Goal: Task Accomplishment & Management: Manage account settings

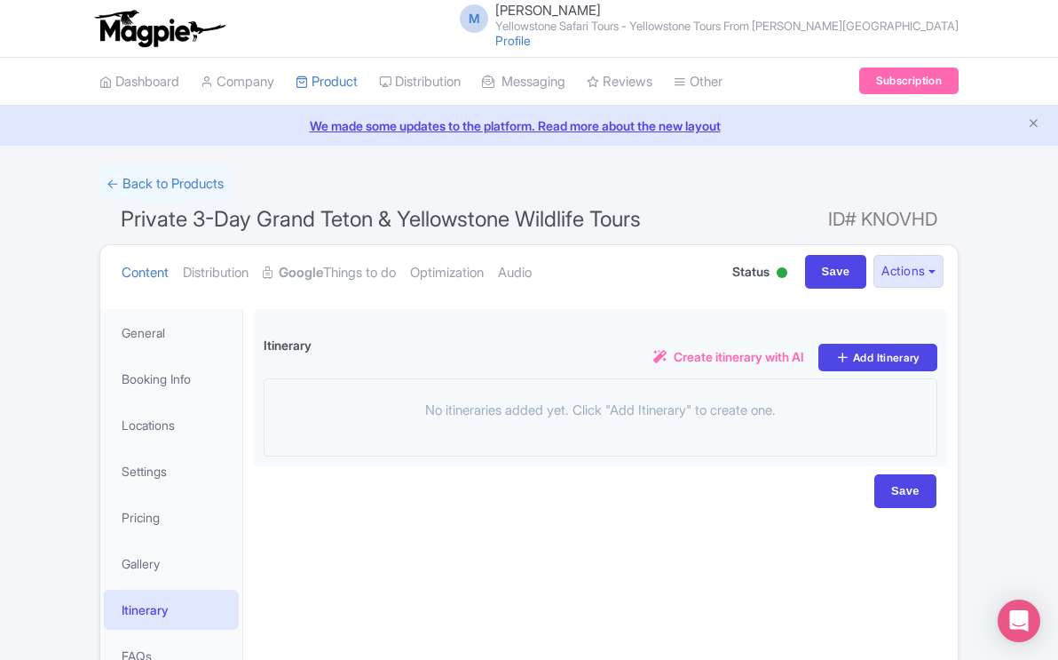
scroll to position [117, 0]
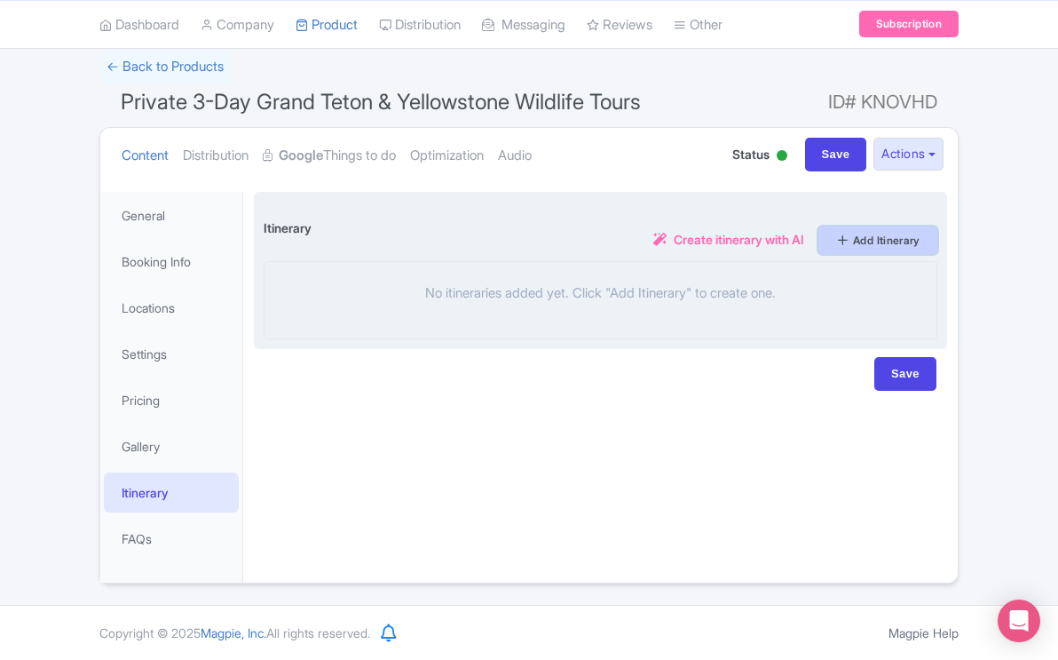
click at [865, 237] on link "Add Itinerary" at bounding box center [877, 240] width 119 height 28
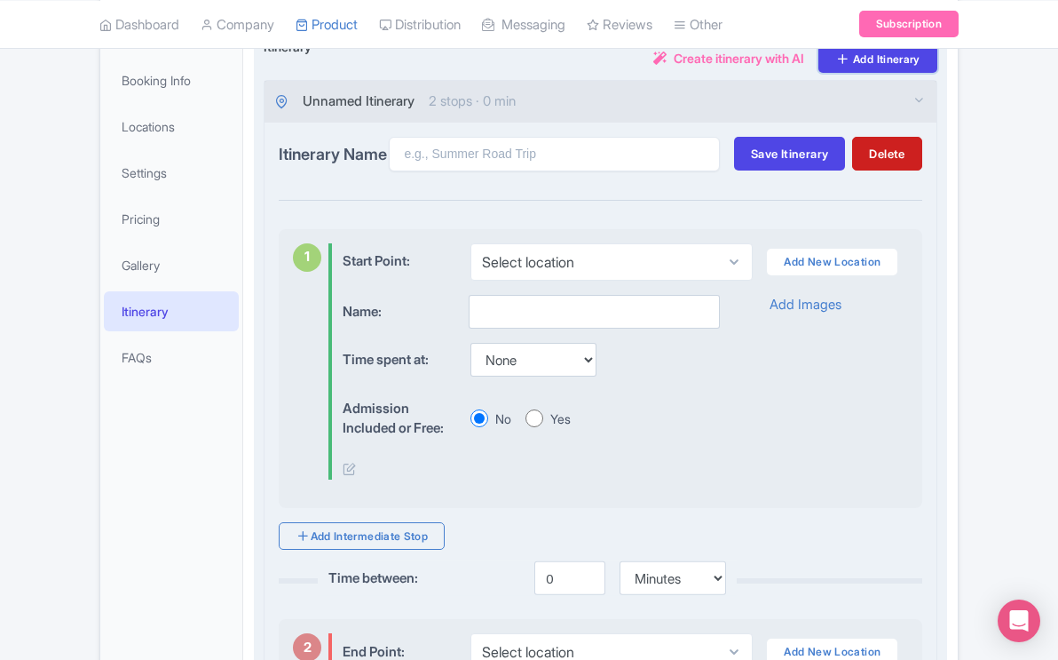
scroll to position [302, 0]
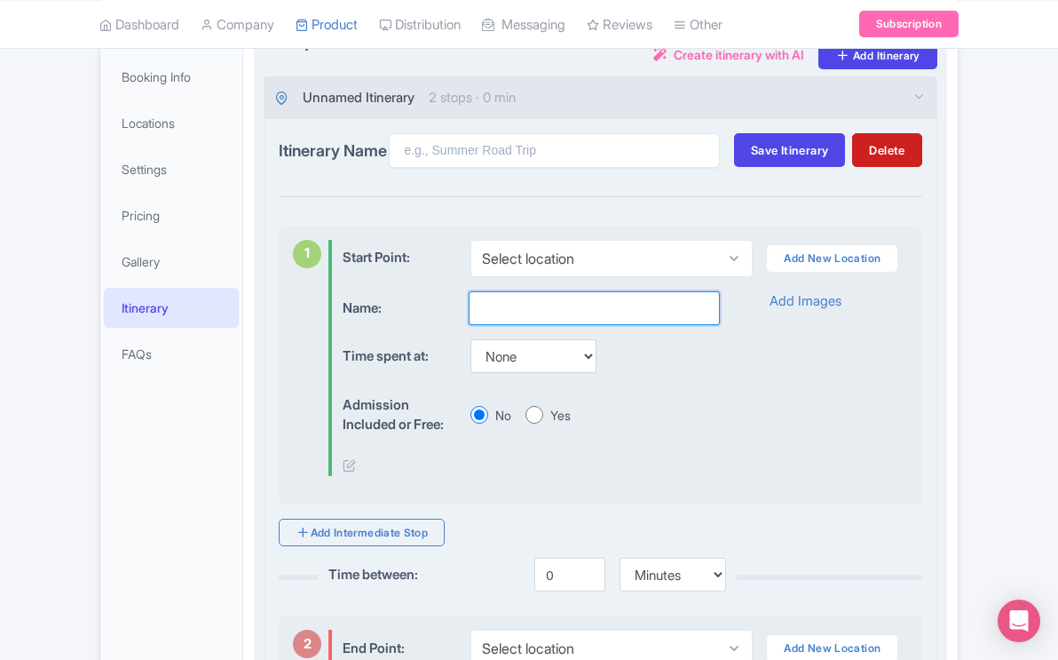
click at [525, 306] on input "text" at bounding box center [594, 308] width 251 height 34
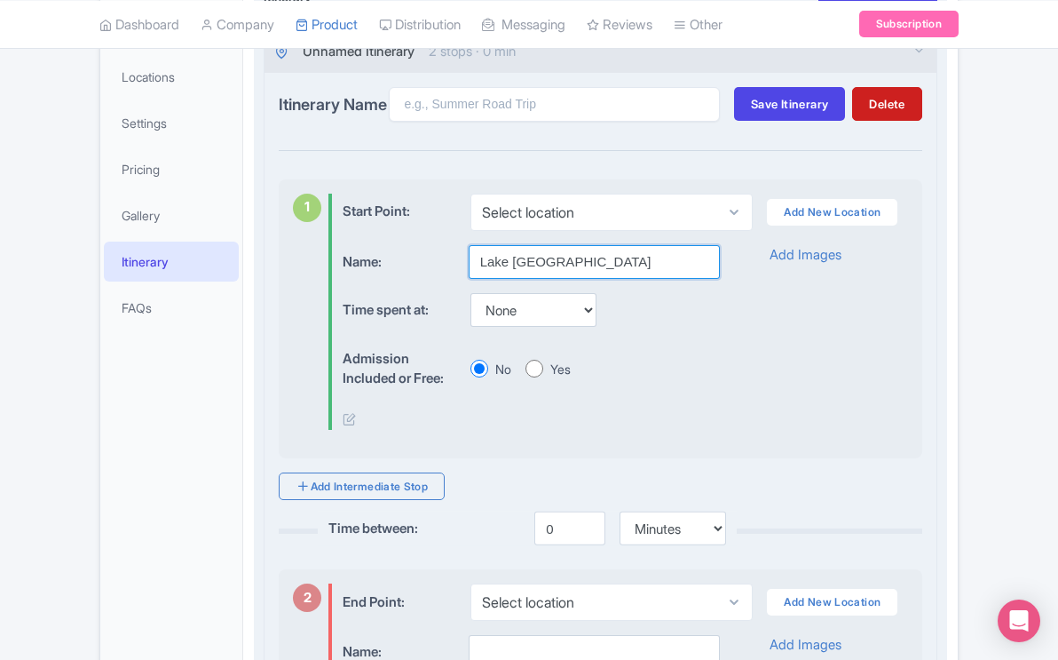
scroll to position [352, 0]
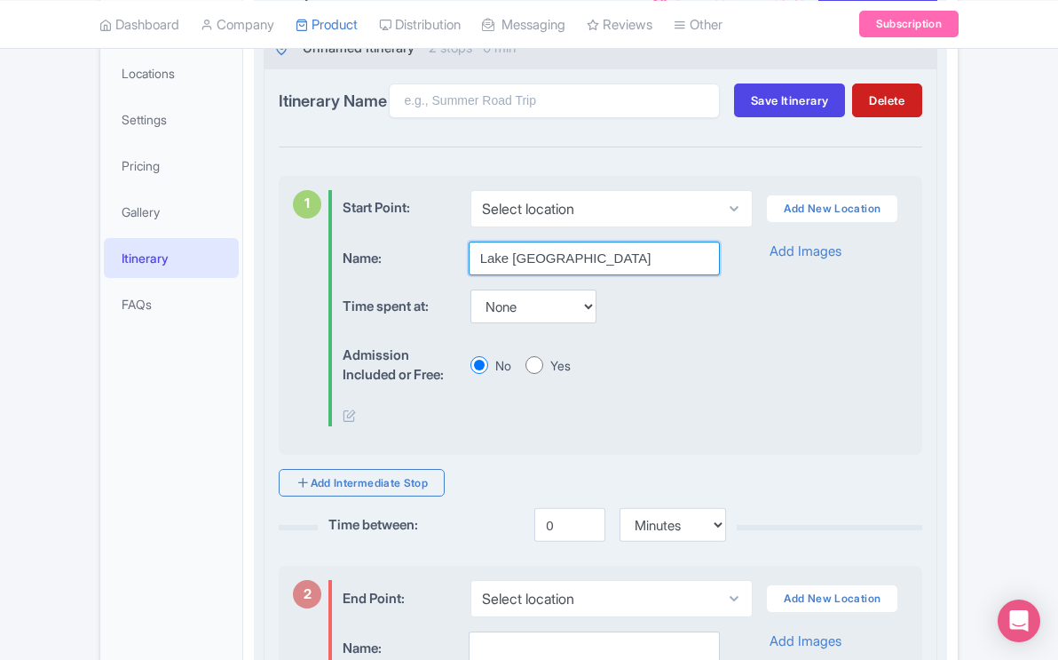
type input "Lake Yellowstone"
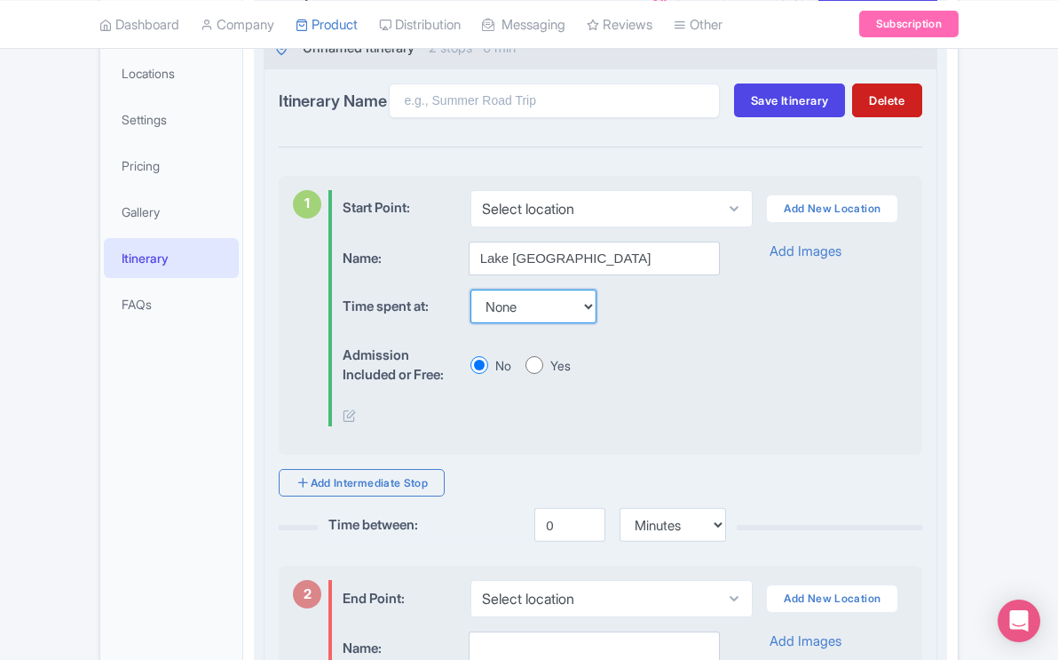
click at [595, 320] on select "None 15 mins 30 mins 45 mins 1 hour 1 hour 15 mins 1 hour 30 mins 1 hour 45 min…" at bounding box center [533, 306] width 126 height 34
select select "60"
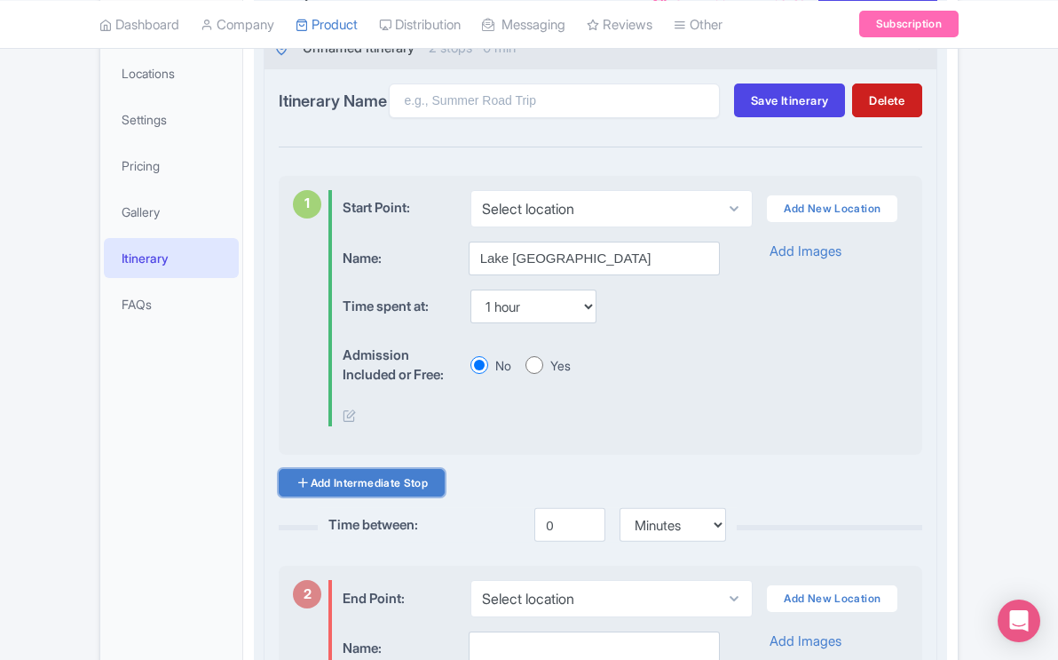
click at [399, 494] on link "Add Intermediate Stop" at bounding box center [362, 483] width 166 height 28
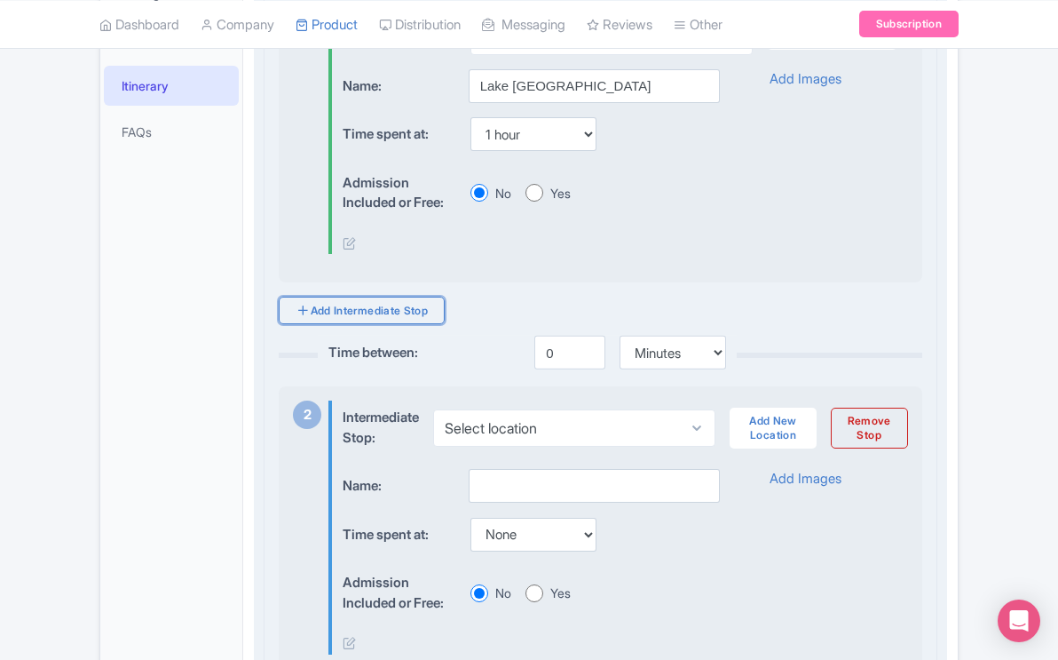
scroll to position [543, 0]
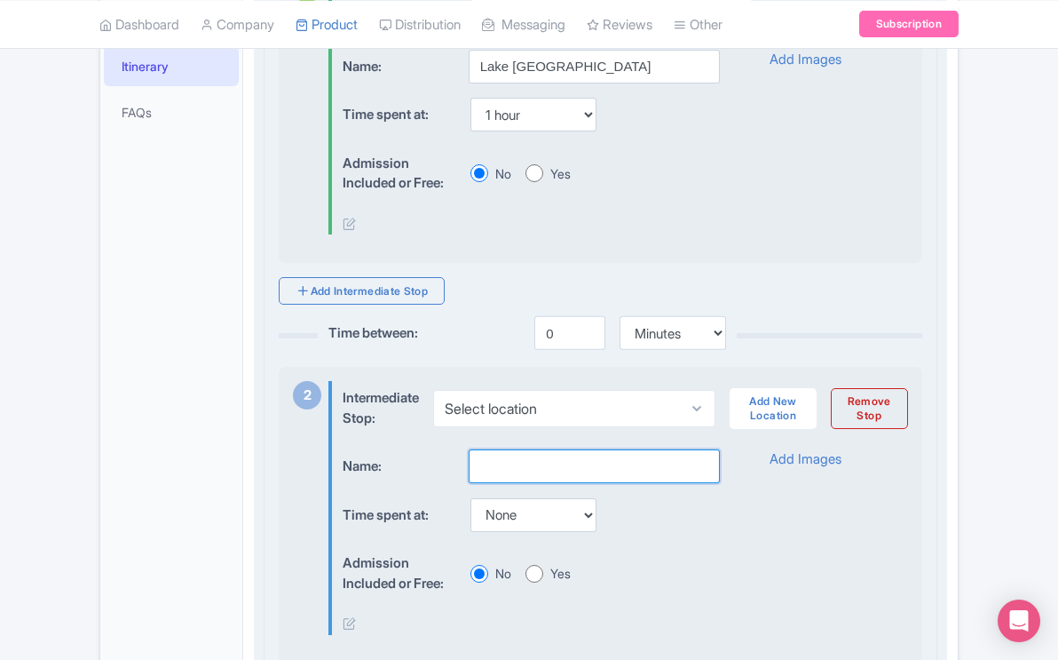
click at [519, 462] on input "text" at bounding box center [594, 466] width 251 height 34
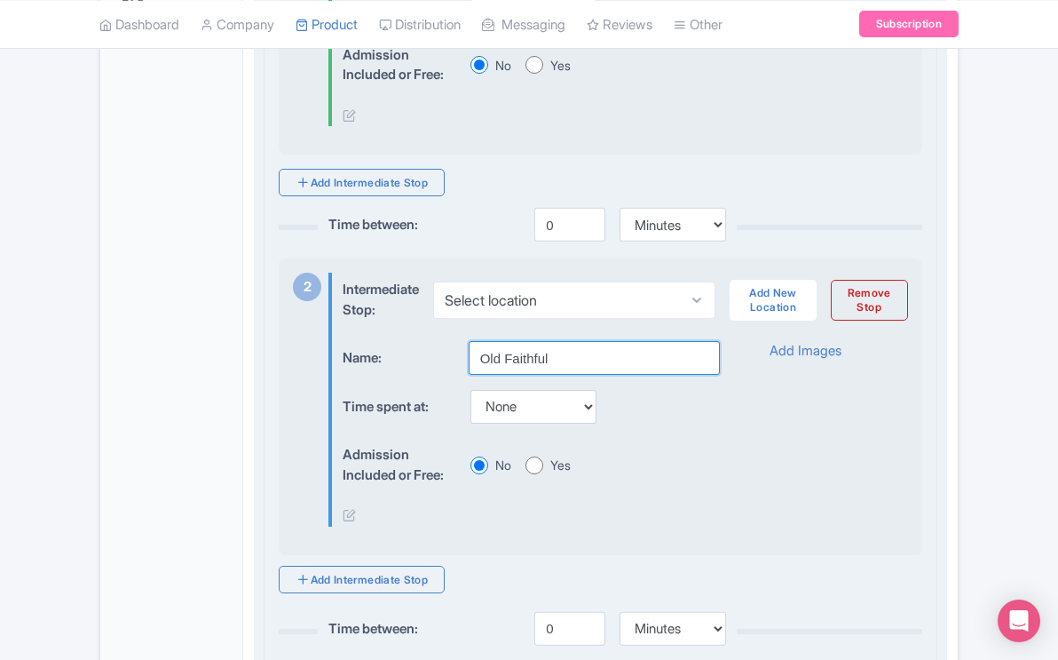
scroll to position [654, 0]
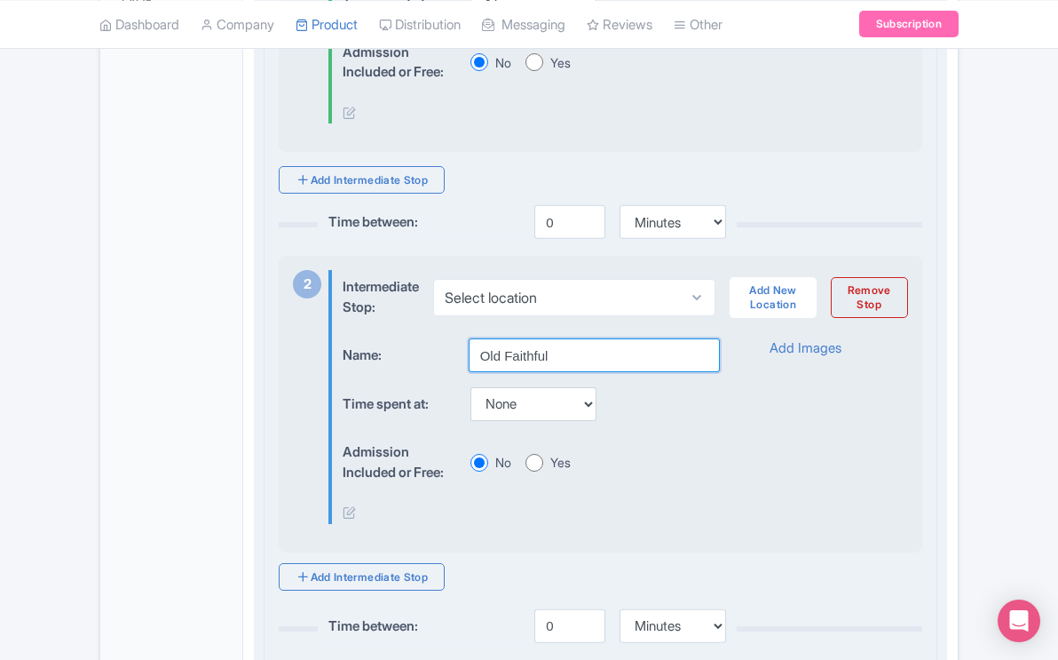
type input "Old Faithful"
click at [593, 415] on select "None 15 mins 30 mins 45 mins 1 hour 1 hour 15 mins 1 hour 30 mins 1 hour 45 min…" at bounding box center [533, 404] width 126 height 34
select select "60"
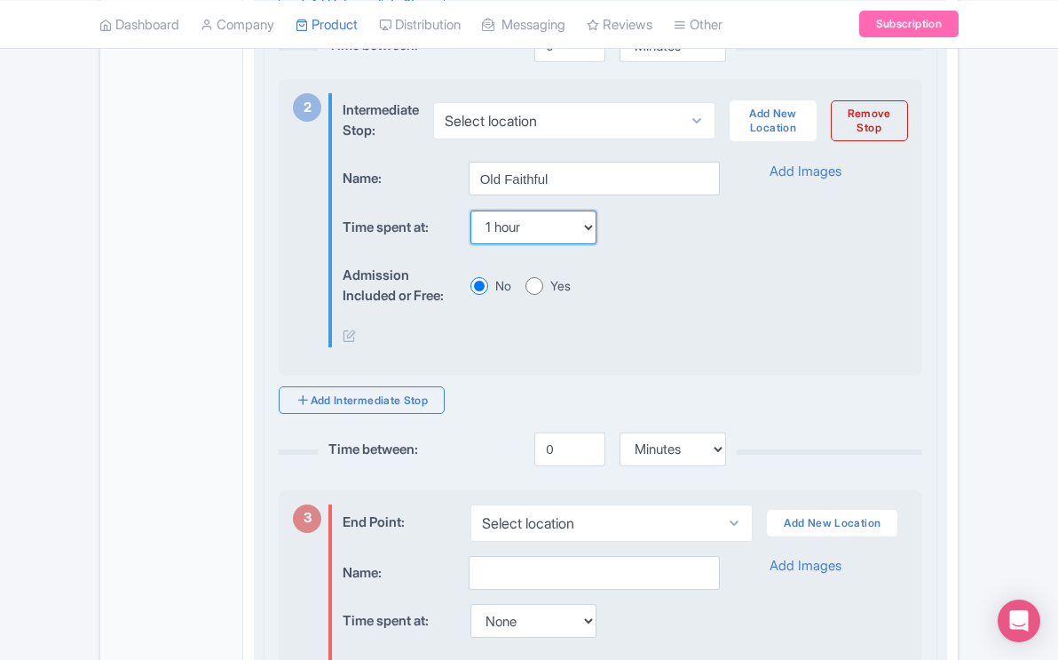
scroll to position [855, 0]
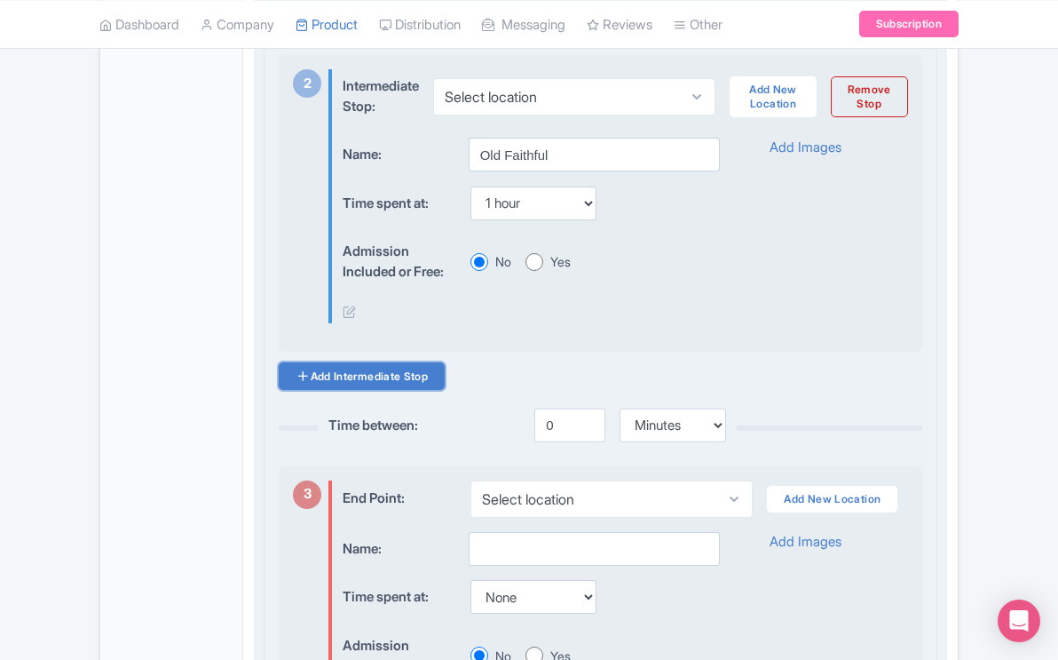
click at [397, 390] on link "Add Intermediate Stop" at bounding box center [362, 376] width 166 height 28
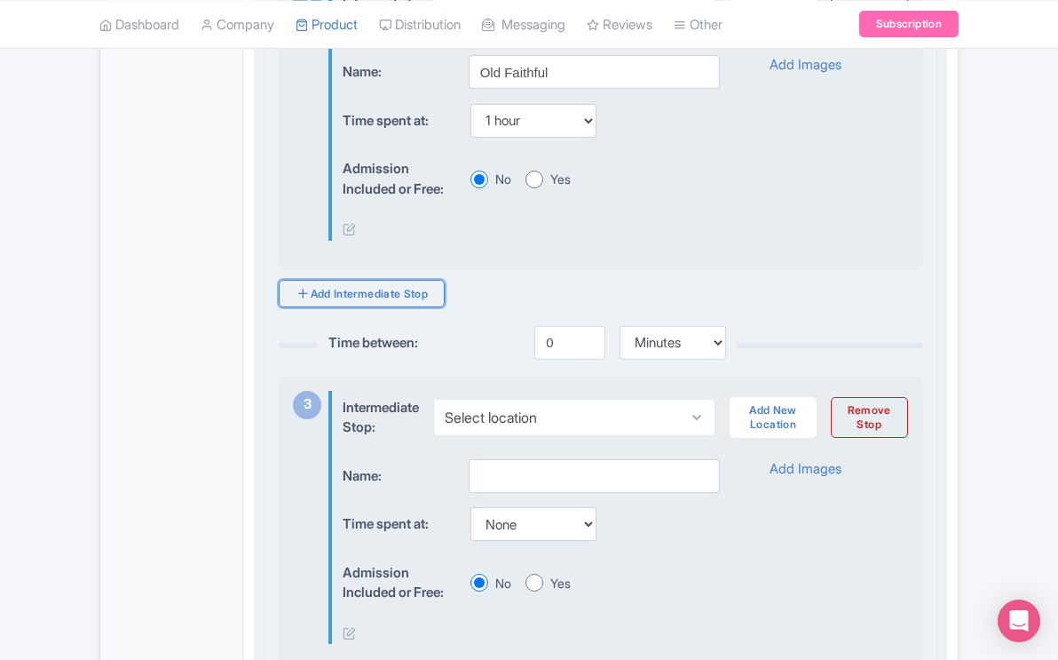
scroll to position [948, 0]
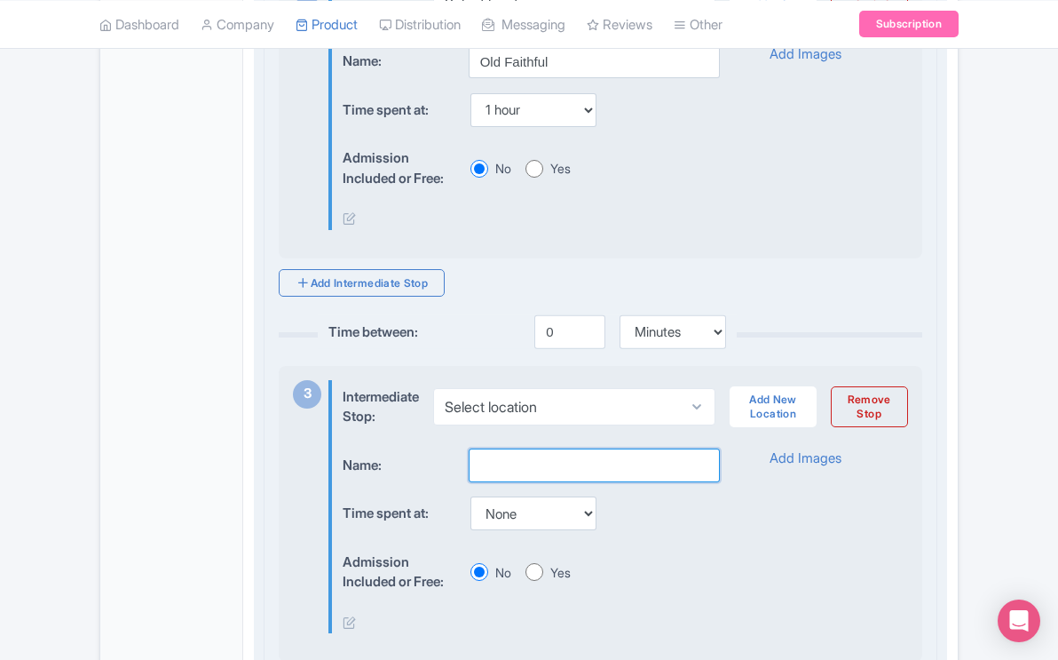
click at [537, 466] on input "text" at bounding box center [594, 465] width 251 height 34
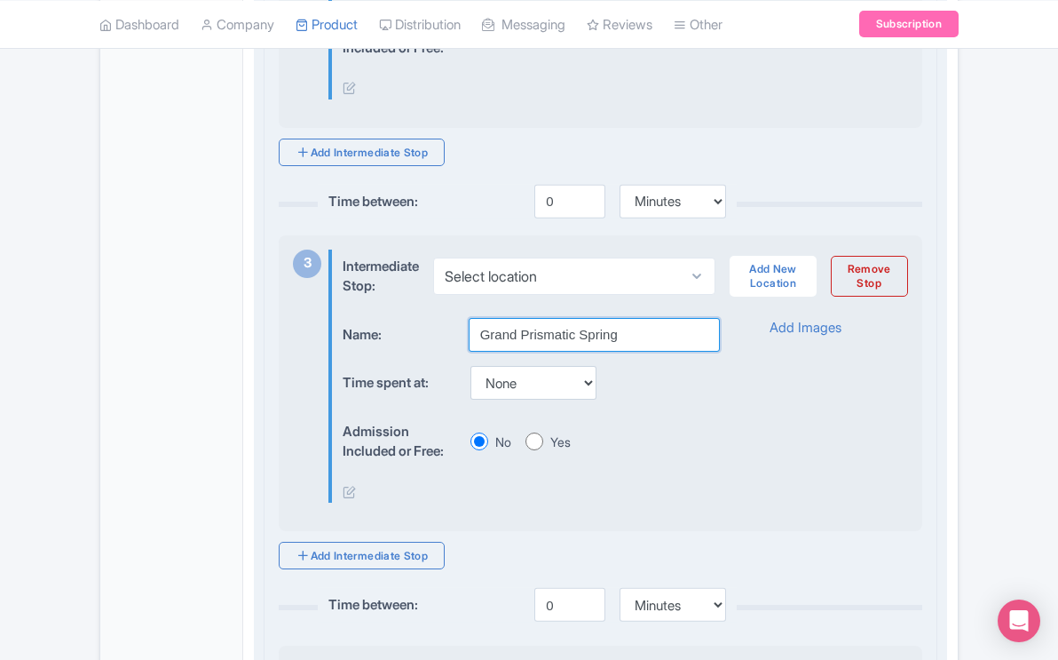
scroll to position [1111, 0]
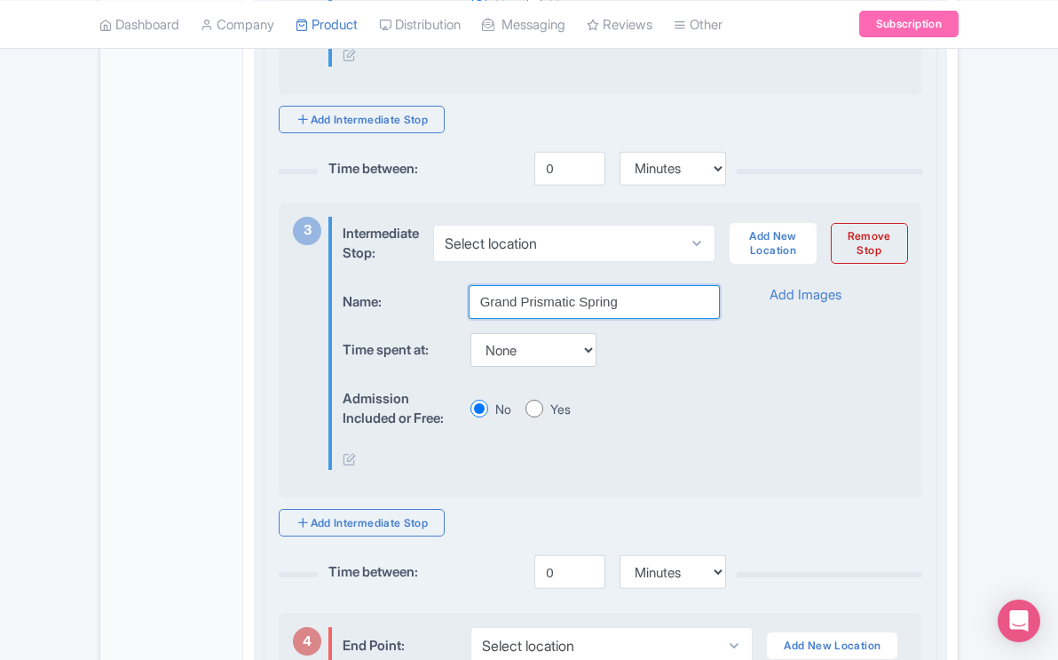
type input "Grand Prismatic Spring"
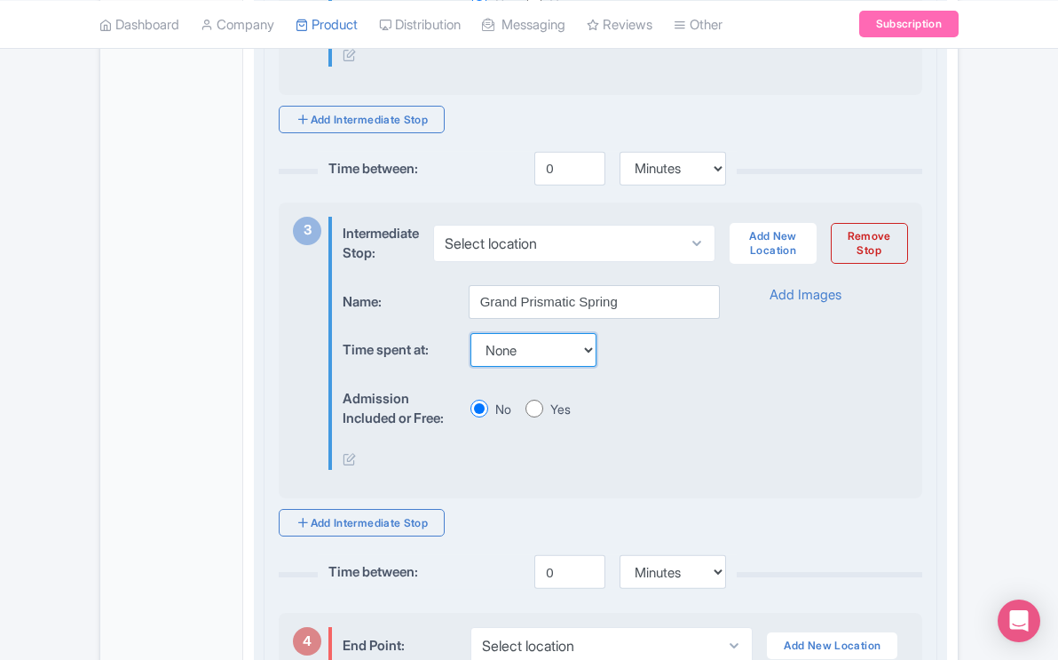
click at [589, 366] on select "None 15 mins 30 mins 45 mins 1 hour 1 hour 15 mins 1 hour 30 mins 1 hour 45 min…" at bounding box center [533, 350] width 126 height 34
select select "60"
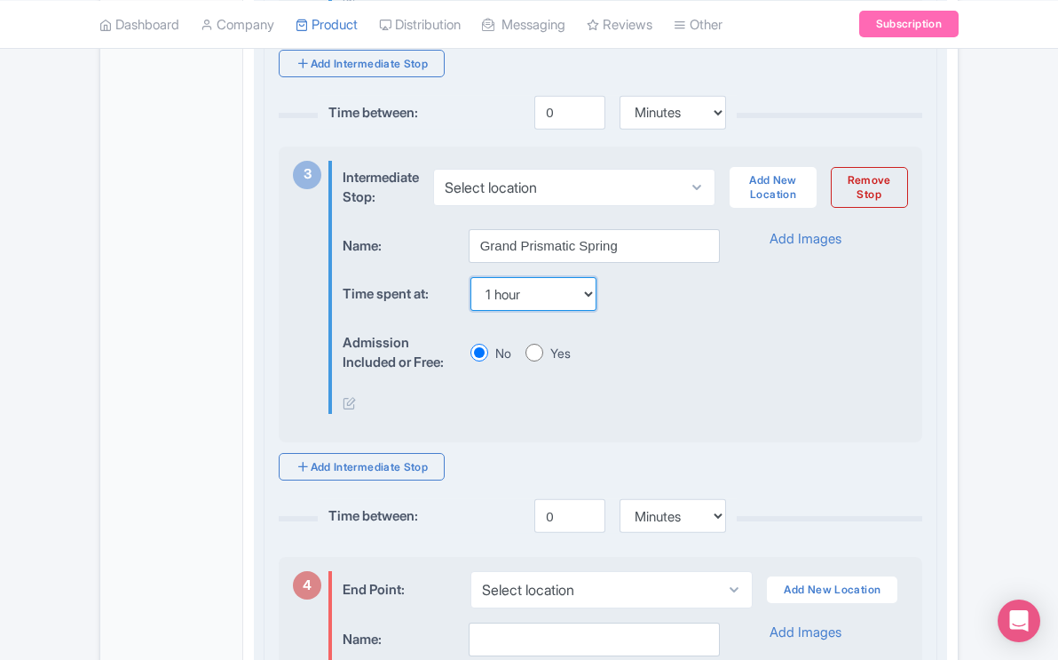
scroll to position [1192, 0]
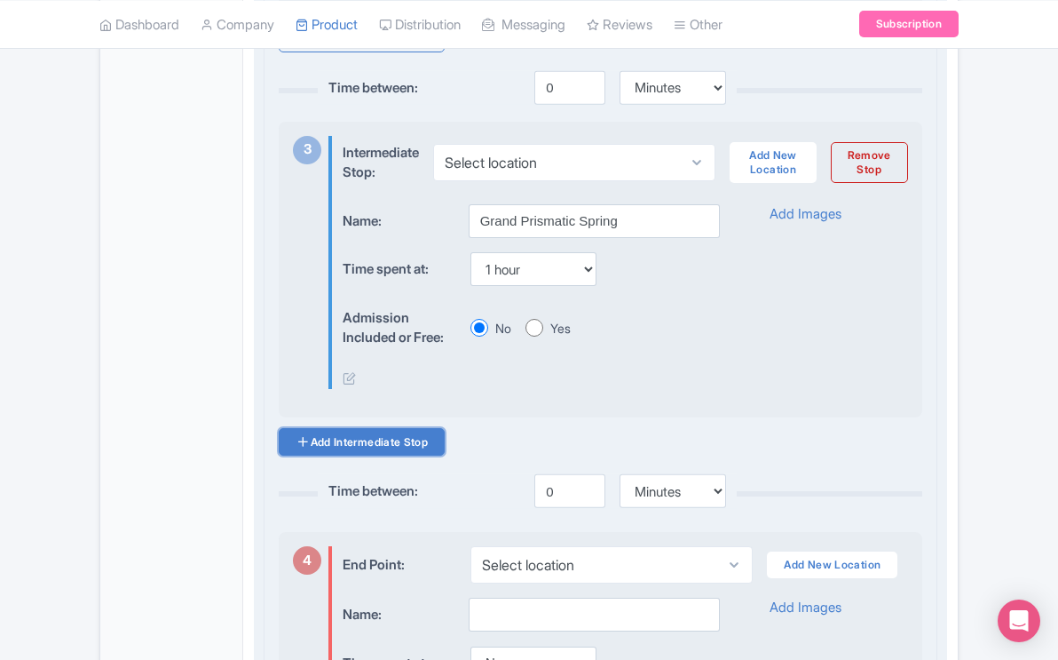
click at [433, 455] on link "Add Intermediate Stop" at bounding box center [362, 442] width 166 height 28
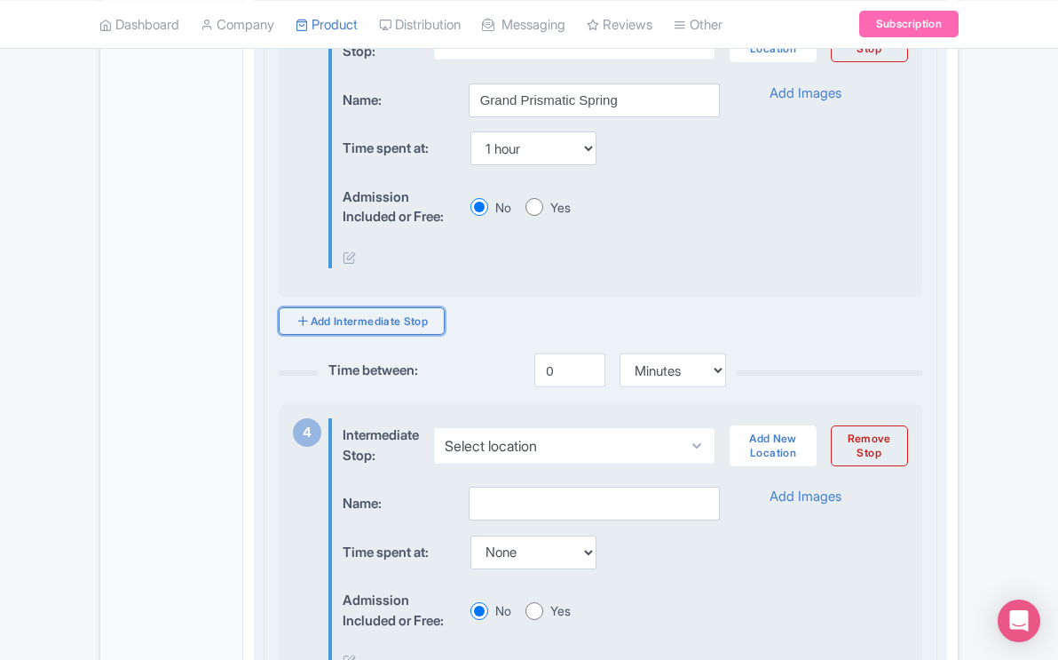
scroll to position [1315, 0]
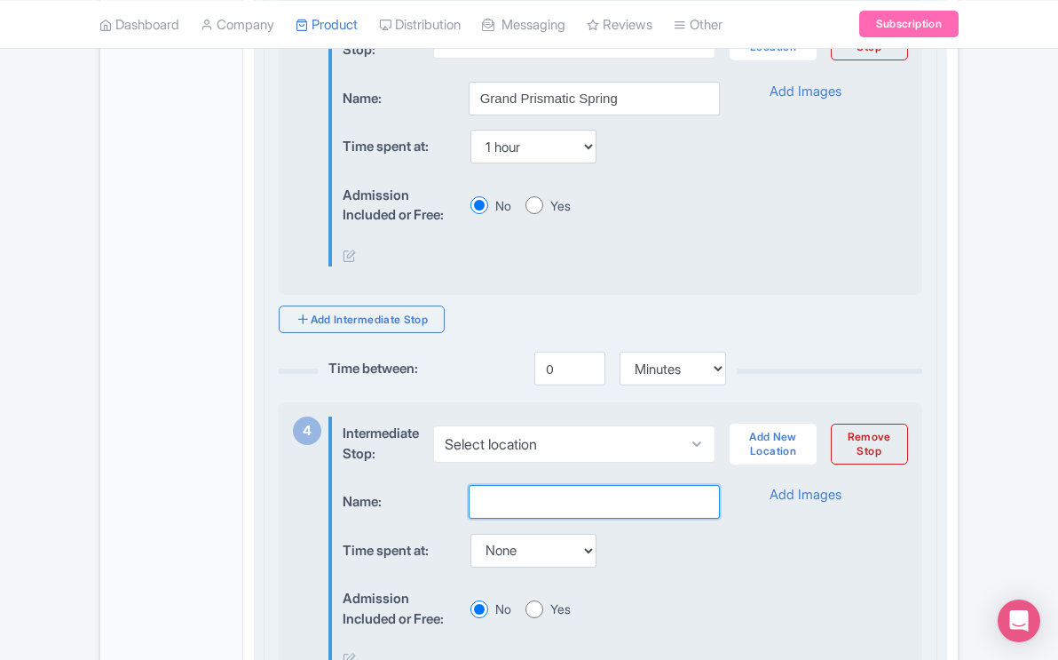
click at [518, 510] on input "text" at bounding box center [594, 502] width 251 height 34
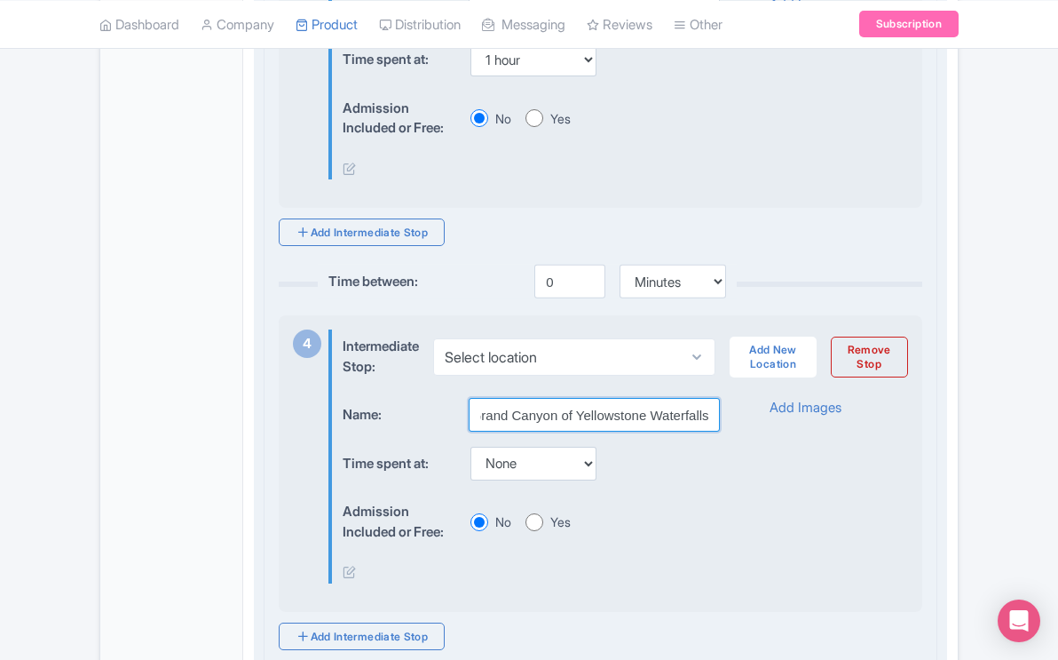
scroll to position [1409, 0]
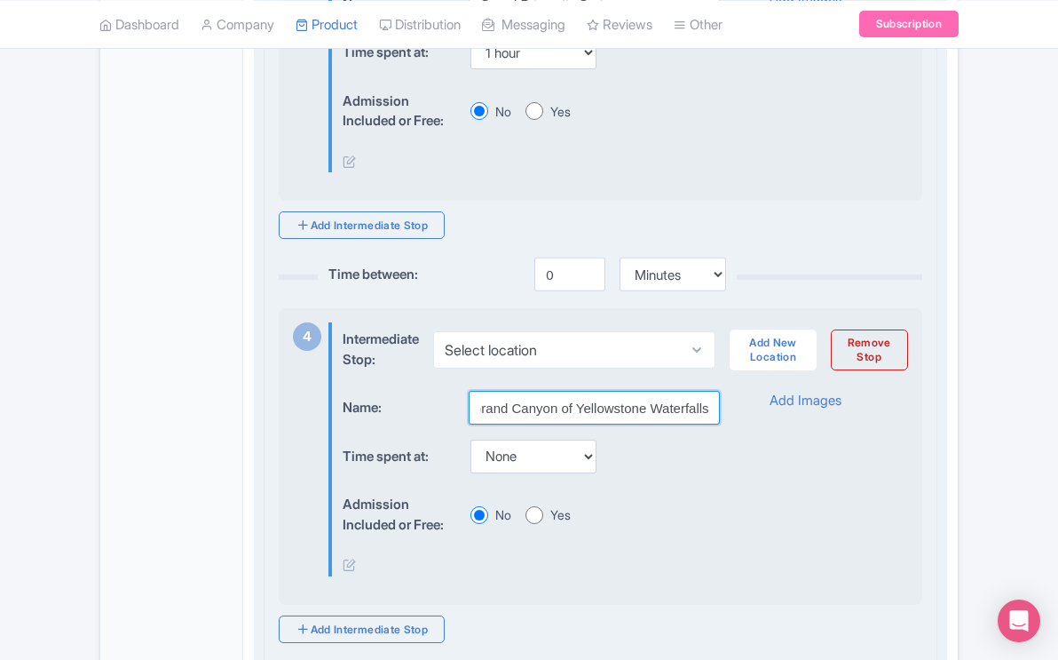
type input "Grand Canyon of Yellowstone Waterfalls"
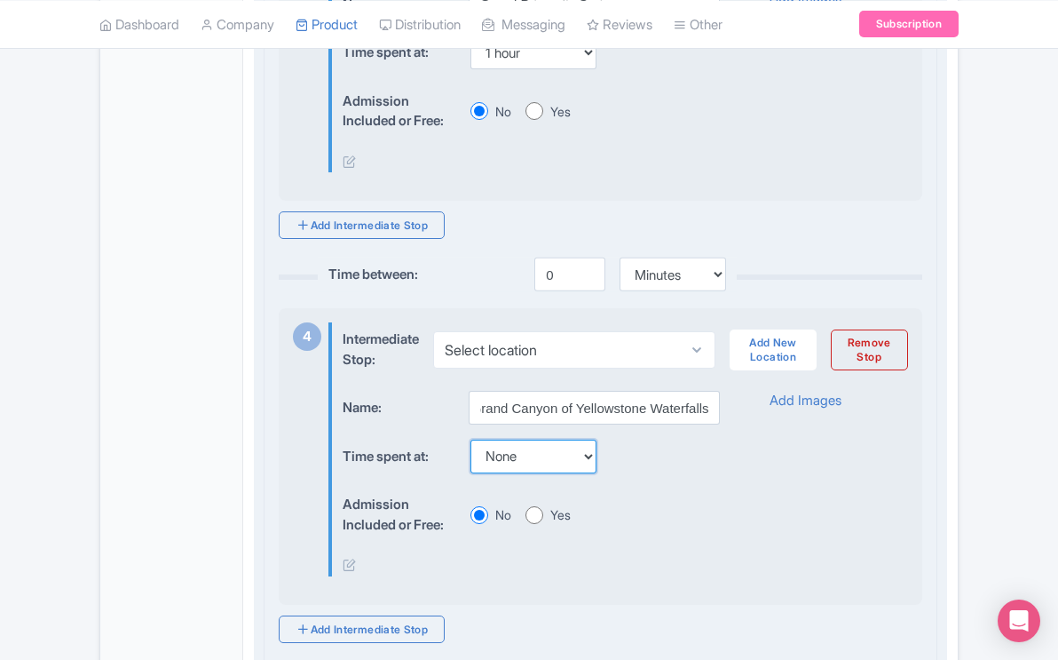
click at [597, 473] on select "None 15 mins 30 mins 45 mins 1 hour 1 hour 15 mins 1 hour 30 mins 1 hour 45 min…" at bounding box center [533, 456] width 126 height 34
select select "60"
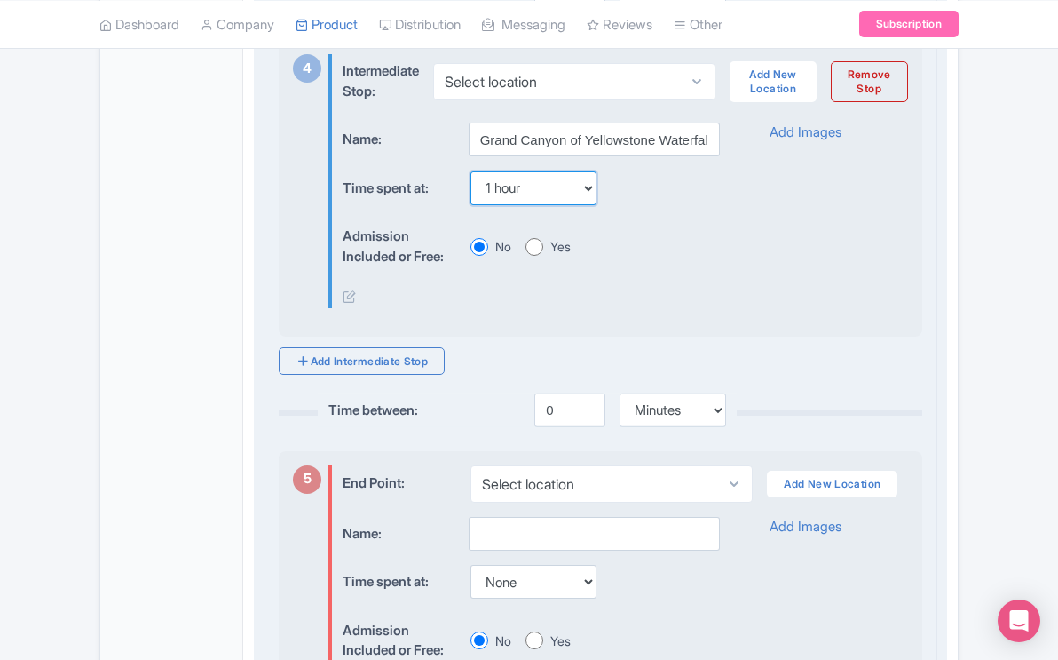
scroll to position [1720, 0]
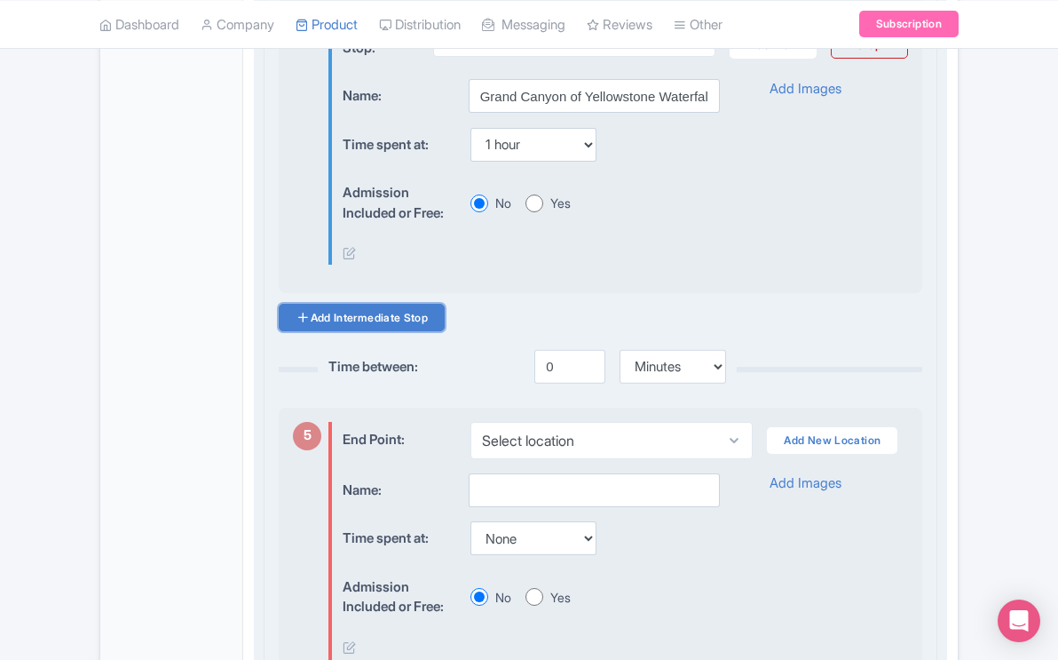
click at [401, 331] on link "Add Intermediate Stop" at bounding box center [362, 318] width 166 height 28
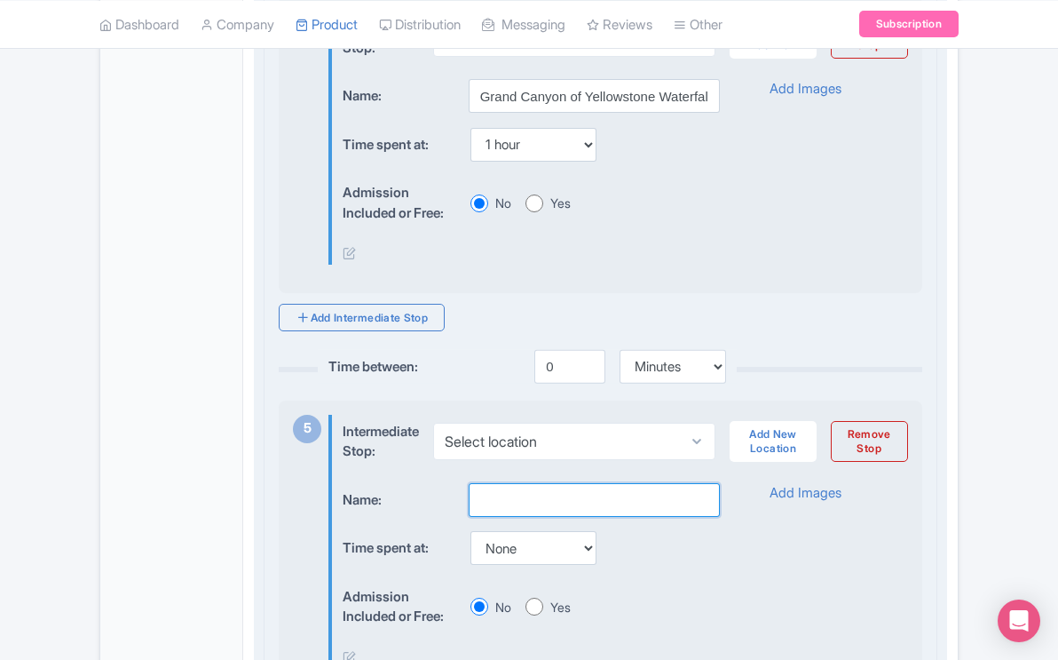
click at [548, 504] on input "text" at bounding box center [594, 500] width 251 height 34
type input "Hayden Valley"
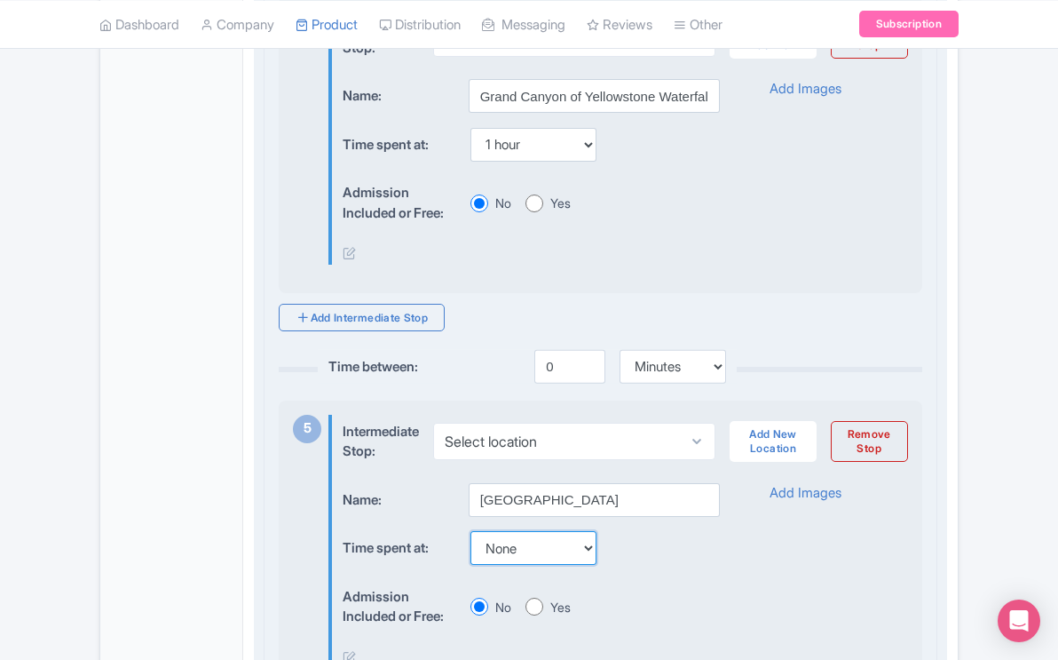
click at [590, 561] on select "None 15 mins 30 mins 45 mins 1 hour 1 hour 15 mins 1 hour 30 mins 1 hour 45 min…" at bounding box center [533, 548] width 126 height 34
select select "60"
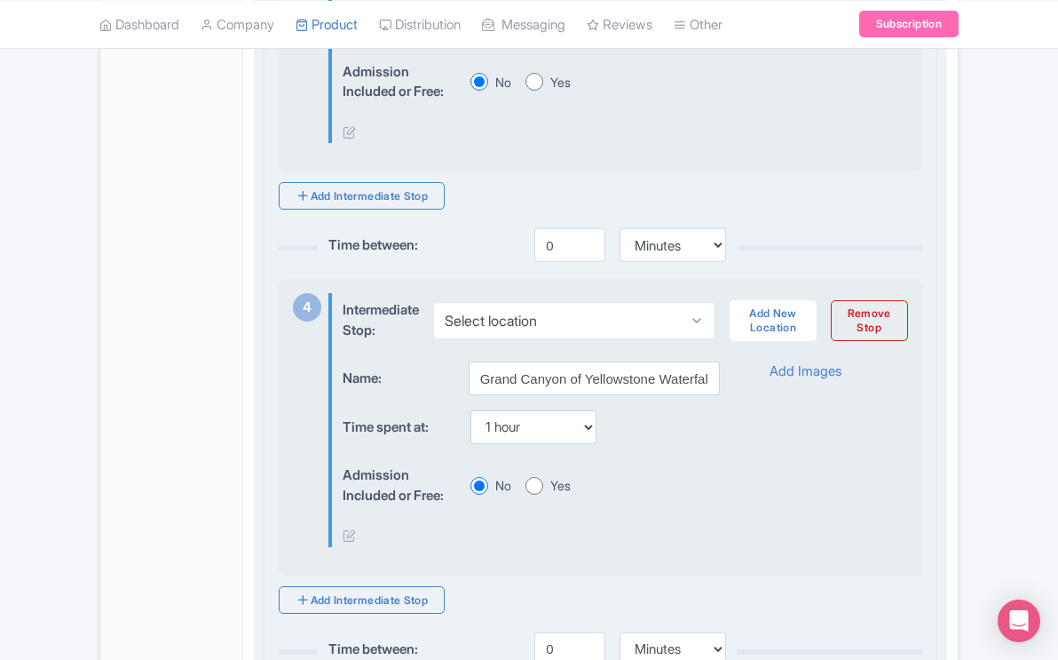
scroll to position [1443, 0]
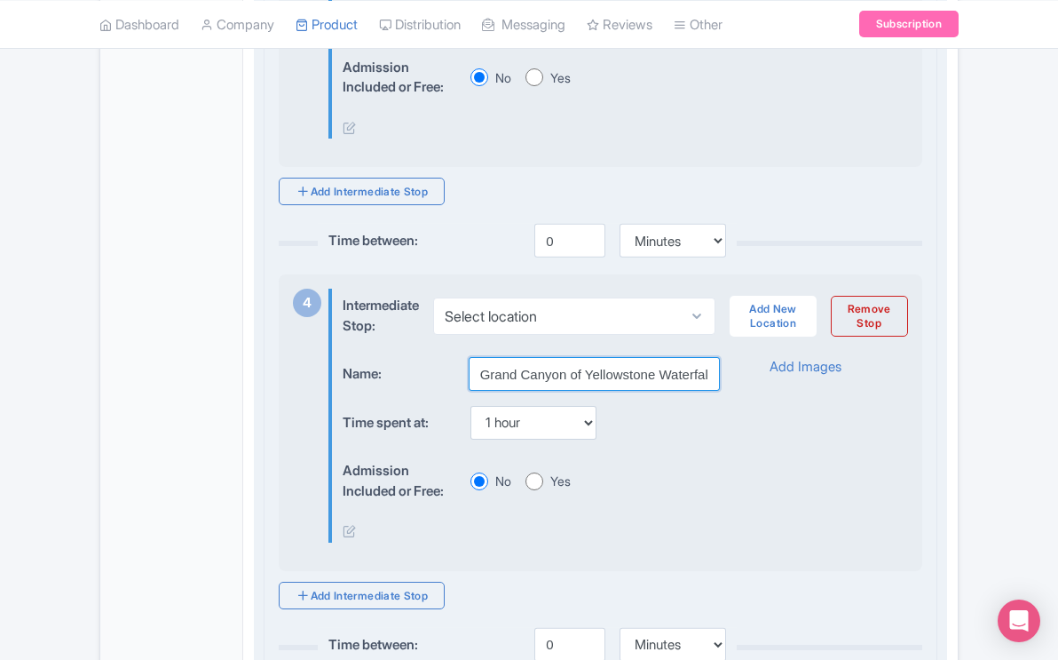
click at [715, 391] on input "Grand Canyon of Yellowstone Waterfalls" at bounding box center [594, 374] width 251 height 34
click at [703, 390] on input "Grand Canyon of Yellowstone Waterfalls" at bounding box center [594, 374] width 251 height 34
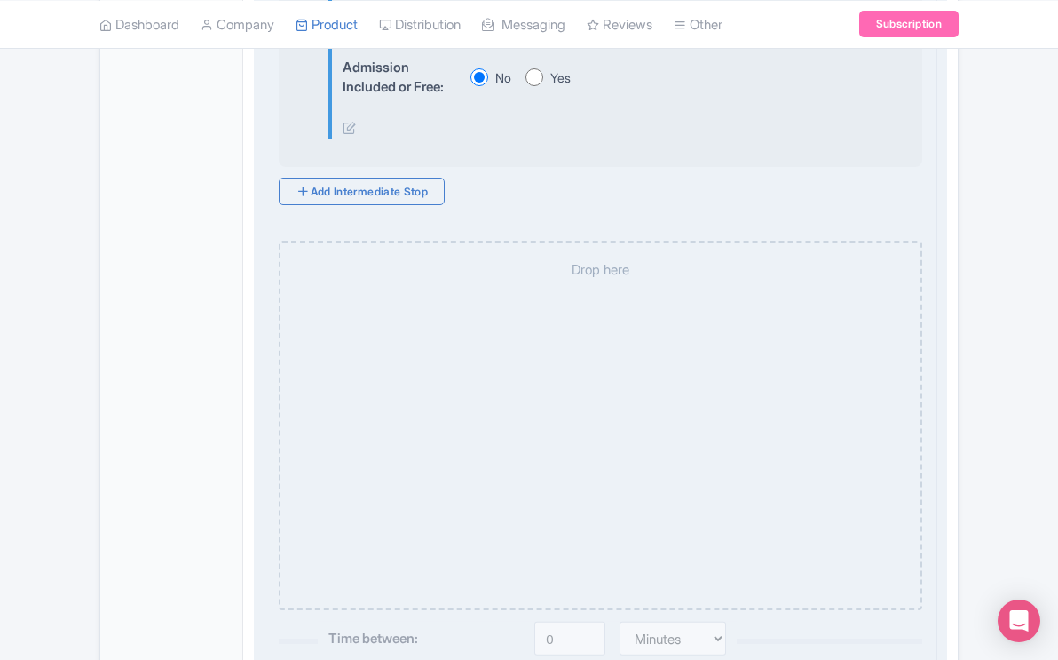
type input "Grand Canyon of Yellowstonlls"
select select "60"
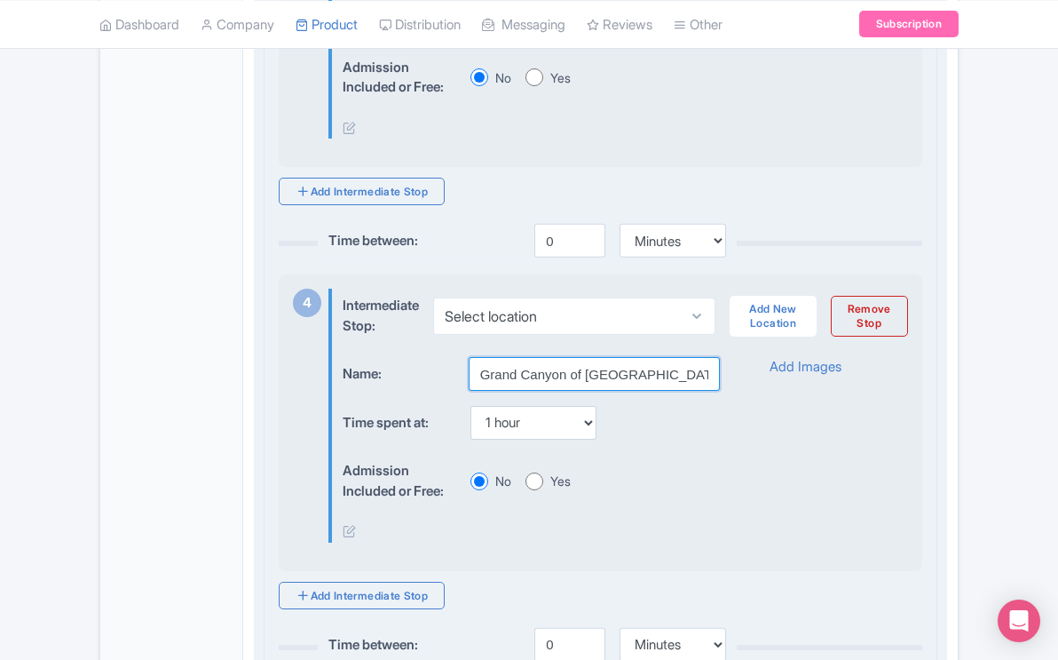
click at [659, 391] on input "Grand Canyon of Yellowstonlls" at bounding box center [594, 374] width 251 height 34
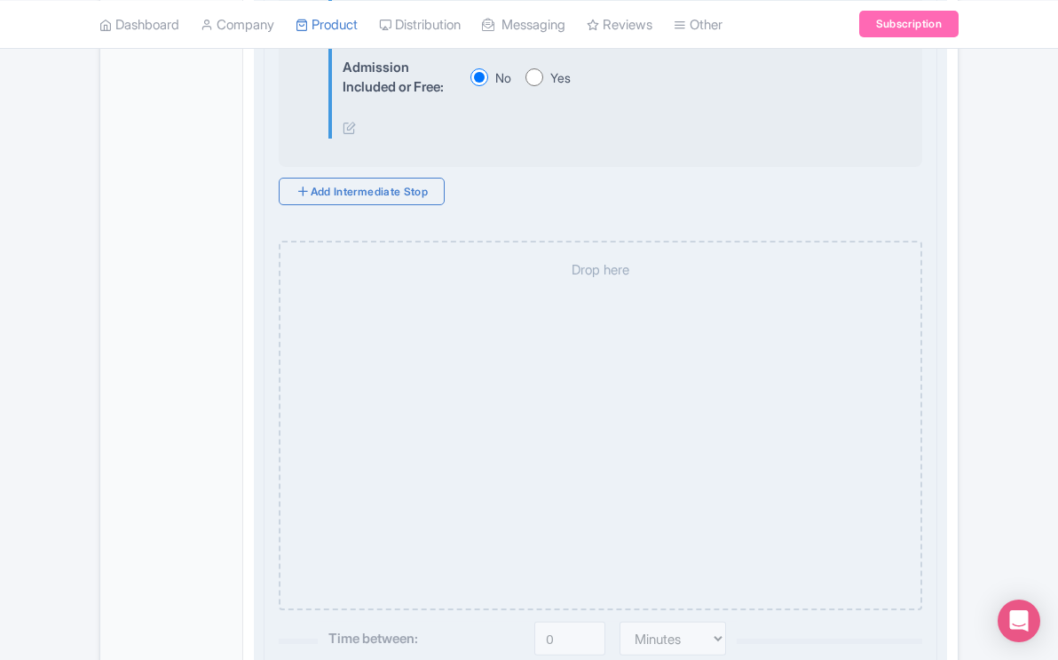
select select "60"
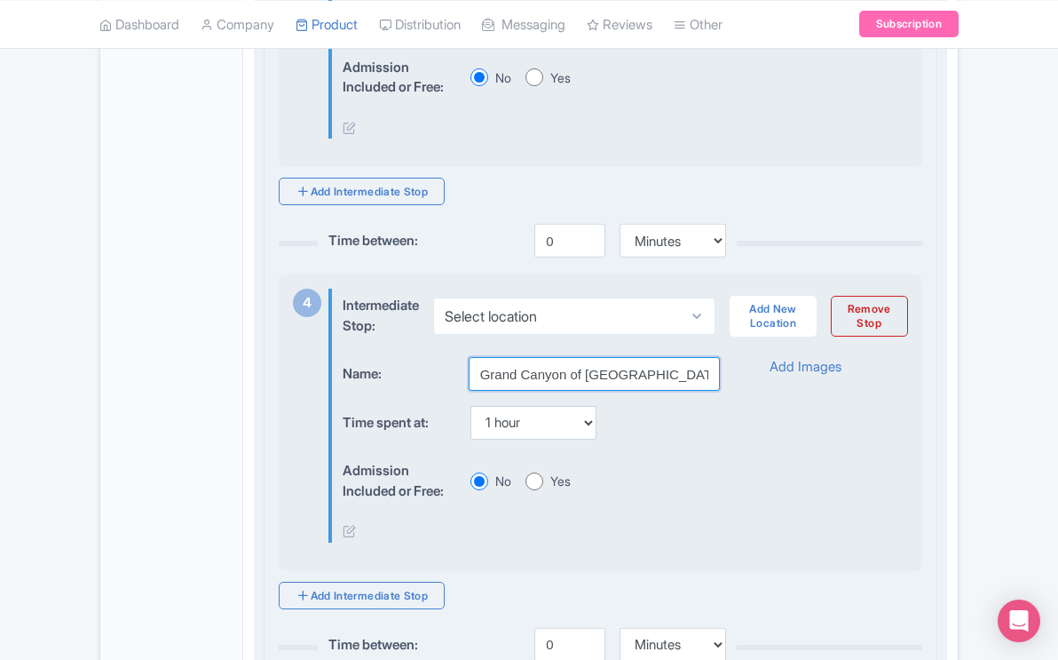
click at [666, 391] on input "Grand Canyon of Yellowstonlls" at bounding box center [594, 374] width 251 height 34
type input "G"
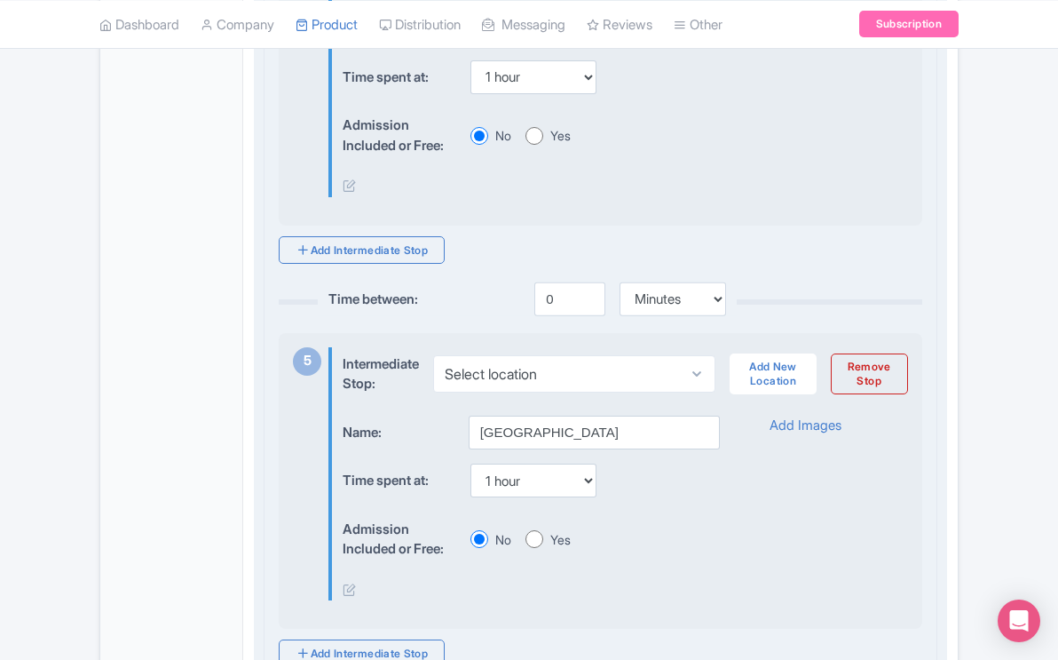
scroll to position [1805, 0]
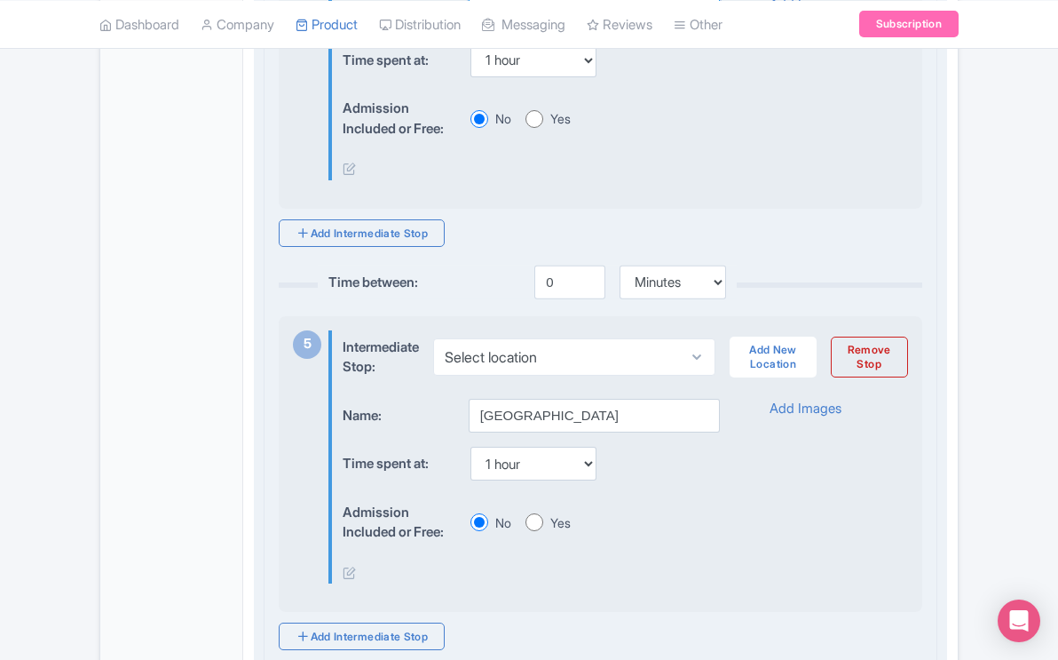
type input "Lunch by the River"
click at [573, 432] on input "Hayden Valley" at bounding box center [594, 416] width 251 height 34
type input "H"
type input "F"
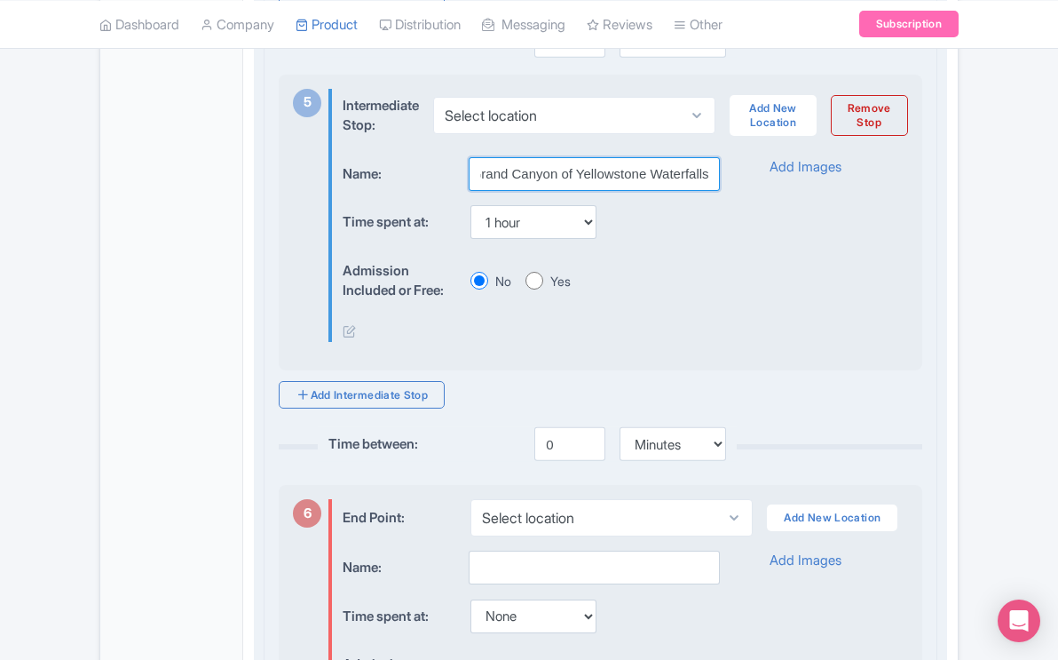
scroll to position [2057, 0]
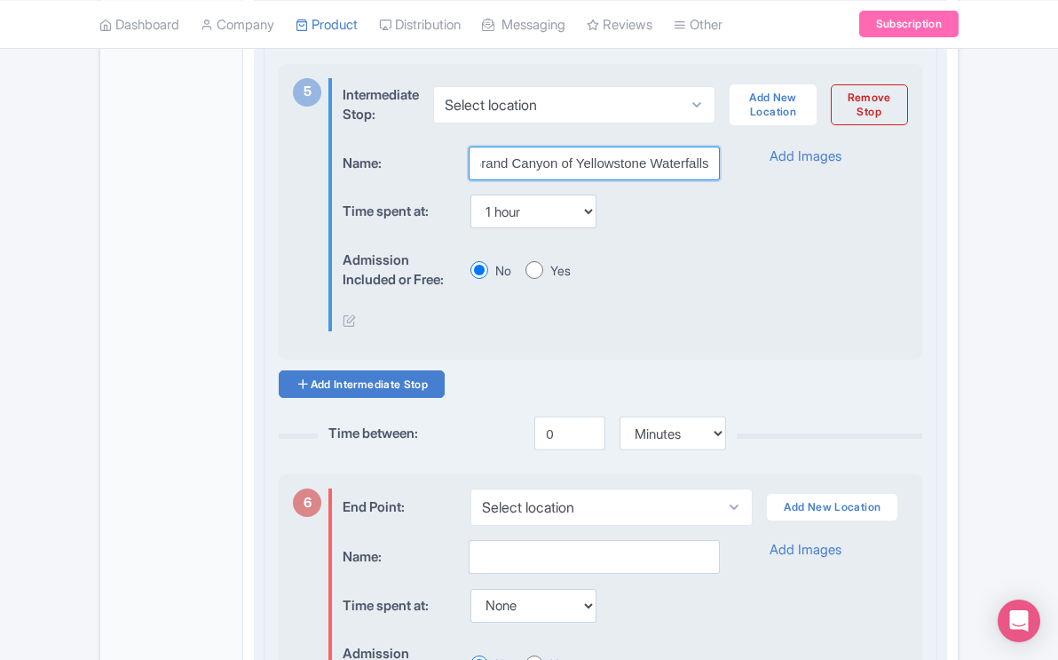
type input "Grand Canyon of Yellowstone Waterfalls"
click at [393, 398] on link "Add Intermediate Stop" at bounding box center [362, 384] width 166 height 28
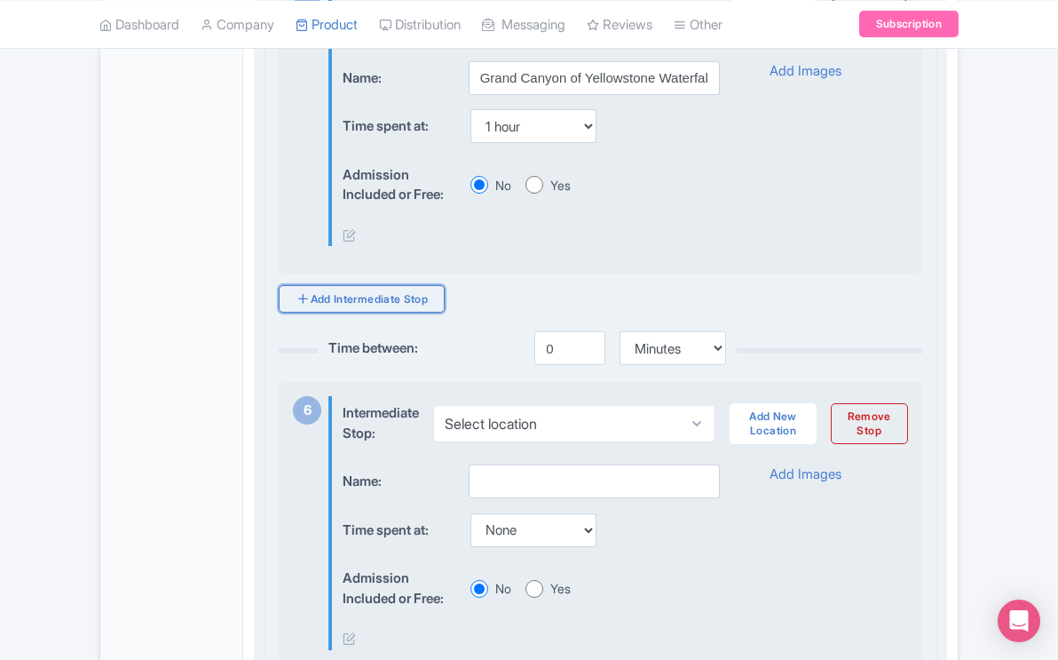
scroll to position [2153, 0]
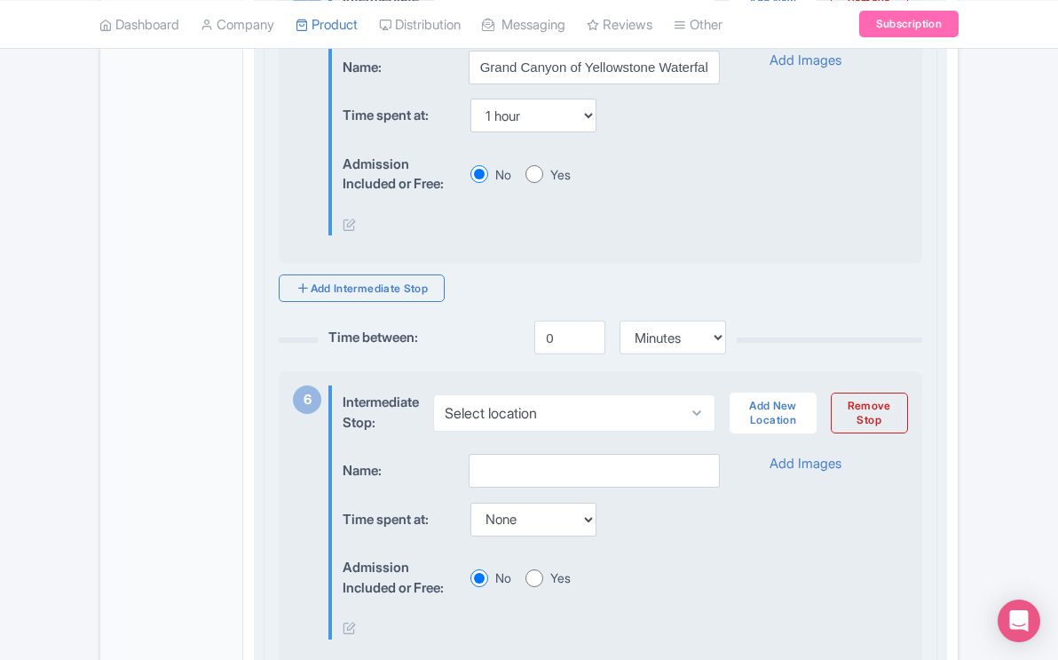
click at [592, 458] on div "Intermediate Stop: Select location Add New Location Remove Stop Name: Time spen…" at bounding box center [618, 512] width 580 height 254
click at [541, 487] on input "text" at bounding box center [594, 471] width 251 height 34
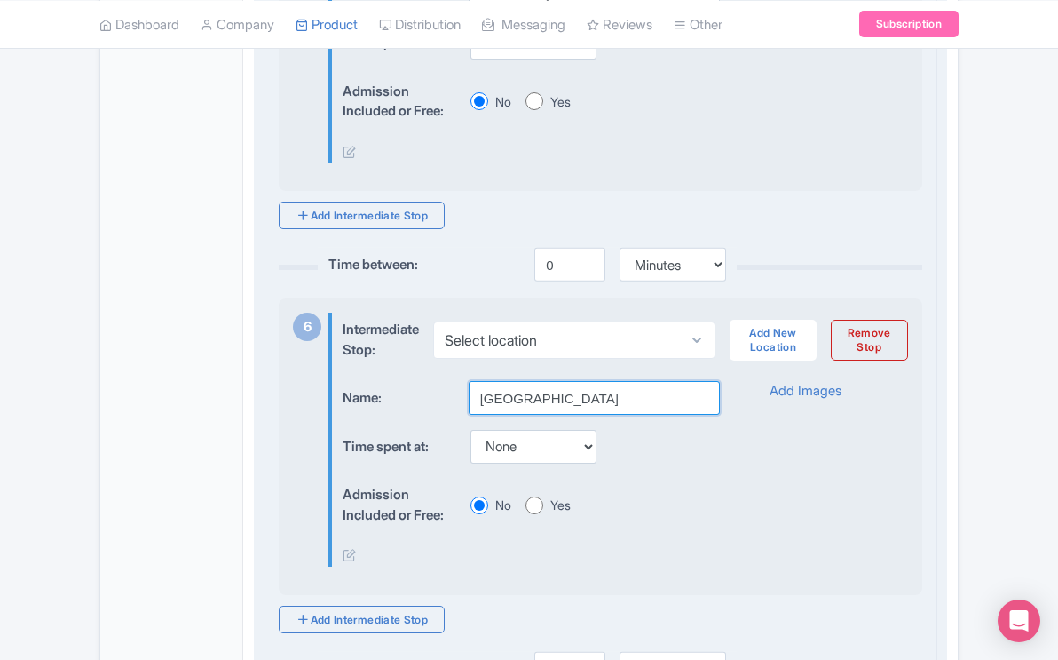
scroll to position [2242, 0]
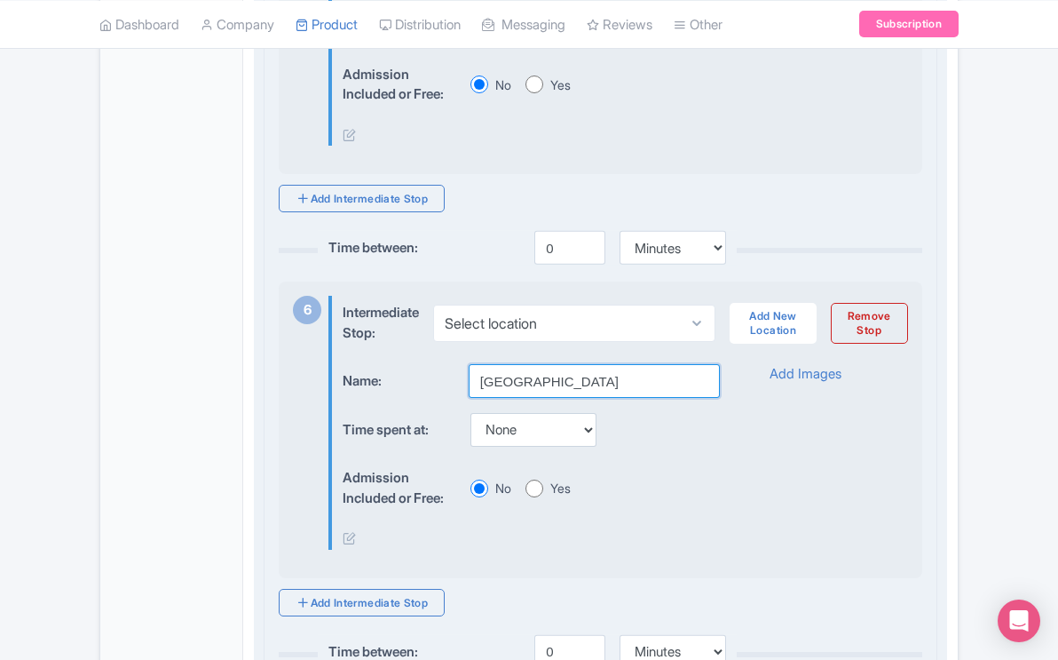
type input "Hayden Valley"
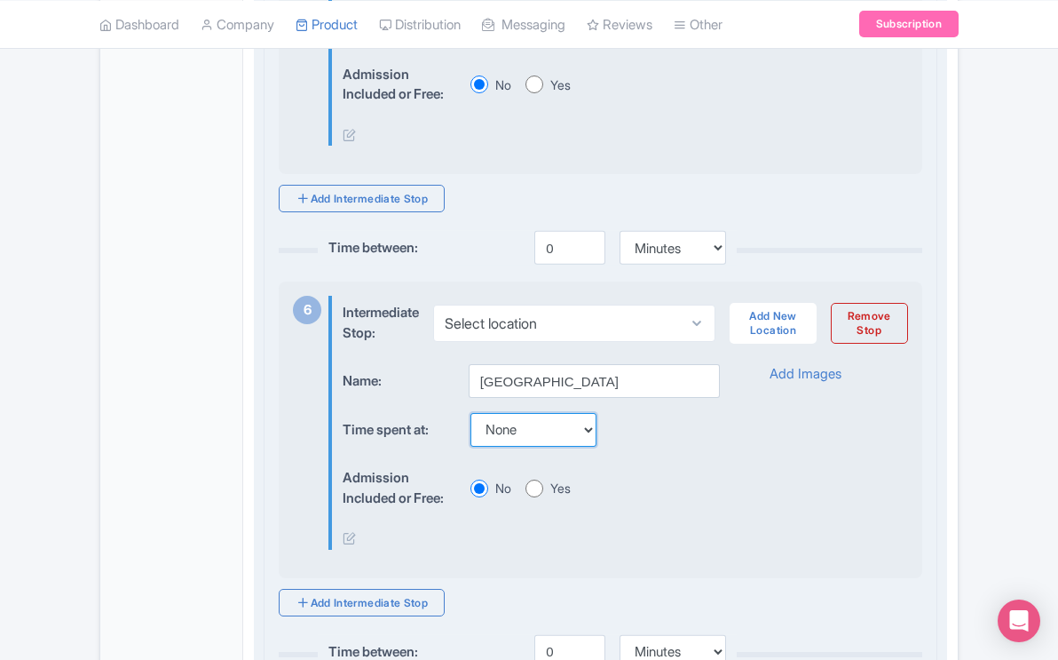
click at [595, 446] on select "None 15 mins 30 mins 45 mins 1 hour 1 hour 15 mins 1 hour 30 mins 1 hour 45 min…" at bounding box center [533, 430] width 126 height 34
select select "60"
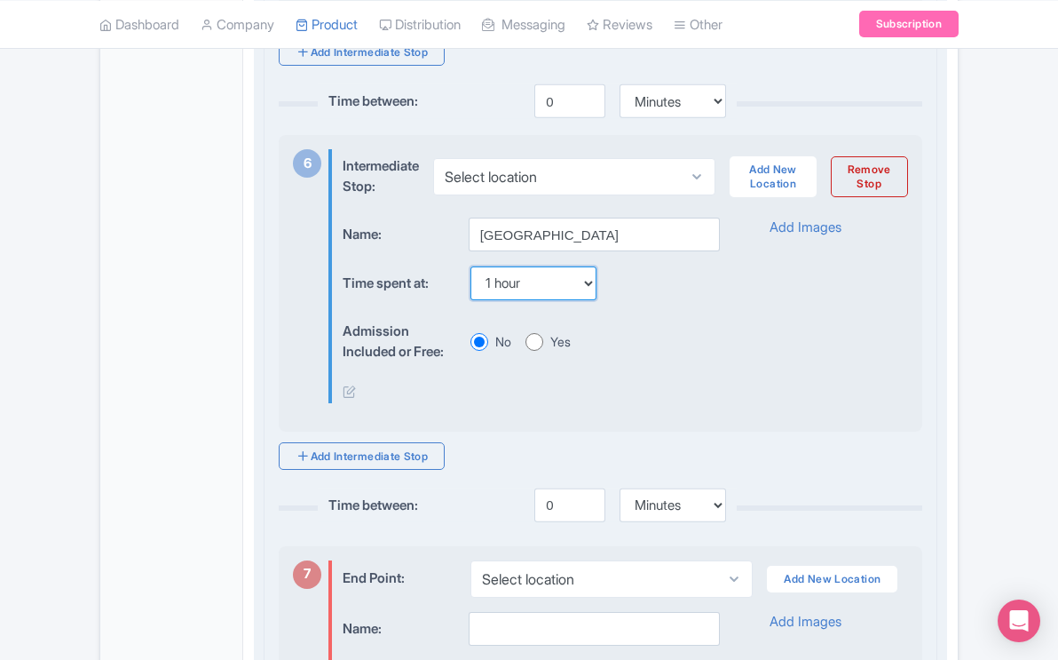
scroll to position [2398, 0]
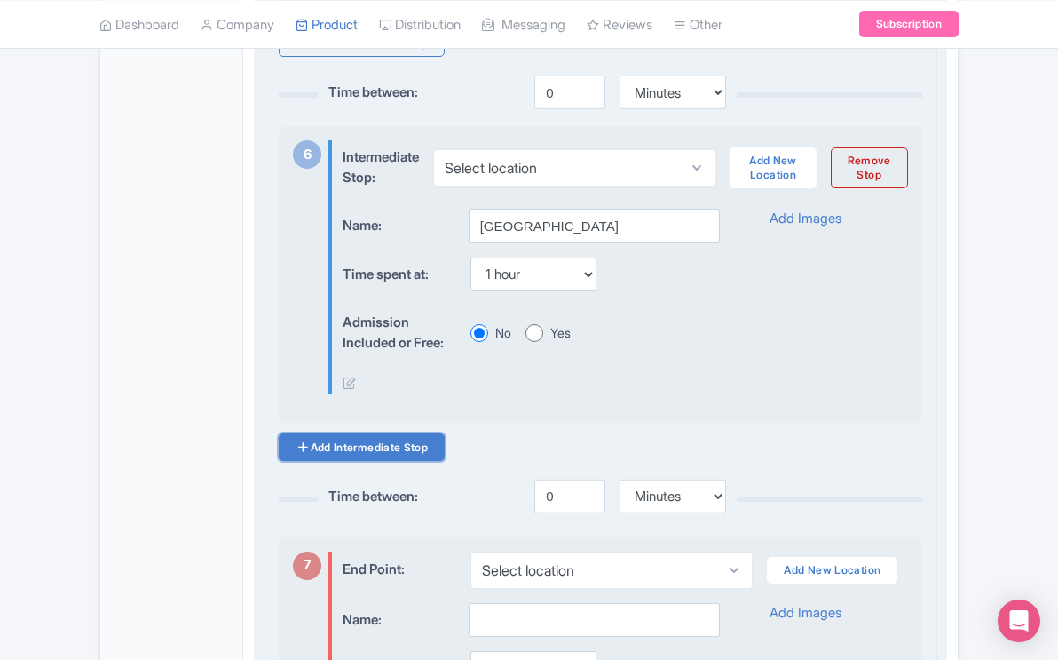
click at [422, 457] on link "Add Intermediate Stop" at bounding box center [362, 447] width 166 height 28
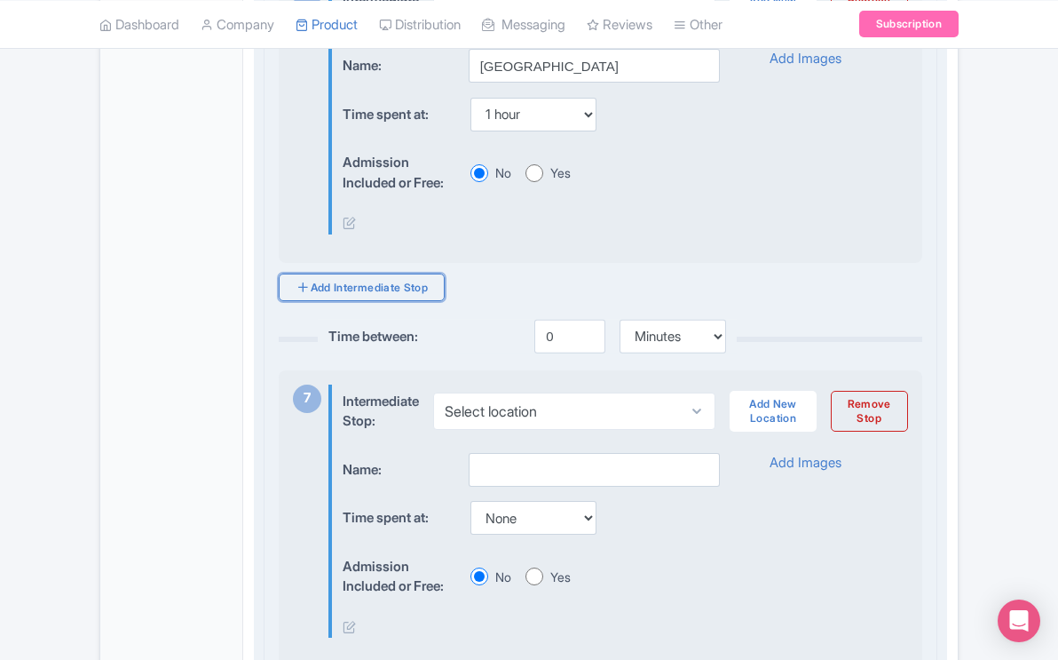
scroll to position [2569, 0]
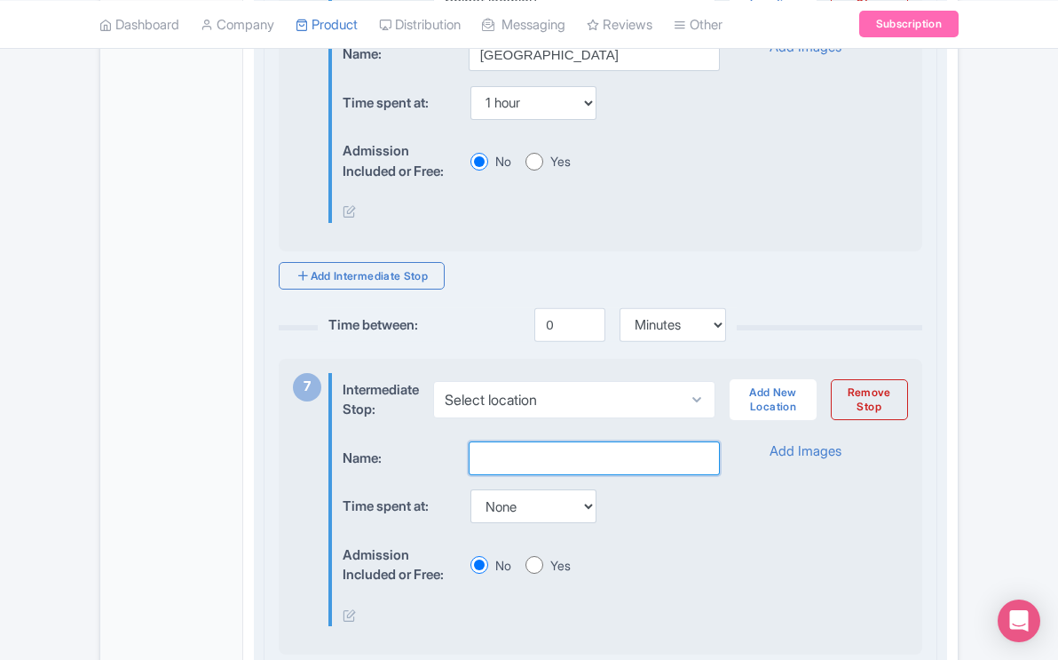
click at [508, 470] on input "text" at bounding box center [594, 458] width 251 height 34
type input "Mud Volcano"
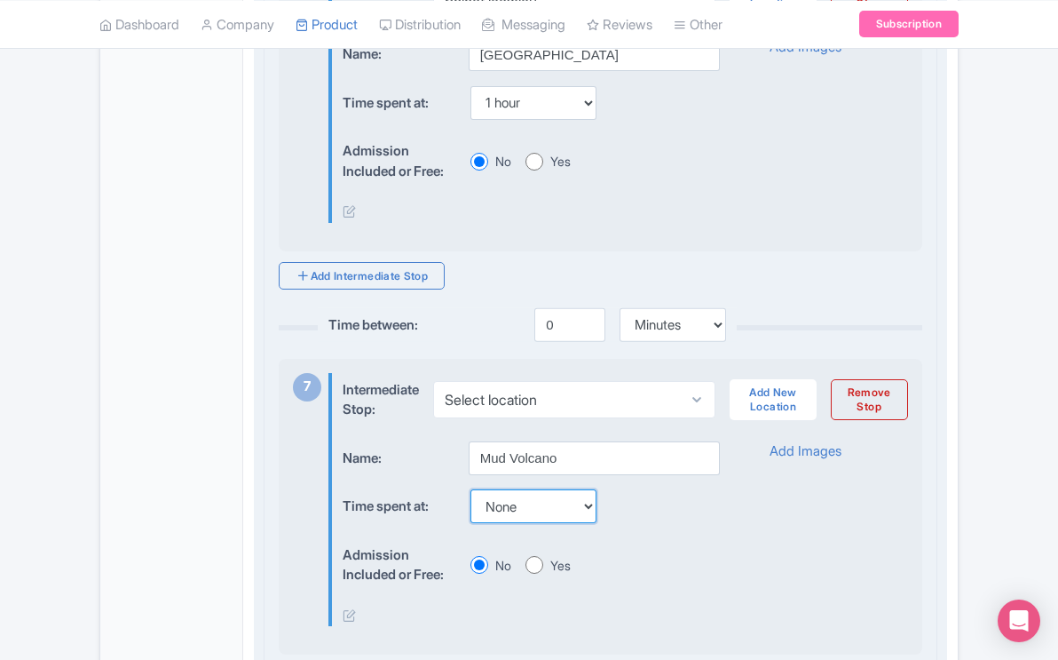
click at [592, 523] on select "None 15 mins 30 mins 45 mins 1 hour 1 hour 15 mins 1 hour 30 mins 1 hour 45 min…" at bounding box center [533, 506] width 126 height 34
select select "45"
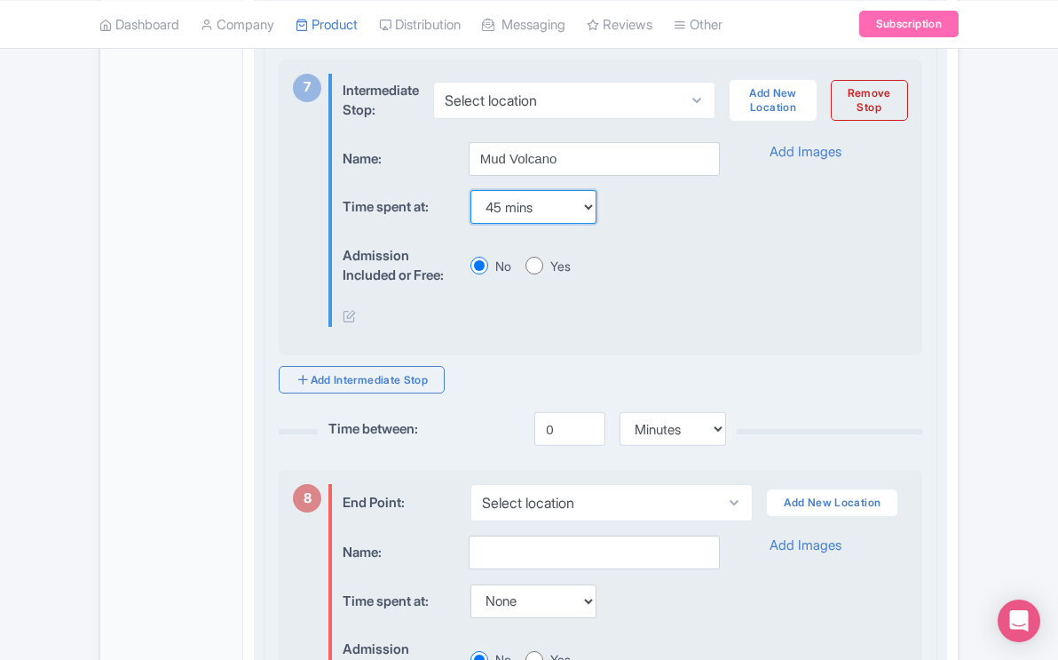
scroll to position [2879, 0]
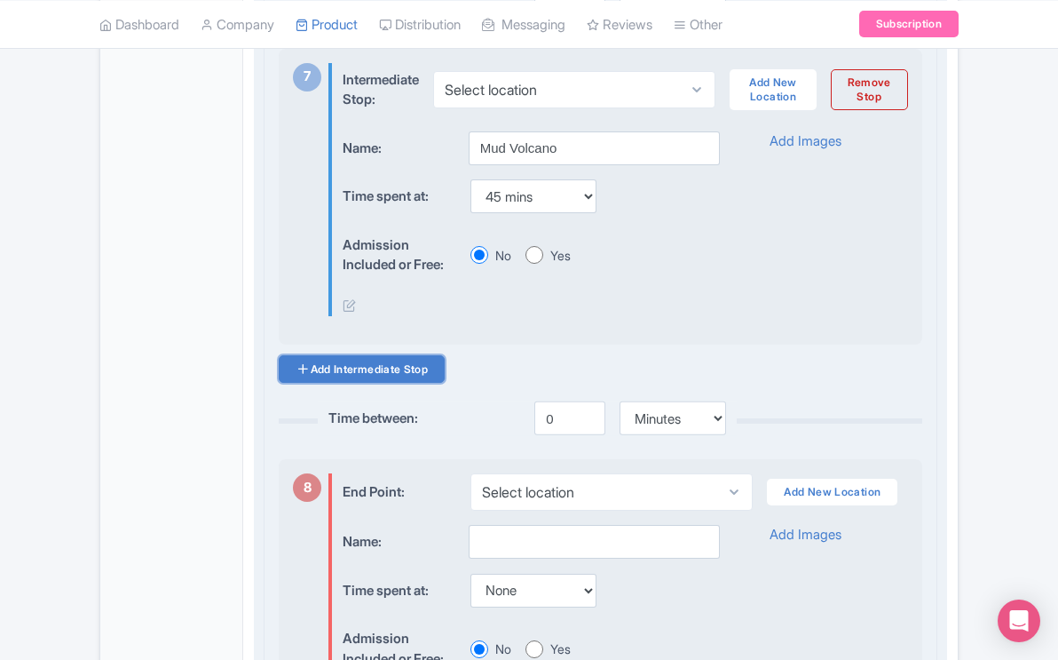
click at [417, 383] on link "Add Intermediate Stop" at bounding box center [362, 369] width 166 height 28
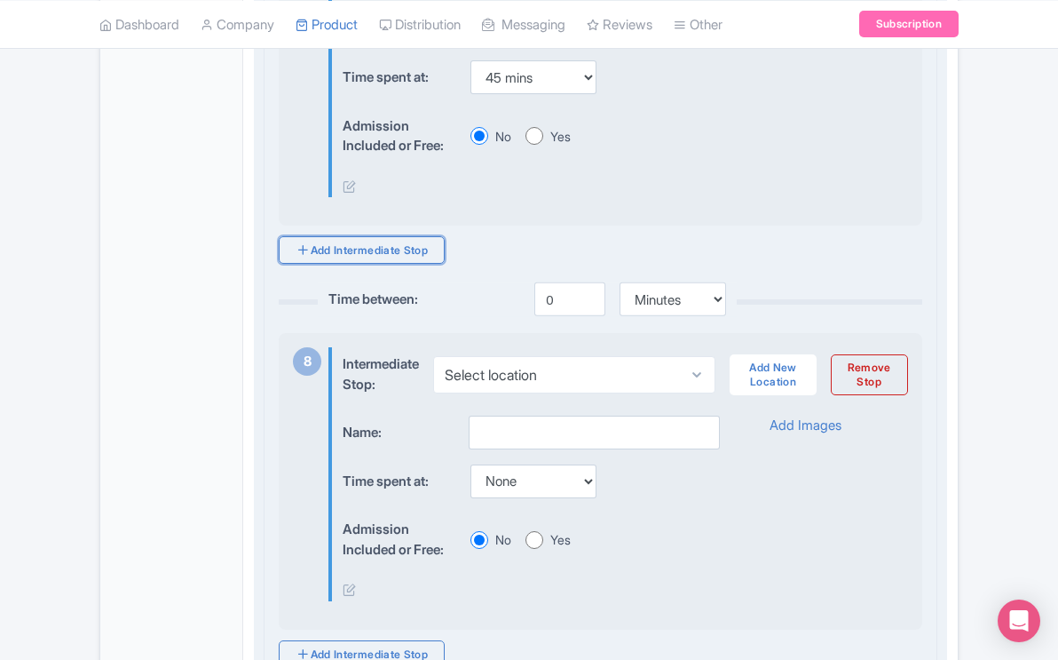
scroll to position [3000, 0]
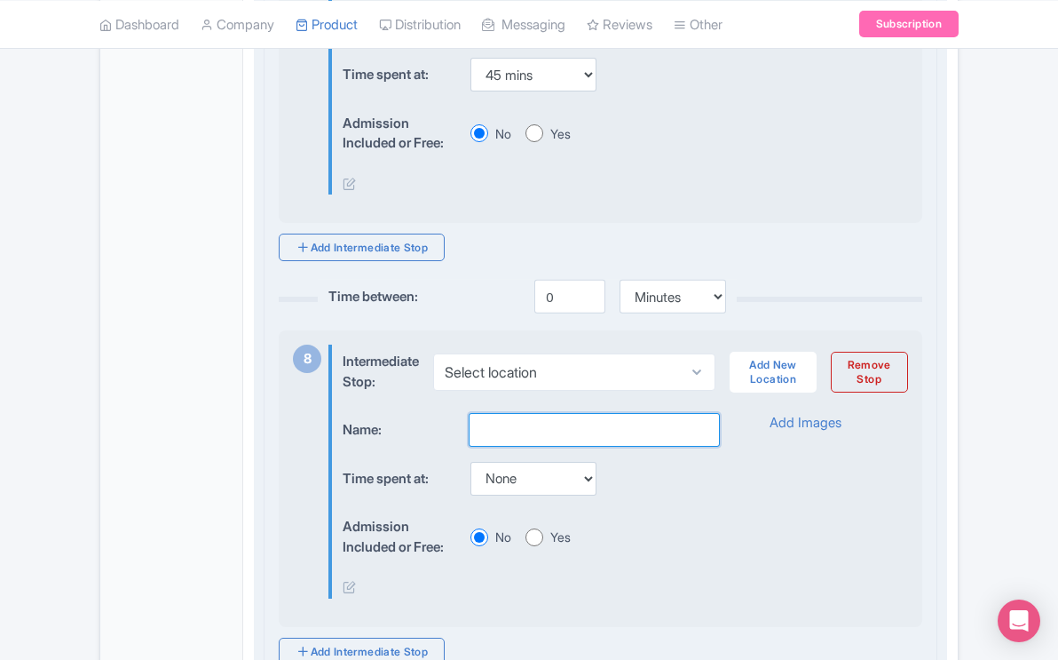
click at [554, 441] on input "text" at bounding box center [594, 430] width 251 height 34
type input "Lake Yellowstone Hotel"
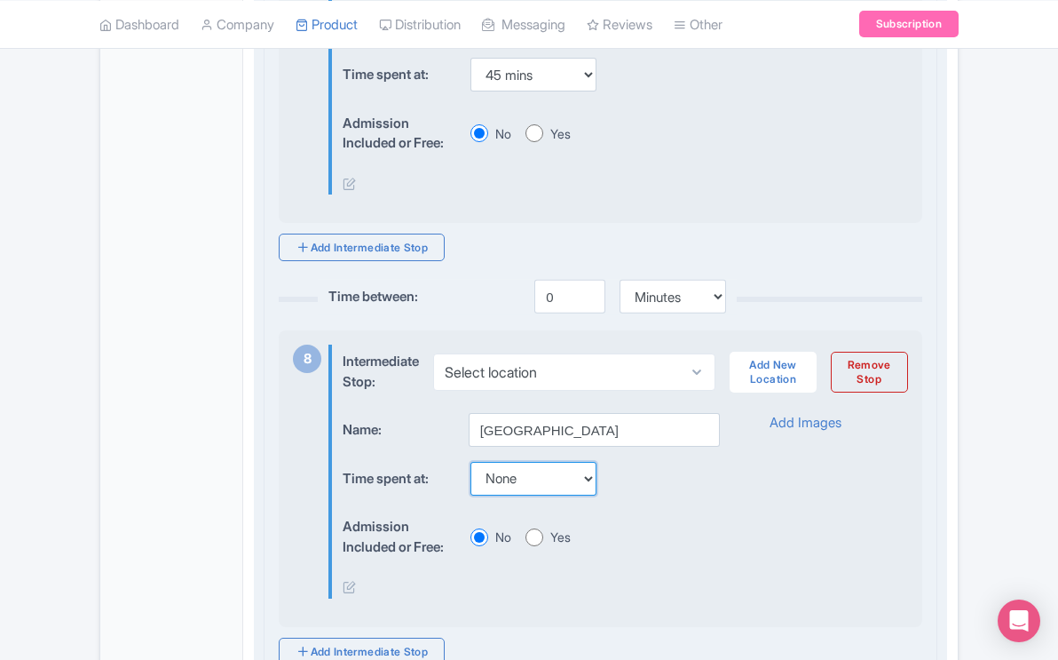
click at [593, 494] on select "None 15 mins 30 mins 45 mins 1 hour 1 hour 15 mins 1 hour 30 mins 1 hour 45 min…" at bounding box center [533, 479] width 126 height 34
select select "60"
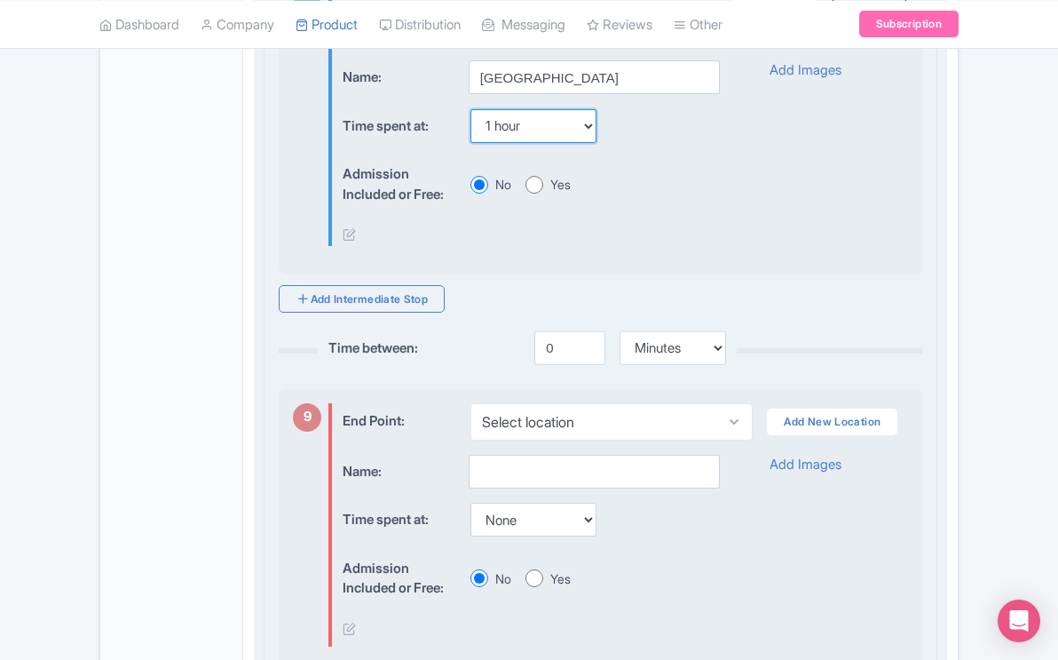
scroll to position [3355, 0]
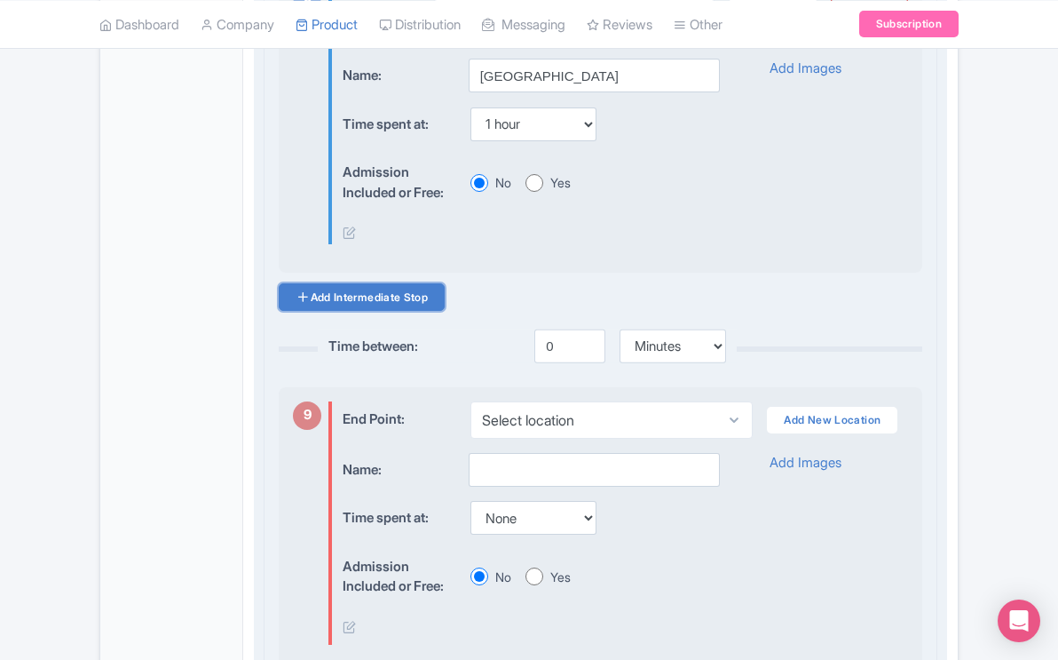
click at [429, 311] on link "Add Intermediate Stop" at bounding box center [362, 297] width 166 height 28
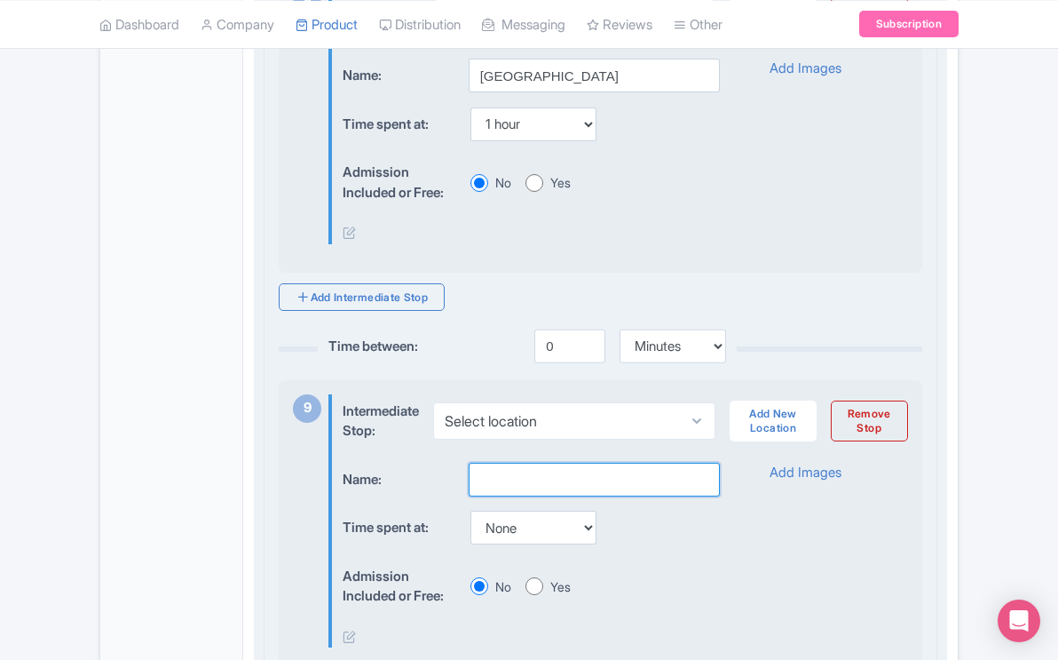
click at [502, 487] on input "text" at bounding box center [594, 479] width 251 height 34
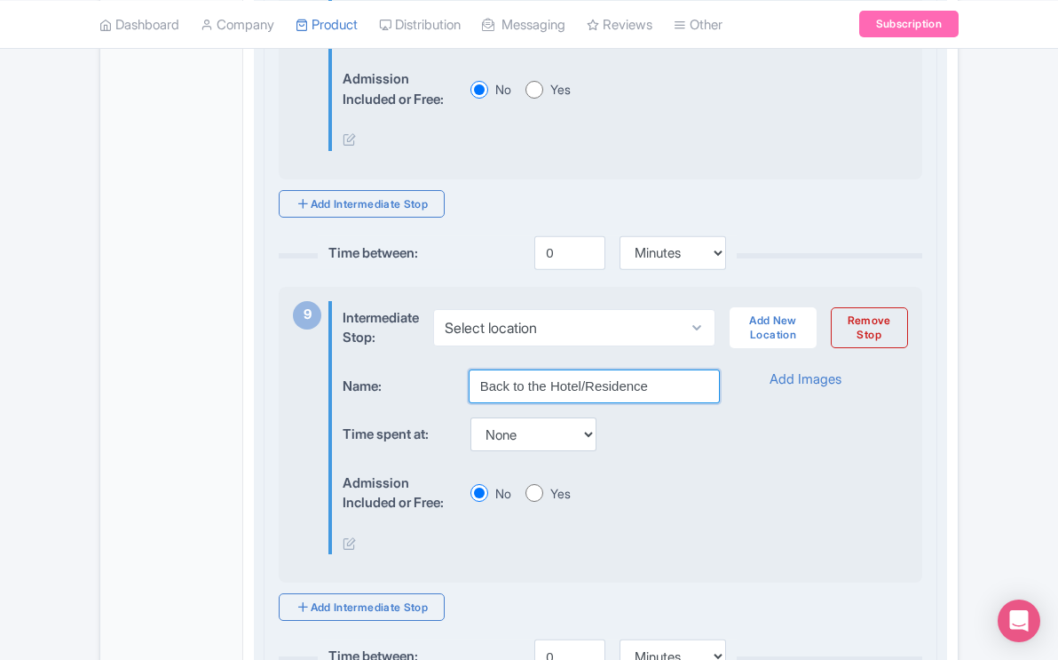
scroll to position [3515, 0]
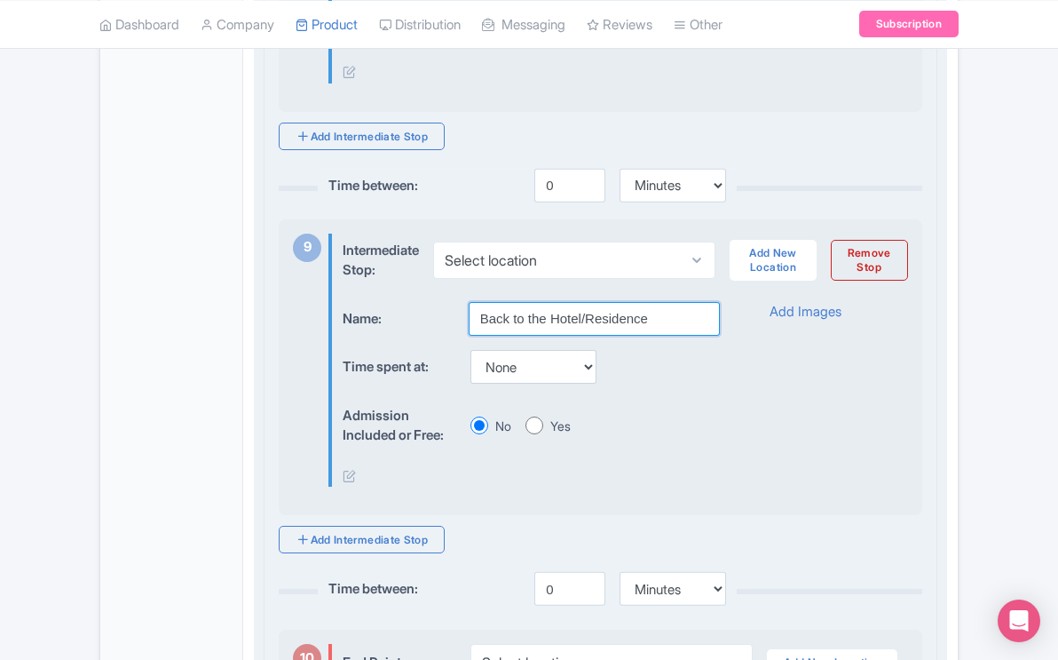
type input "Back to the Hotel/Residence"
click at [594, 383] on select "None 15 mins 30 mins 45 mins 1 hour 1 hour 15 mins 1 hour 30 mins 1 hour 45 min…" at bounding box center [533, 367] width 126 height 34
select select "120"
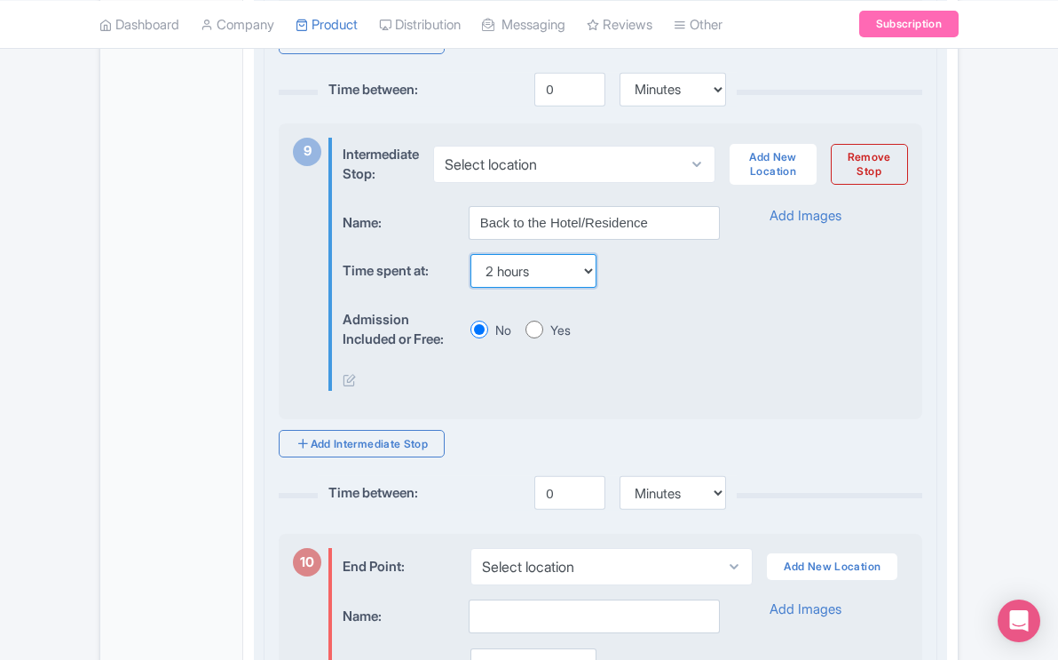
scroll to position [3610, 0]
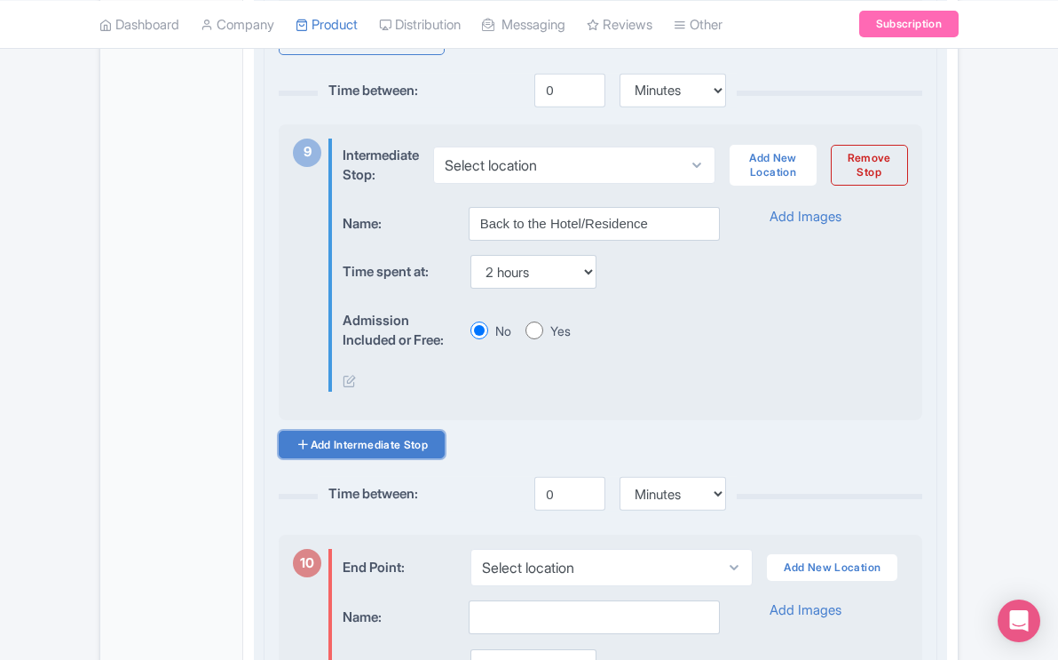
click at [428, 458] on link "Add Intermediate Stop" at bounding box center [362, 445] width 166 height 28
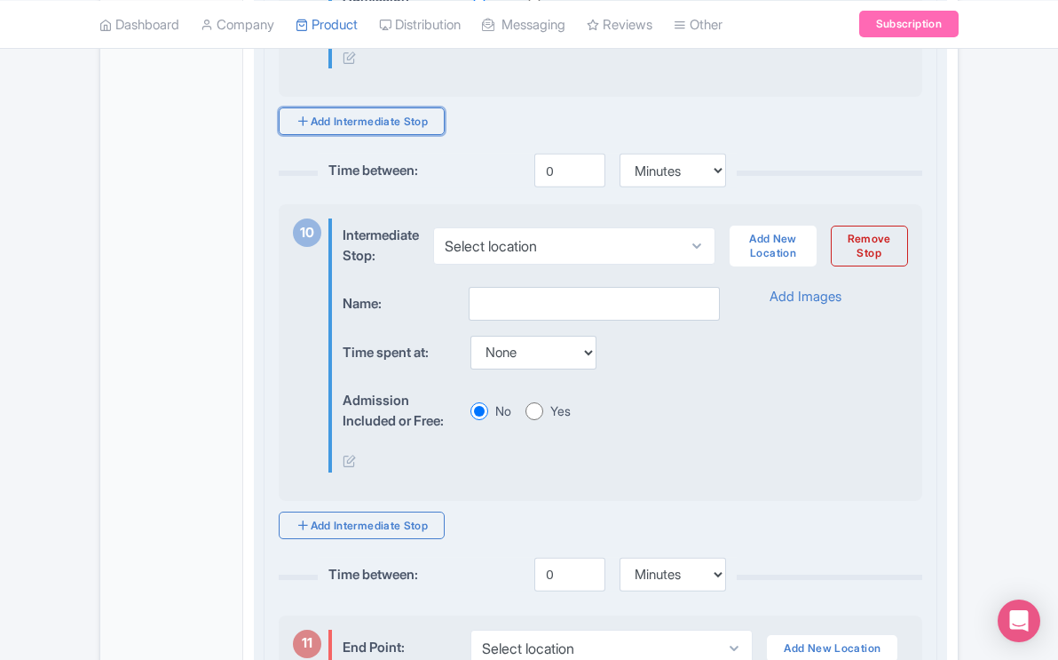
scroll to position [3950, 0]
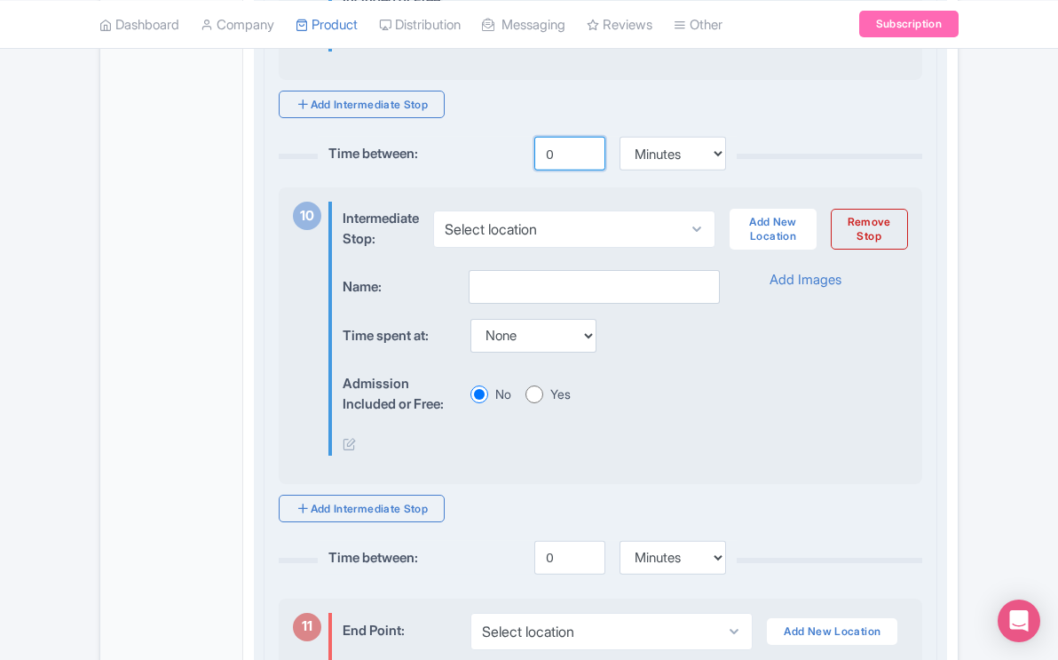
click at [561, 170] on input "0" at bounding box center [569, 154] width 71 height 34
click at [535, 293] on input "text" at bounding box center [594, 287] width 251 height 34
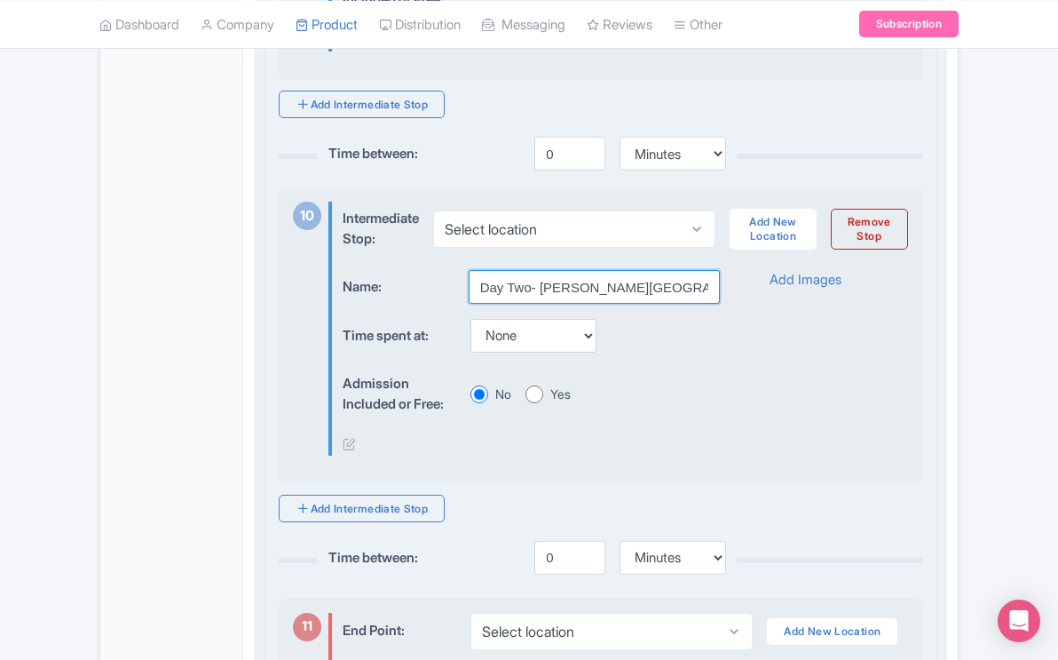
type input "Day Two- Moose-Wilson Road"
click at [594, 352] on select "None 15 mins 30 mins 45 mins 1 hour 1 hour 15 mins 1 hour 30 mins 1 hour 45 min…" at bounding box center [533, 336] width 126 height 34
select select "60"
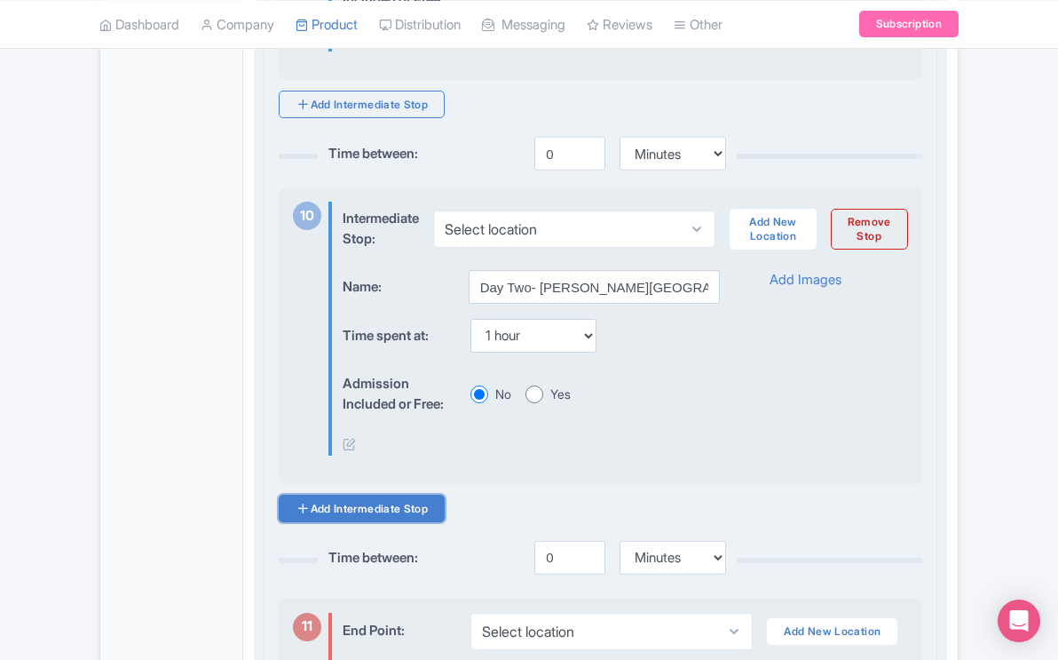
click at [428, 522] on link "Add Intermediate Stop" at bounding box center [362, 508] width 166 height 28
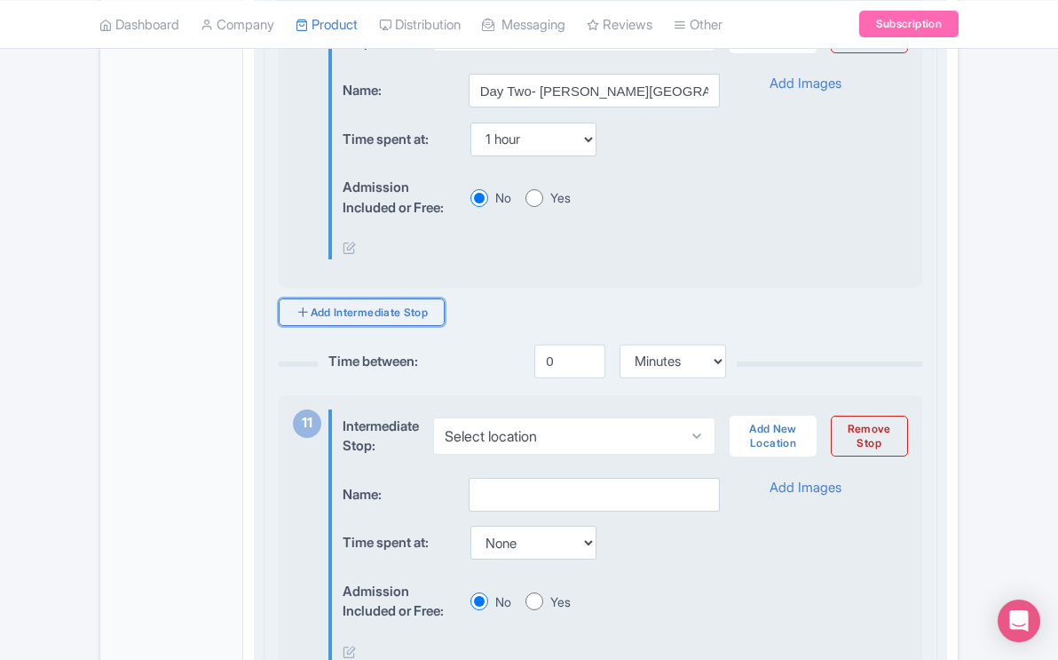
scroll to position [4148, 0]
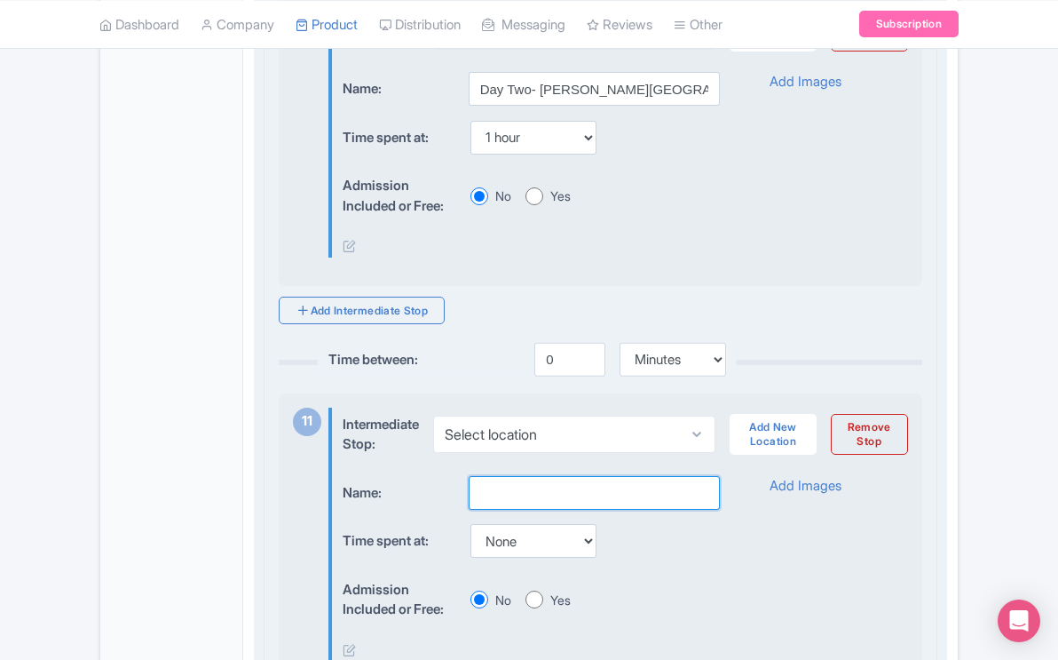
click at [486, 506] on input "text" at bounding box center [594, 493] width 251 height 34
type input "S"
type input "Antelope Flats"
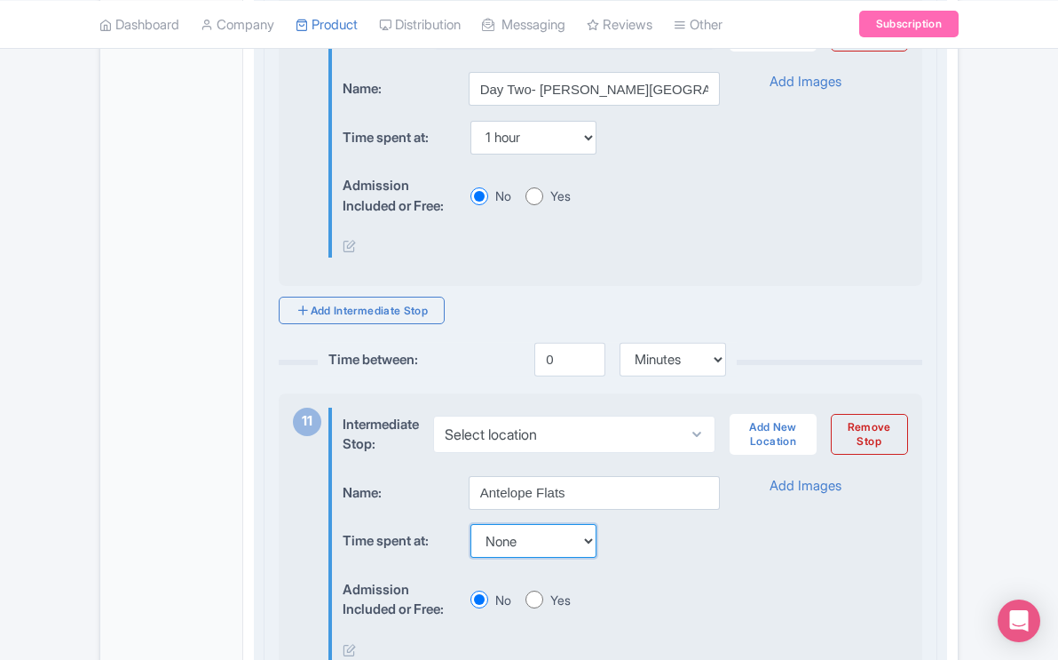
click at [593, 557] on select "None 15 mins 30 mins 45 mins 1 hour 1 hour 15 mins 1 hour 30 mins 1 hour 45 min…" at bounding box center [533, 541] width 126 height 34
select select "60"
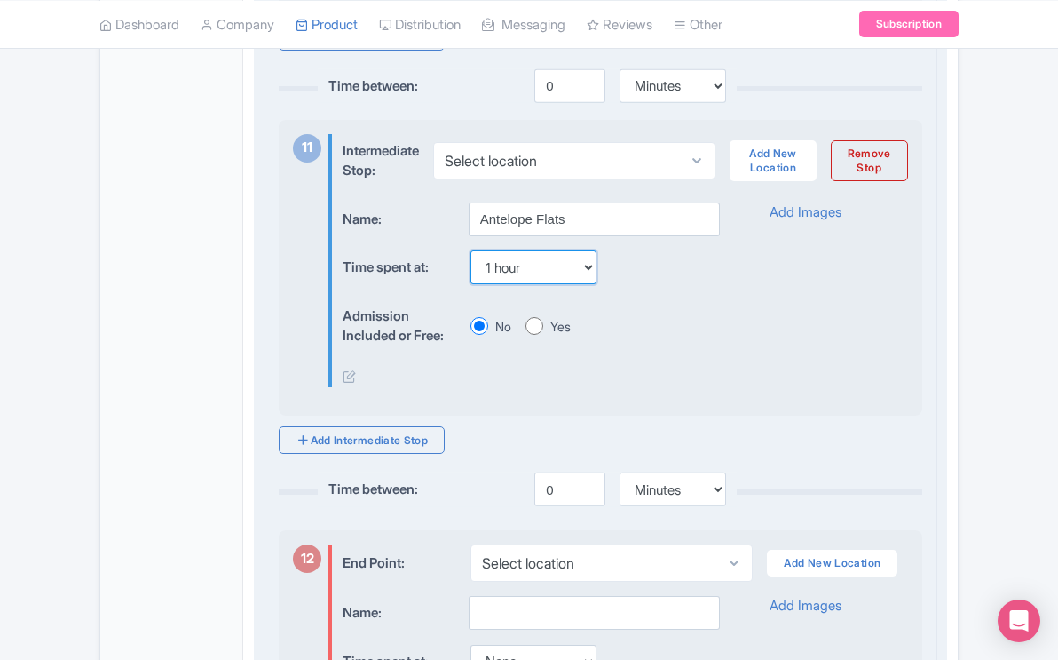
scroll to position [4423, 0]
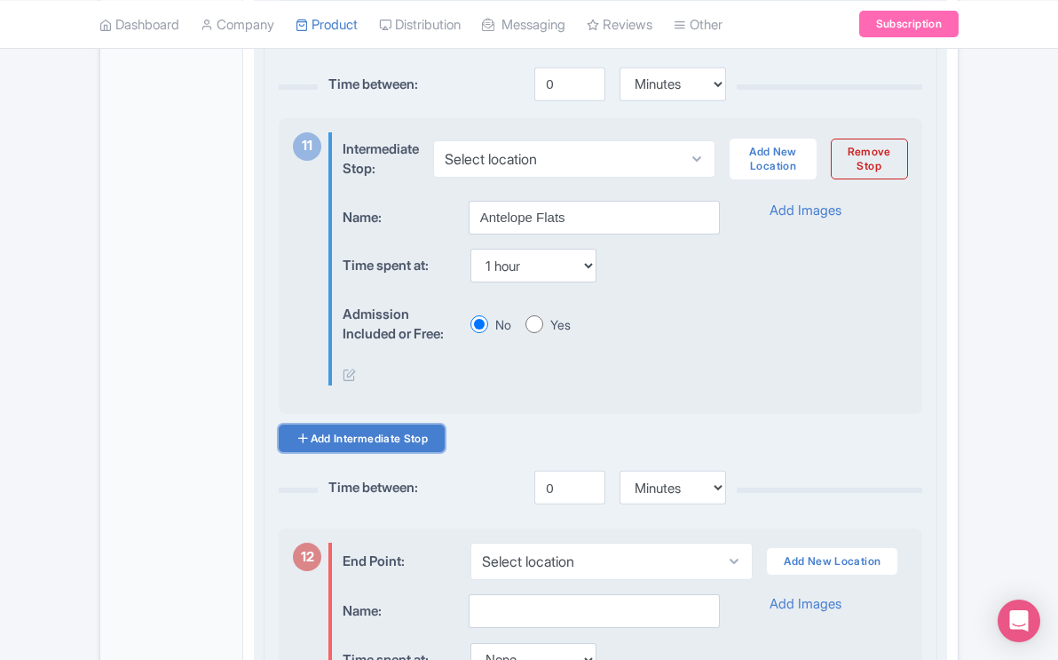
click at [431, 452] on link "Add Intermediate Stop" at bounding box center [362, 438] width 166 height 28
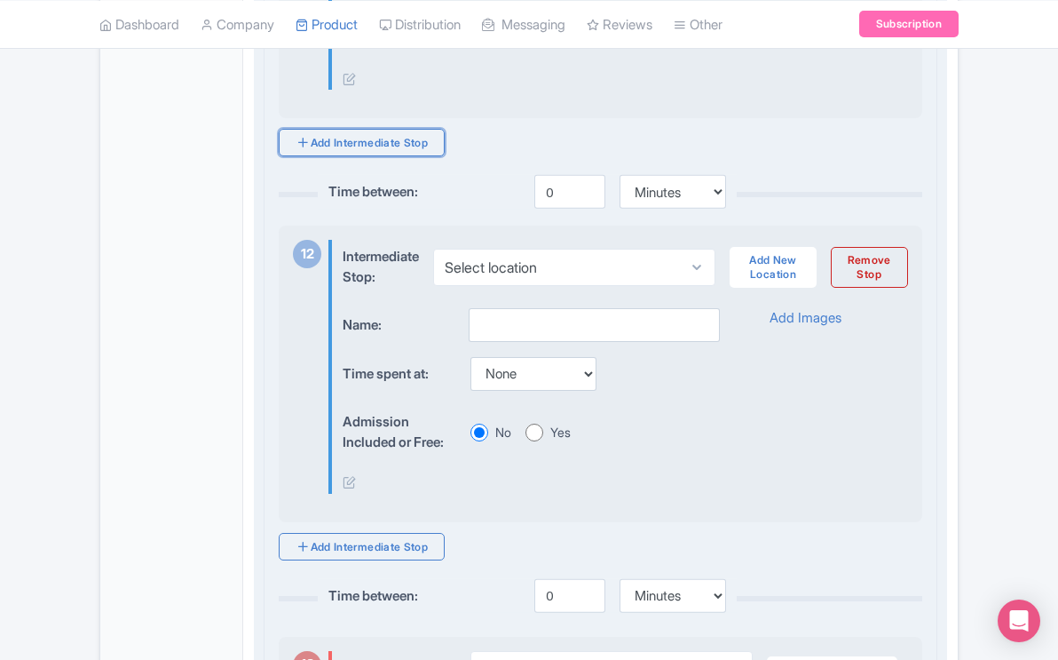
scroll to position [4730, 0]
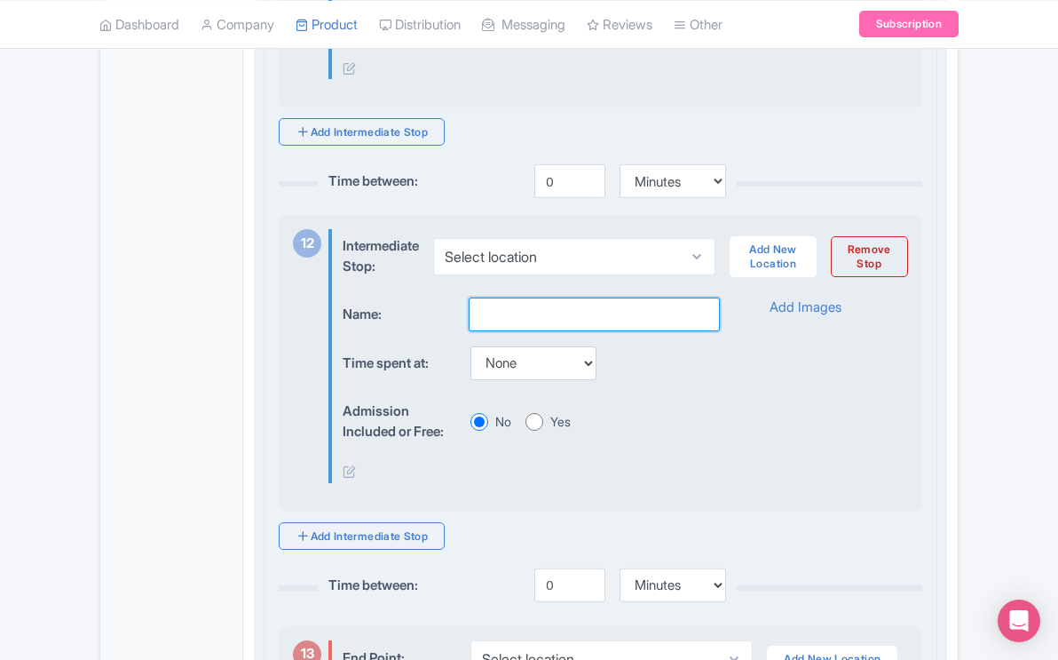
click at [502, 331] on input "text" at bounding box center [594, 314] width 251 height 34
type input "Oxbow Bend Turnout"
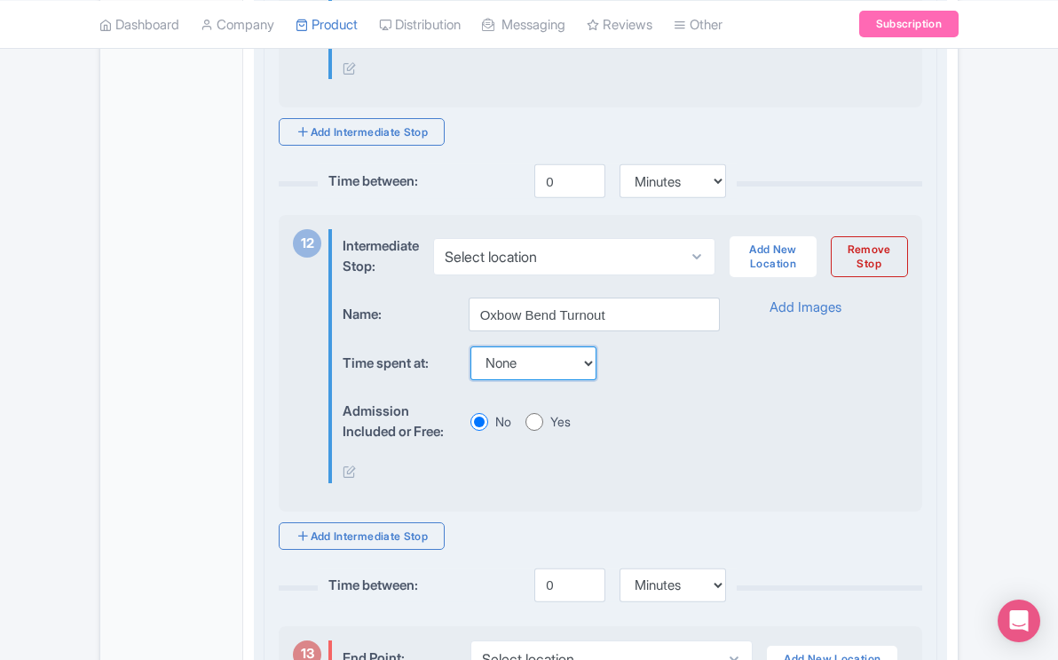
click at [593, 380] on select "None 15 mins 30 mins 45 mins 1 hour 1 hour 15 mins 1 hour 30 mins 1 hour 45 min…" at bounding box center [533, 363] width 126 height 34
select select "45"
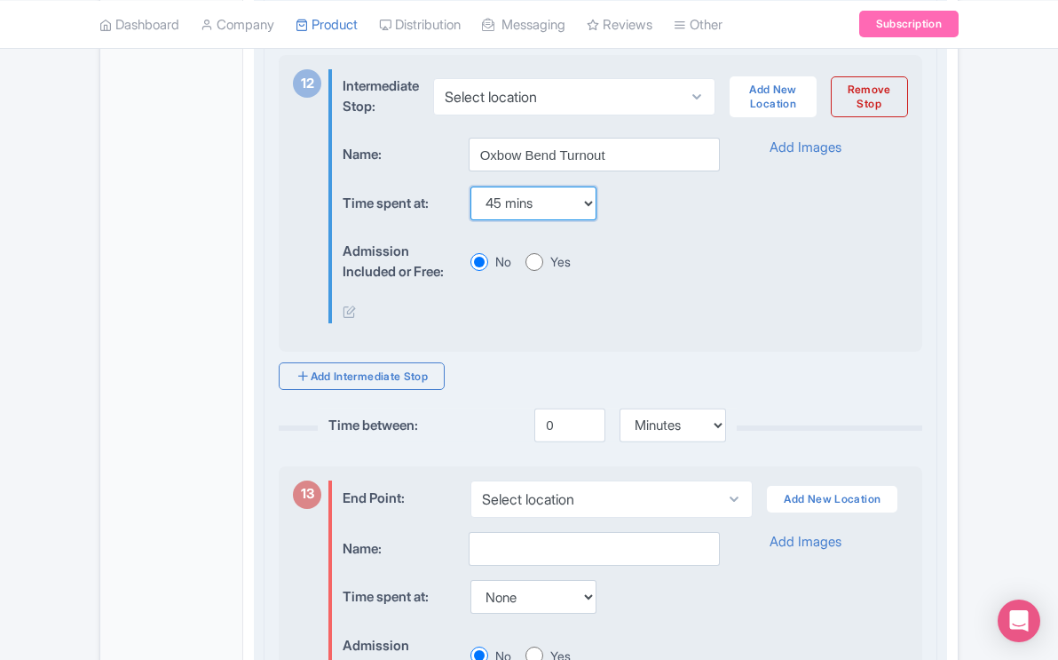
scroll to position [4900, 0]
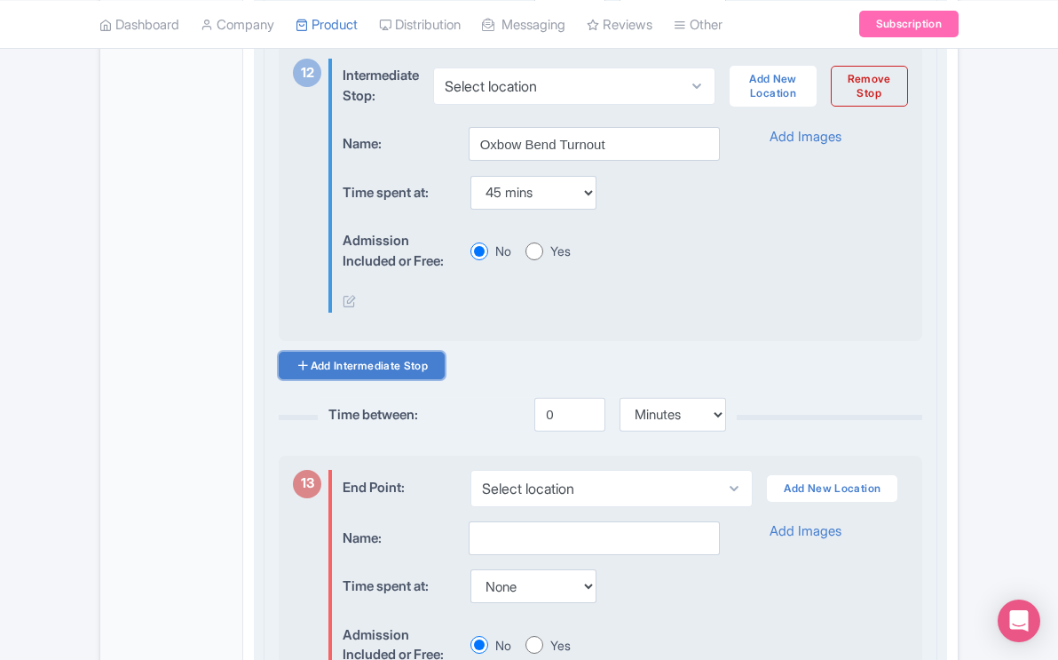
click at [427, 379] on link "Add Intermediate Stop" at bounding box center [362, 366] width 166 height 28
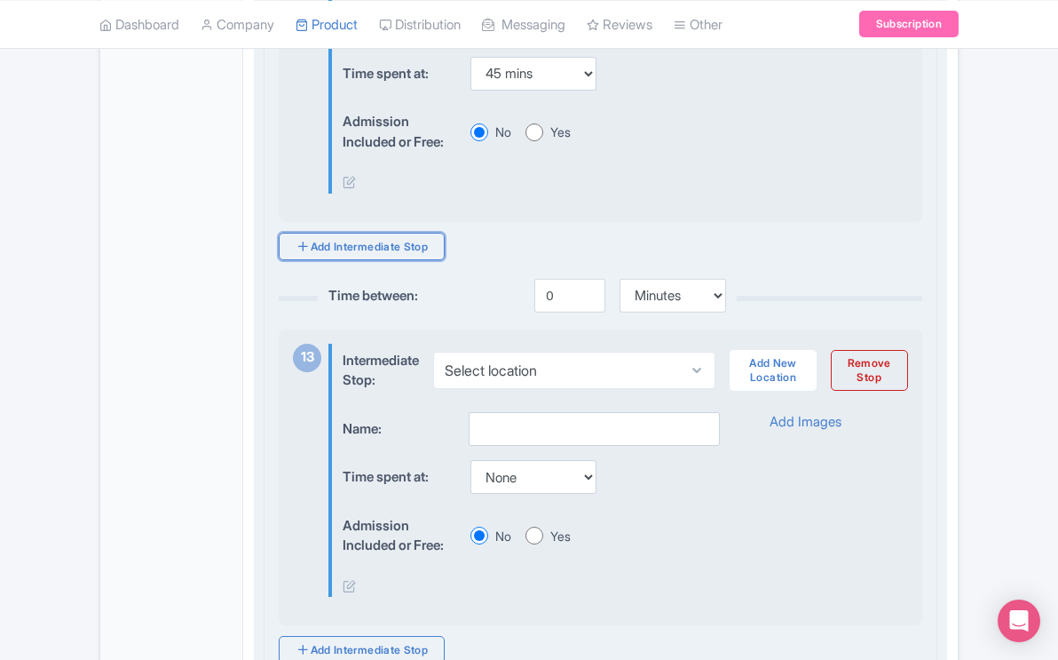
scroll to position [5043, 0]
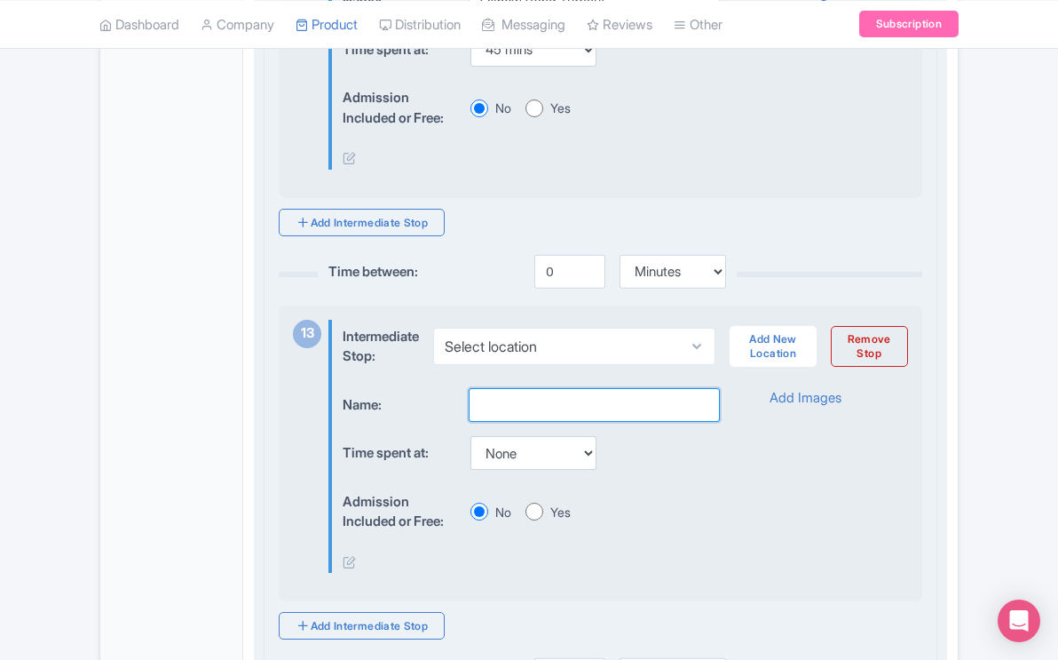
click at [510, 421] on input "text" at bounding box center [594, 405] width 251 height 34
type input "Leigh & Jenny Lakes"
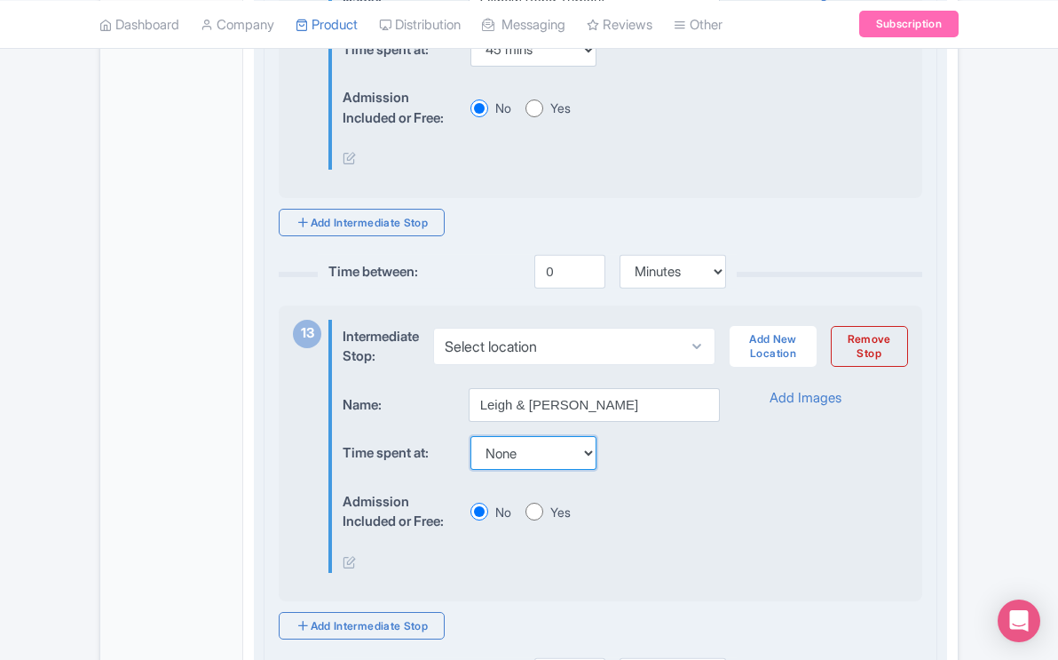
click at [596, 470] on select "None 15 mins 30 mins 45 mins 1 hour 1 hour 15 mins 1 hour 30 mins 1 hour 45 min…" at bounding box center [533, 453] width 126 height 34
select select "75"
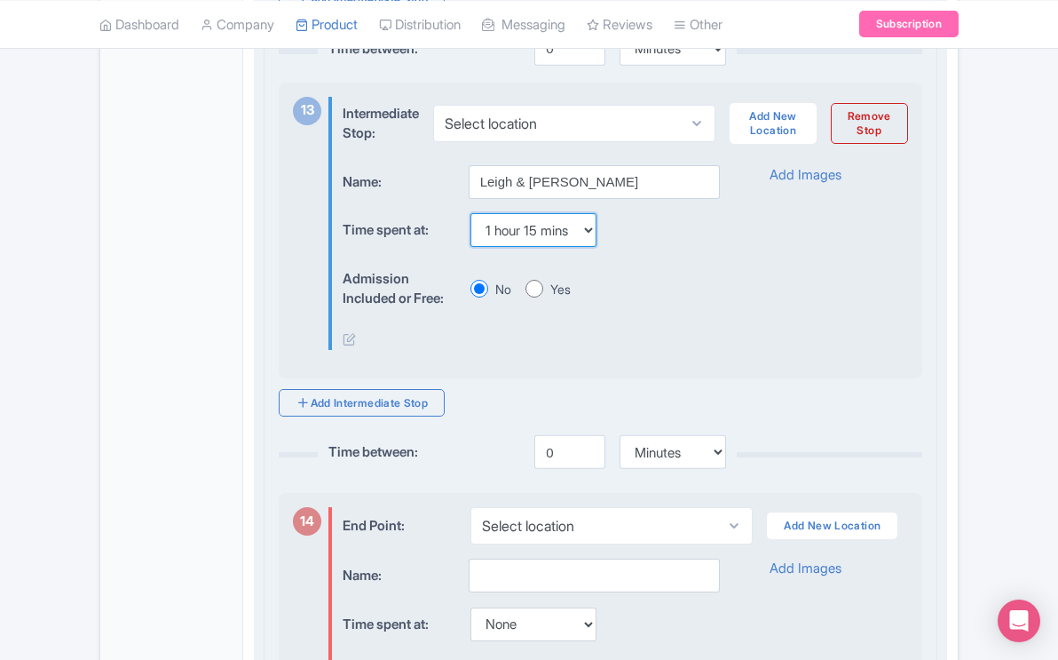
scroll to position [5291, 0]
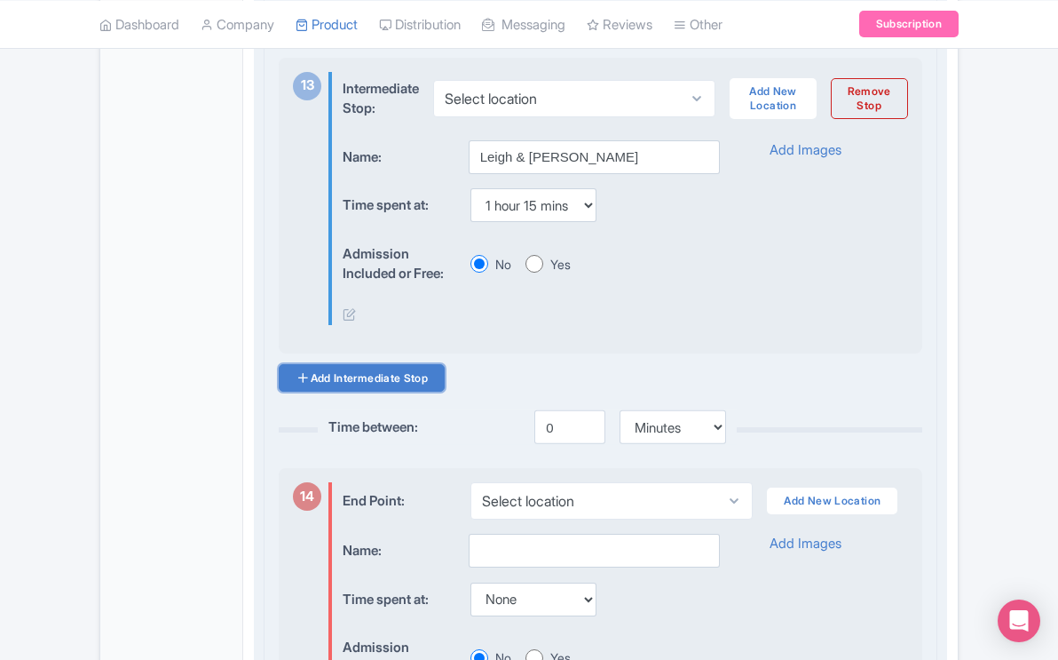
click at [436, 391] on link "Add Intermediate Stop" at bounding box center [362, 378] width 166 height 28
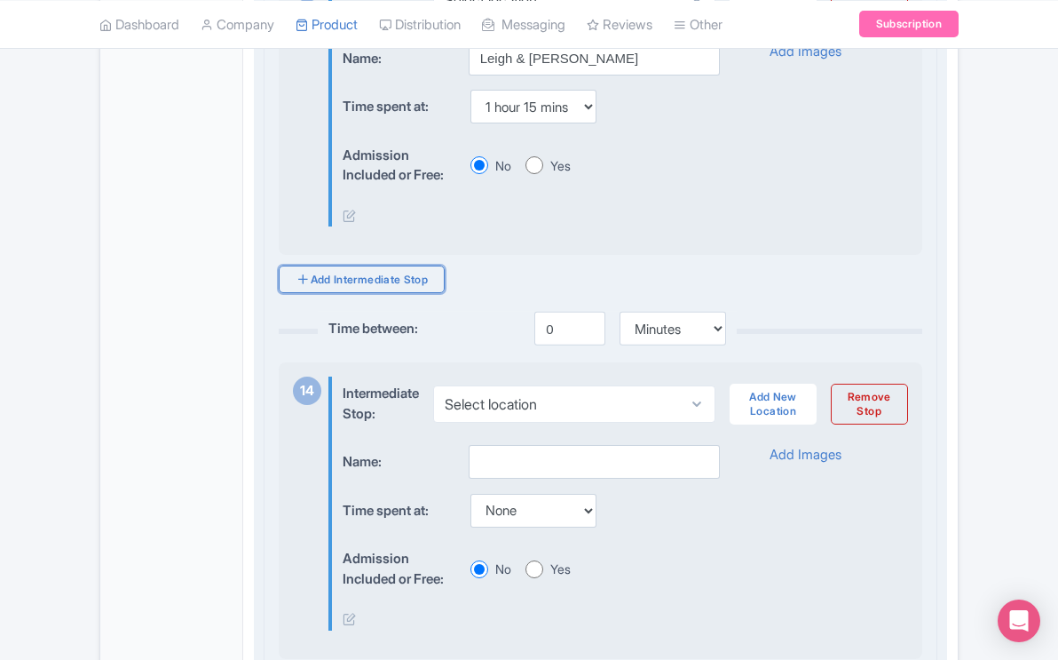
scroll to position [5403, 0]
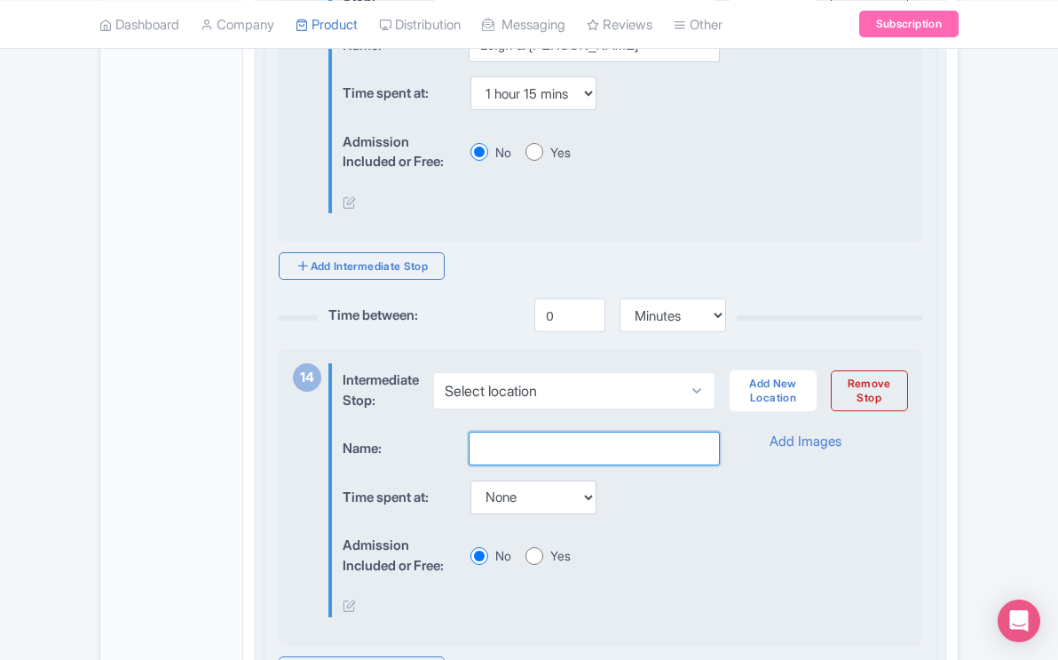
click at [541, 461] on input "text" at bounding box center [594, 448] width 251 height 34
type input "Grand Teton Visitor Center"
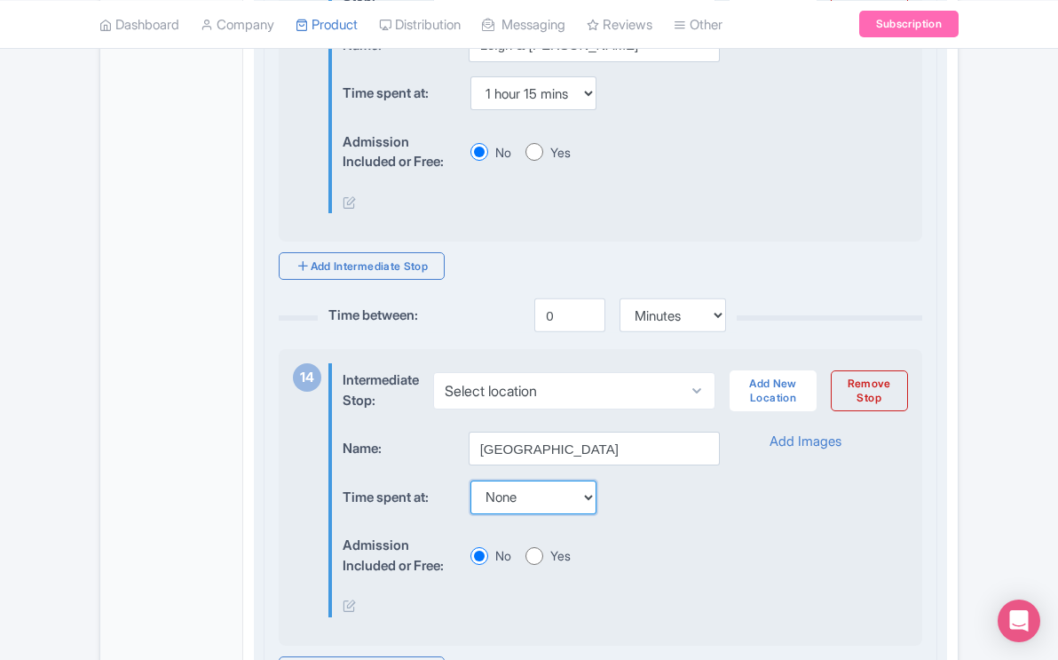
click at [596, 514] on select "None 15 mins 30 mins 45 mins 1 hour 1 hour 15 mins 1 hour 30 mins 1 hour 45 min…" at bounding box center [533, 497] width 126 height 34
select select "30"
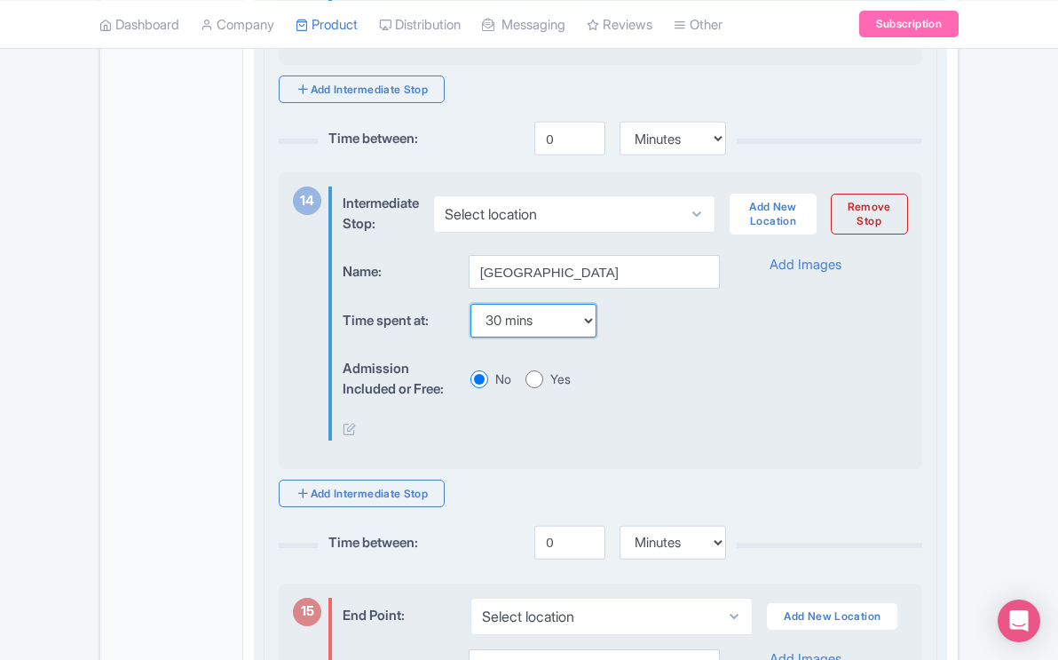
scroll to position [5585, 0]
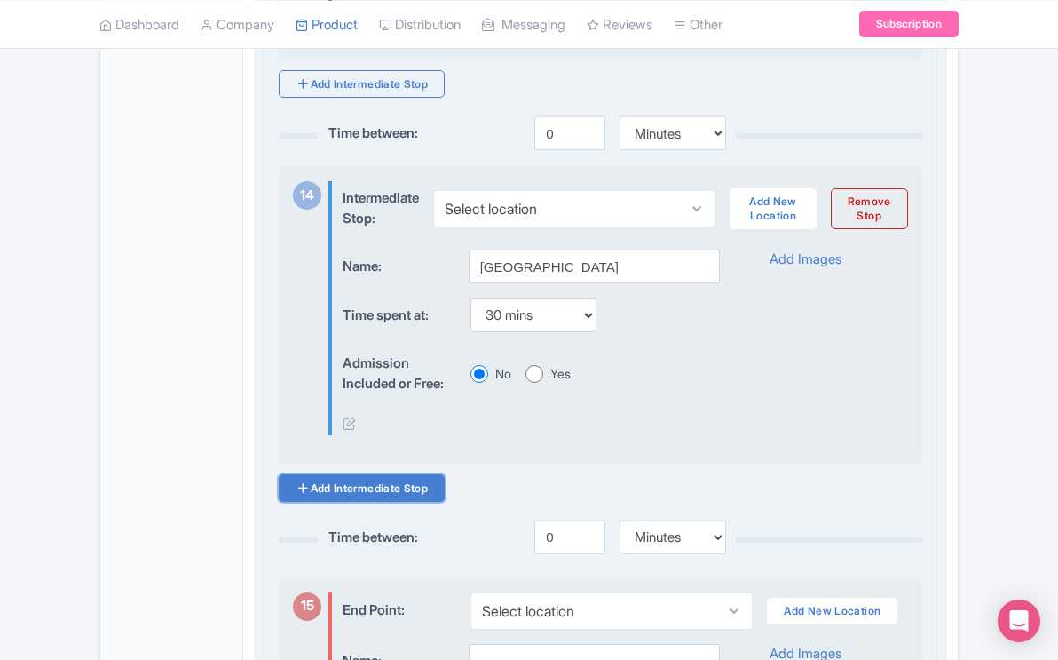
click at [419, 502] on link "Add Intermediate Stop" at bounding box center [362, 488] width 166 height 28
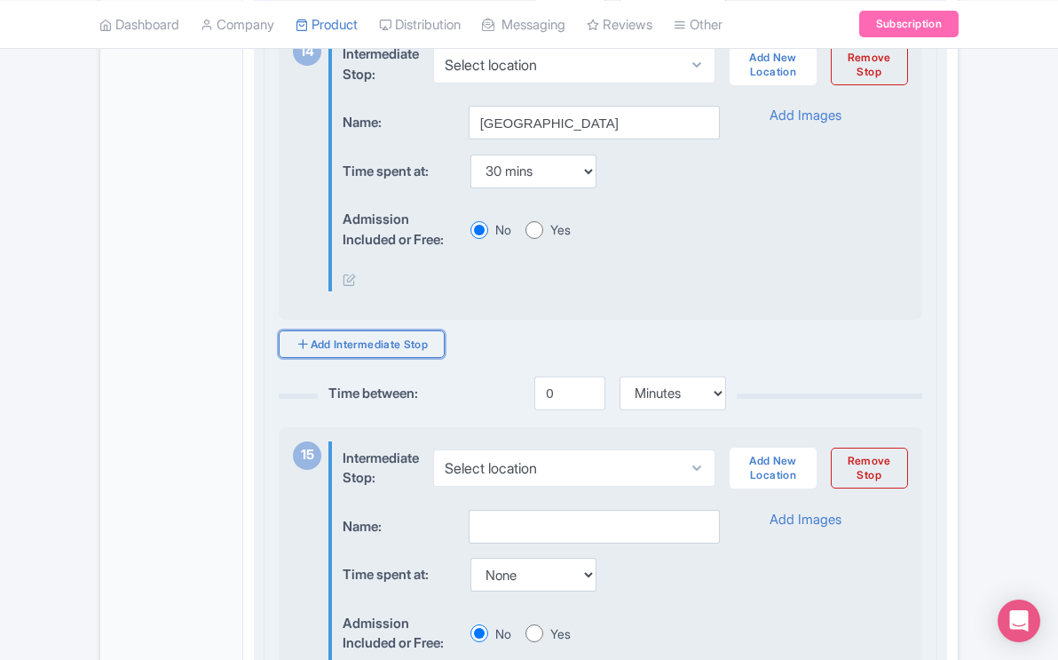
scroll to position [5740, 0]
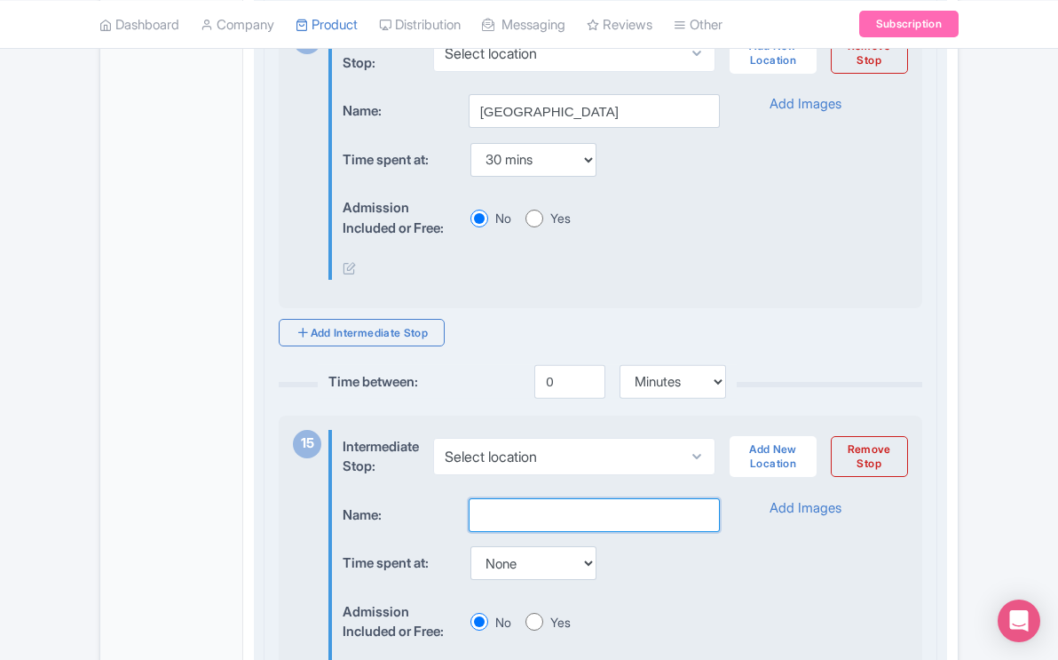
click at [520, 532] on input "text" at bounding box center [594, 515] width 251 height 34
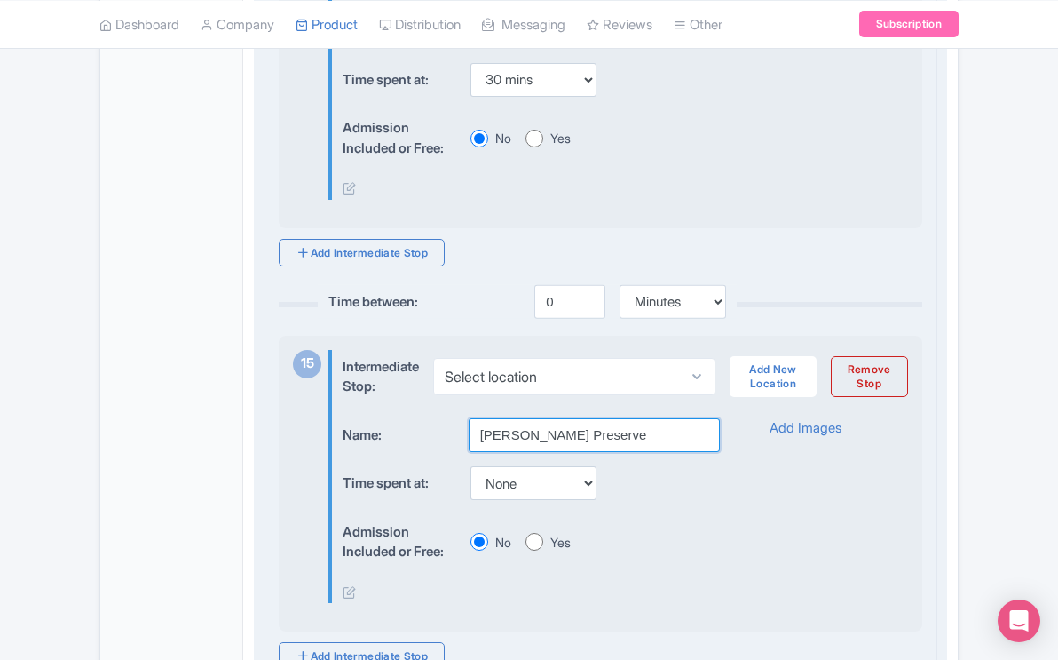
scroll to position [5871, 0]
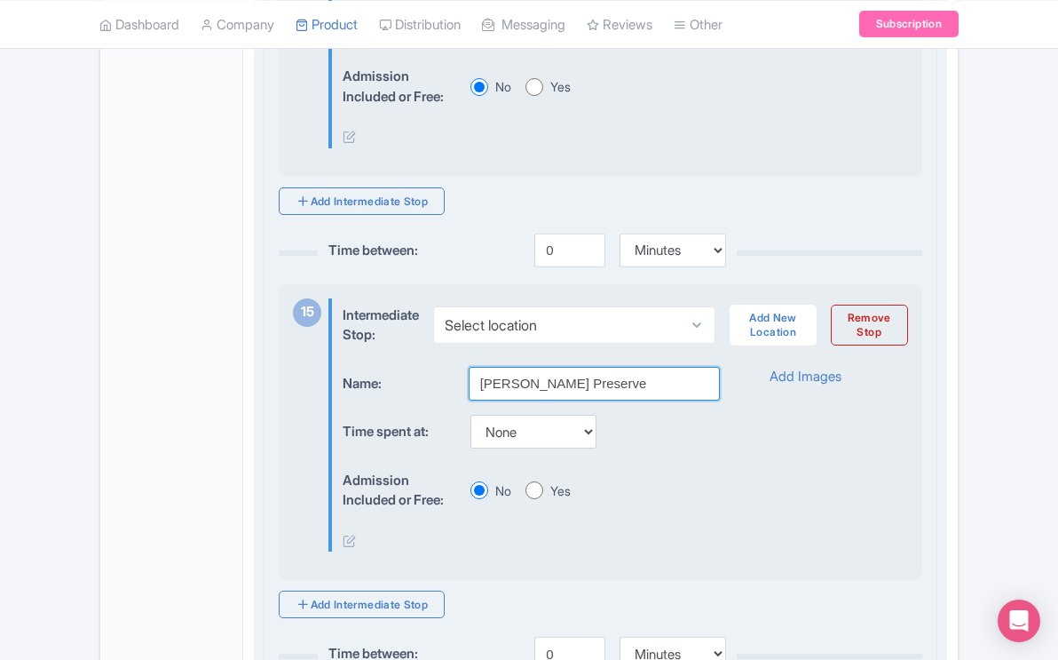
type input "Laurance Rockefeller Preserve"
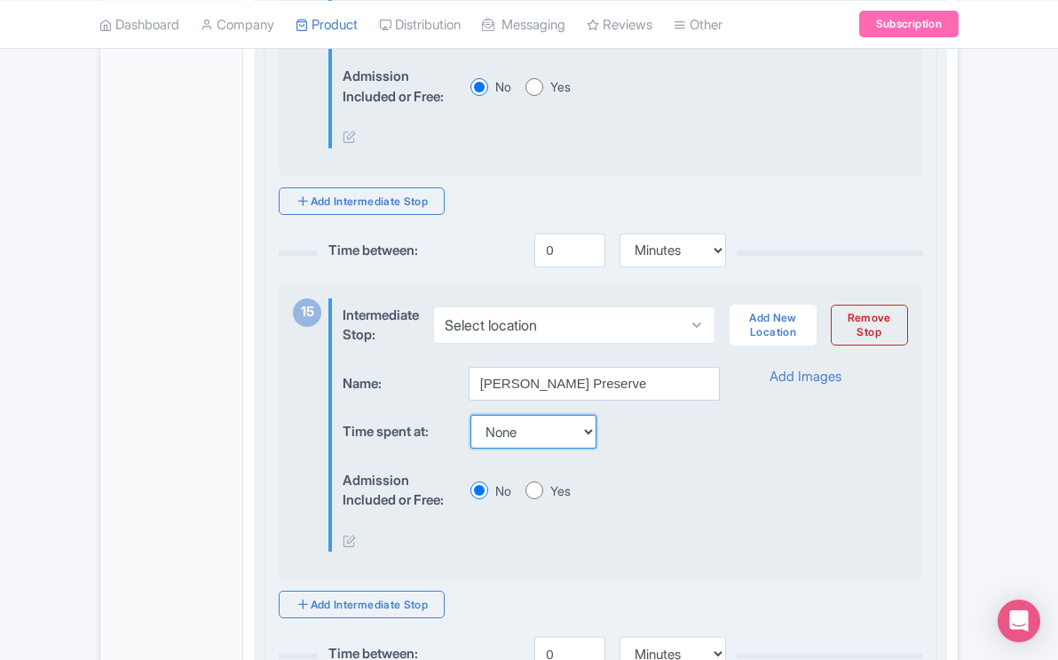
click at [596, 448] on select "None 15 mins 30 mins 45 mins 1 hour 1 hour 15 mins 1 hour 30 mins 1 hour 45 min…" at bounding box center [533, 432] width 126 height 34
select select "30"
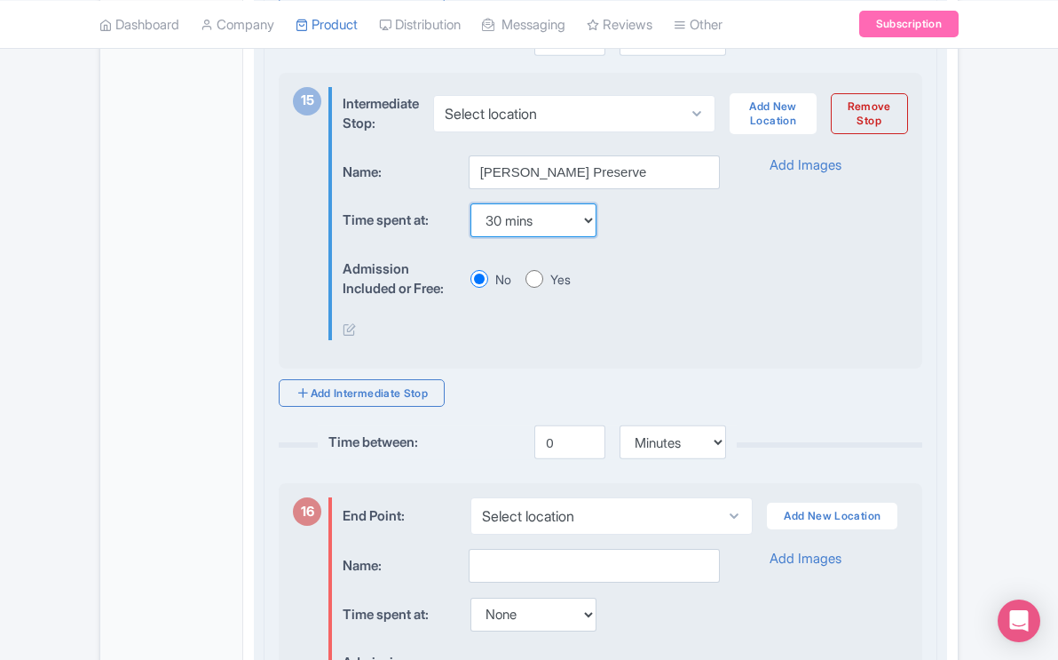
scroll to position [6090, 0]
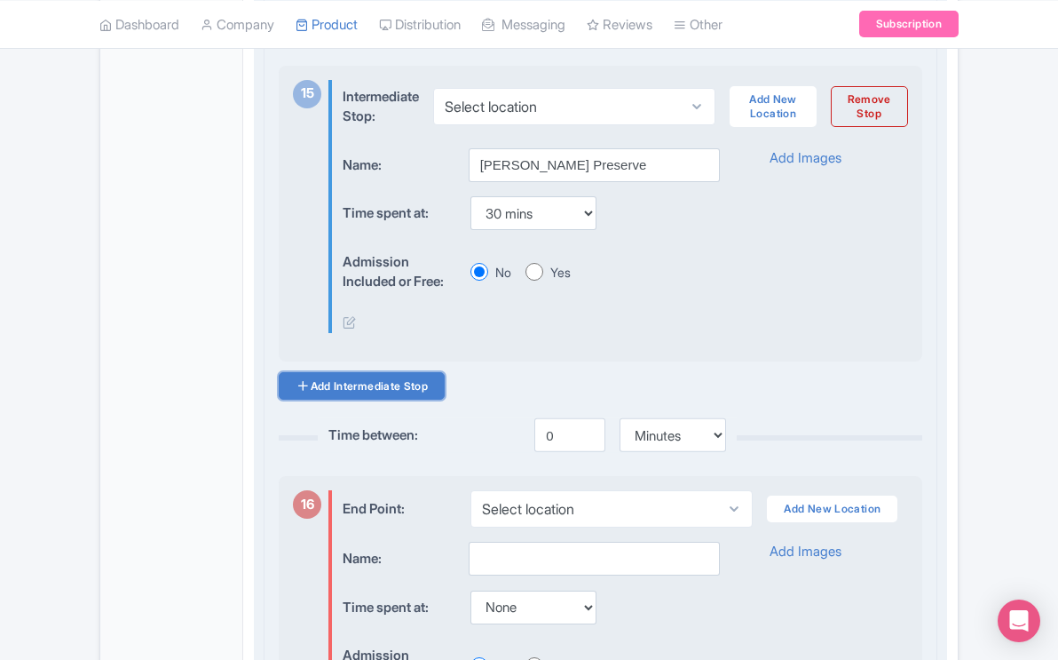
click at [422, 399] on link "Add Intermediate Stop" at bounding box center [362, 386] width 166 height 28
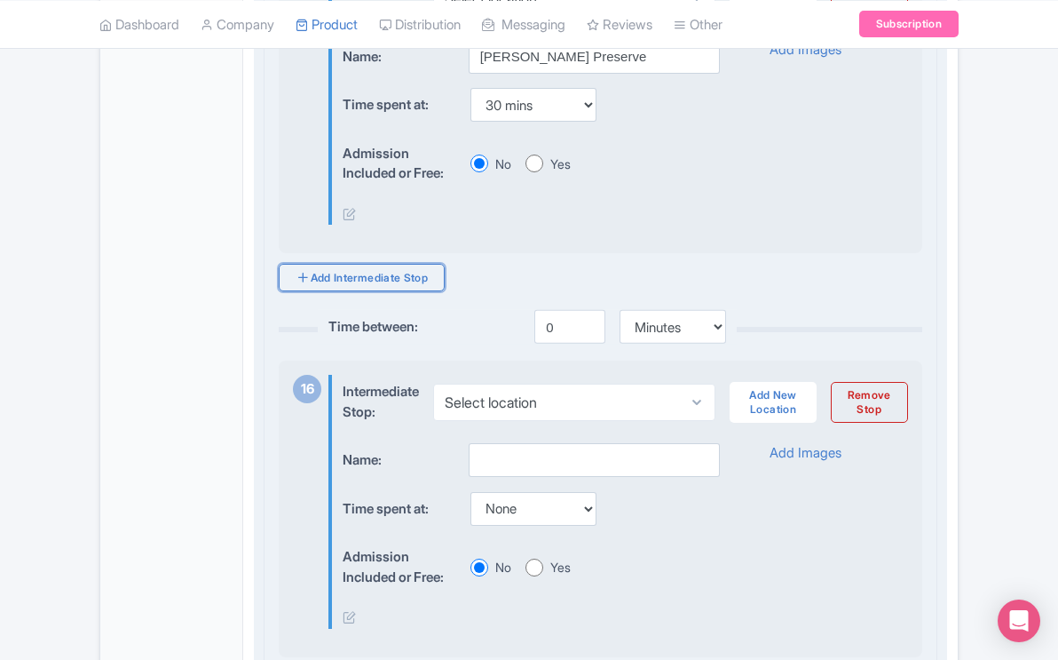
scroll to position [6206, 0]
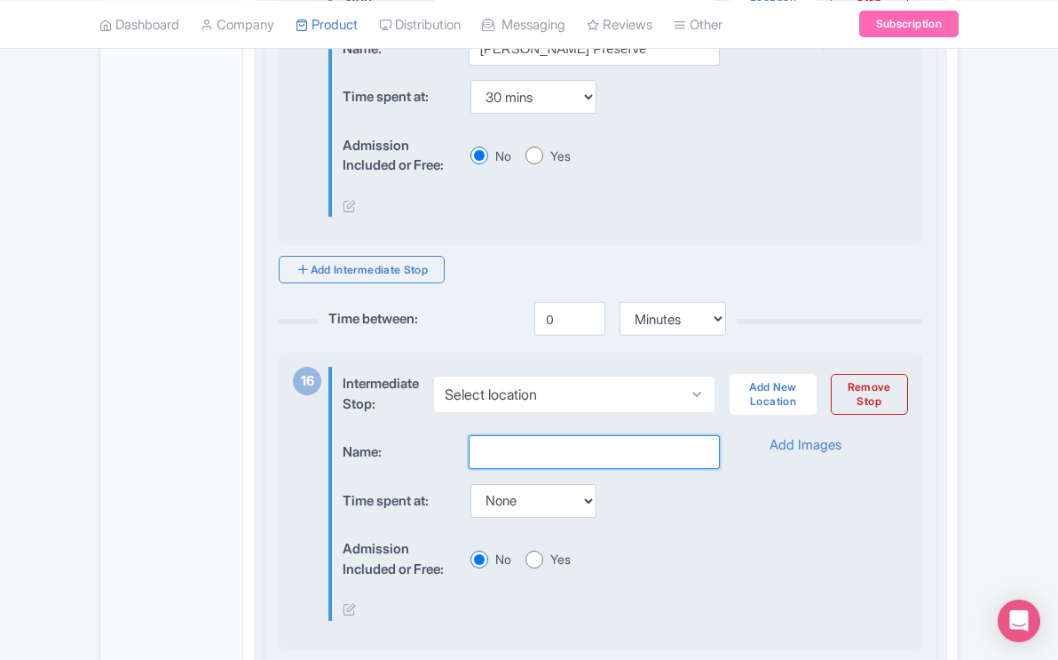
click at [534, 464] on input "text" at bounding box center [594, 452] width 251 height 34
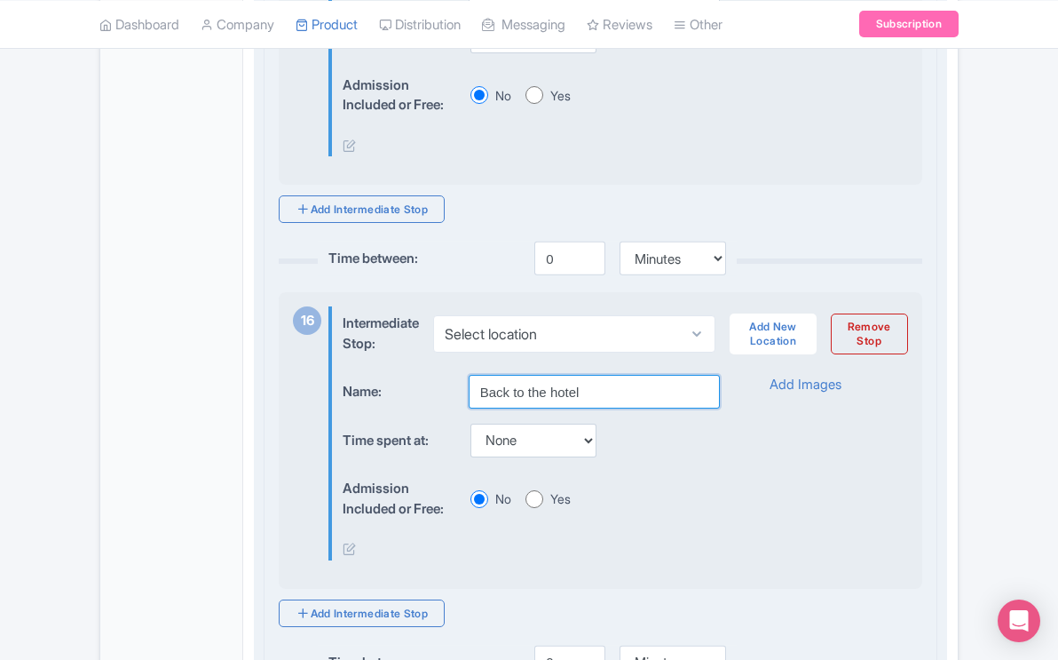
scroll to position [6282, 0]
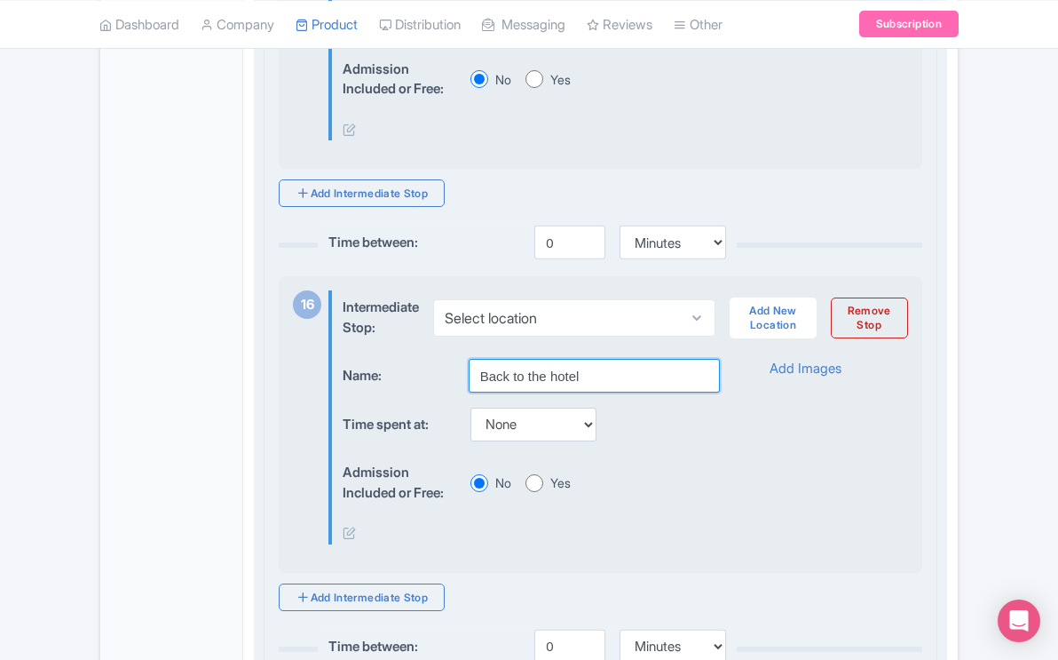
type input "Back to the hotel"
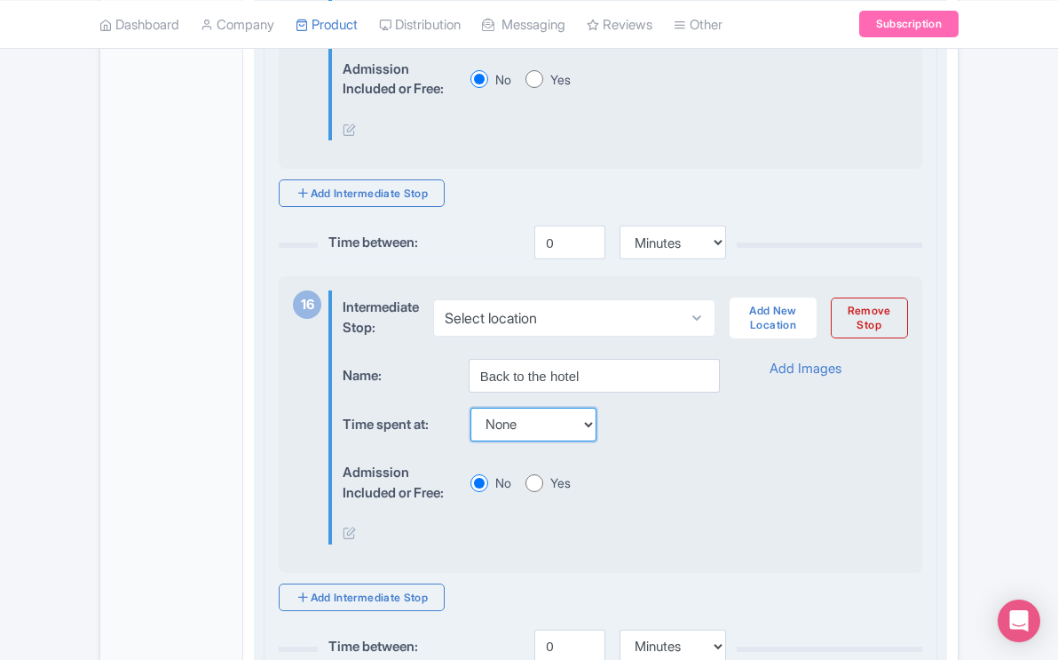
click at [593, 441] on select "None 15 mins 30 mins 45 mins 1 hour 1 hour 15 mins 1 hour 30 mins 1 hour 45 min…" at bounding box center [533, 424] width 126 height 34
select select "45"
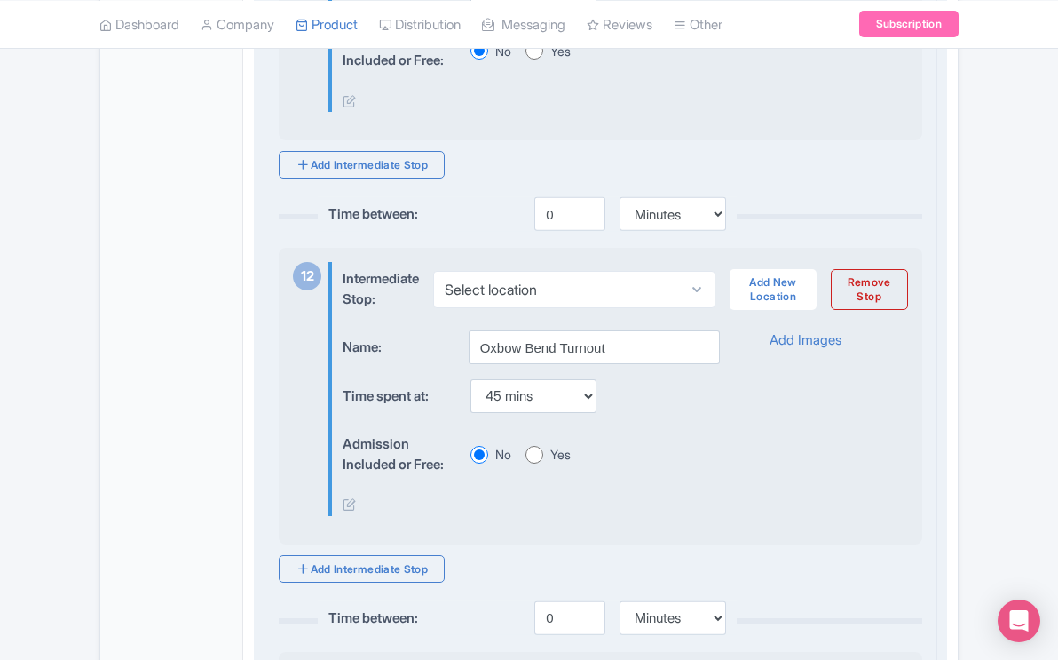
scroll to position [4698, 0]
click at [593, 412] on select "None 15 mins 30 mins 45 mins 1 hour 1 hour 15 mins 1 hour 30 mins 1 hour 45 min…" at bounding box center [533, 395] width 126 height 34
select select "30"
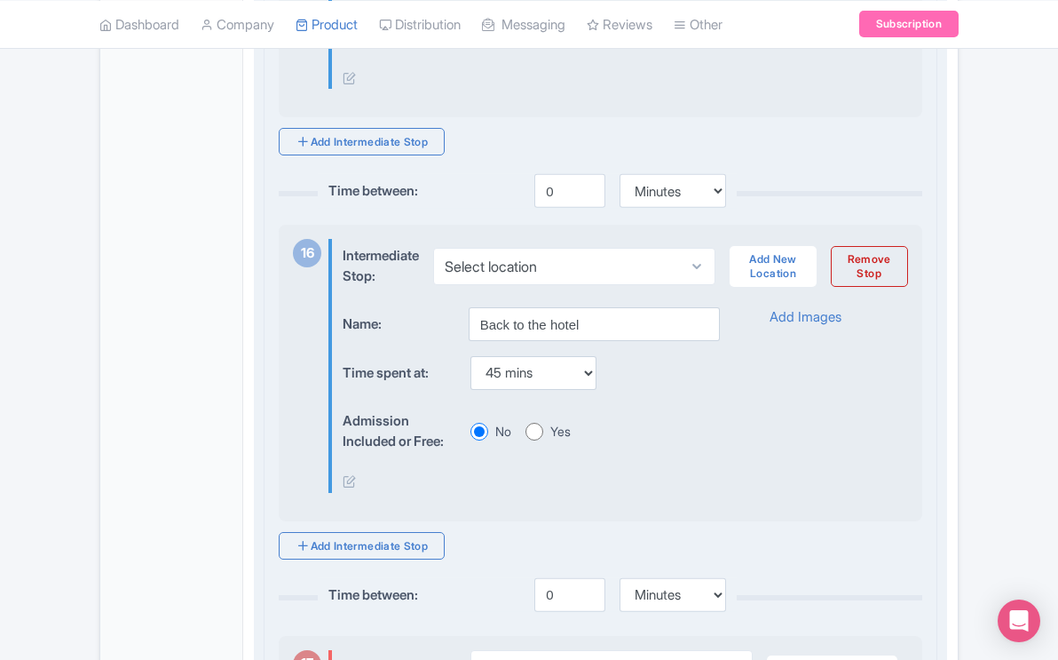
scroll to position [6340, 0]
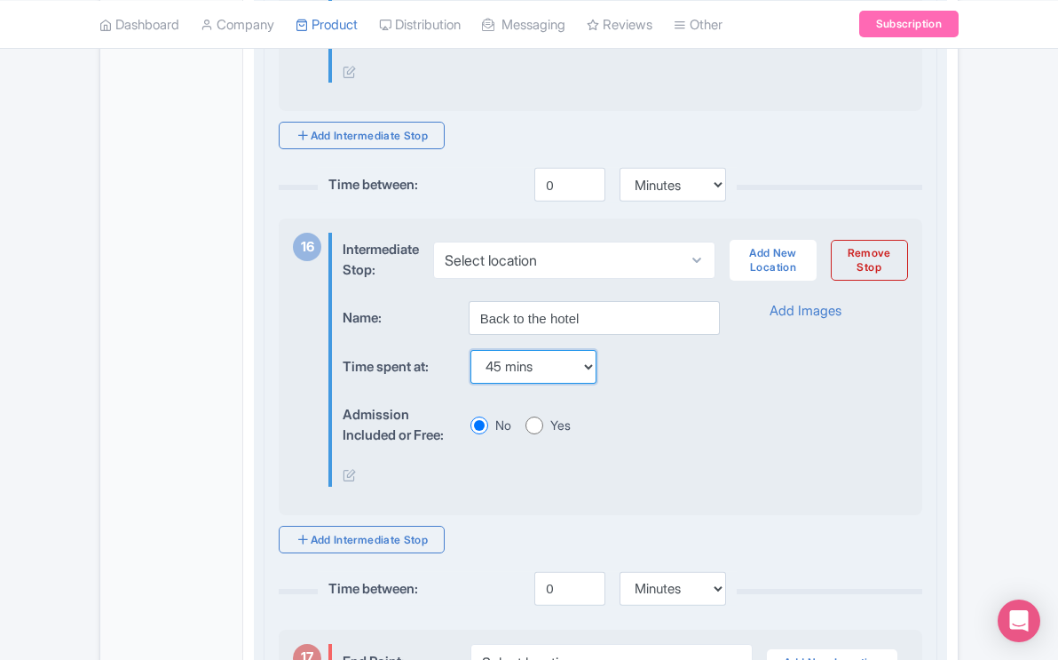
click at [590, 383] on select "None 15 mins 30 mins 45 mins 1 hour 1 hour 15 mins 1 hour 30 mins 1 hour 45 min…" at bounding box center [533, 367] width 126 height 34
select select "30"
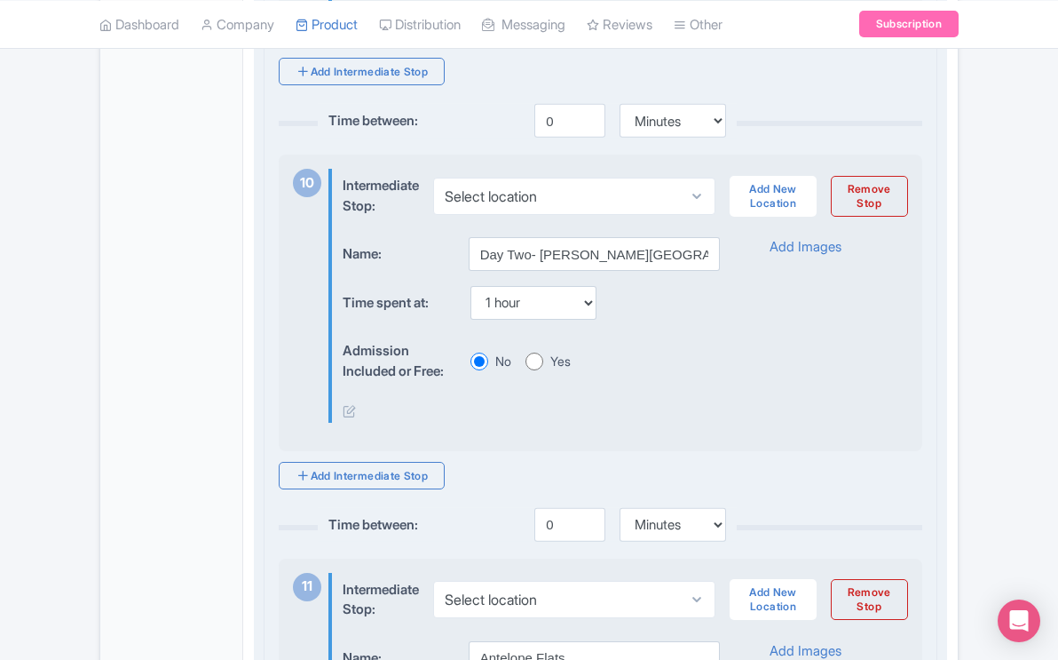
scroll to position [3986, 0]
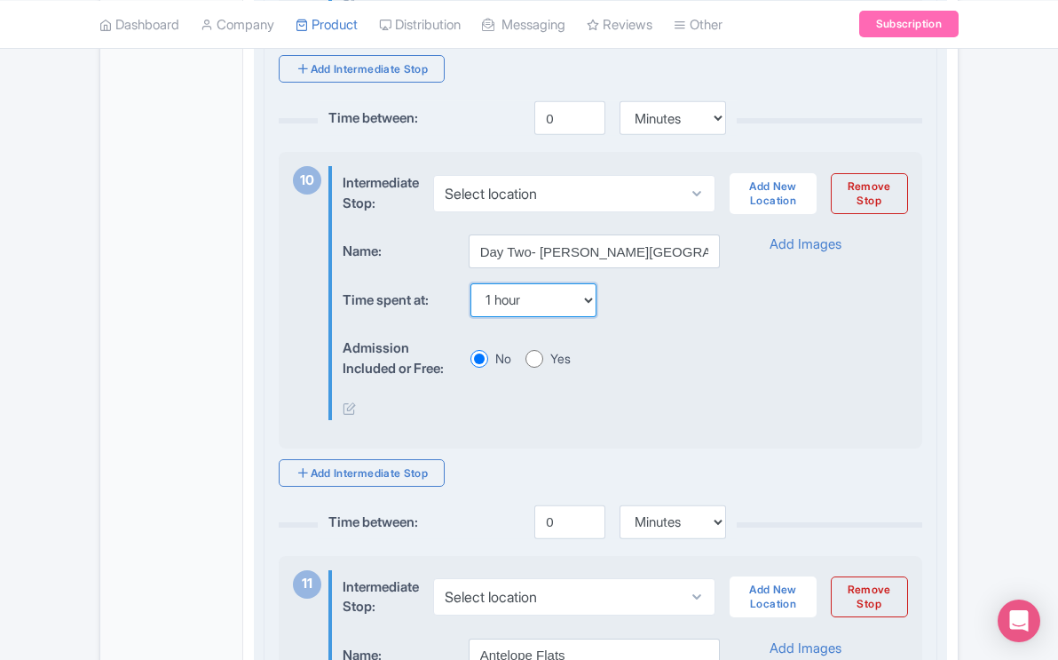
click at [593, 317] on select "None 15 mins 30 mins 45 mins 1 hour 1 hour 15 mins 1 hour 30 mins 1 hour 45 min…" at bounding box center [533, 300] width 126 height 34
select select "45"
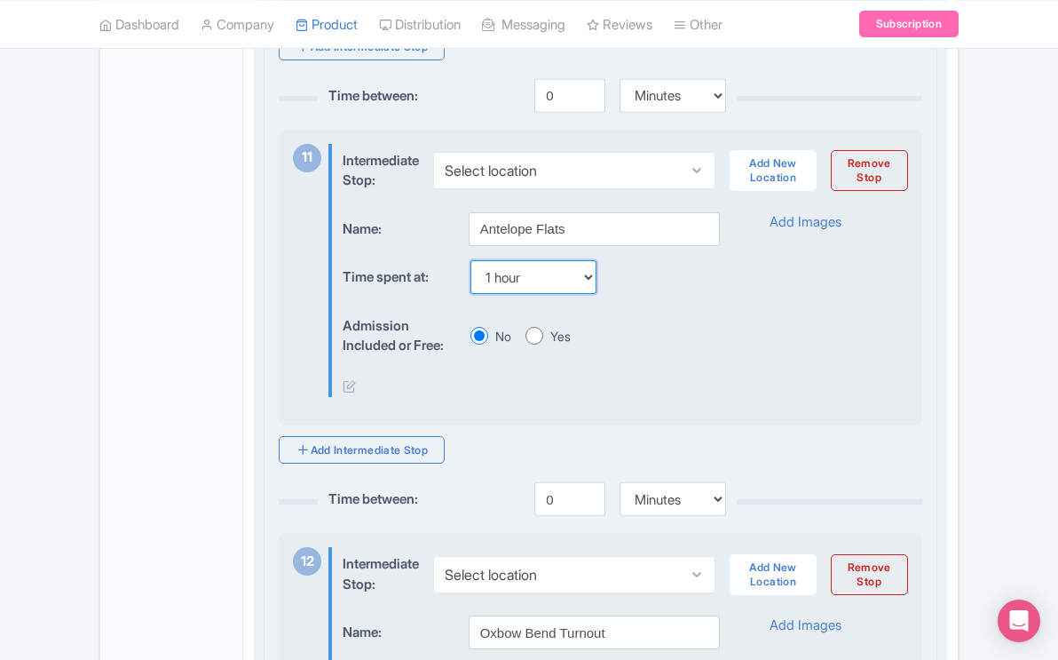
click at [589, 294] on select "None 15 mins 30 mins 45 mins 1 hour 1 hour 15 mins 1 hour 30 mins 1 hour 45 min…" at bounding box center [533, 277] width 126 height 34
select select "45"
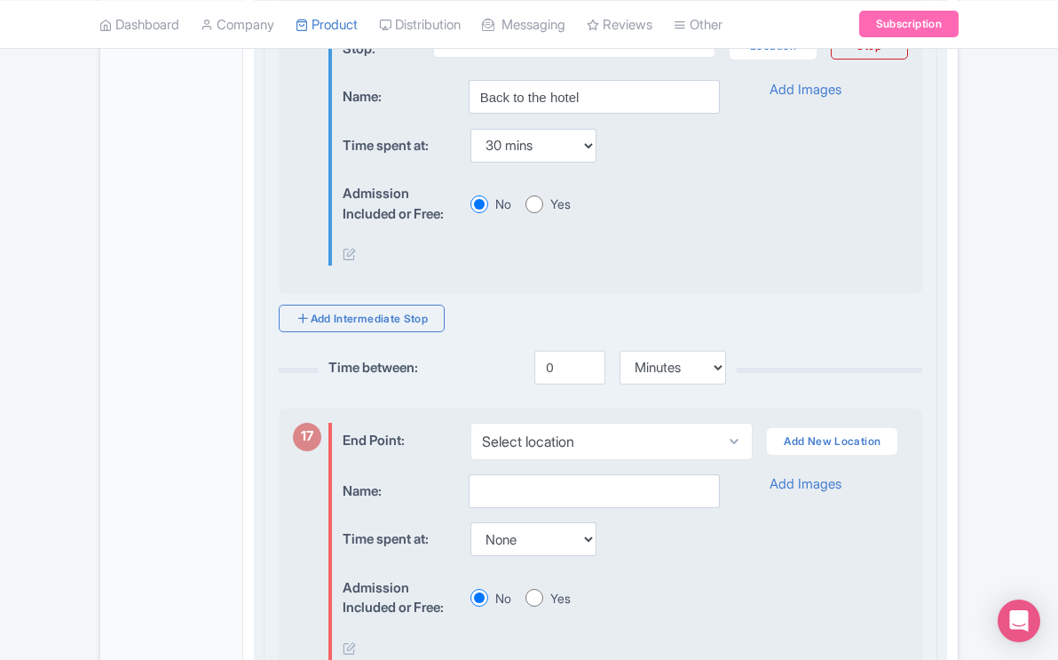
scroll to position [6565, 0]
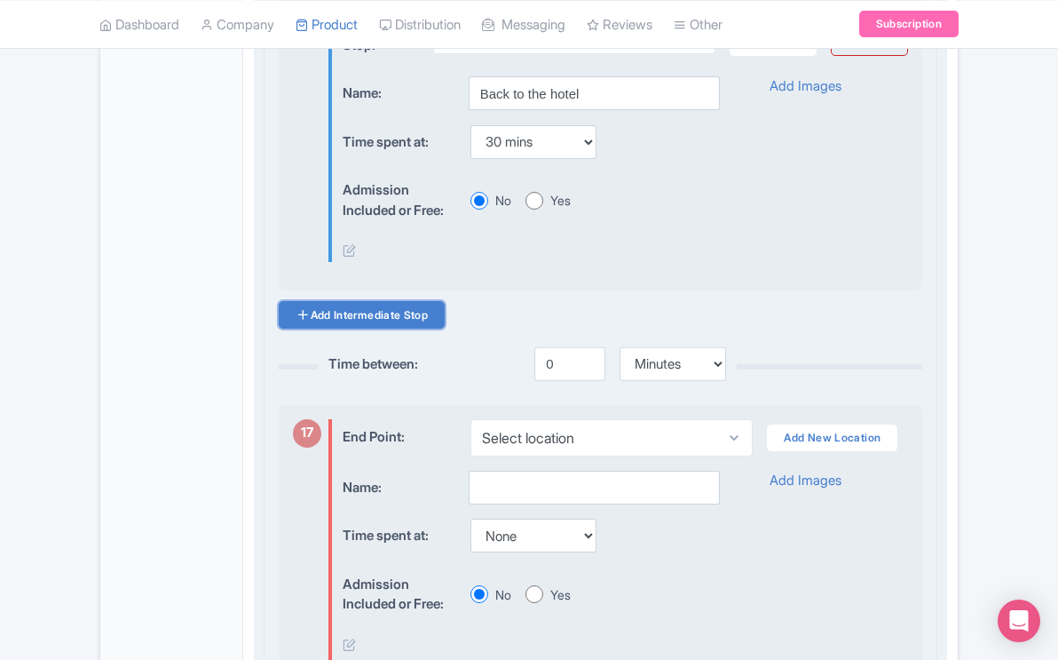
click at [433, 328] on link "Add Intermediate Stop" at bounding box center [362, 315] width 166 height 28
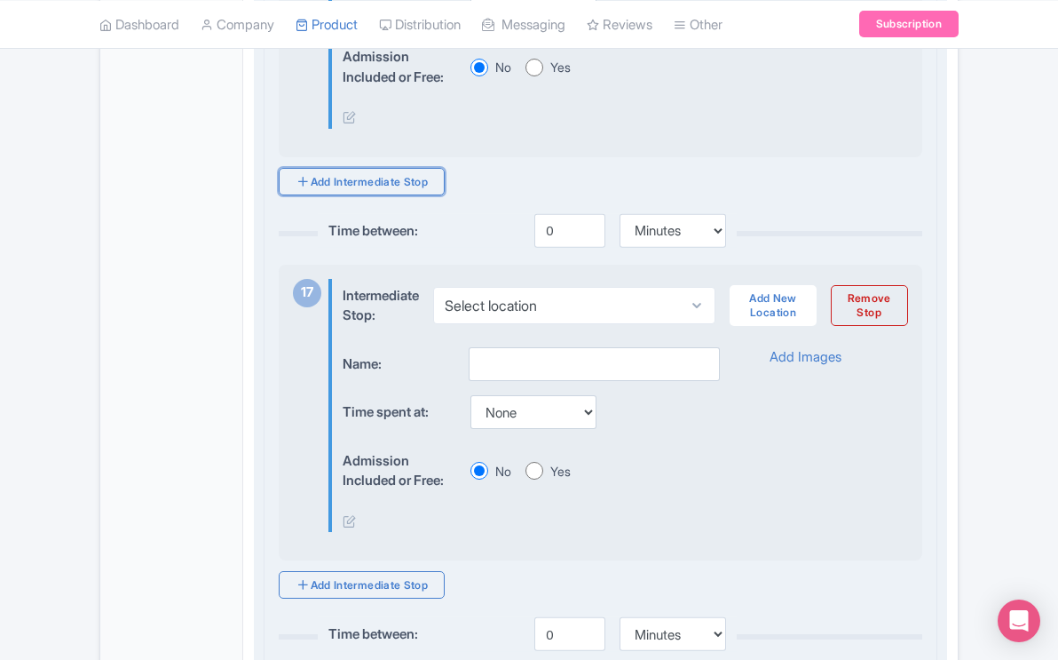
scroll to position [6708, 0]
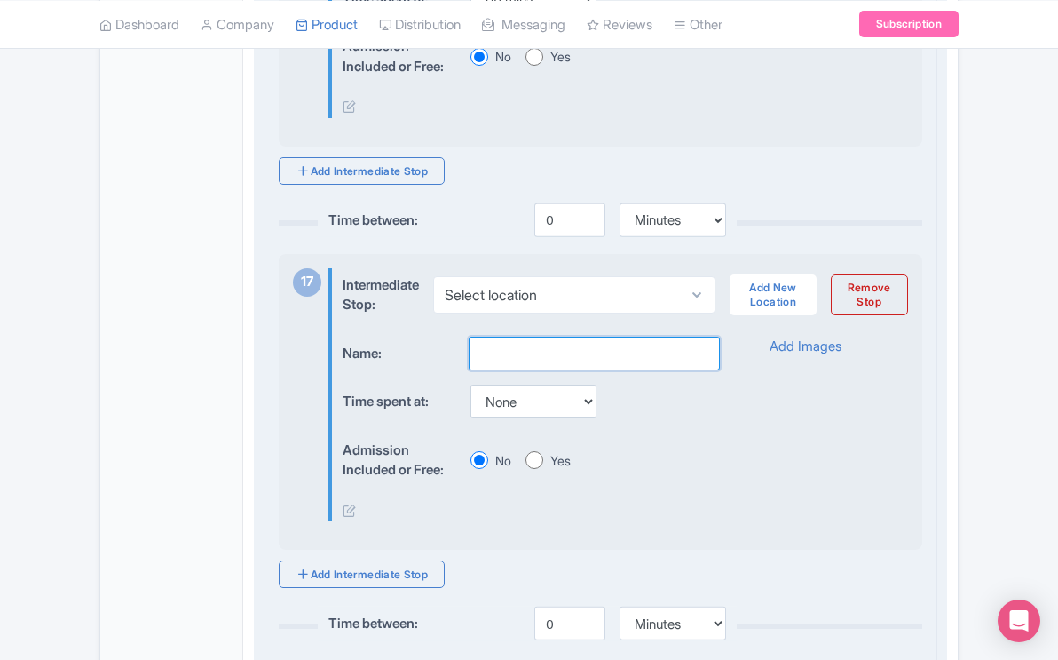
click at [534, 369] on input "text" at bounding box center [594, 353] width 251 height 34
type input "Day Three- Tower Falls"
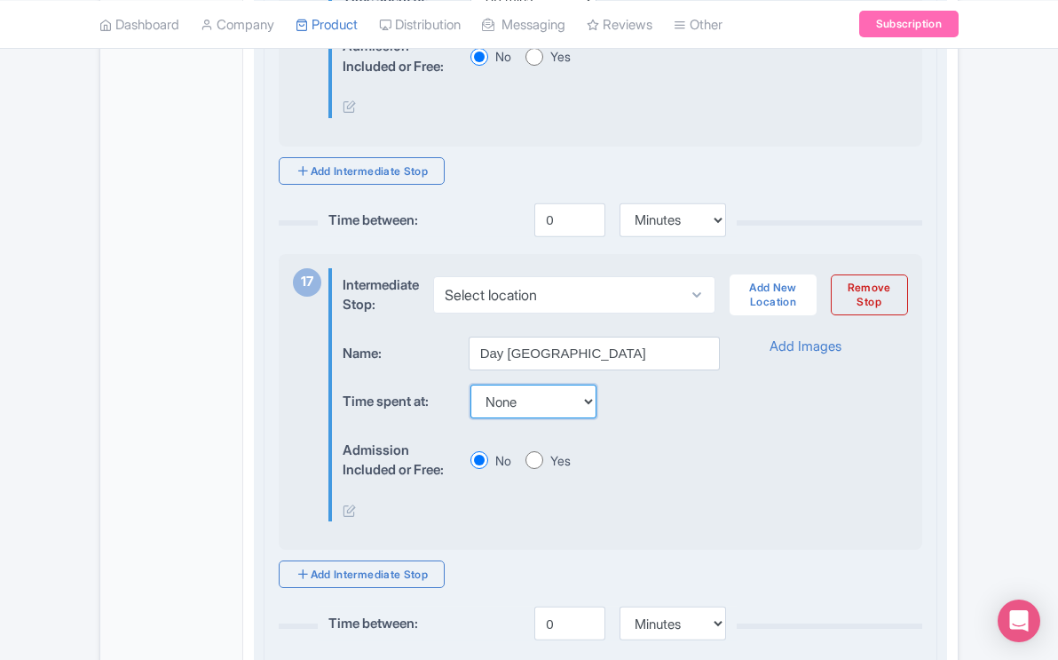
click at [592, 418] on select "None 15 mins 30 mins 45 mins 1 hour 1 hour 15 mins 1 hour 30 mins 1 hour 45 min…" at bounding box center [533, 401] width 126 height 34
select select "30"
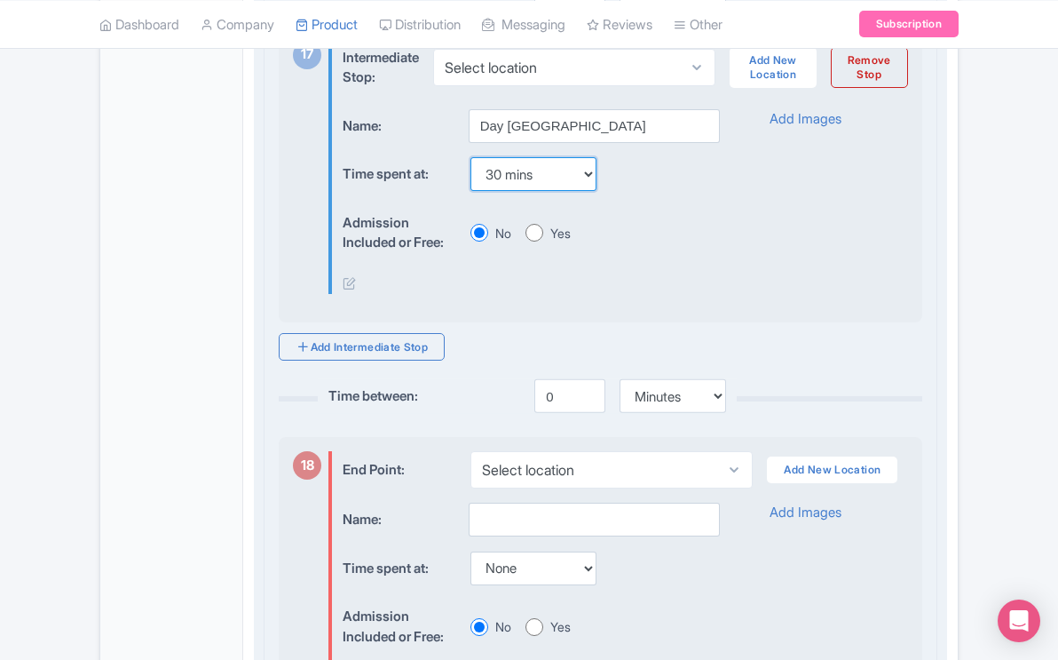
scroll to position [6941, 0]
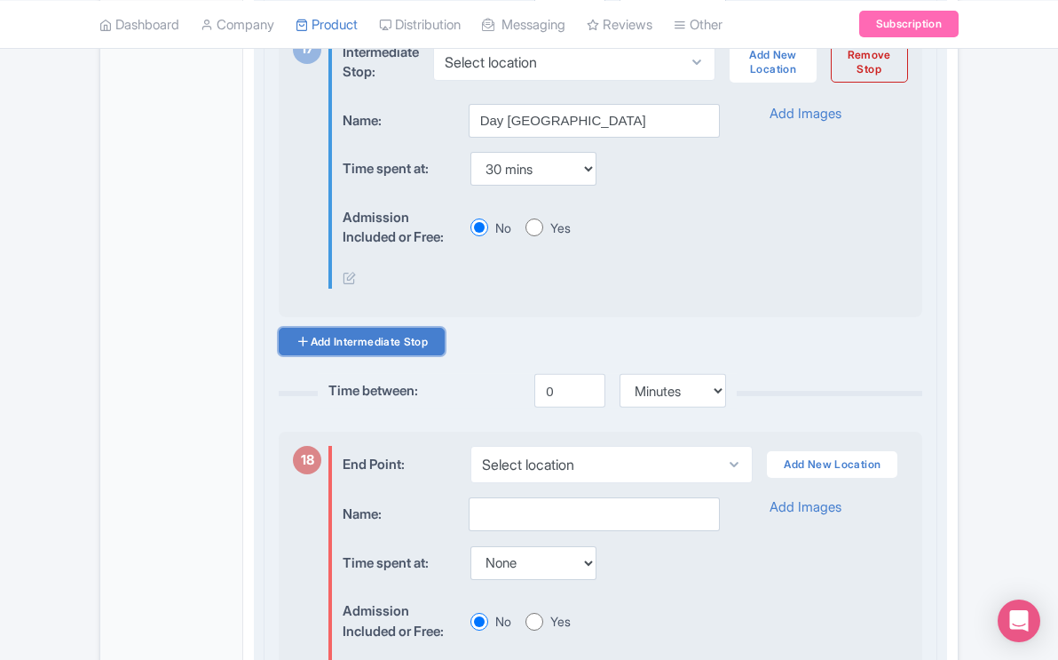
click at [407, 355] on link "Add Intermediate Stop" at bounding box center [362, 342] width 166 height 28
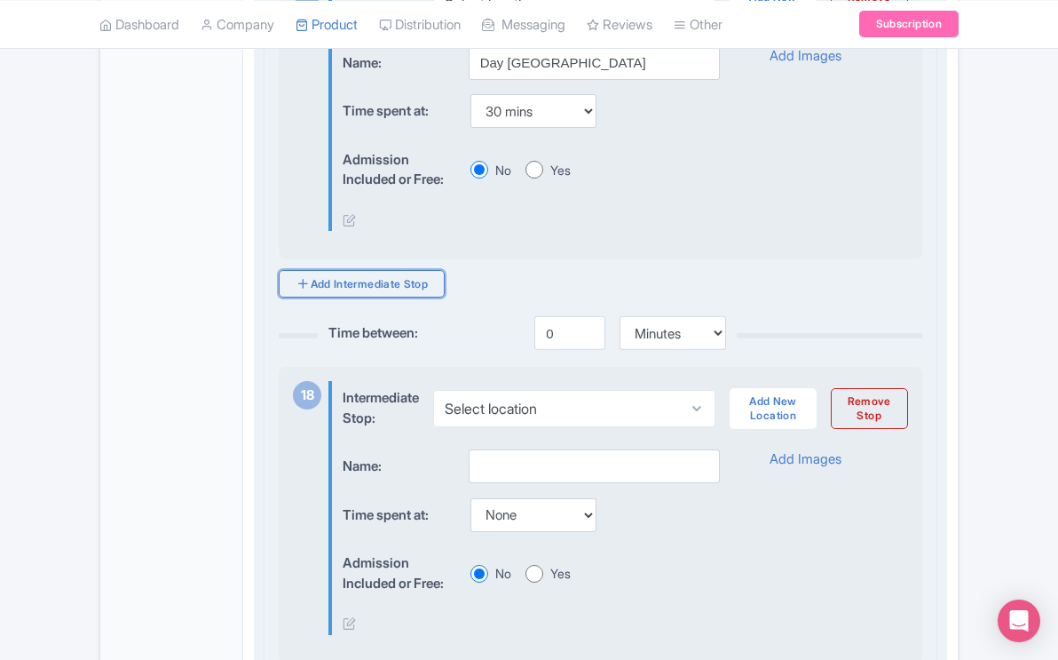
scroll to position [7007, 0]
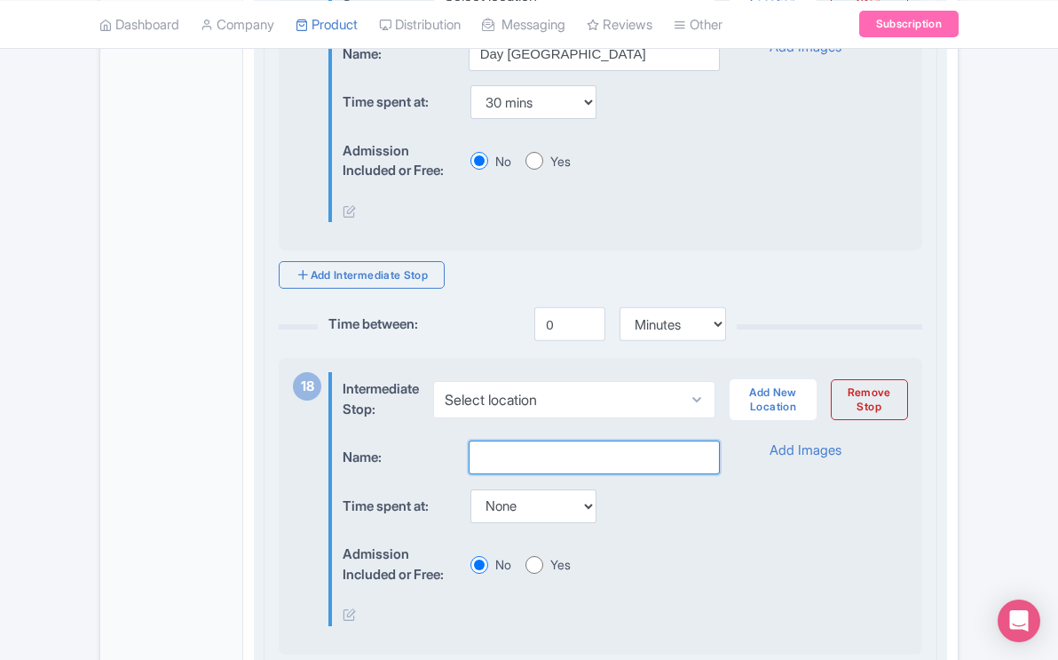
click at [543, 474] on input "text" at bounding box center [594, 457] width 251 height 34
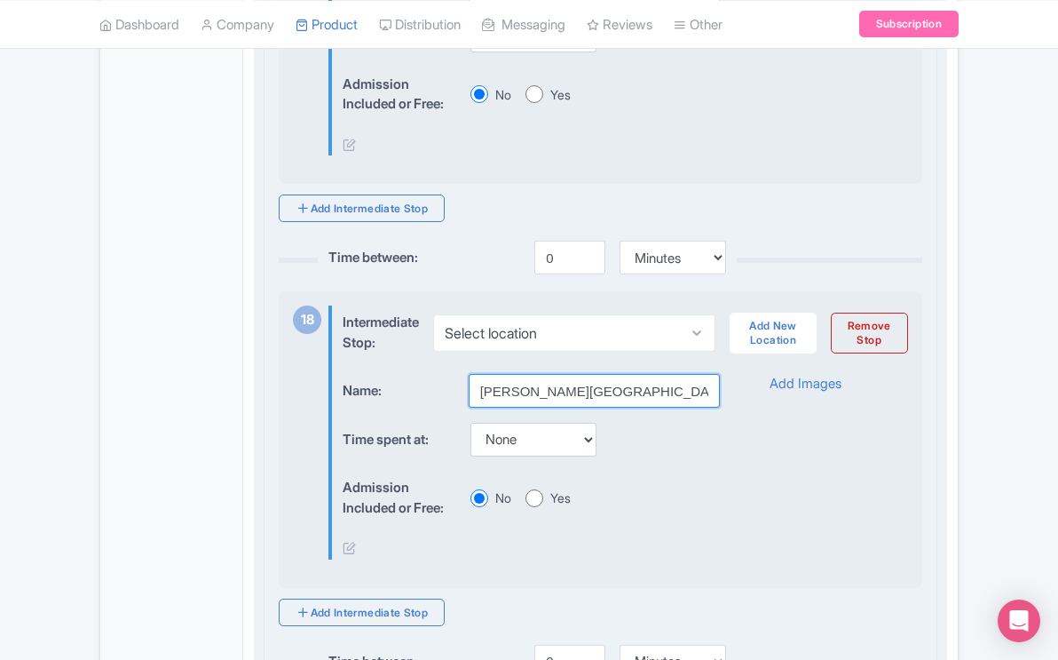
scroll to position [7076, 0]
type input "Lamar Valley"
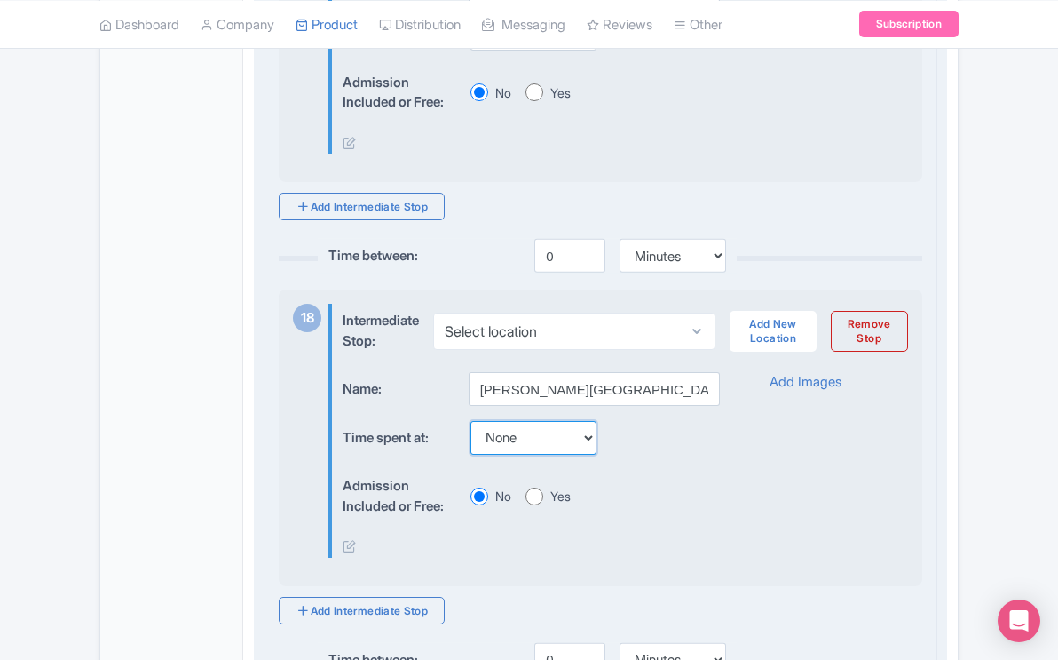
click at [594, 455] on select "None 15 mins 30 mins 45 mins 1 hour 1 hour 15 mins 1 hour 30 mins 1 hour 45 min…" at bounding box center [533, 438] width 126 height 34
select select "105"
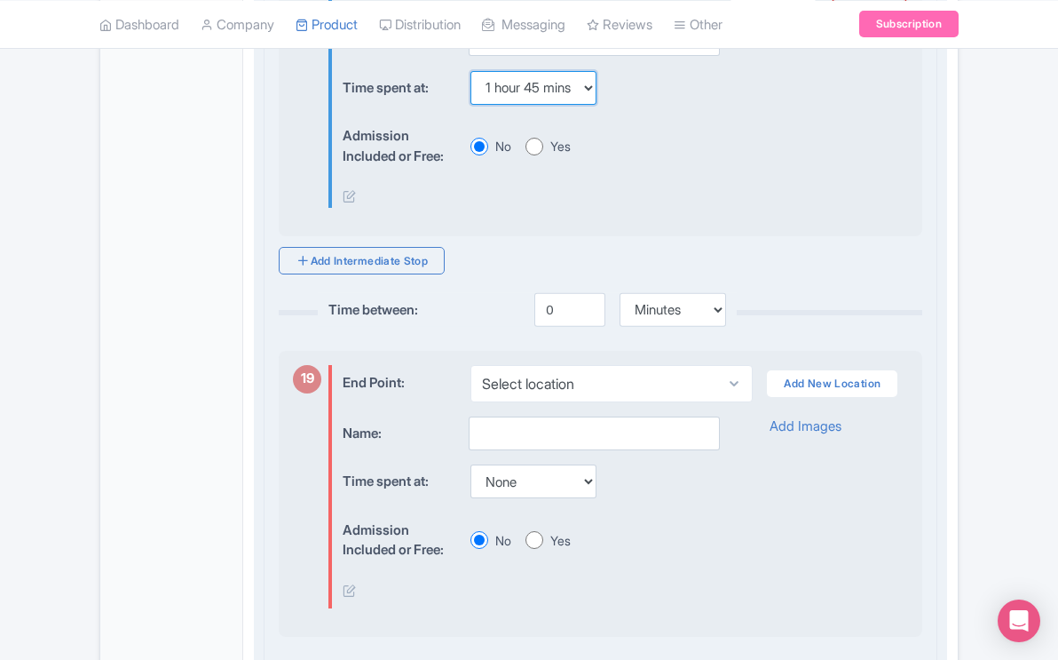
scroll to position [7429, 0]
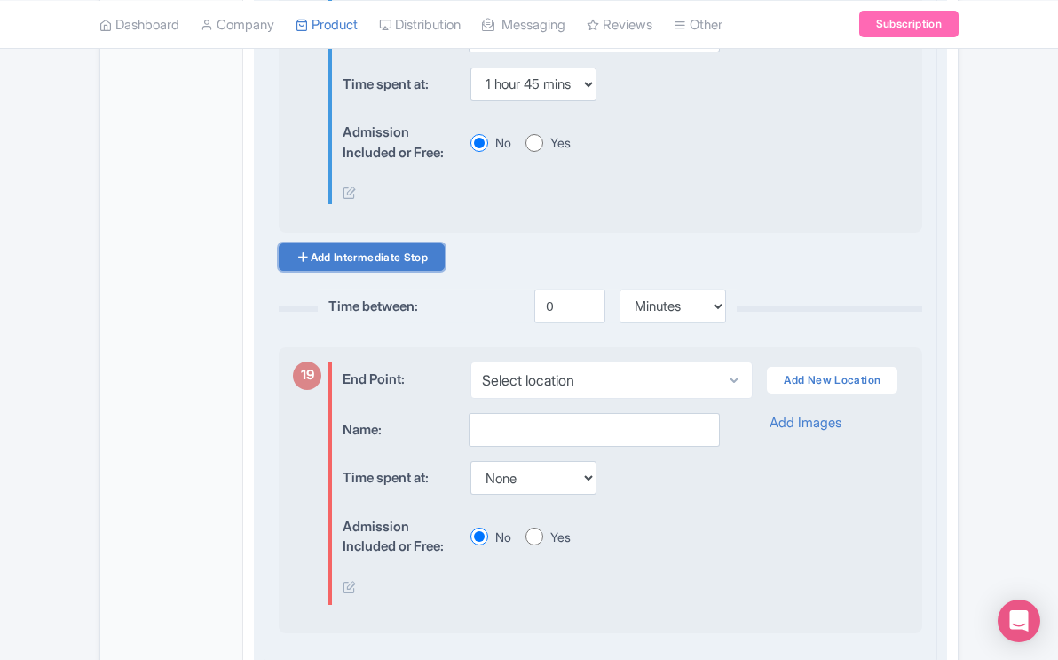
click at [439, 271] on link "Add Intermediate Stop" at bounding box center [362, 257] width 166 height 28
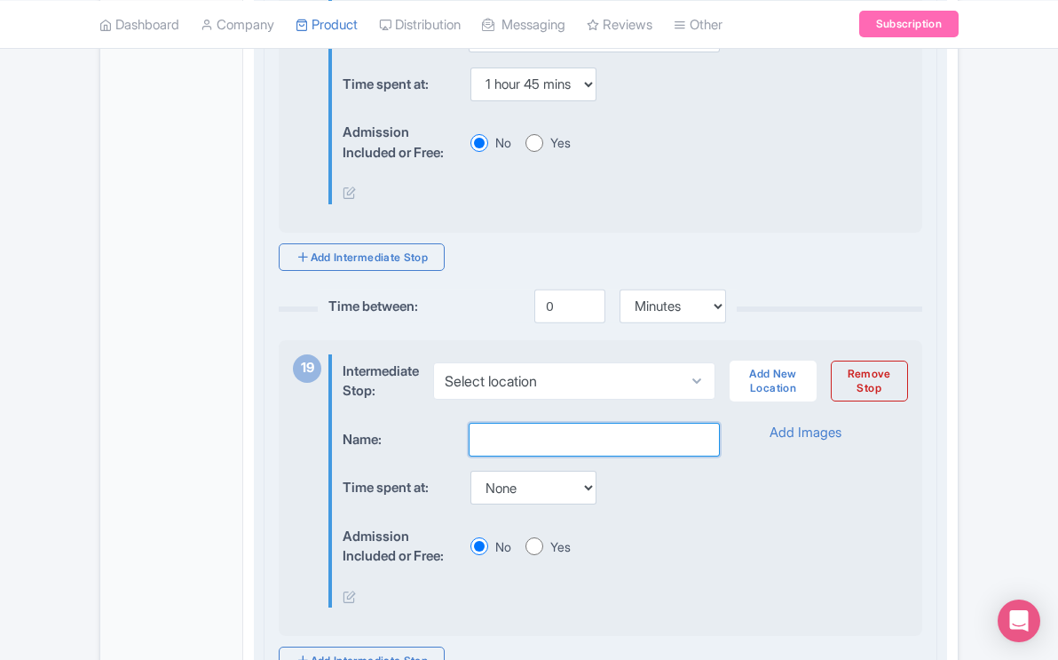
click at [535, 456] on input "text" at bounding box center [594, 440] width 251 height 34
type input "Tower Falls & Calcite Springs"
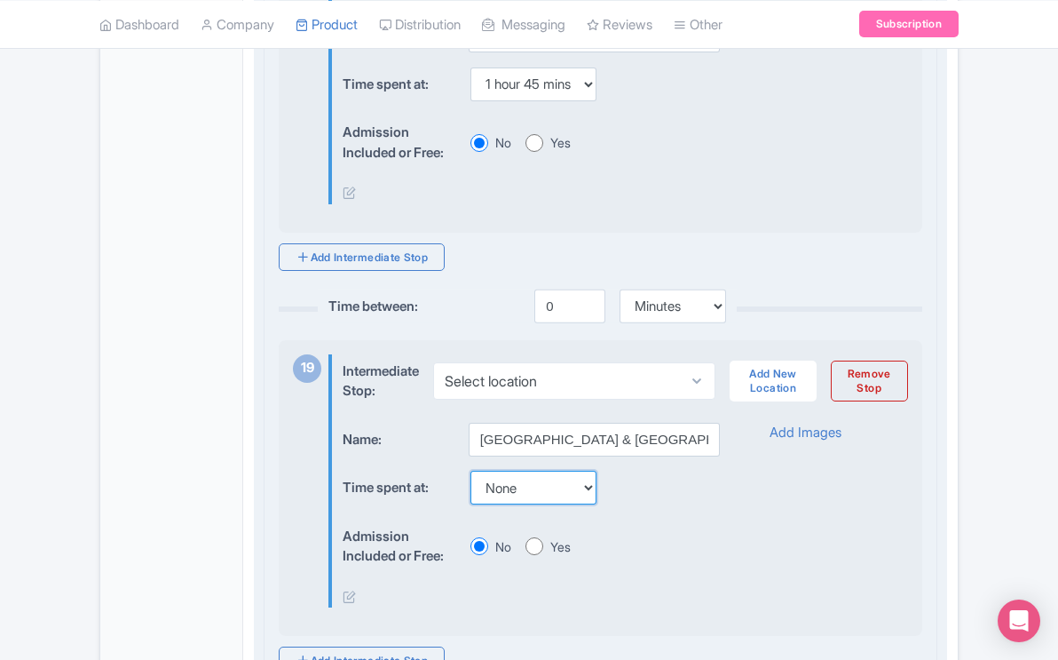
click at [593, 504] on select "None 15 mins 30 mins 45 mins 1 hour 1 hour 15 mins 1 hour 30 mins 1 hour 45 min…" at bounding box center [533, 487] width 126 height 34
select select "30"
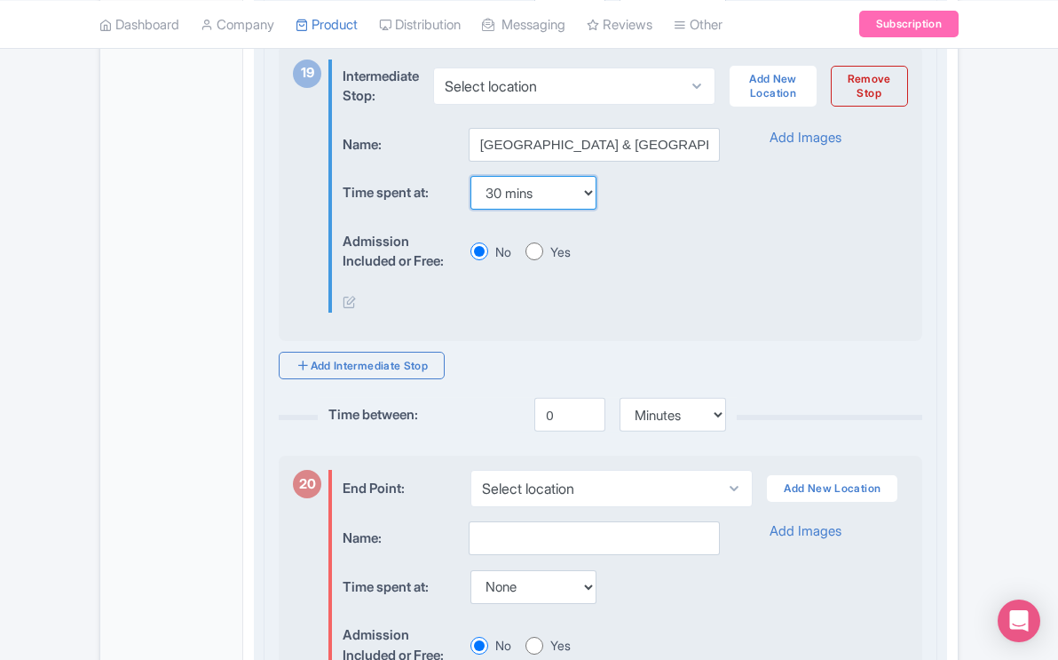
scroll to position [7745, 0]
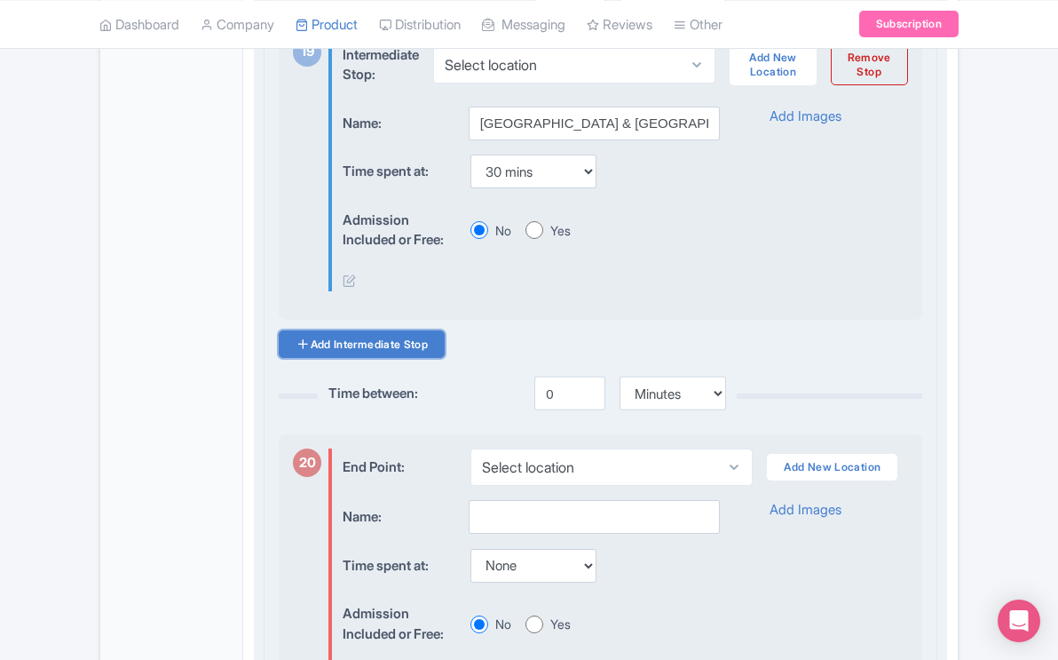
click at [427, 358] on link "Add Intermediate Stop" at bounding box center [362, 344] width 166 height 28
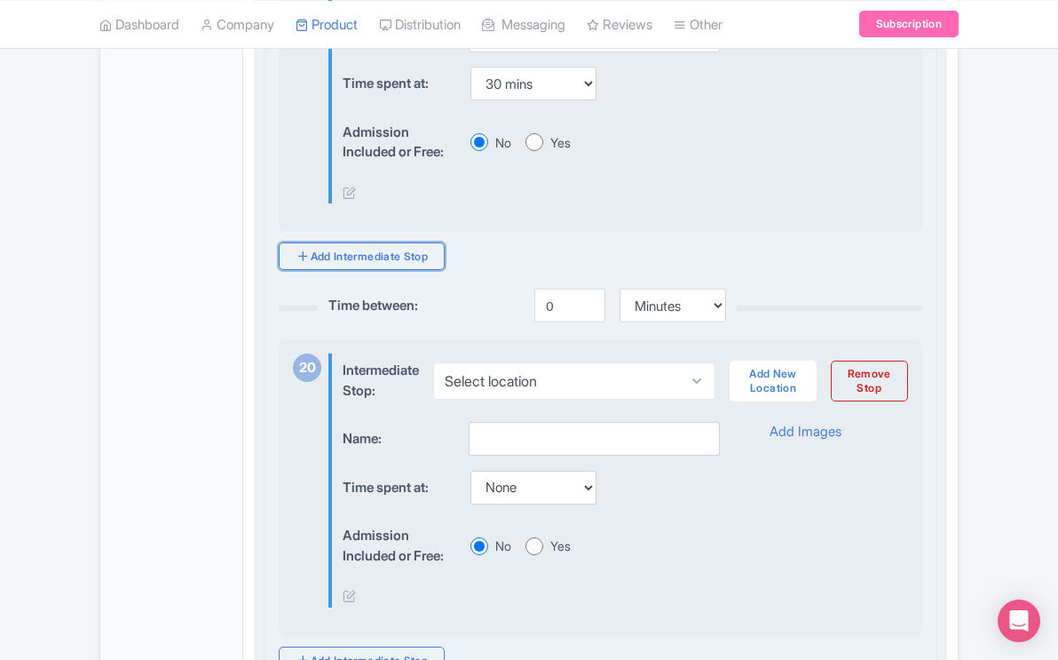
scroll to position [7878, 0]
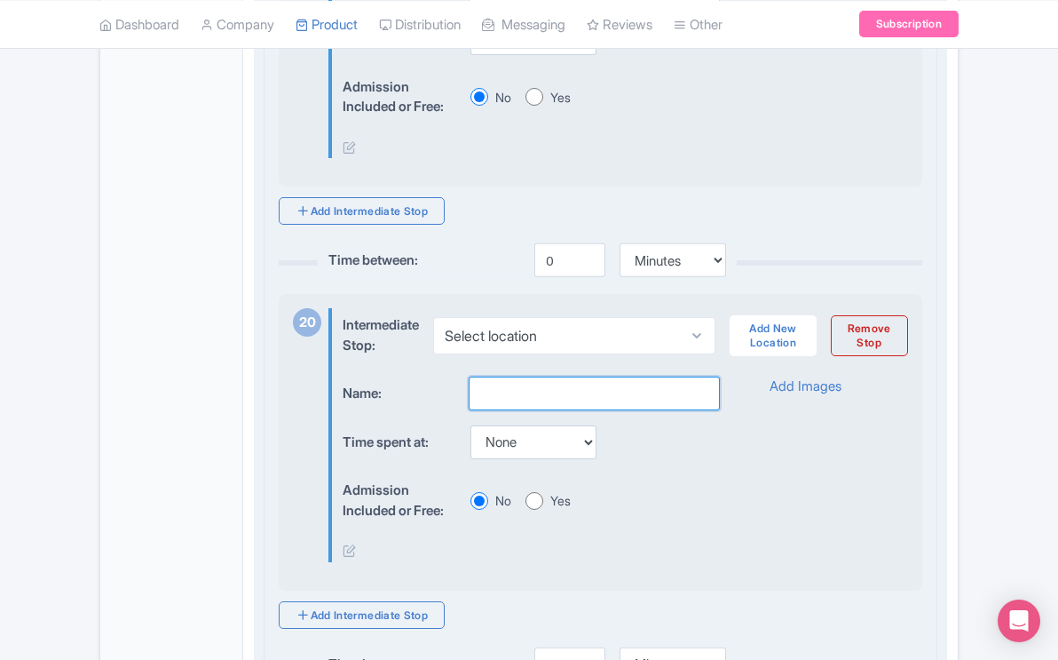
click at [554, 410] on input "text" at bounding box center [594, 393] width 251 height 34
type input "Mammoth Hot Springs"
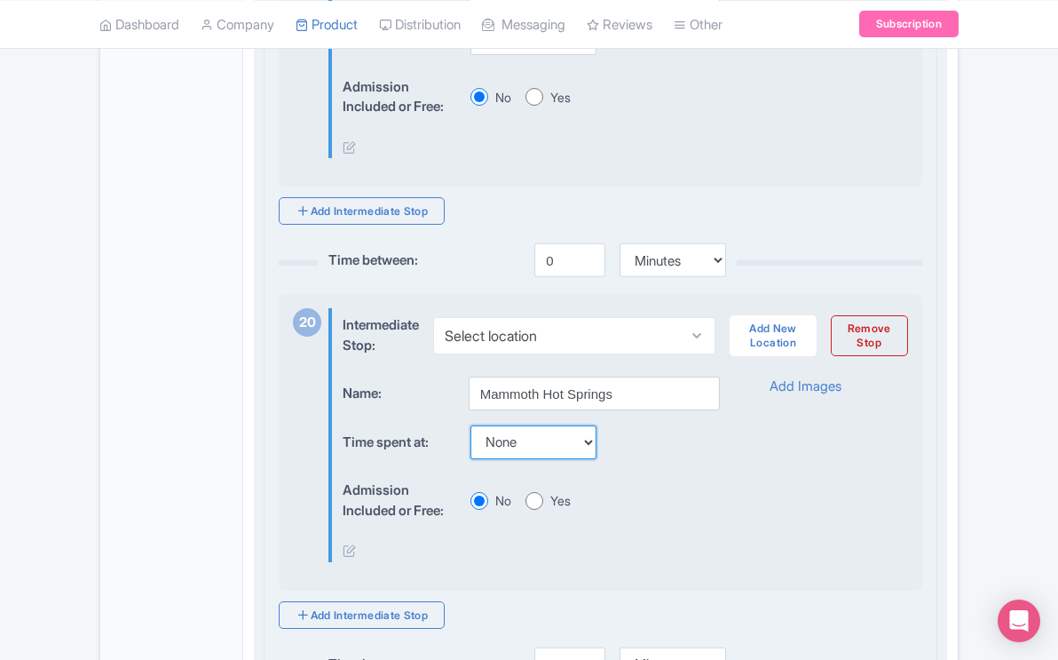
click at [592, 459] on select "None 15 mins 30 mins 45 mins 1 hour 1 hour 15 mins 1 hour 30 mins 1 hour 45 min…" at bounding box center [533, 442] width 126 height 34
select select "90"
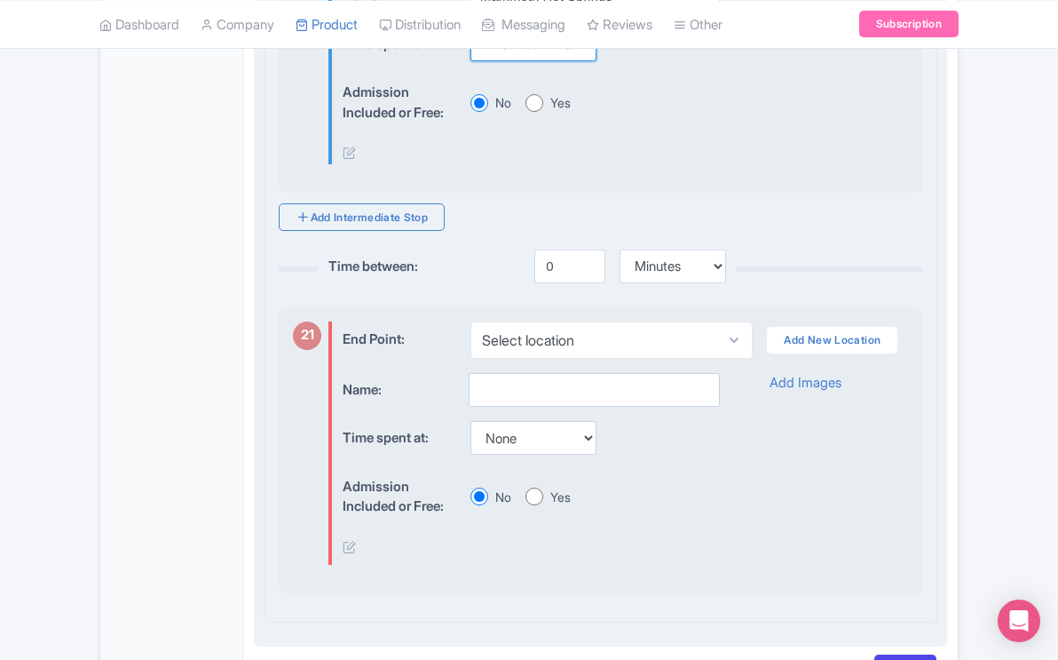
scroll to position [8283, 0]
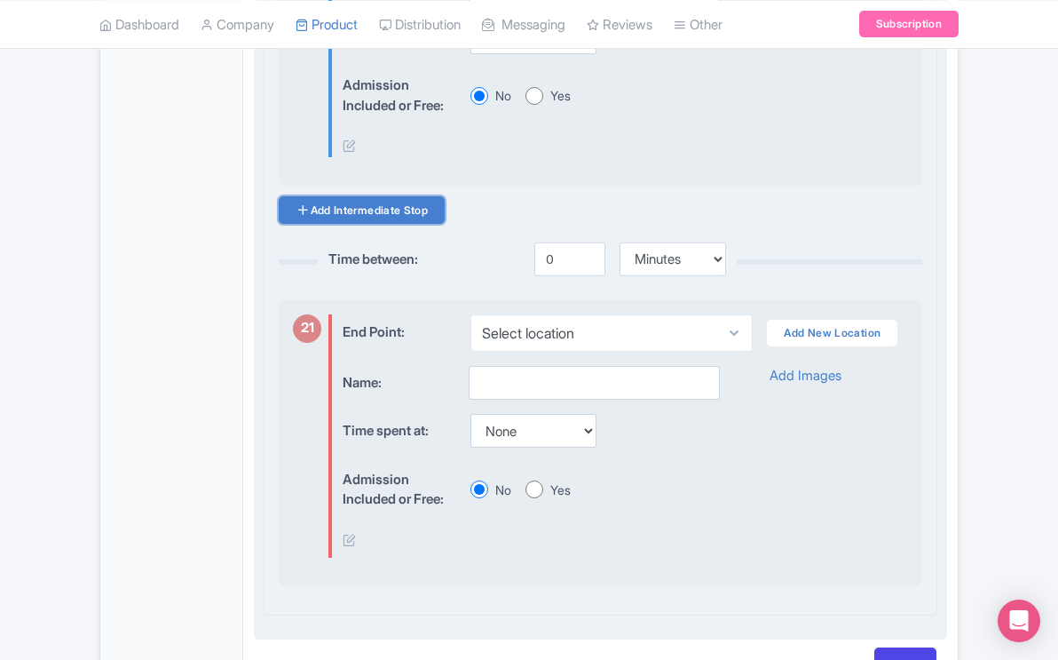
click at [433, 224] on link "Add Intermediate Stop" at bounding box center [362, 210] width 166 height 28
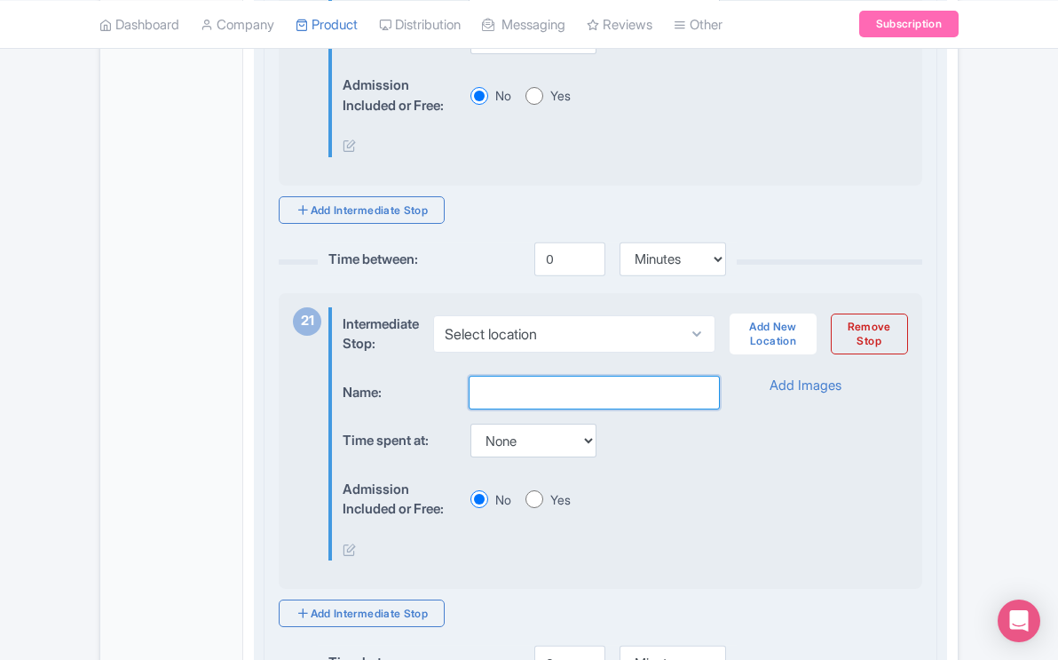
click at [555, 409] on input "text" at bounding box center [594, 392] width 251 height 34
type input "Pass by Obsidian Cliff"
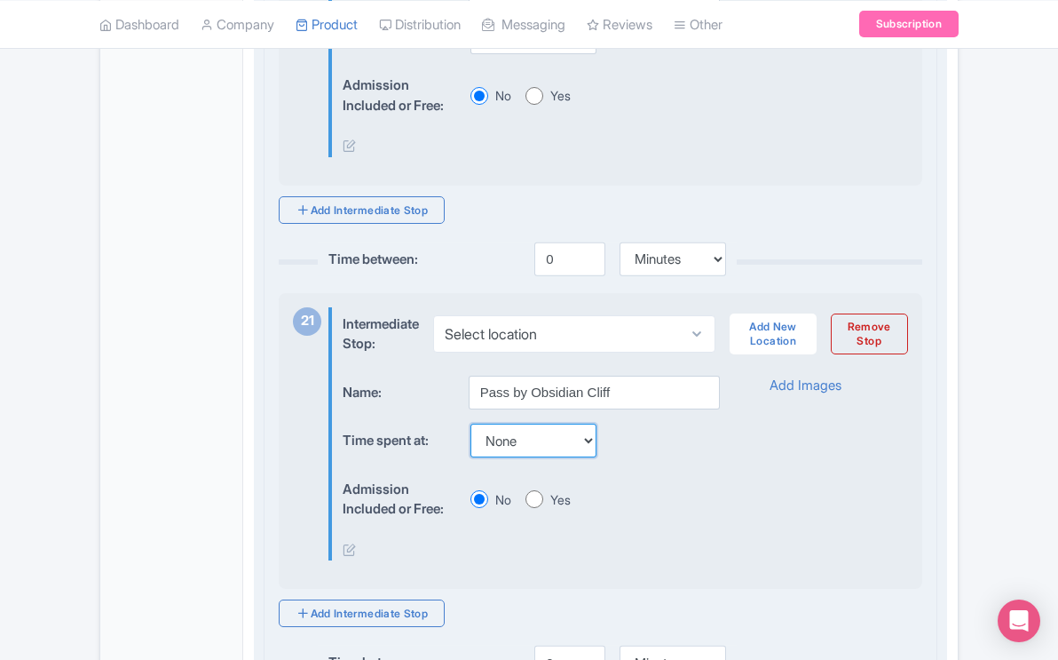
click at [595, 457] on select "None 15 mins 30 mins 45 mins 1 hour 1 hour 15 mins 1 hour 30 mins 1 hour 45 min…" at bounding box center [533, 440] width 126 height 34
select select "15"
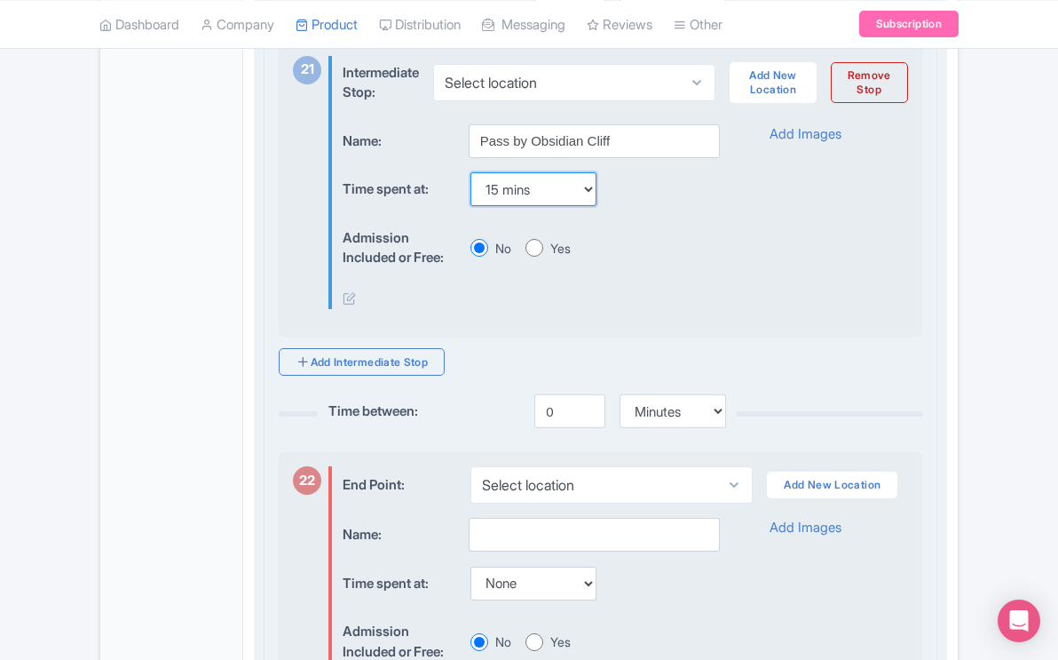
scroll to position [8540, 0]
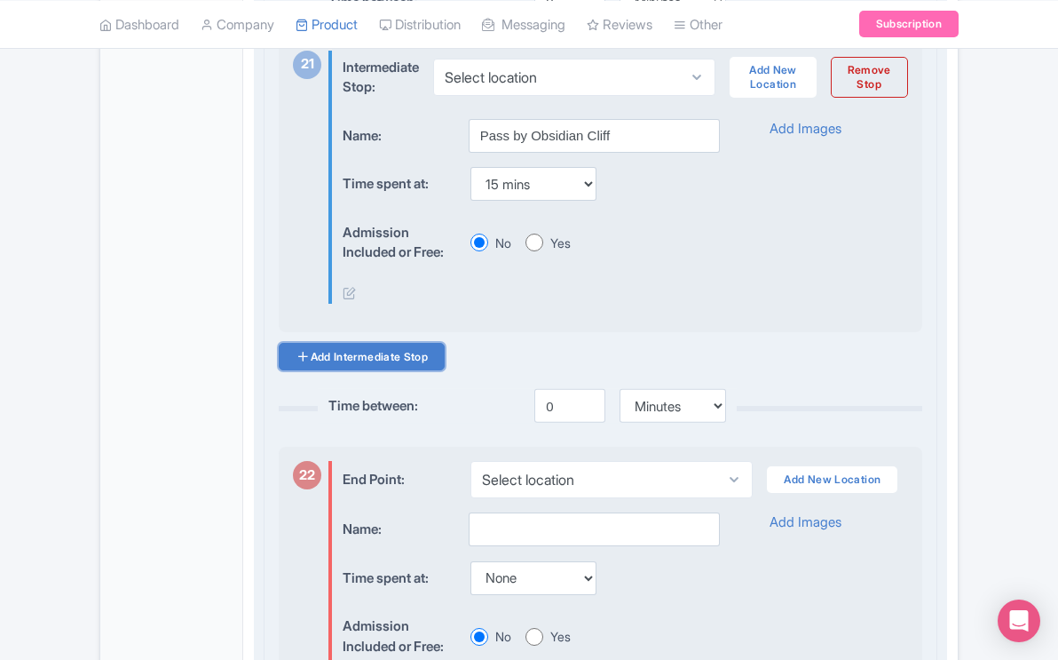
click at [432, 370] on link "Add Intermediate Stop" at bounding box center [362, 357] width 166 height 28
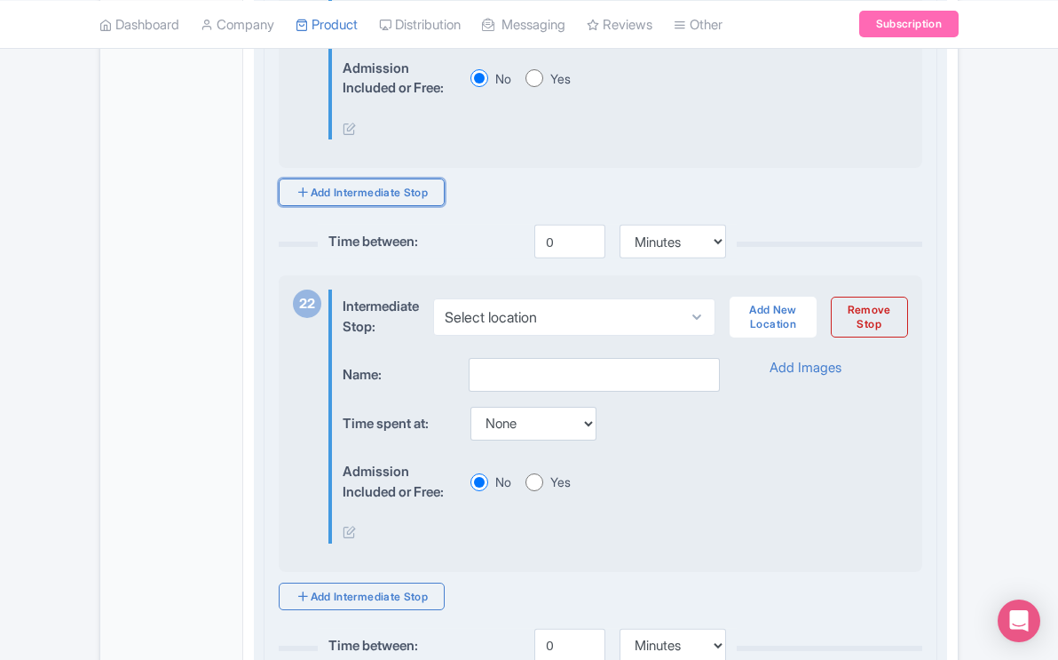
scroll to position [8708, 0]
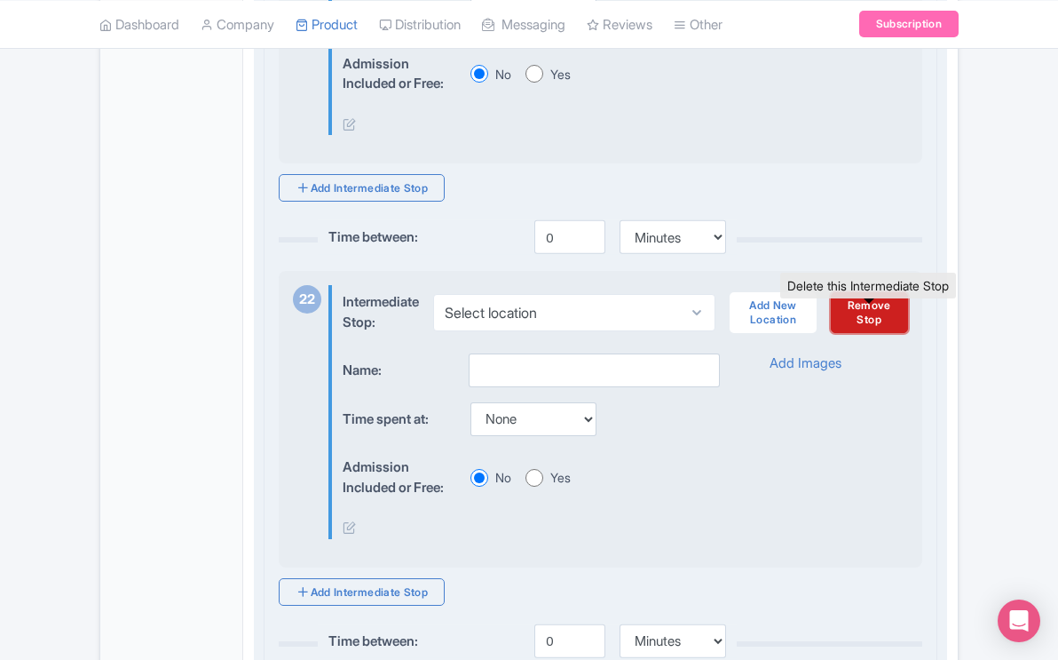
click at [871, 333] on link "Remove Stop" at bounding box center [869, 312] width 77 height 41
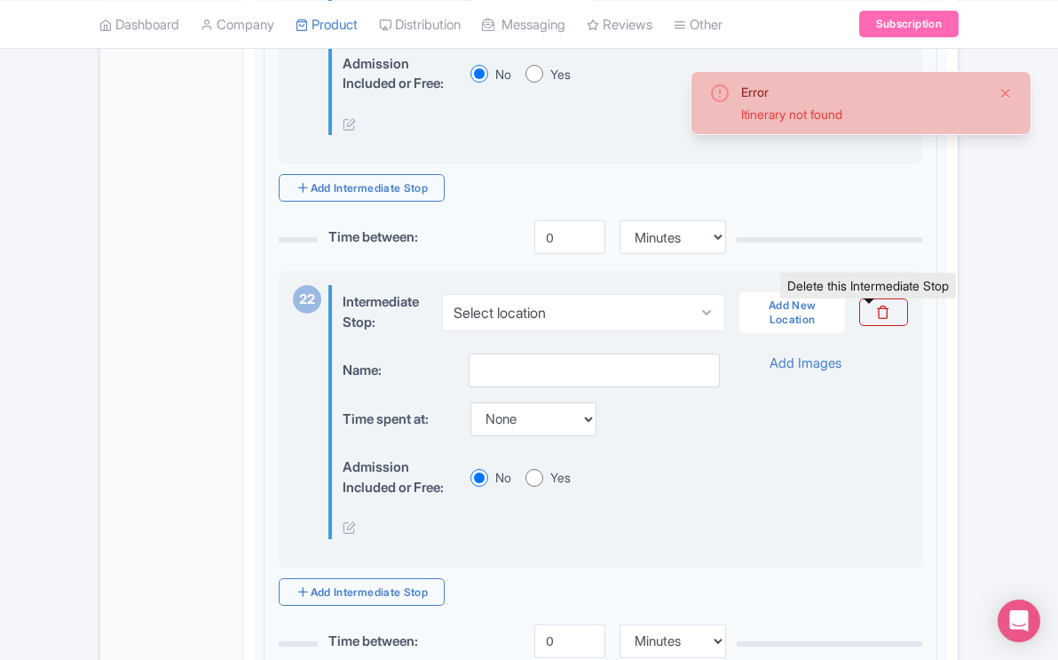
click at [1004, 89] on button "Close" at bounding box center [1006, 93] width 14 height 21
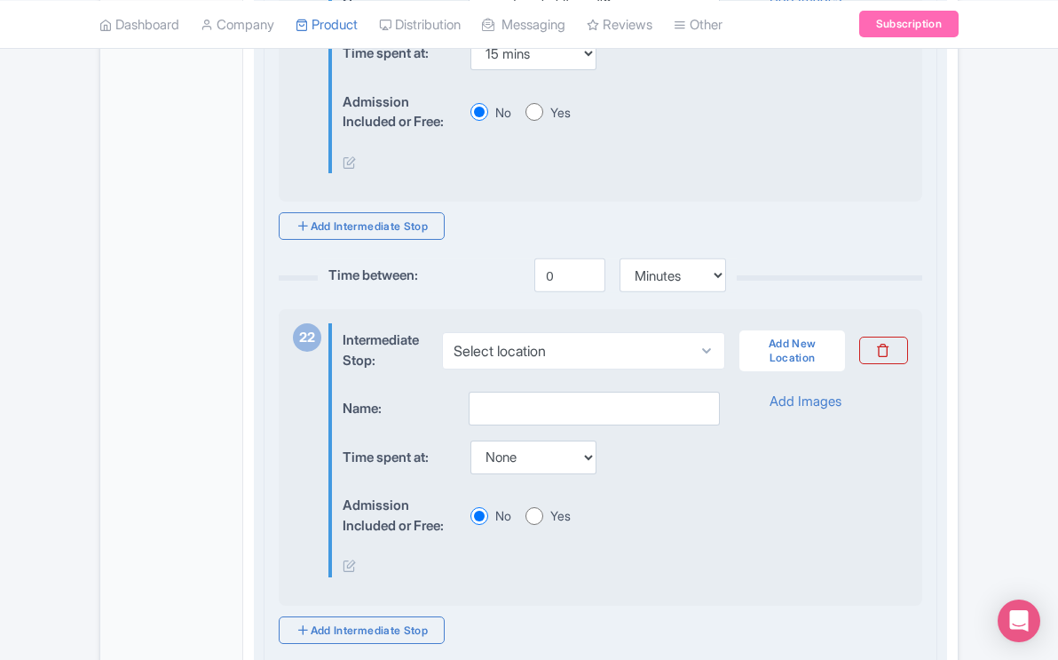
scroll to position [8630, 0]
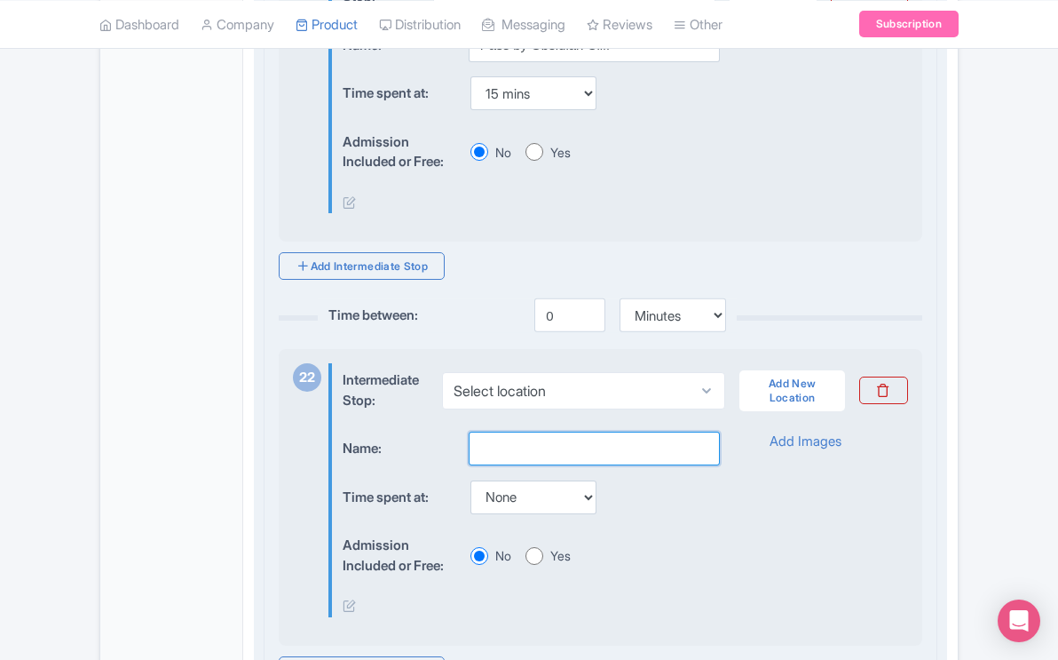
click at [510, 465] on input "text" at bounding box center [594, 448] width 251 height 34
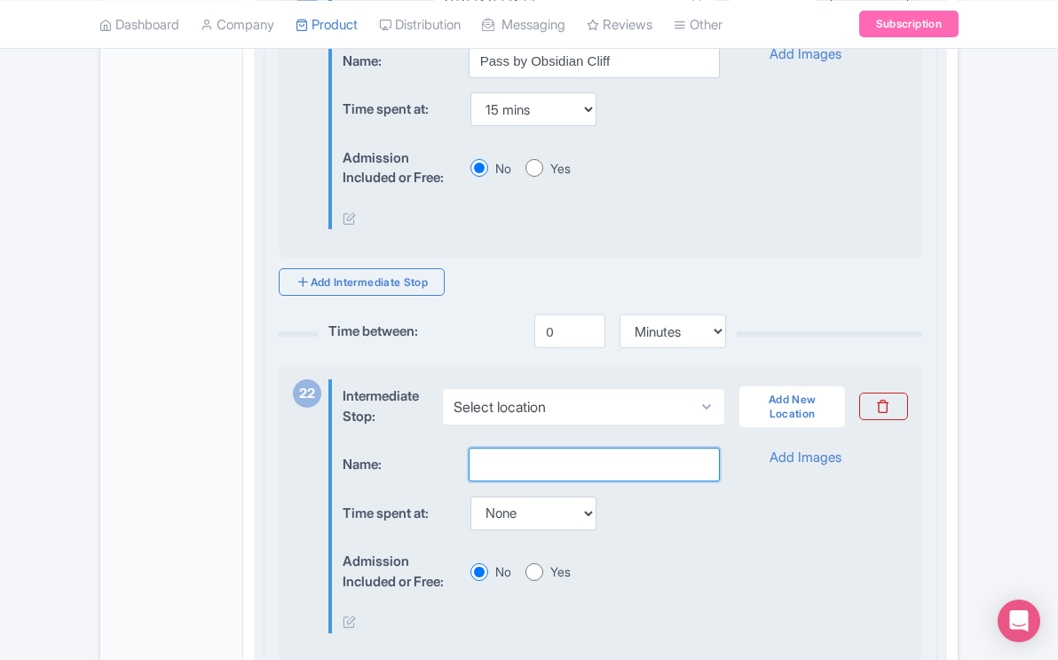
scroll to position [8615, 0]
type input "B"
type input "r"
type input "Madison River Junction- Rest Room Stop"
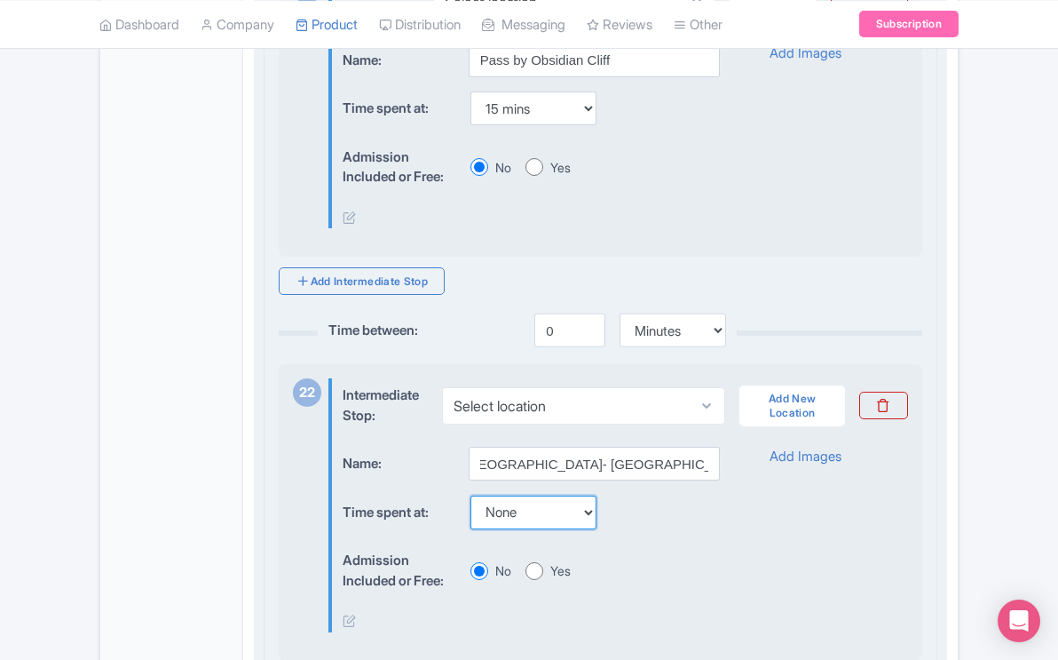
click at [593, 529] on select "None 15 mins 30 mins 45 mins 1 hour 1 hour 15 mins 1 hour 30 mins 1 hour 45 min…" at bounding box center [533, 512] width 126 height 34
select select "15"
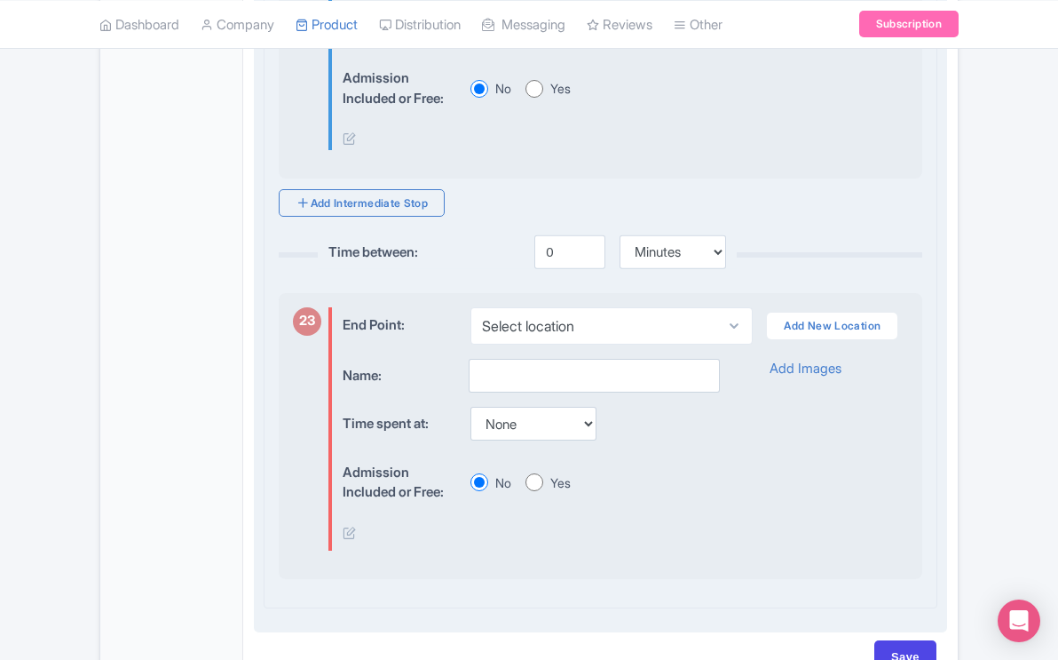
scroll to position [9110, 0]
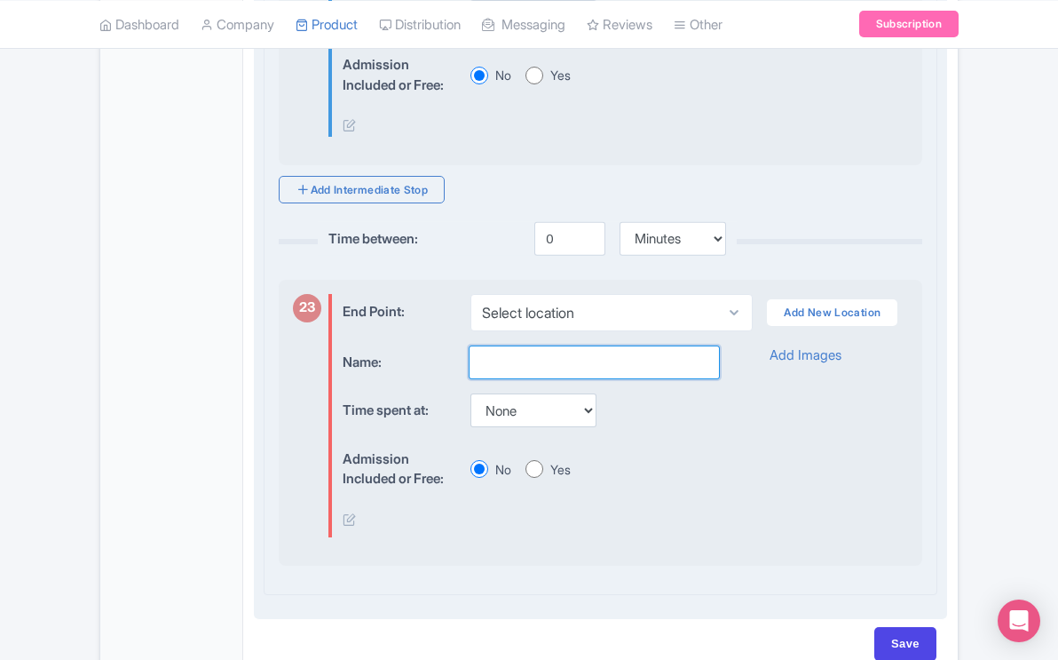
click at [534, 379] on input "text" at bounding box center [594, 362] width 251 height 34
type input "Your Hotel/Residence"
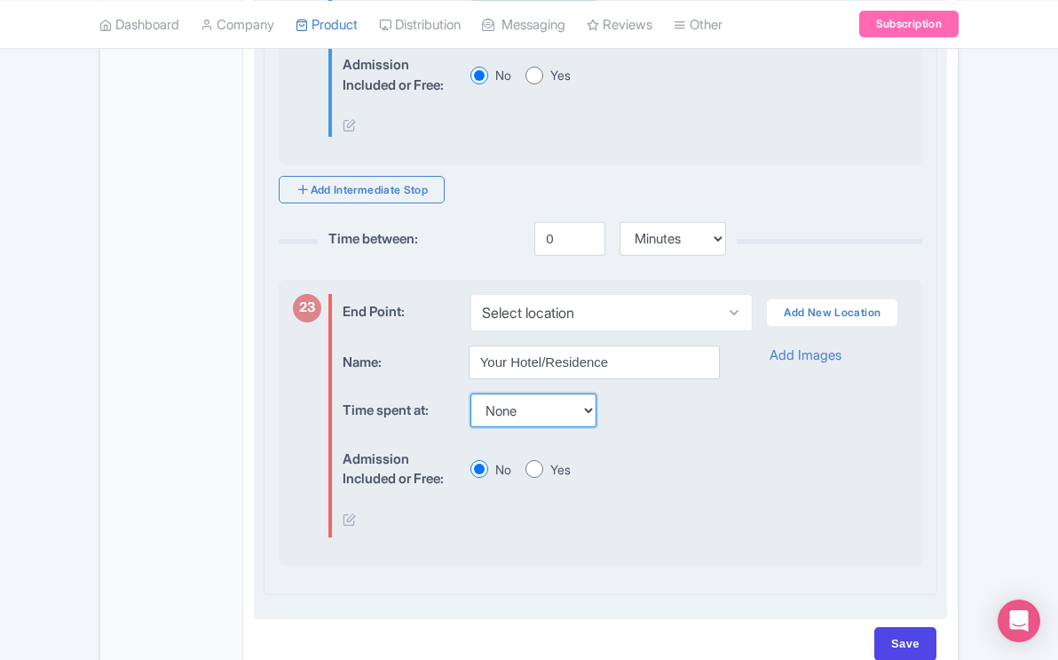
click at [597, 427] on select "None 15 mins 30 mins 45 mins 1 hour 1 hour 15 mins 1 hour 30 mins 1 hour 45 min…" at bounding box center [533, 410] width 126 height 34
select select "120"
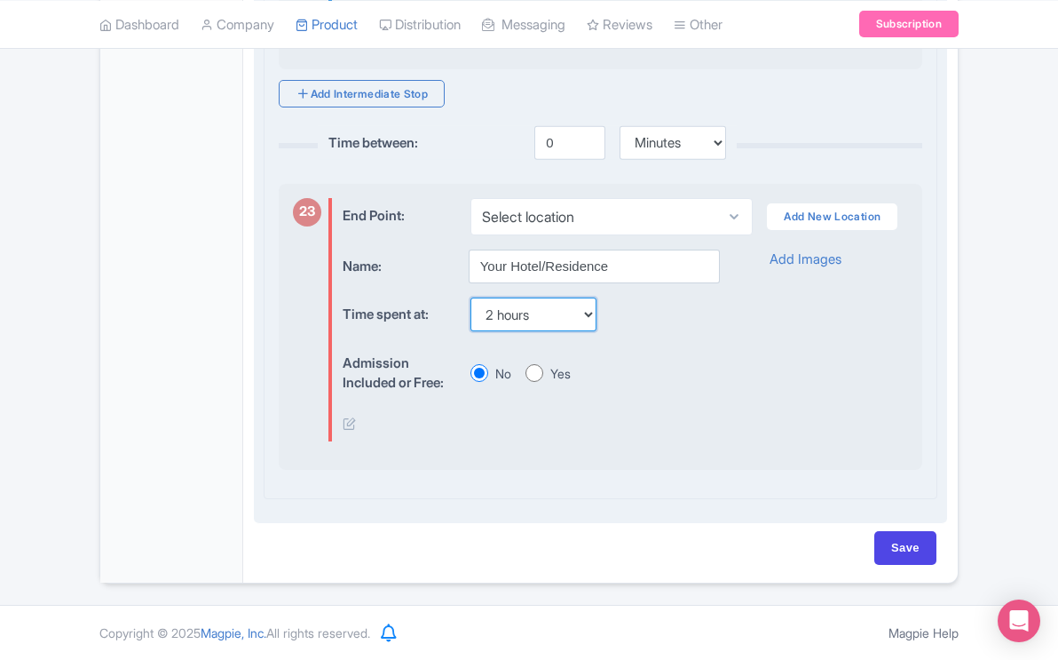
scroll to position [9233, 0]
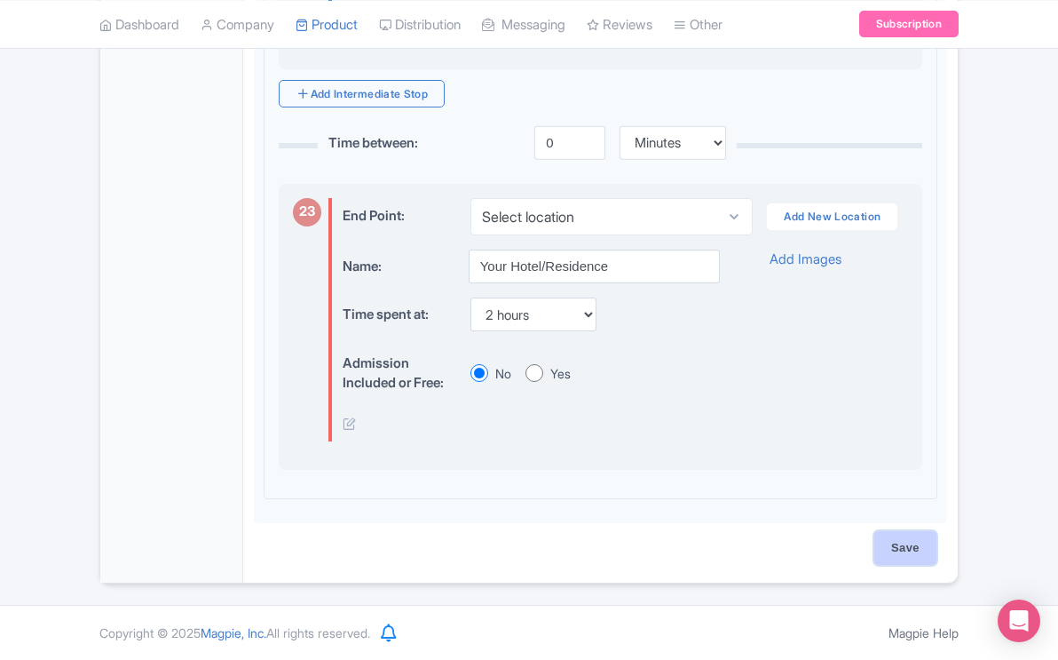
click at [910, 549] on input "Save" at bounding box center [905, 548] width 62 height 34
type input "Saving..."
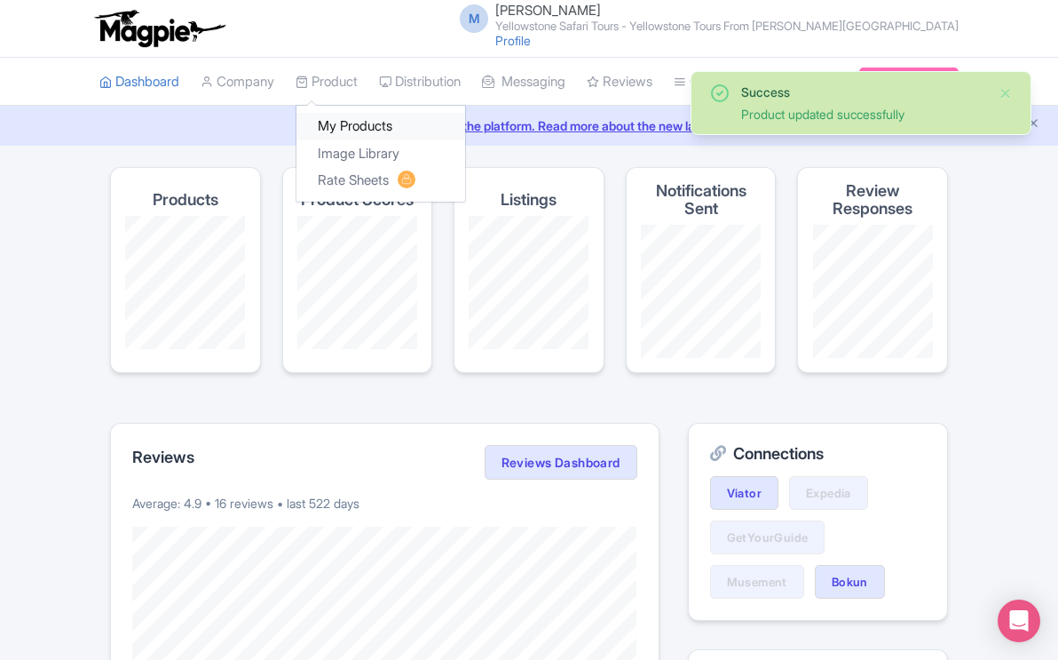
click at [354, 126] on link "My Products" at bounding box center [380, 127] width 169 height 28
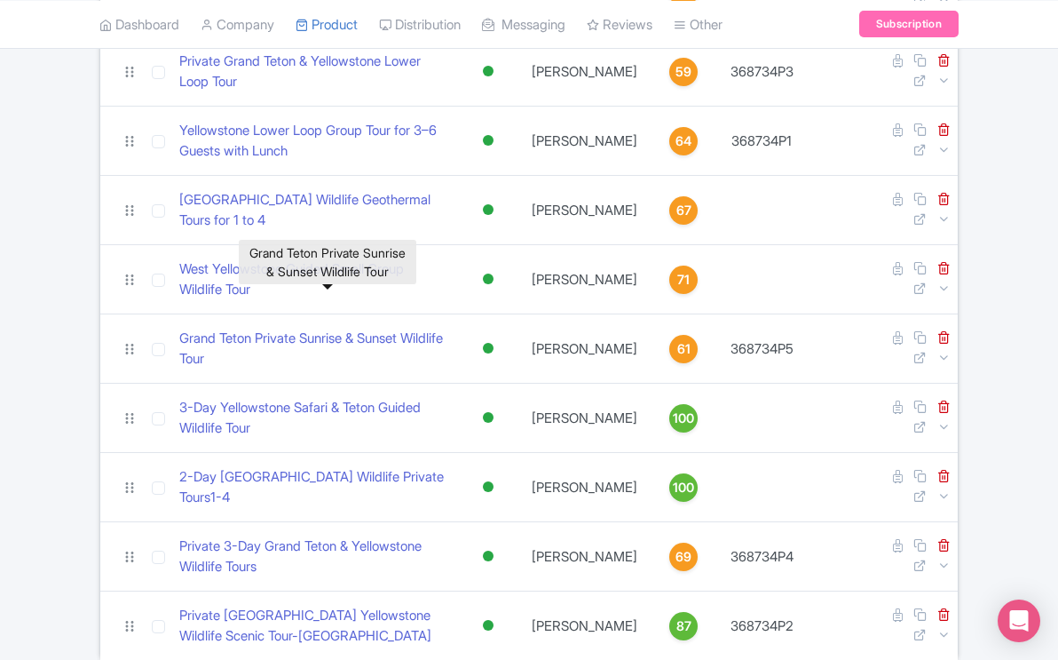
scroll to position [520, 0]
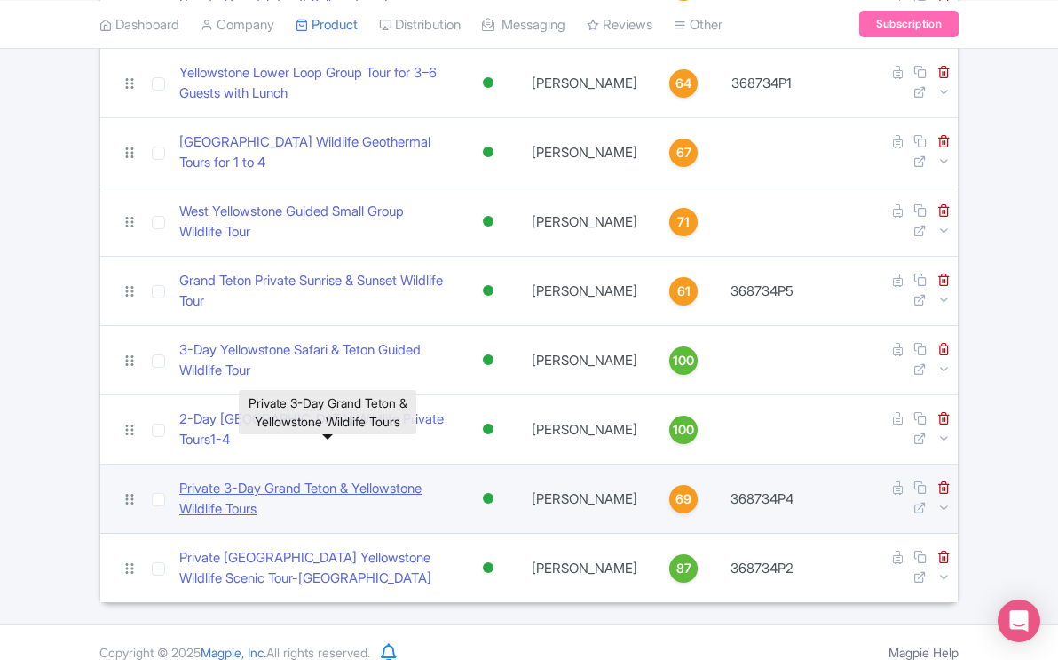
click at [389, 478] on link "Private 3-Day Grand Teton & Yellowstone Wildlife Tours" at bounding box center [313, 498] width 269 height 40
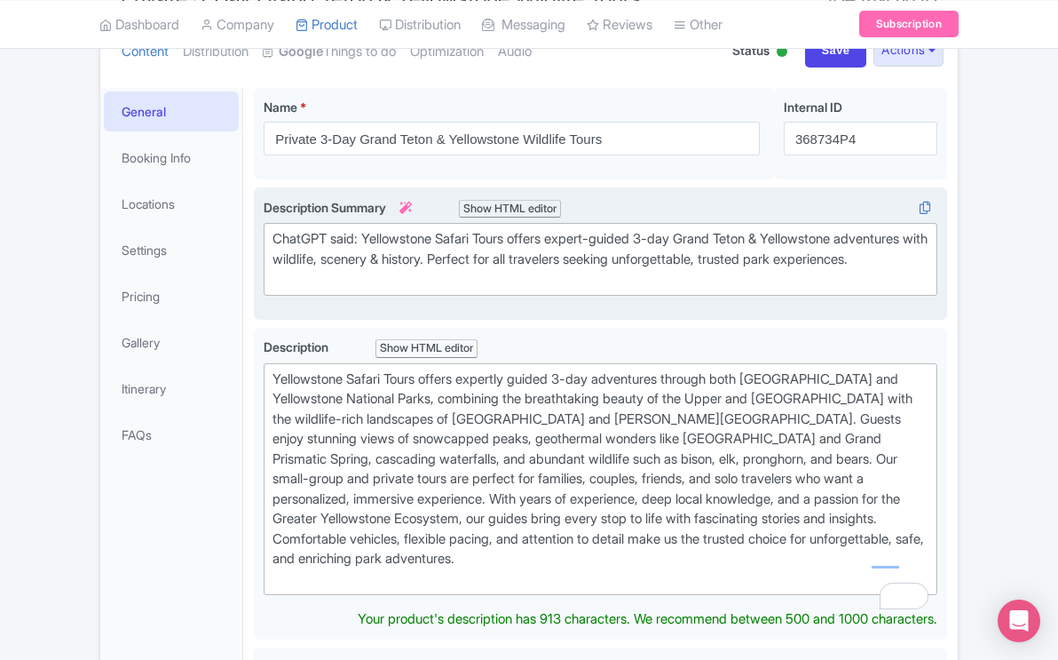
scroll to position [223, 0]
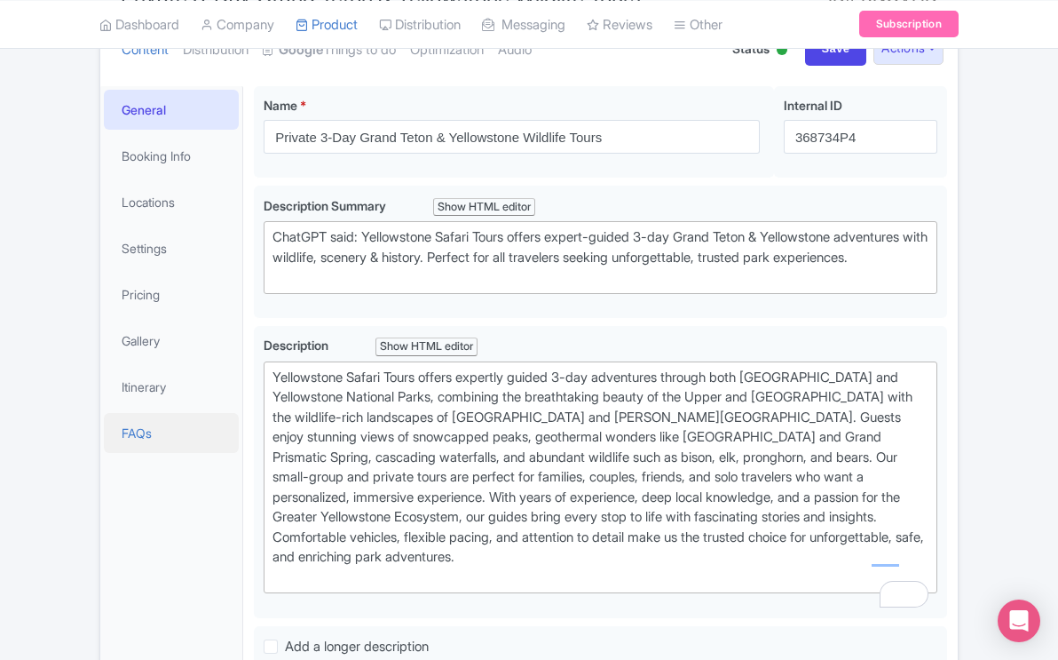
click at [138, 436] on link "FAQs" at bounding box center [171, 433] width 135 height 40
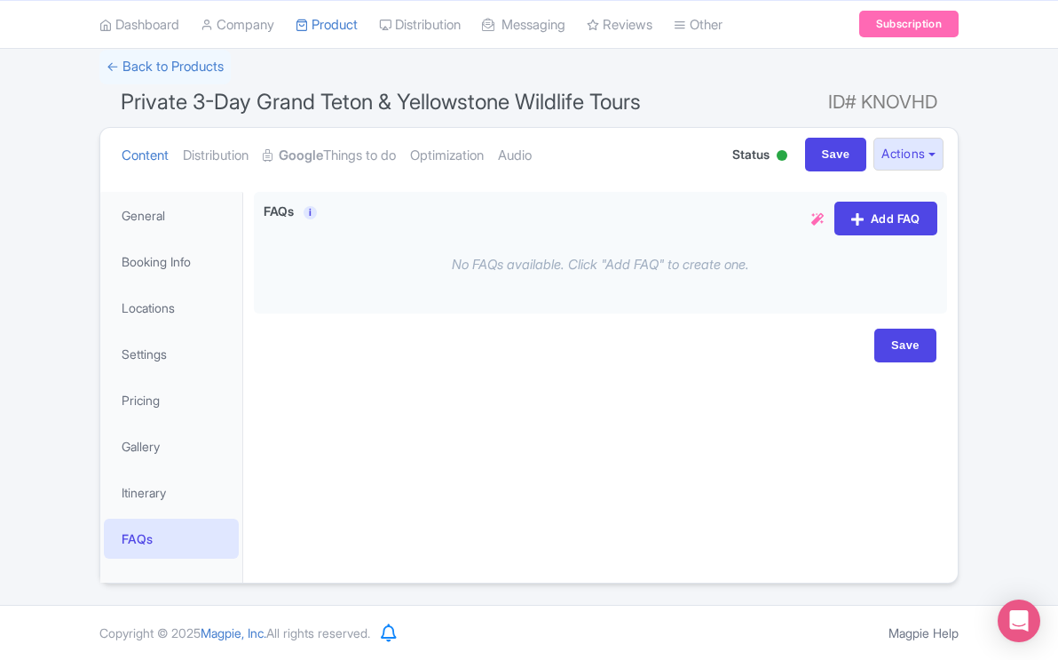
scroll to position [117, 0]
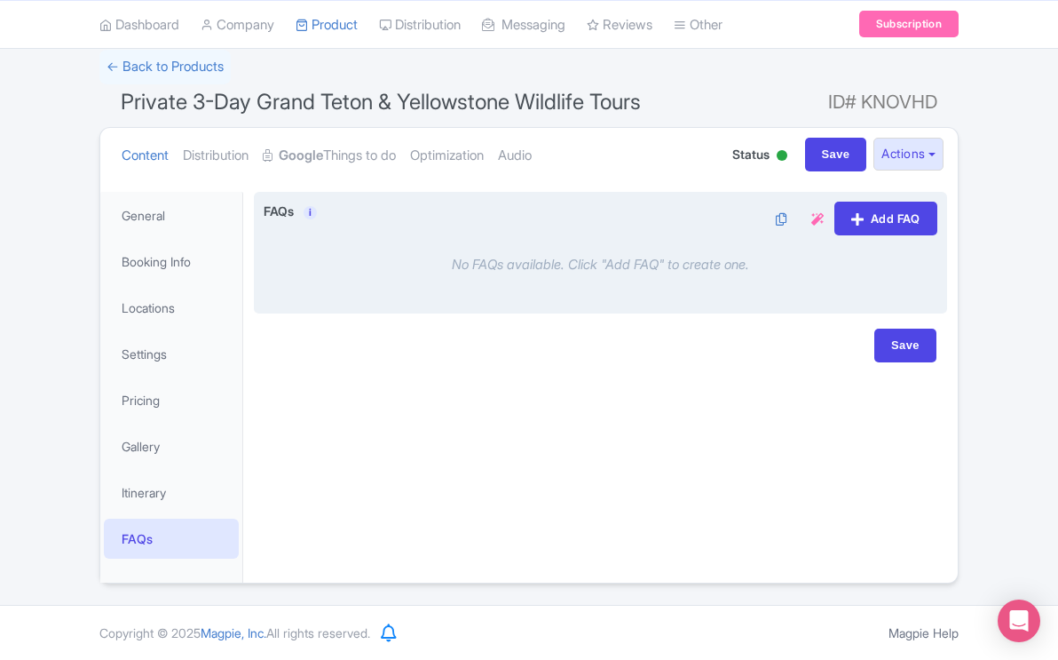
click at [497, 258] on div "No FAQs available. Click "Add FAQ" to create one." at bounding box center [601, 265] width 674 height 49
click at [873, 220] on link "Add FAQ" at bounding box center [885, 219] width 103 height 34
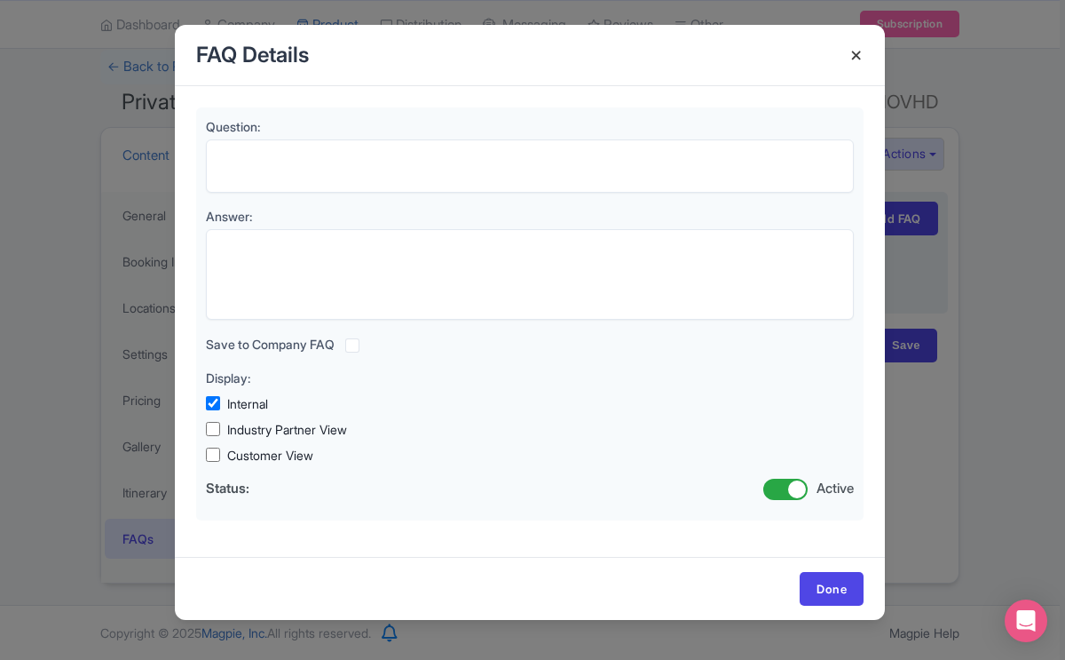
click at [857, 51] on h4 at bounding box center [856, 55] width 43 height 51
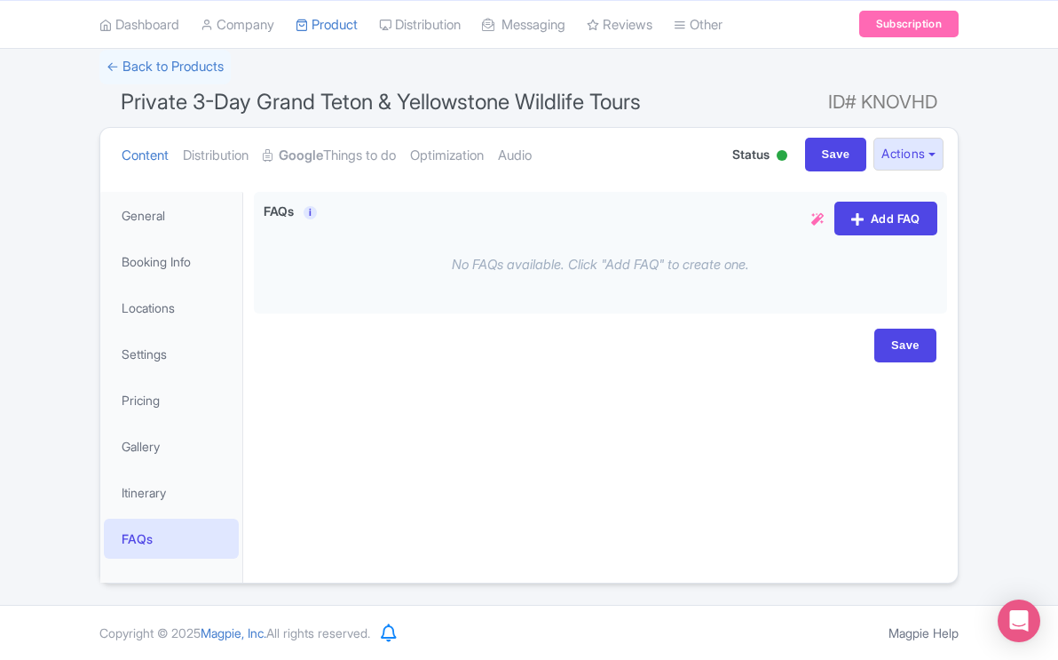
scroll to position [0, 0]
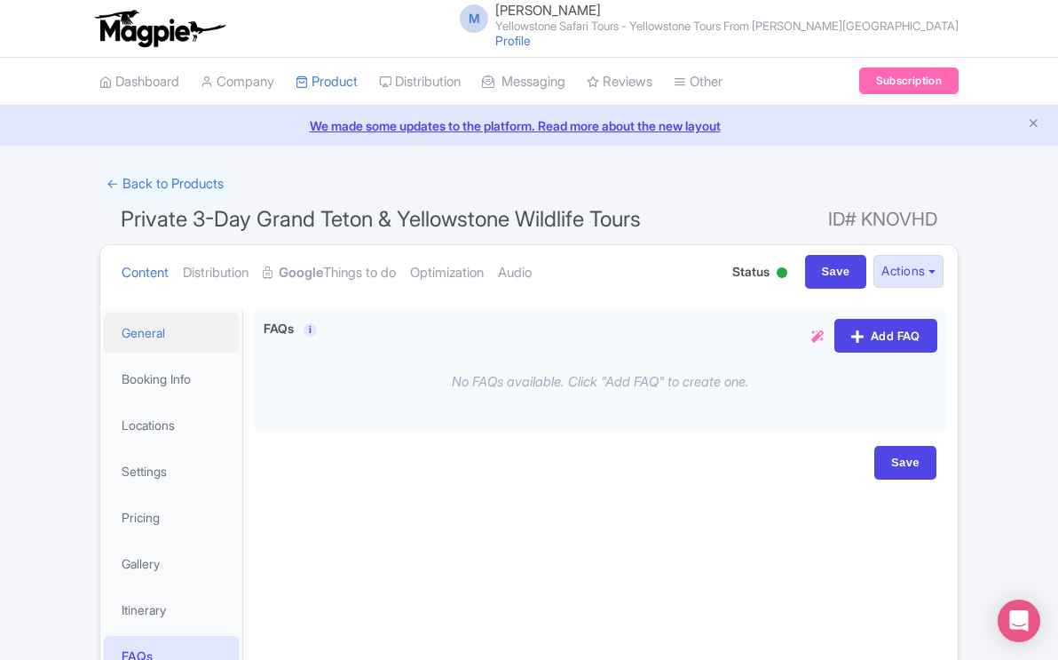
click at [147, 332] on link "General" at bounding box center [171, 332] width 135 height 40
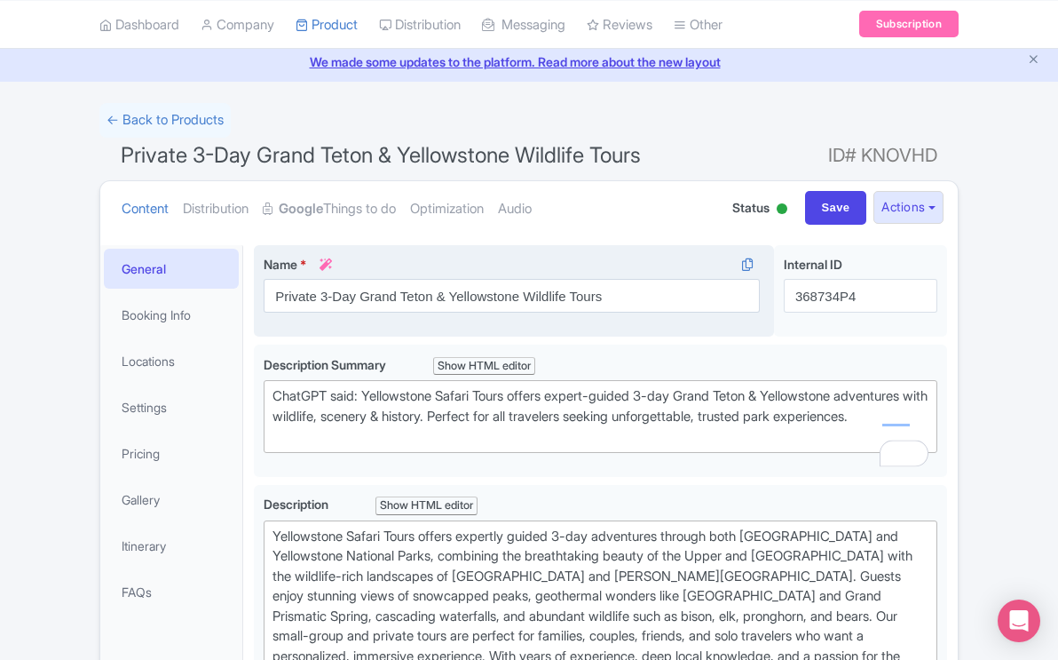
scroll to position [149, 0]
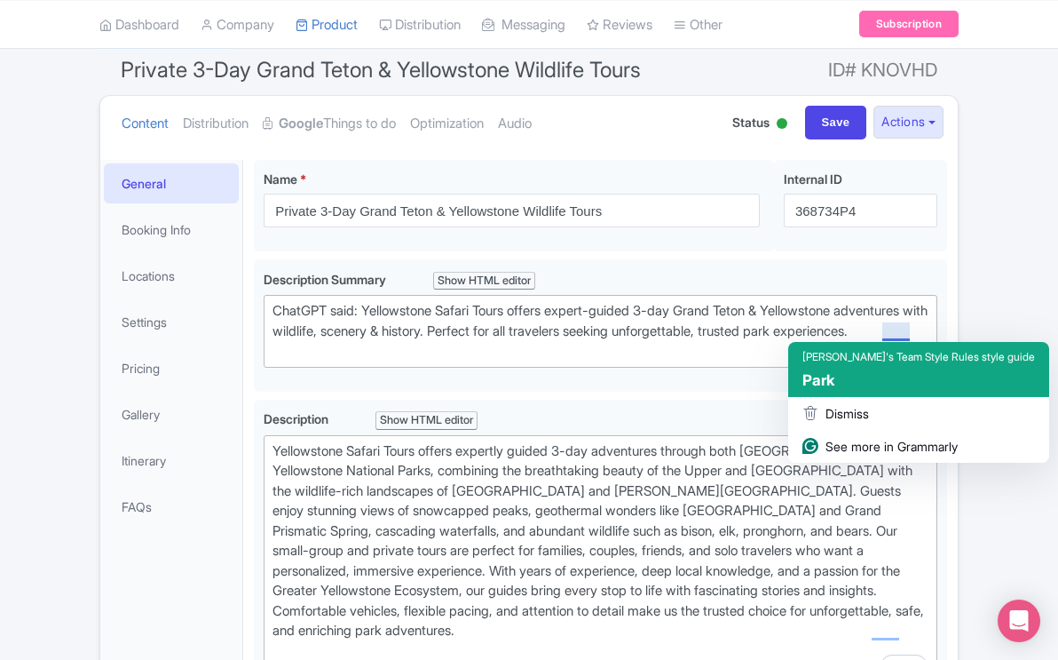
click at [819, 386] on span "Park" at bounding box center [818, 380] width 32 height 18
type trix-editor "<div>ChatGPT said: Yellowstone Safari Tours offers expert-guided 3-day Grand Te…"
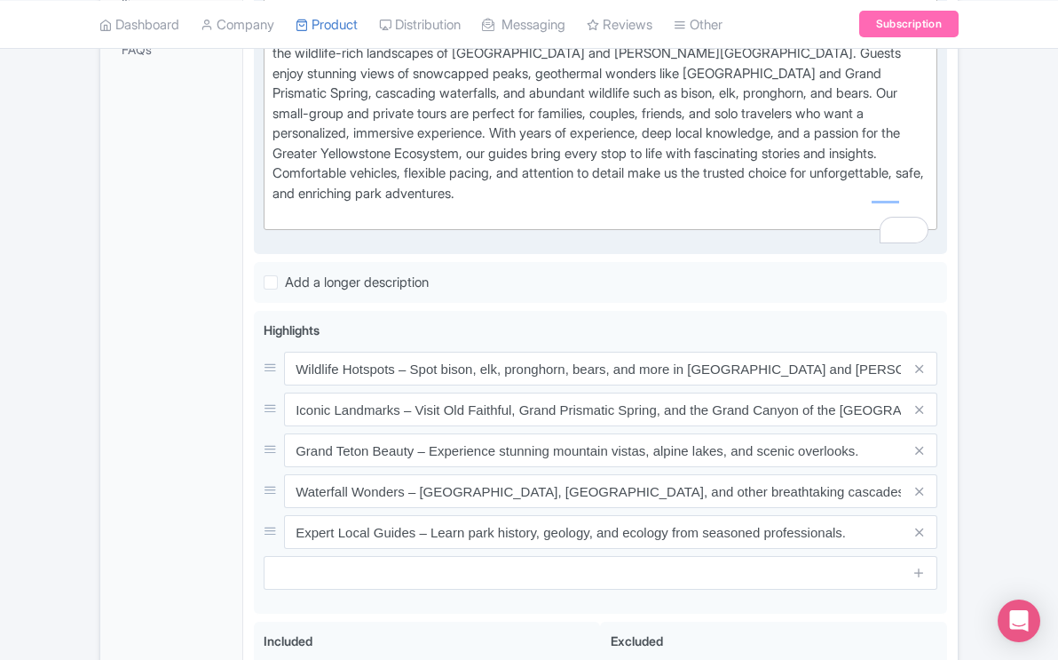
scroll to position [620, 0]
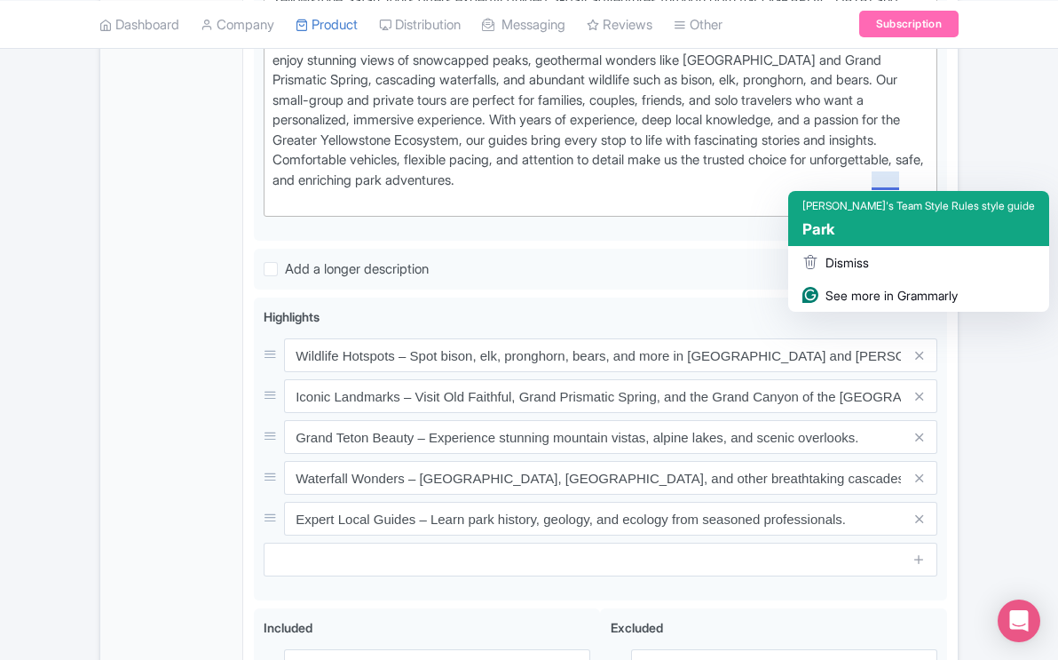
click at [858, 226] on div "Park" at bounding box center [918, 229] width 233 height 20
type trix-editor "<div>Yellowstone Safari Tours offers expertly guided 3-day adventures through b…"
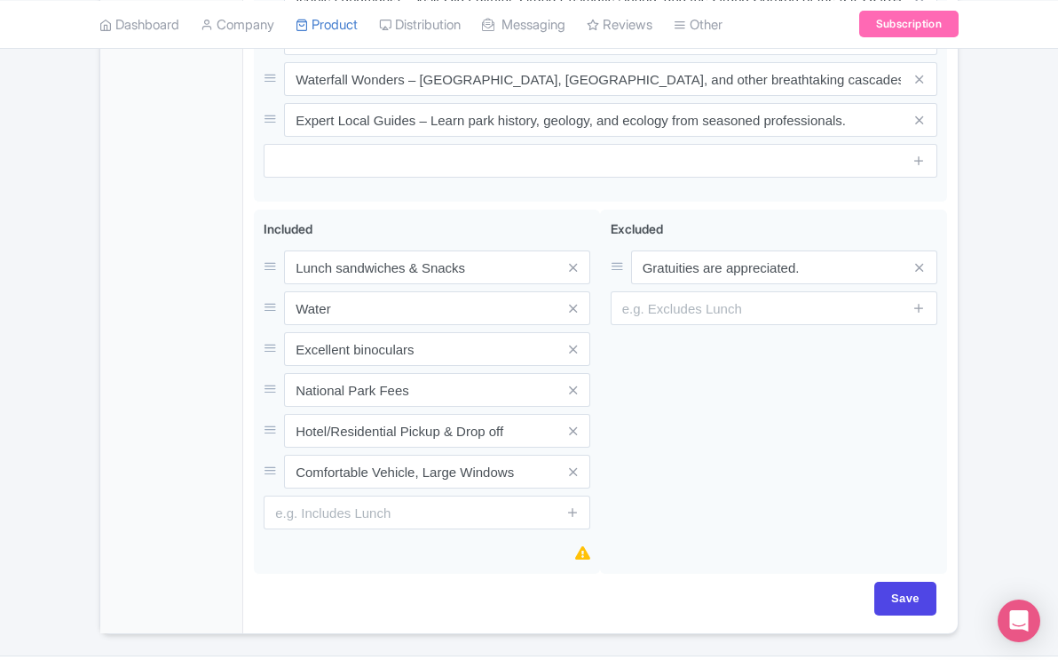
scroll to position [1088, 0]
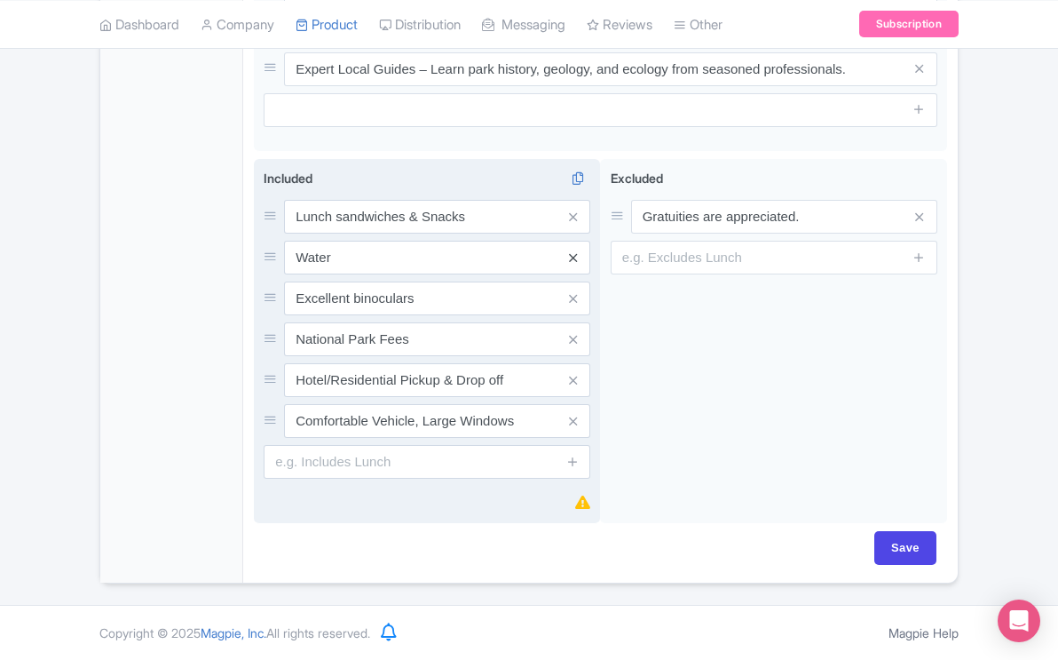
click at [569, 260] on icon at bounding box center [573, 257] width 8 height 13
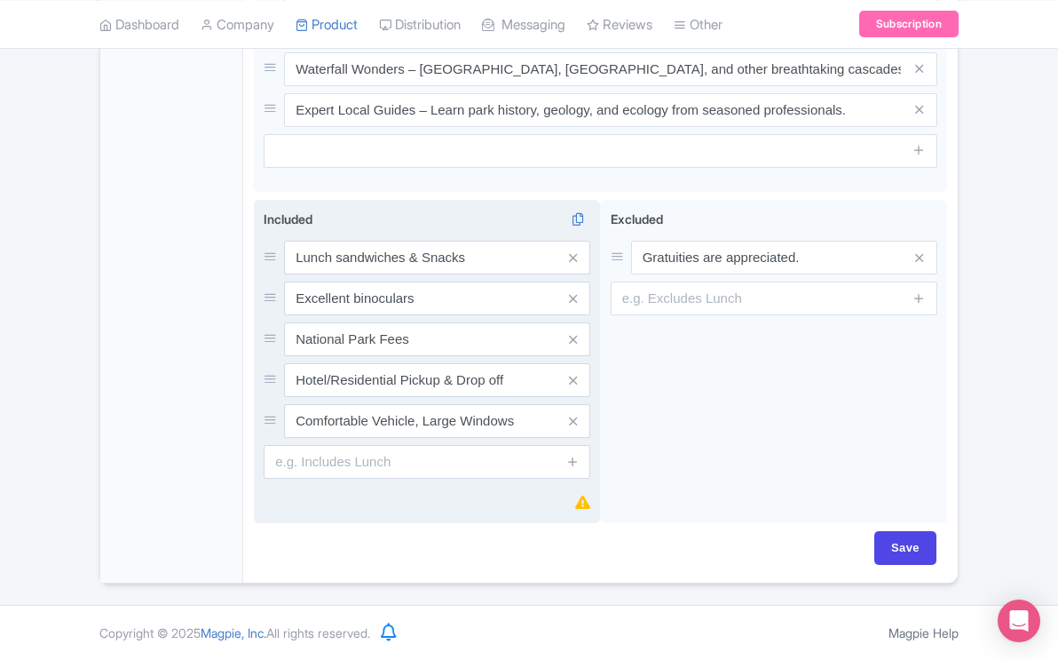
scroll to position [1028, 0]
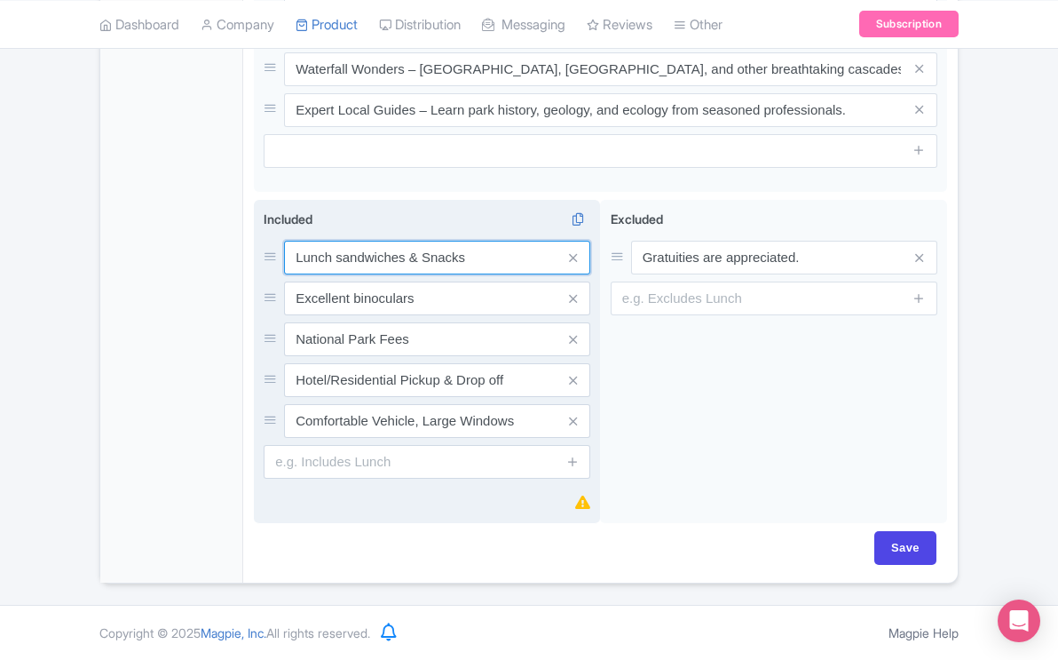
click at [474, 260] on input "Lunch sandwiches & Snacks" at bounding box center [437, 258] width 306 height 34
type input "Lunch sandwiches, Snacks, & Water"
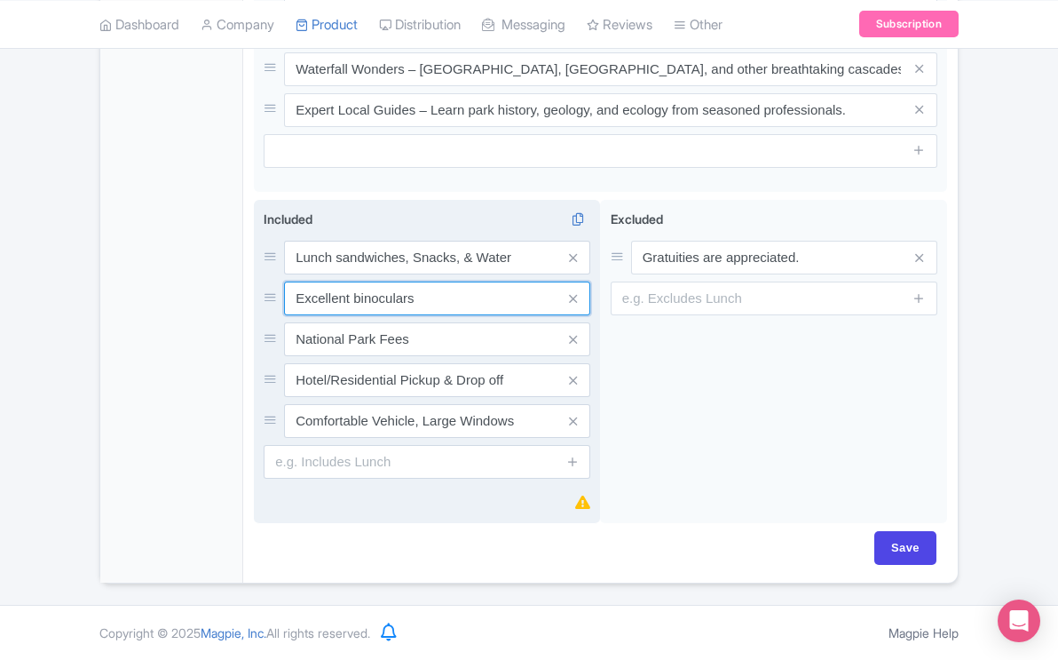
click at [296, 274] on input "Excellent binoculars" at bounding box center [437, 258] width 306 height 34
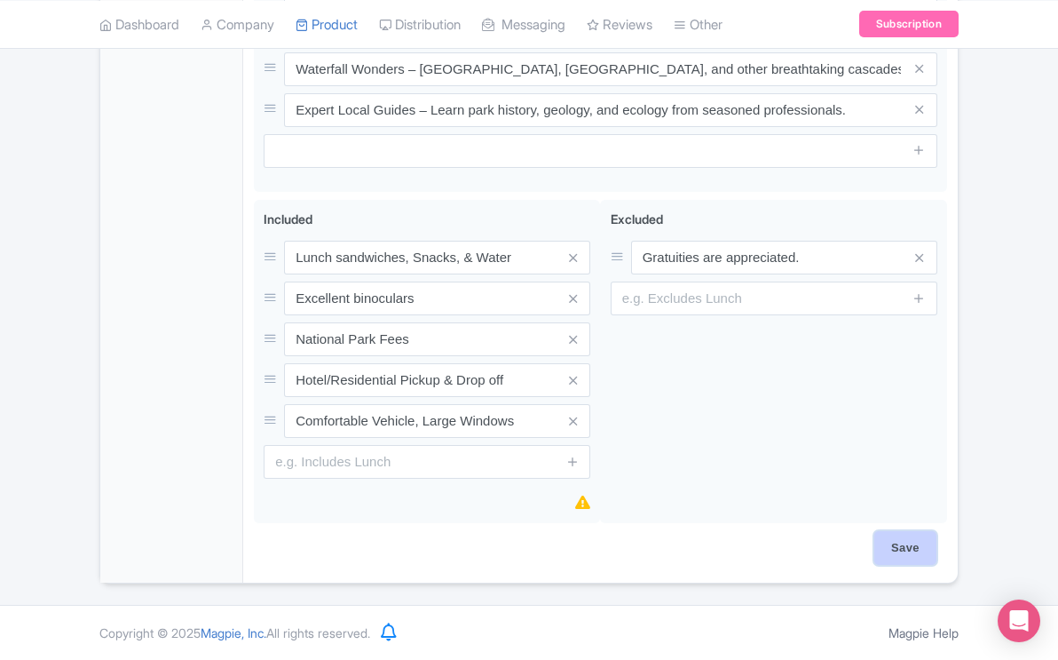
click at [900, 547] on input "Save" at bounding box center [905, 548] width 62 height 34
type input "Saving..."
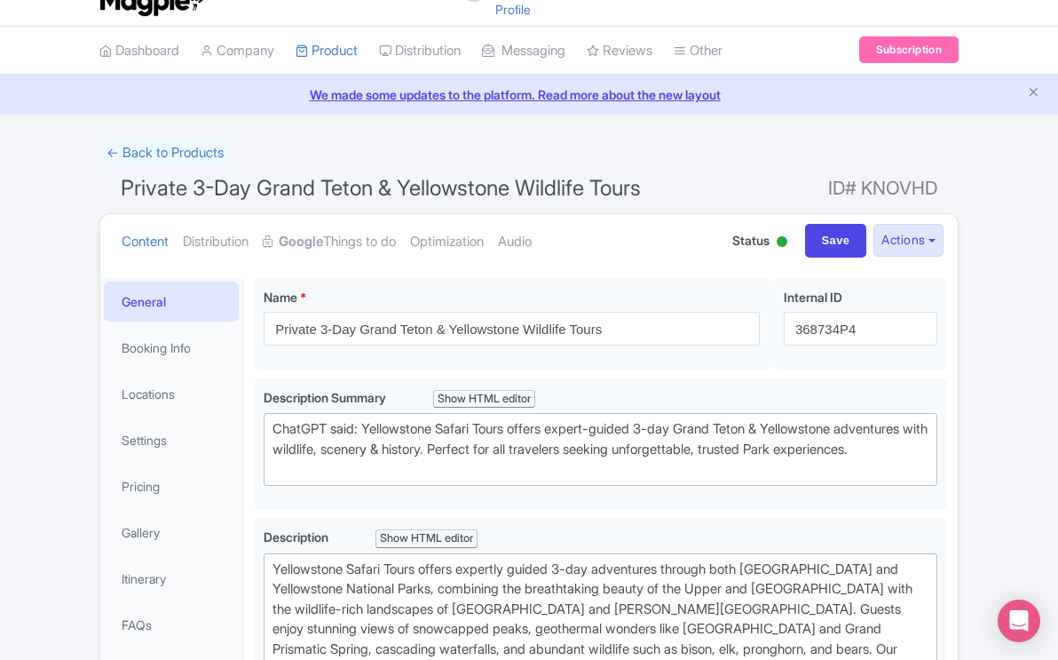
scroll to position [42, 0]
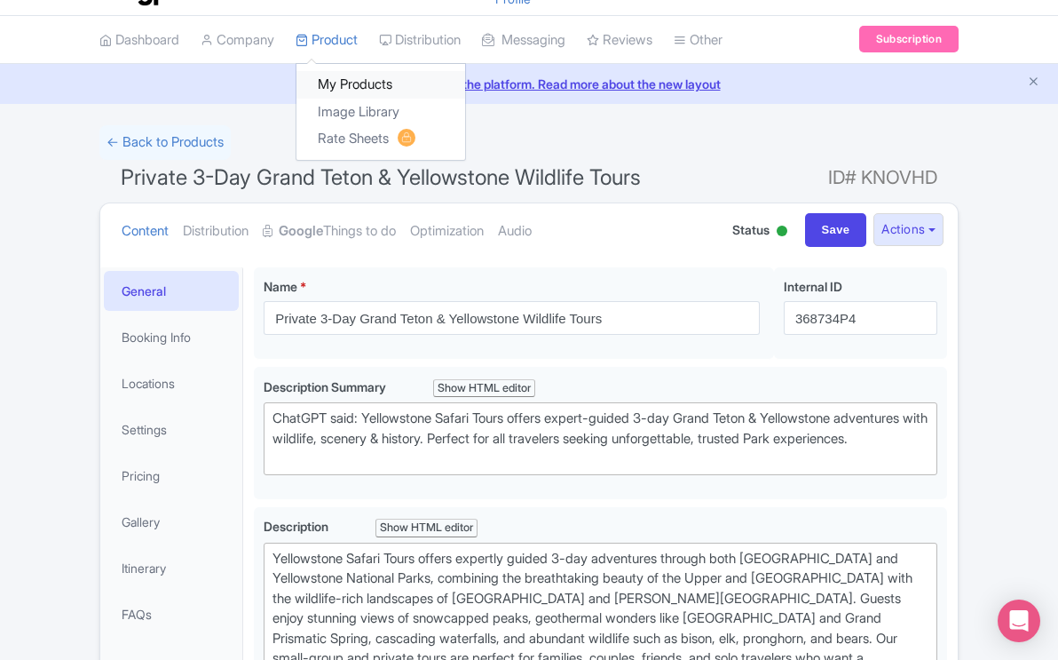
click at [358, 80] on link "My Products" at bounding box center [380, 85] width 169 height 28
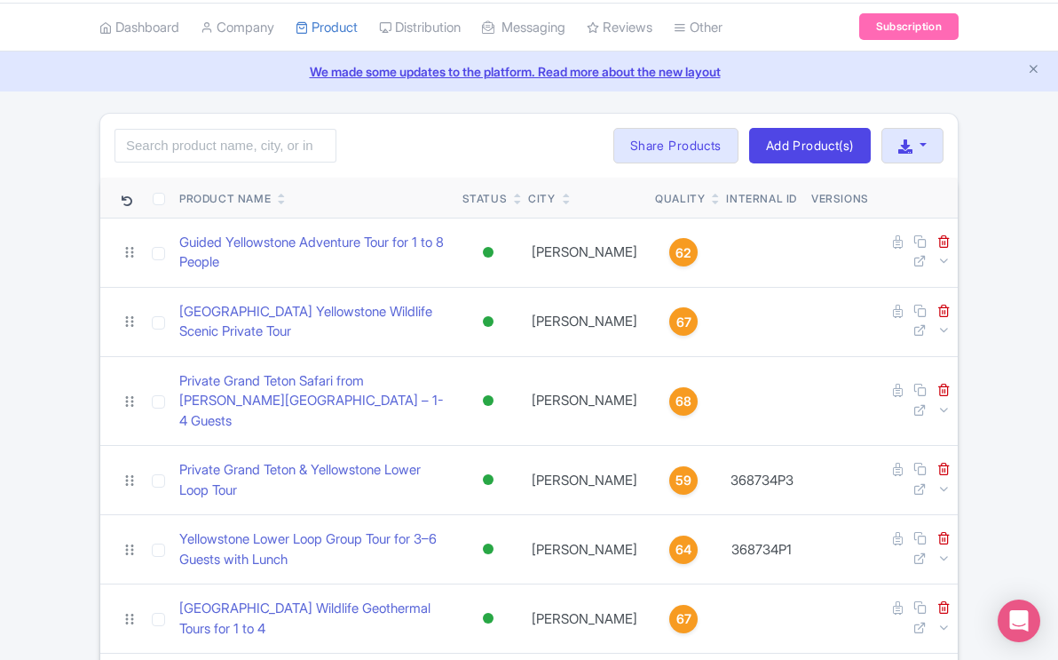
scroll to position [520, 0]
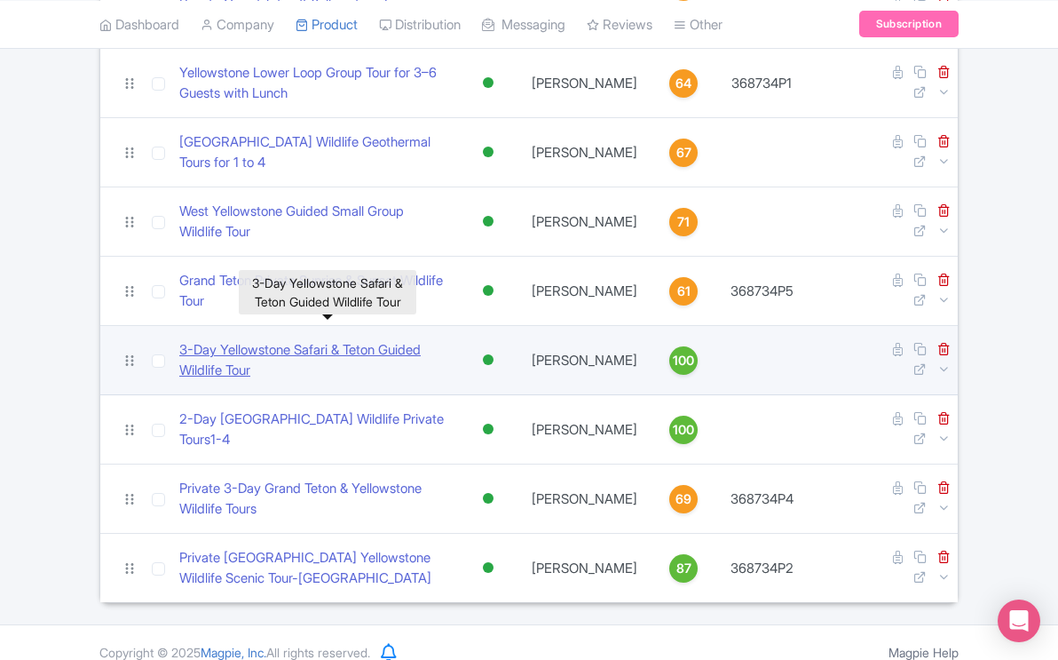
click at [318, 340] on link "​3-Day Yellowstone Safari & Teton Guided Wildlife Tour" at bounding box center [313, 360] width 269 height 40
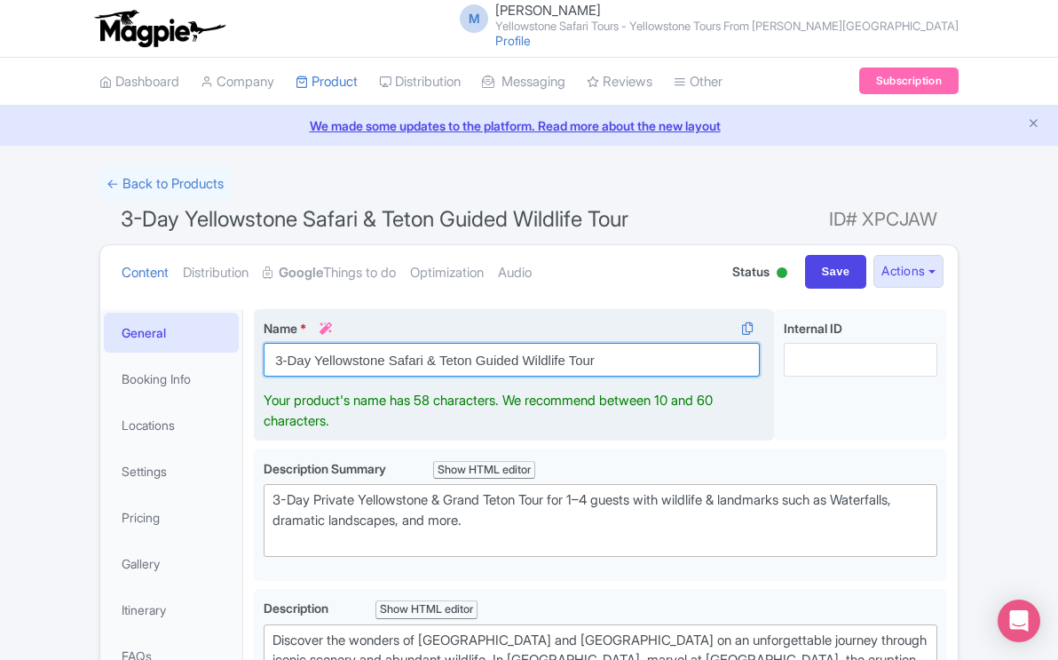
click at [278, 362] on input "​3-Day Yellowstone Safari & Teton Guided Wildlife Tour" at bounding box center [512, 360] width 496 height 34
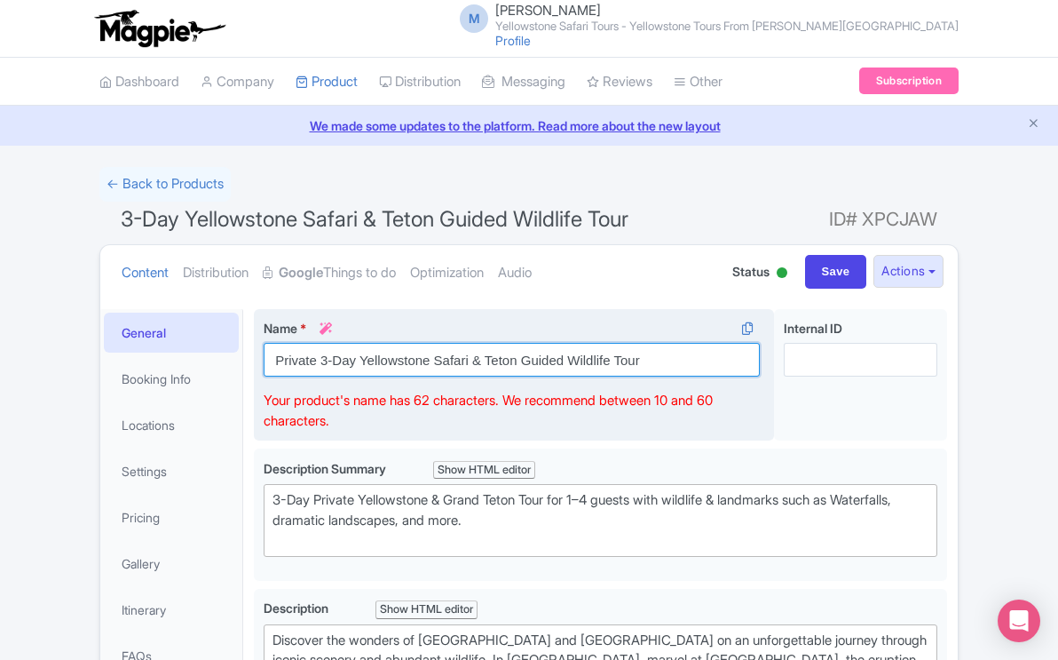
click at [564, 360] on input "​Private 3-Day Yellowstone Safari & Teton Guided Wildlife Tour" at bounding box center [512, 360] width 496 height 34
click at [321, 365] on input "​Private 3-Day Yellowstone Safari & Teton Guided Wildlife Tour" at bounding box center [512, 360] width 496 height 34
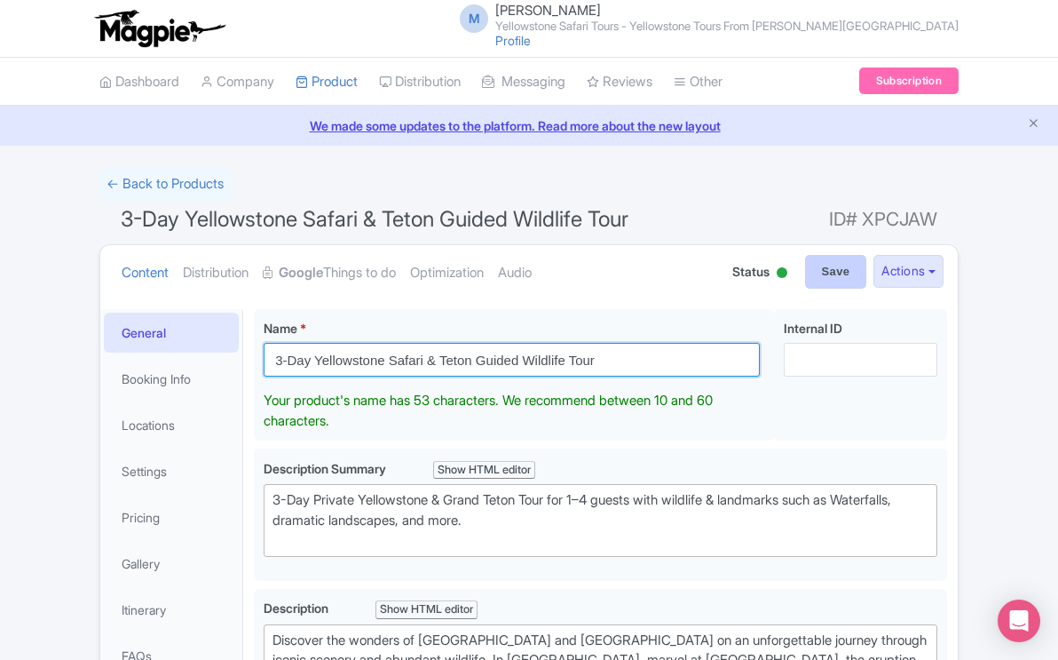
type input "3-Day Yellowstone Safari & Teton Guided Wildlife Tour"
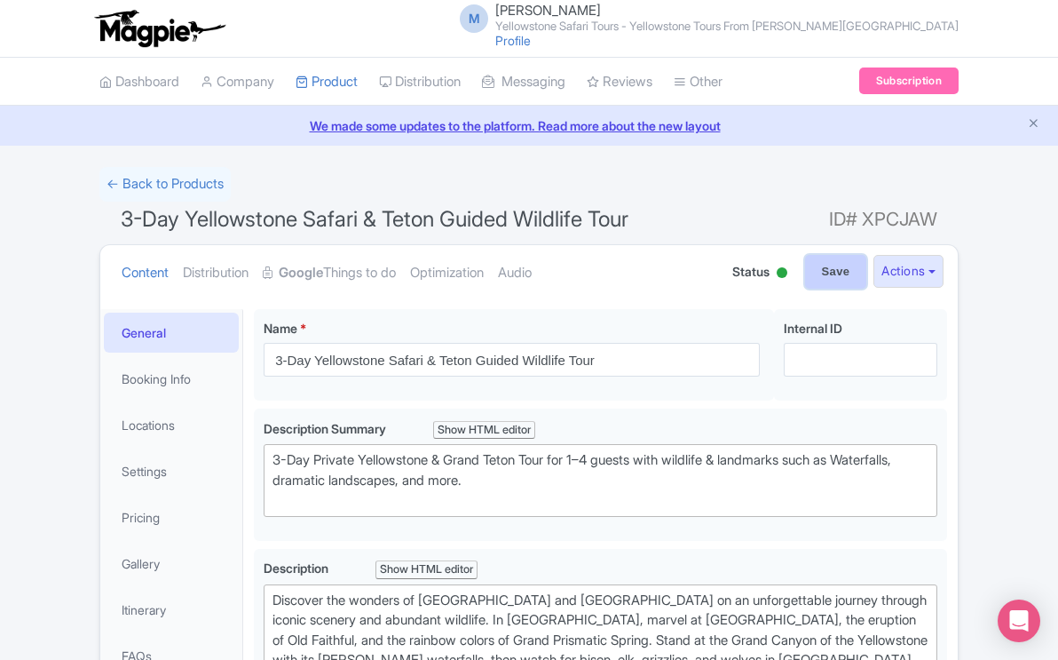
click at [828, 279] on input "Save" at bounding box center [836, 272] width 62 height 34
type input "Saving..."
click at [478, 277] on link "Optimization" at bounding box center [447, 273] width 74 height 56
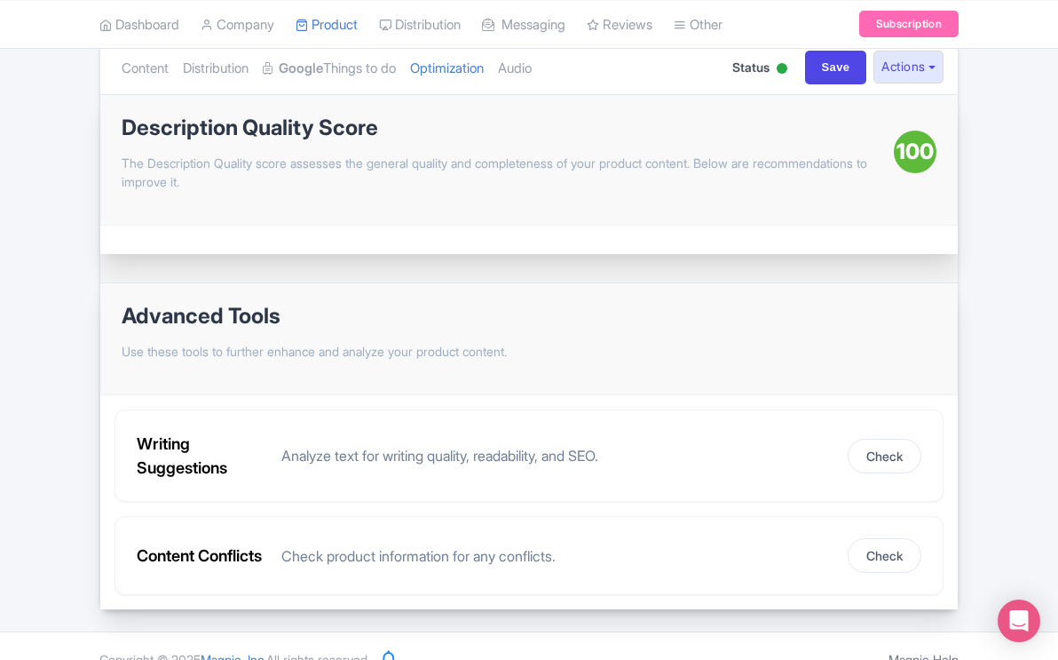
scroll to position [244, 0]
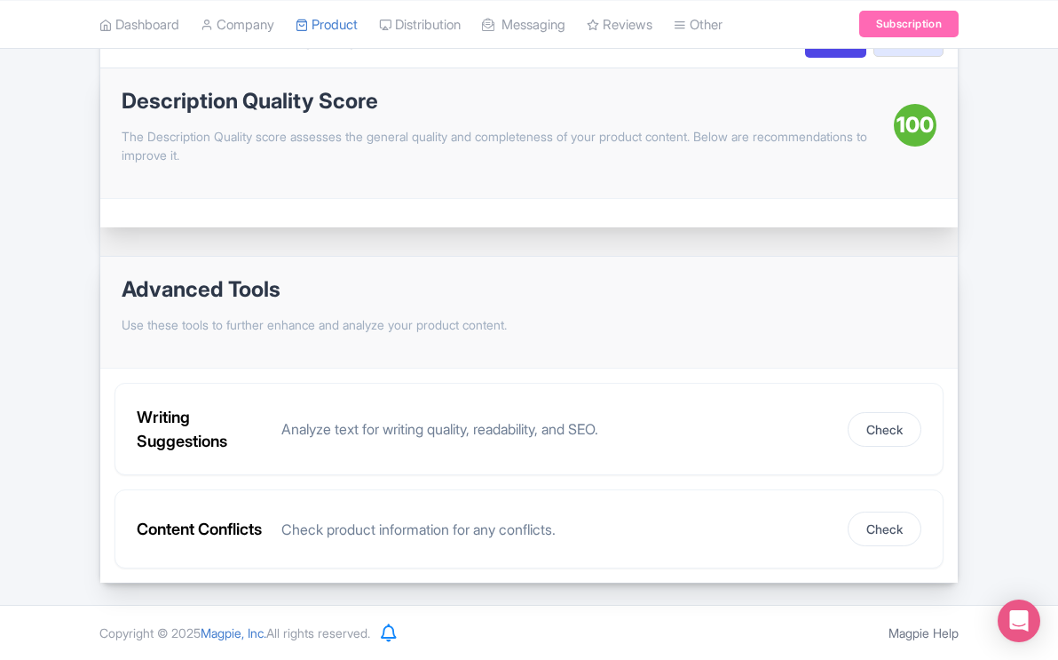
click at [298, 315] on p "Use these tools to further enhance and analyze your product content." at bounding box center [314, 324] width 385 height 19
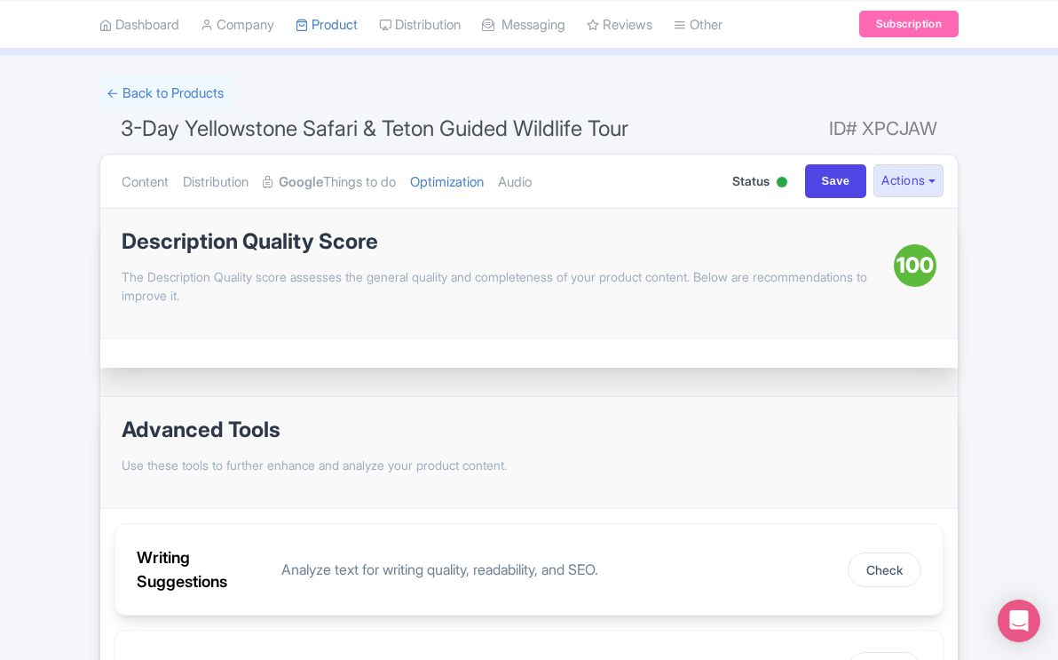
scroll to position [0, 0]
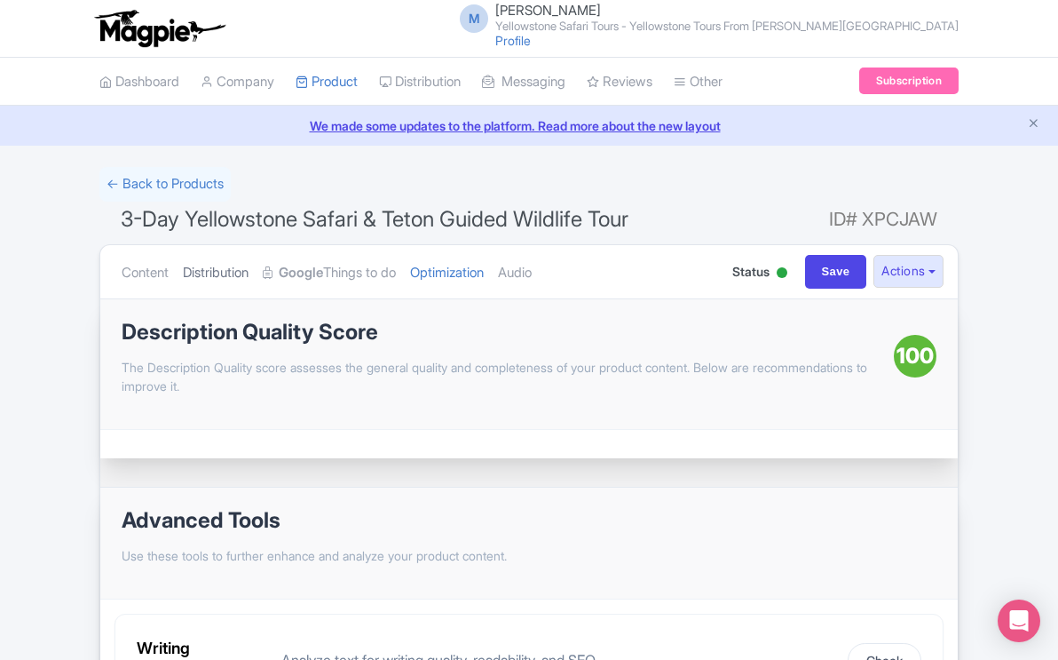
click at [233, 269] on link "Distribution" at bounding box center [216, 273] width 66 height 56
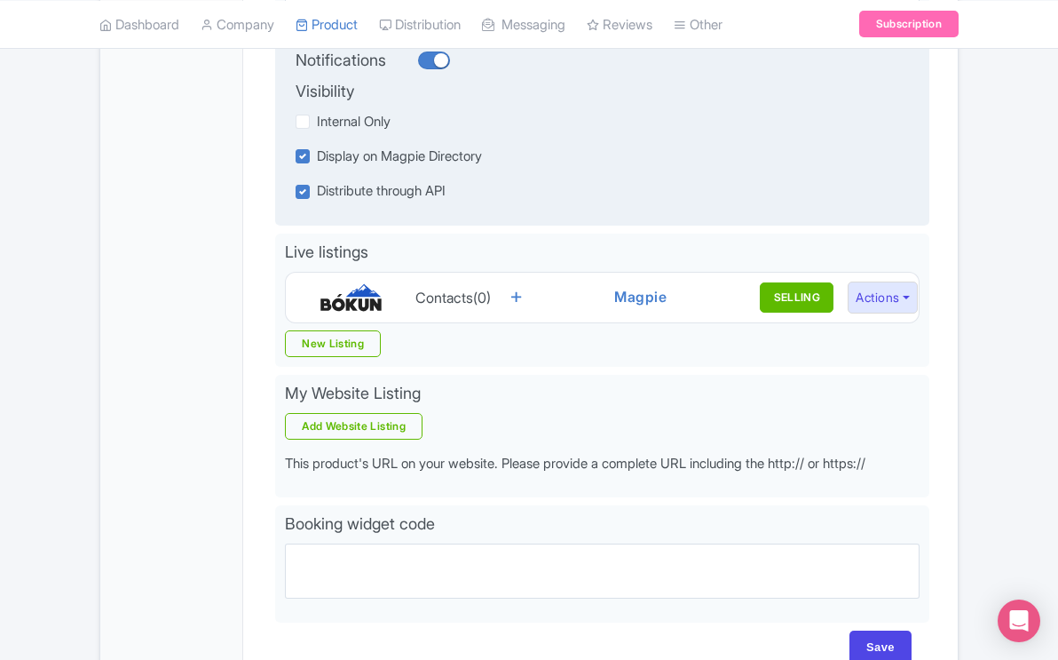
scroll to position [418, 0]
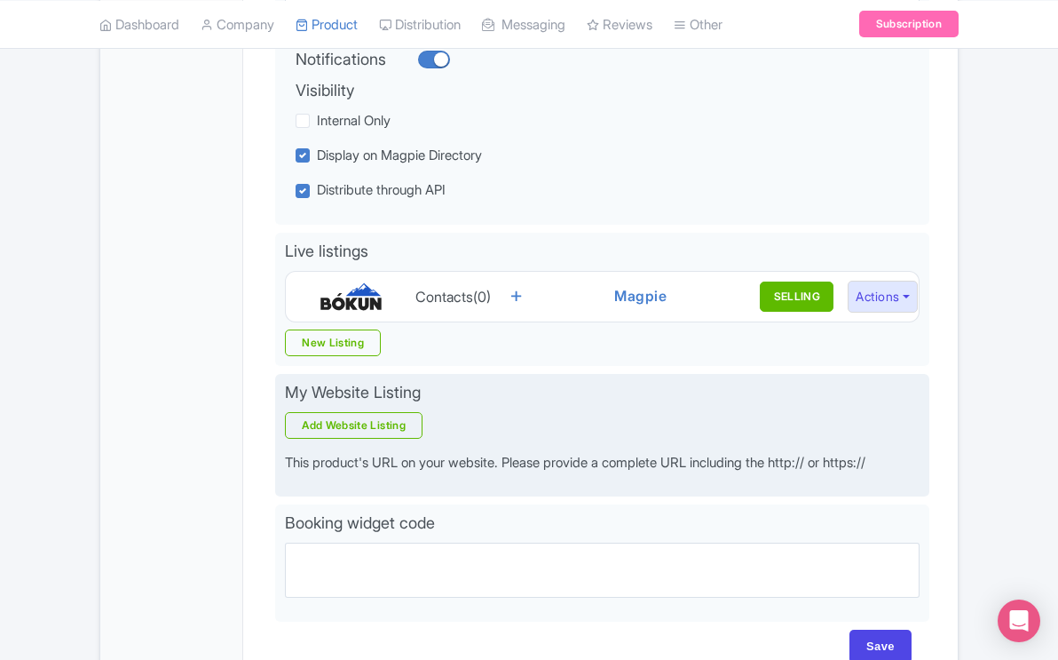
click at [409, 464] on p "This product's URL on your website. Please provide a complete URL including the…" at bounding box center [602, 463] width 635 height 20
click at [391, 489] on div "My Website Listing Add Website Listing This product's URL on your website. Plea…" at bounding box center [602, 435] width 654 height 123
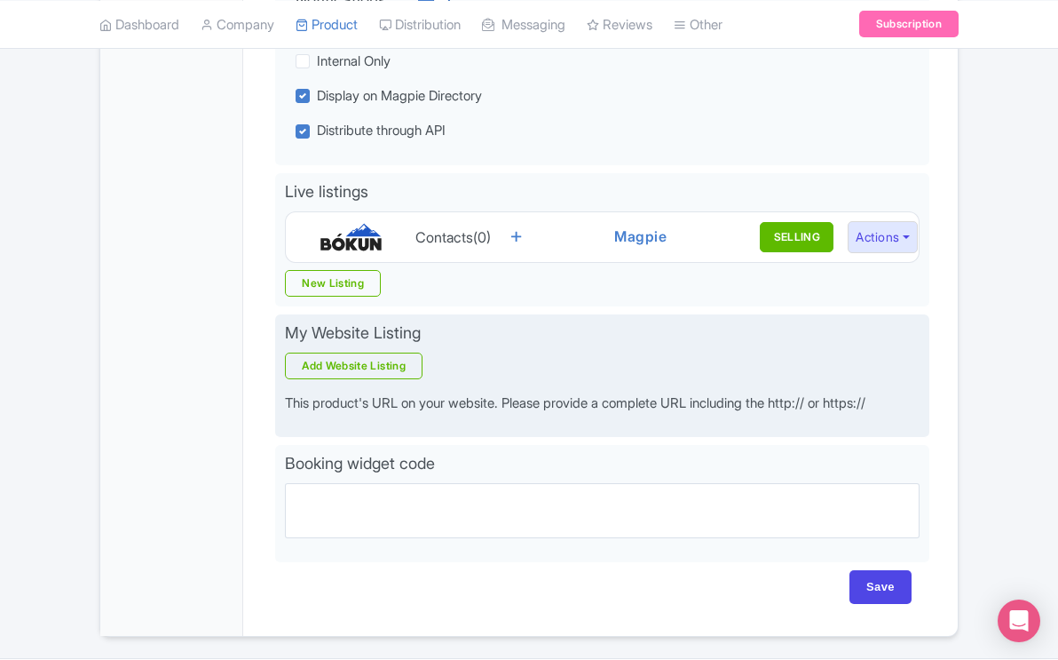
scroll to position [487, 0]
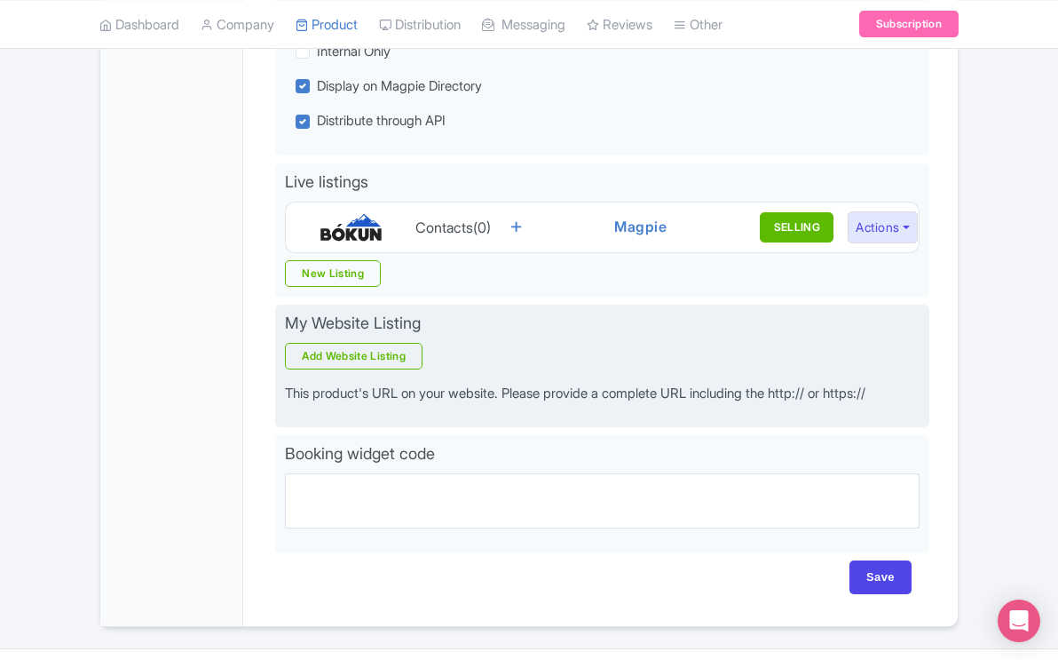
click at [449, 399] on p "This product's URL on your website. Please provide a complete URL including the…" at bounding box center [602, 393] width 635 height 20
click at [410, 358] on link "Add Website Listing" at bounding box center [354, 356] width 138 height 27
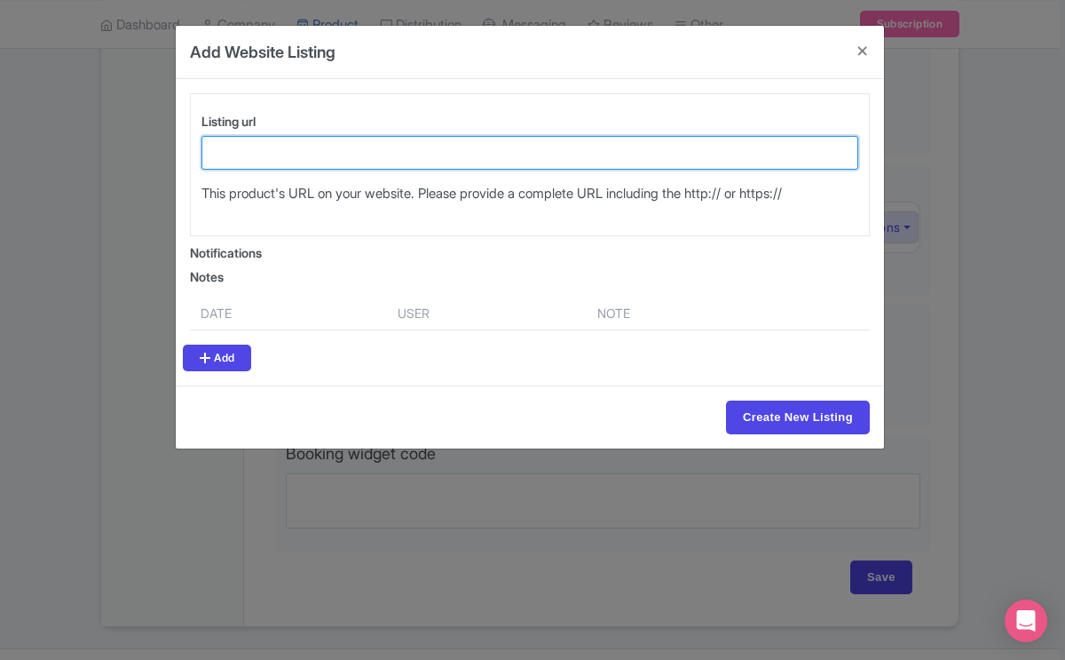
click at [394, 153] on input "Listing url" at bounding box center [530, 153] width 657 height 34
paste input "book-yellowstone-tours-online-yellowstone-tours-from-jackson-hole"
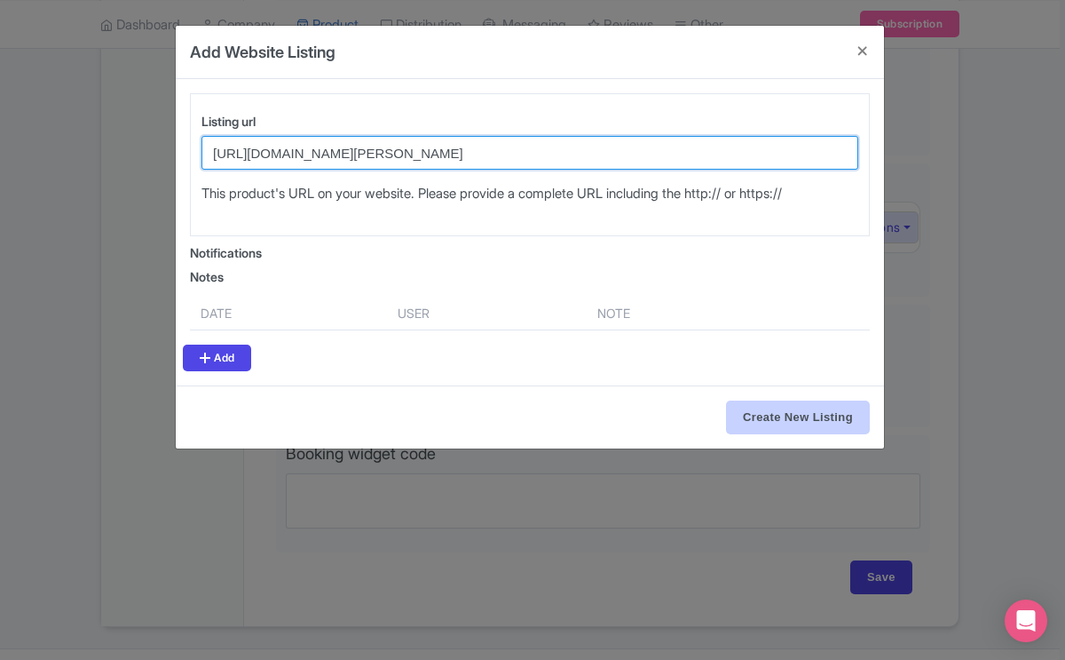
type input "https://www.yellowstonesafaritours.com/book-yellowstone-tours-online-yellowston…"
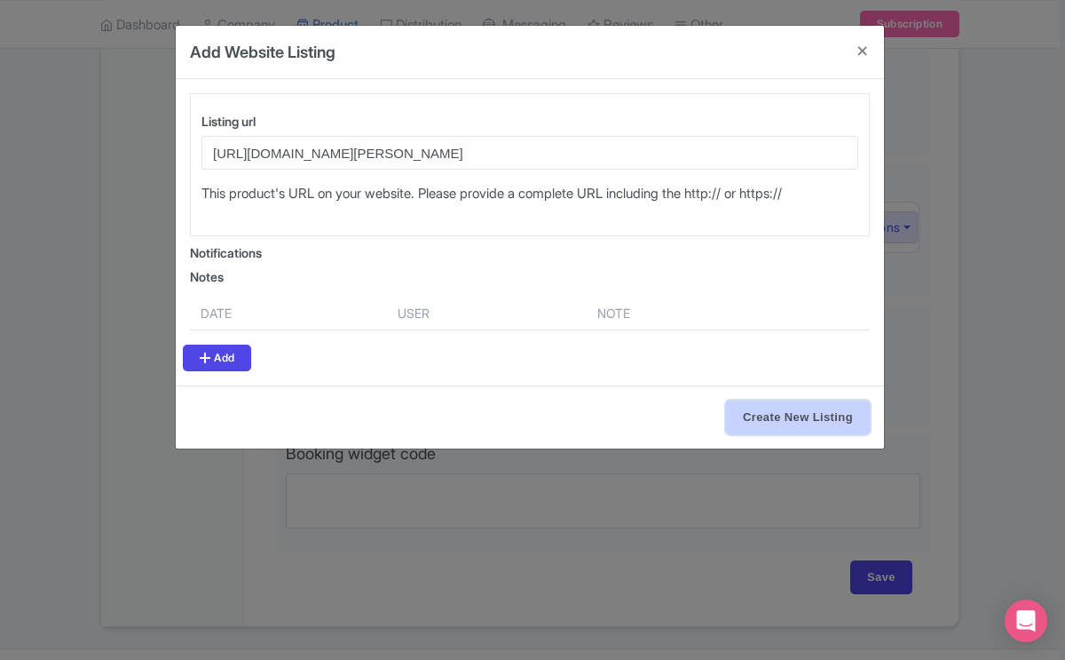
click at [757, 410] on input "Create New Listing" at bounding box center [798, 417] width 144 height 34
type input "Create New Listing"
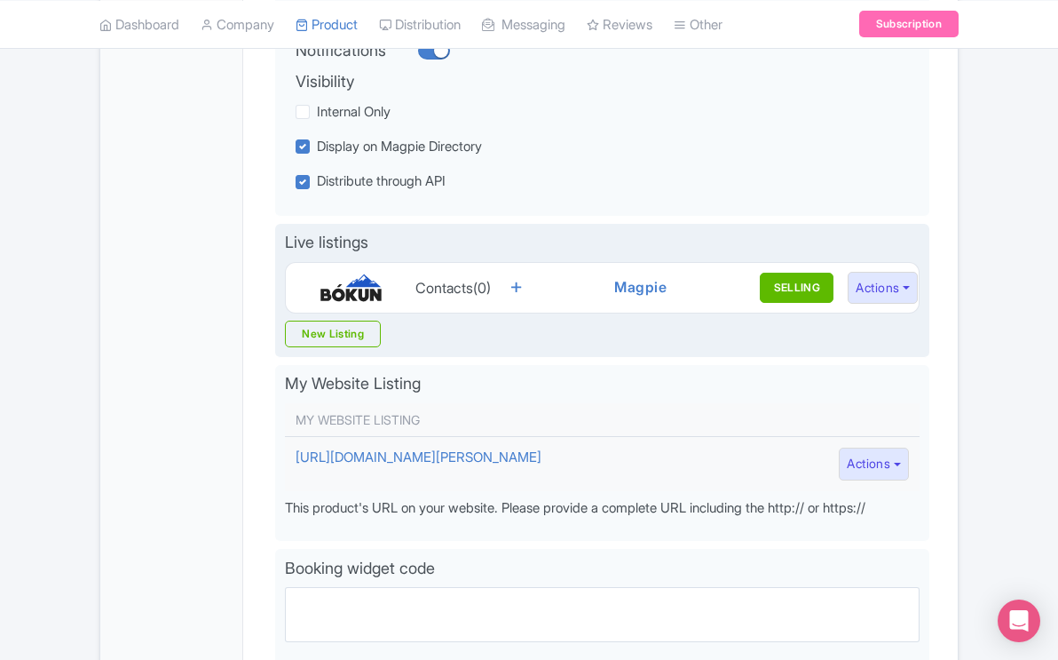
scroll to position [591, 0]
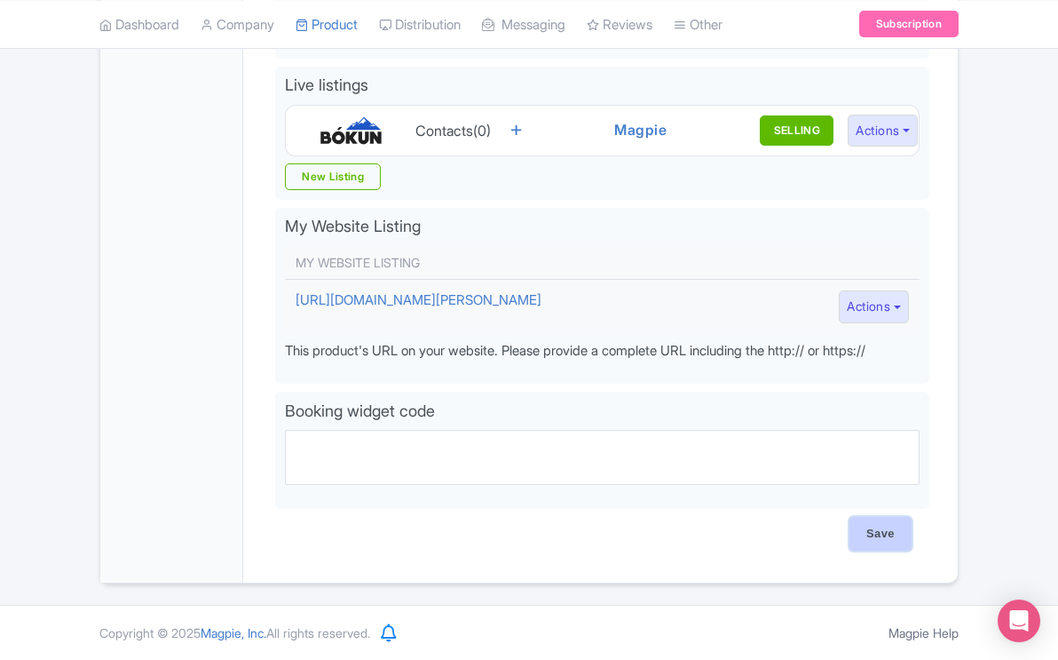
click at [874, 533] on input "Save" at bounding box center [881, 534] width 62 height 34
type input "Saving..."
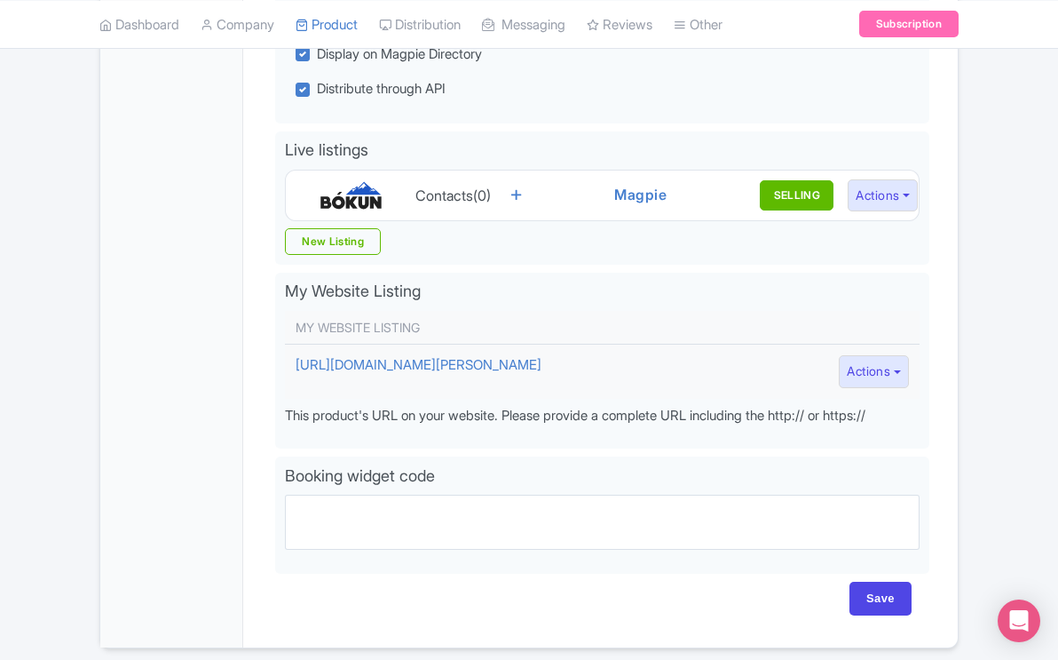
scroll to position [591, 0]
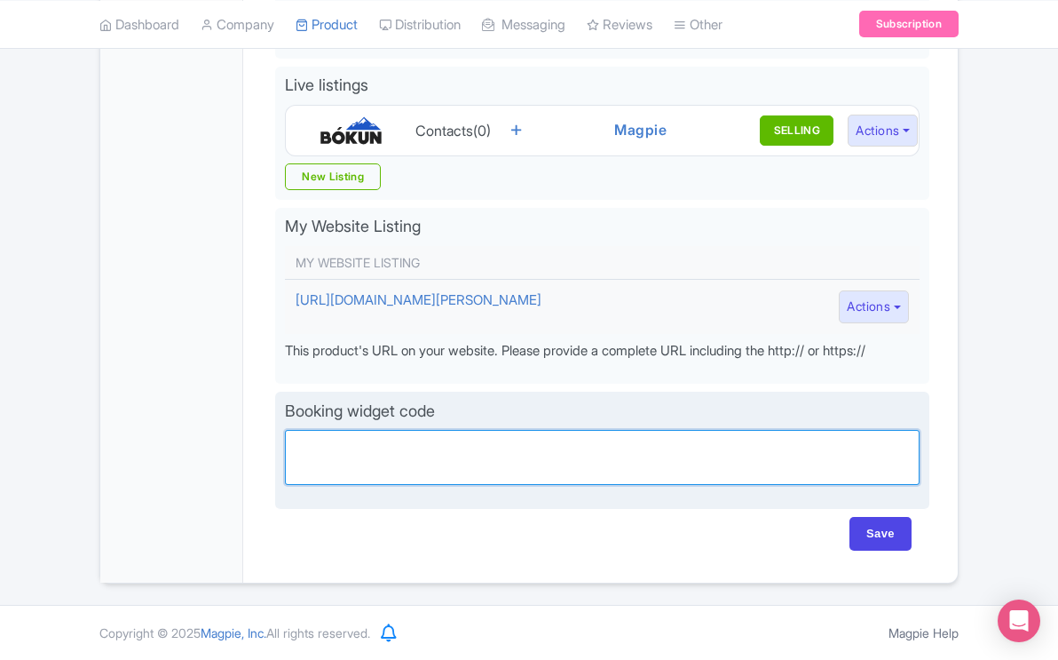
click at [443, 441] on textarea "Partner booking url" at bounding box center [602, 457] width 635 height 55
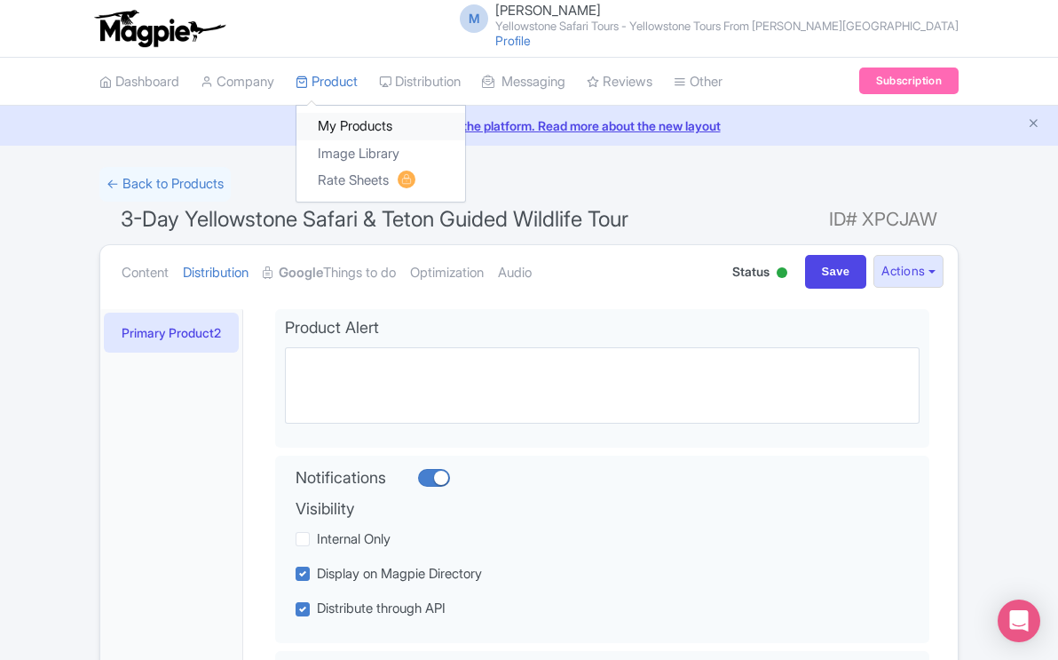
click at [351, 122] on link "My Products" at bounding box center [380, 127] width 169 height 28
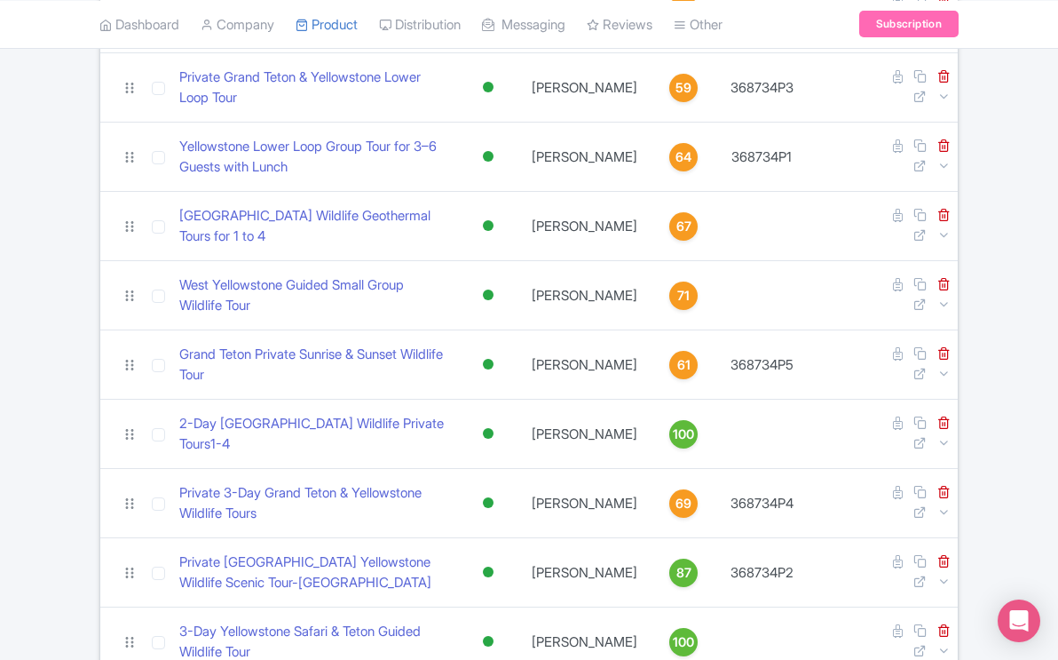
scroll to position [520, 0]
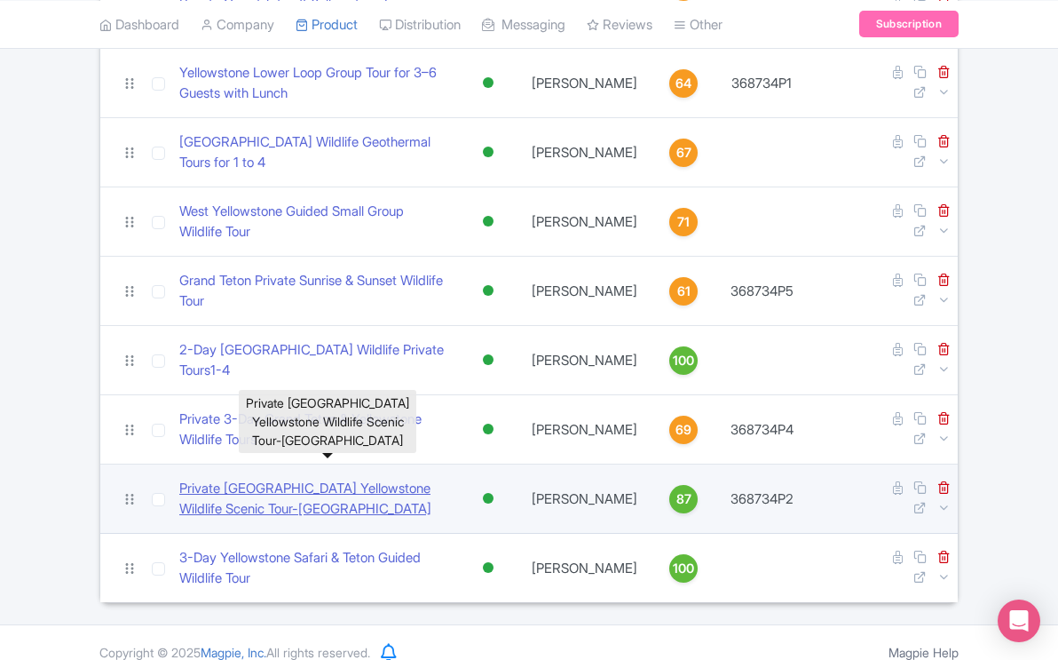
click at [362, 478] on link "Private [GEOGRAPHIC_DATA] Yellowstone Wildlife Scenic Tour-[GEOGRAPHIC_DATA]" at bounding box center [313, 498] width 269 height 40
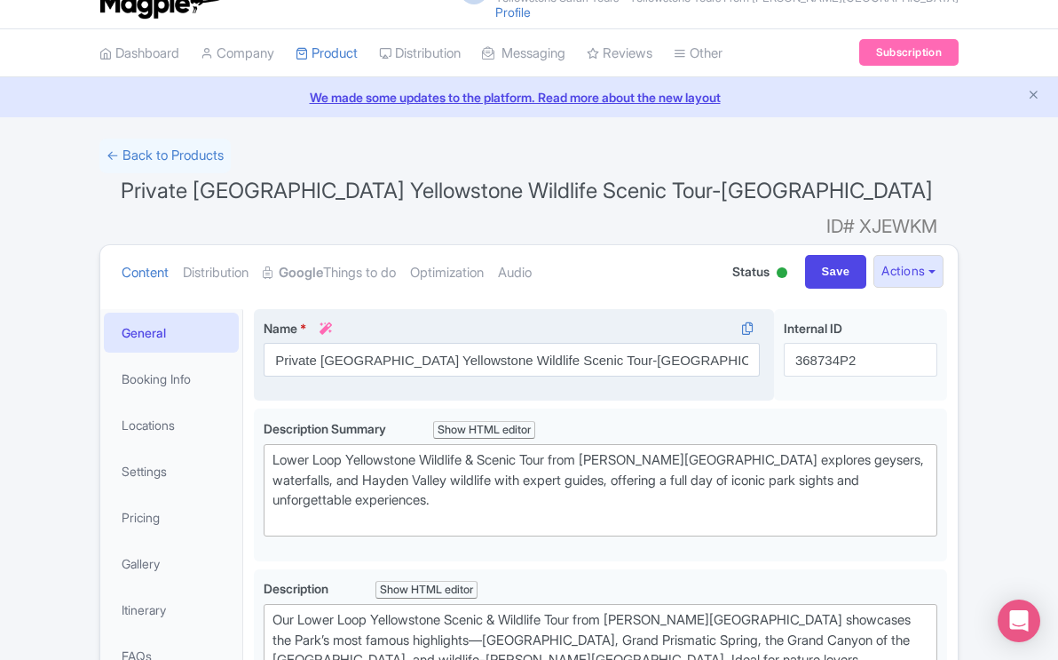
scroll to position [44, 0]
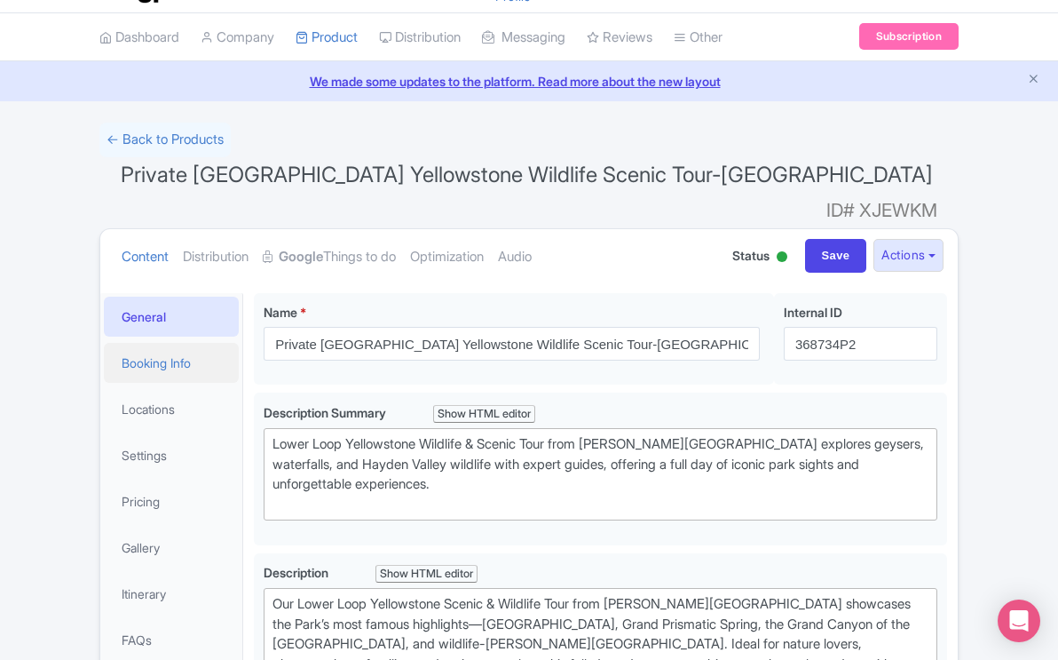
click at [169, 343] on link "Booking Info" at bounding box center [171, 363] width 135 height 40
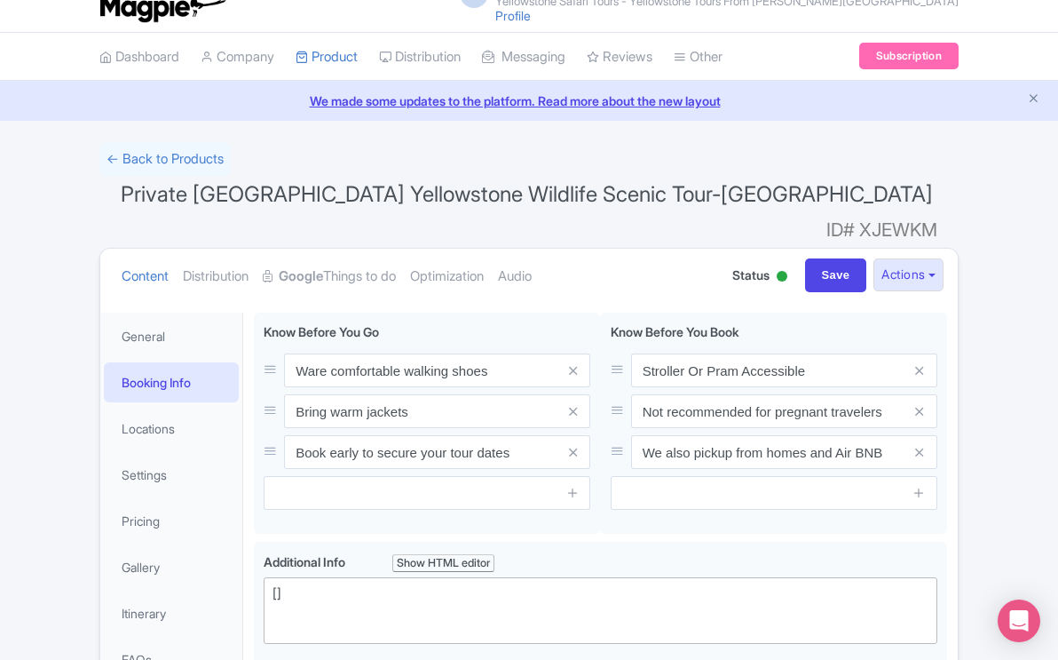
scroll to position [0, 0]
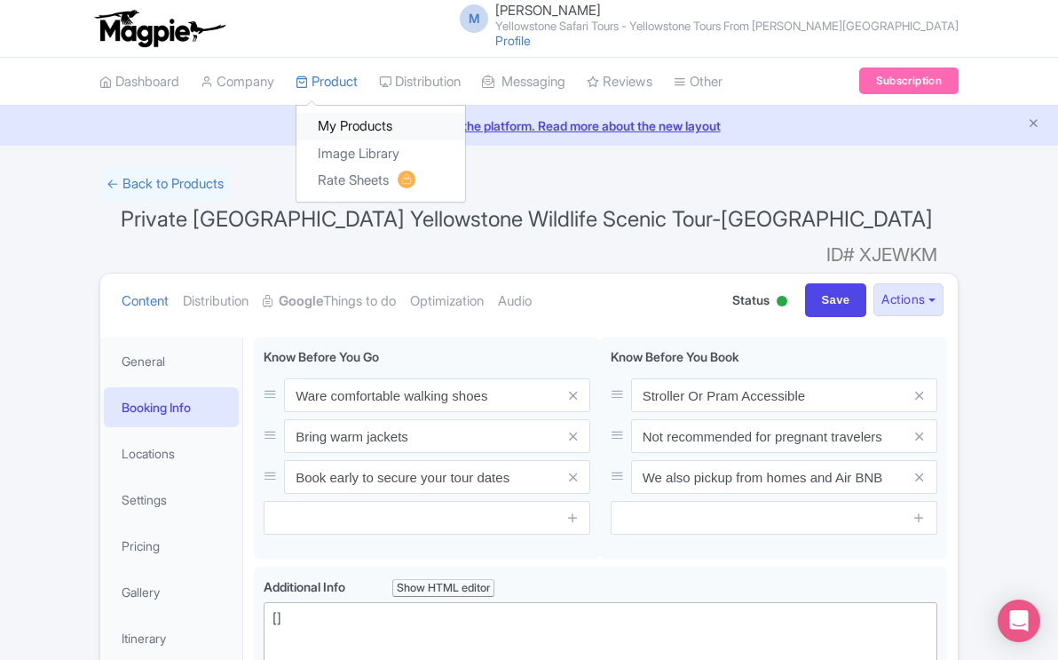
click at [359, 127] on link "My Products" at bounding box center [380, 127] width 169 height 28
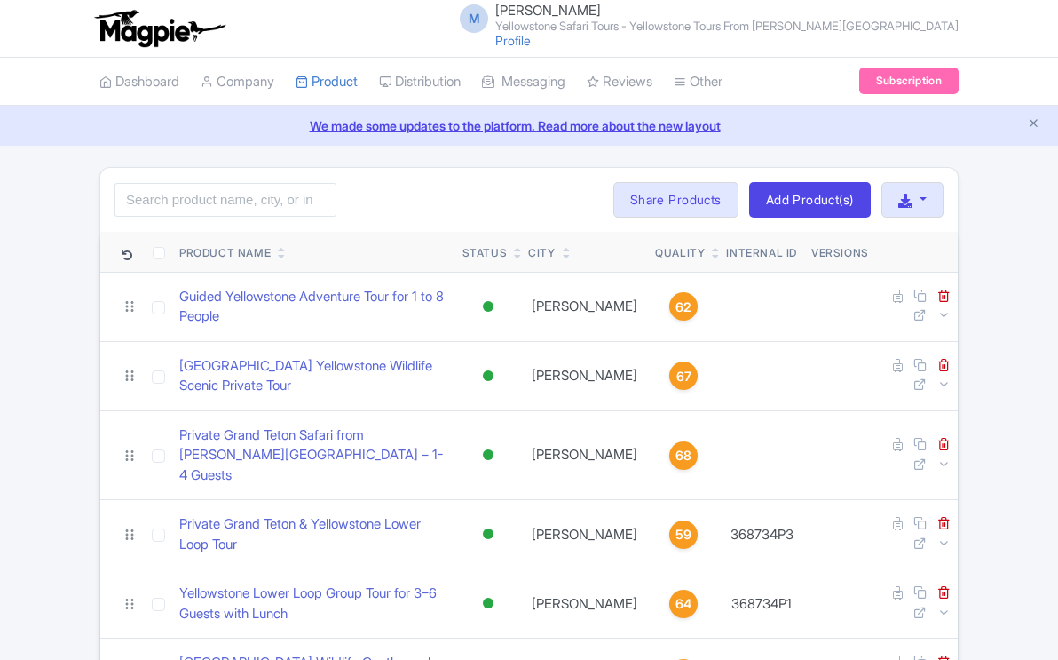
scroll to position [520, 0]
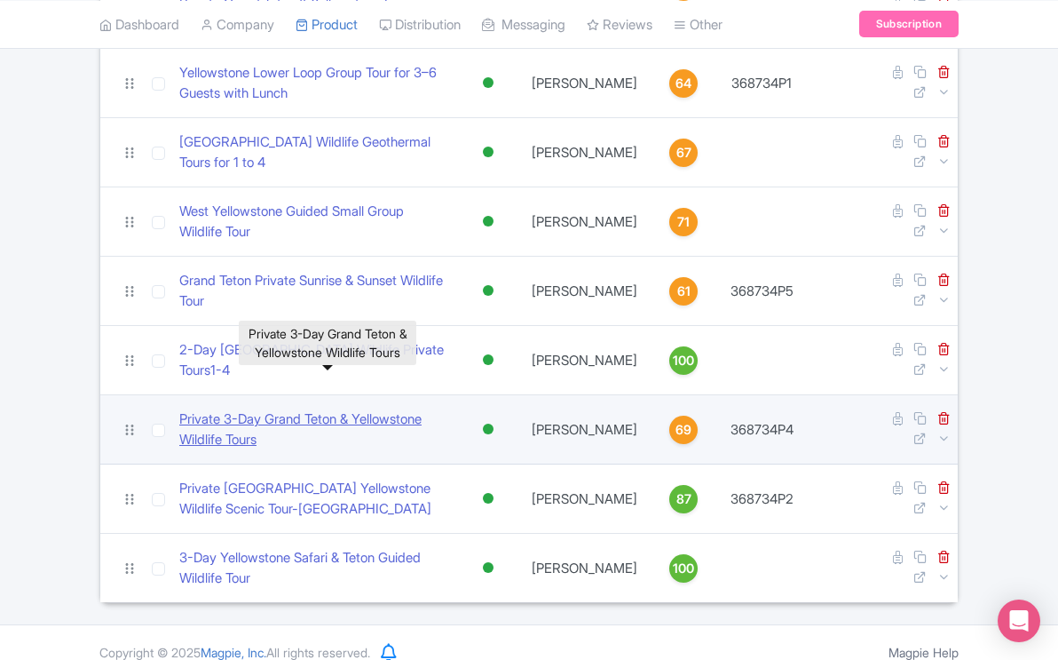
click at [415, 409] on link "Private 3-Day Grand Teton & Yellowstone Wildlife Tours" at bounding box center [313, 429] width 269 height 40
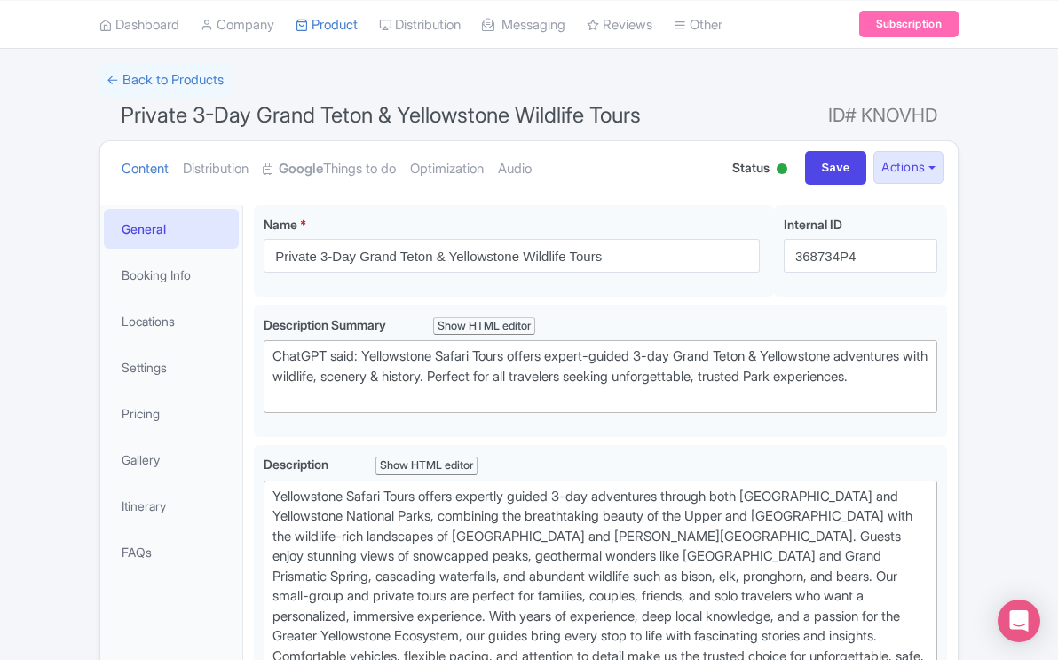
scroll to position [106, 0]
click at [148, 409] on link "Pricing" at bounding box center [171, 411] width 135 height 40
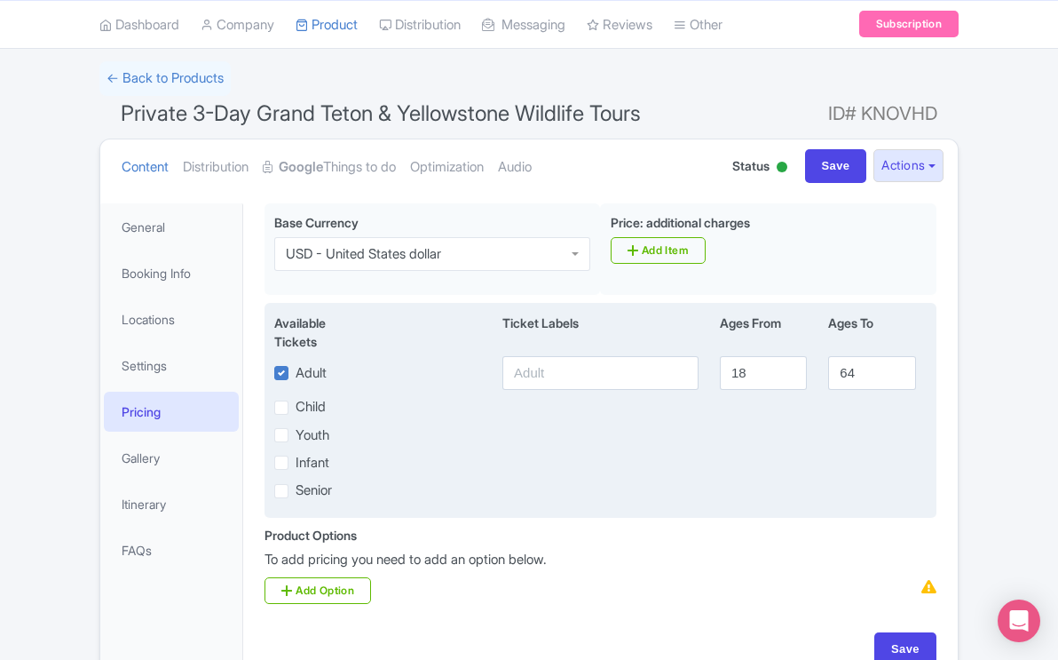
scroll to position [206, 0]
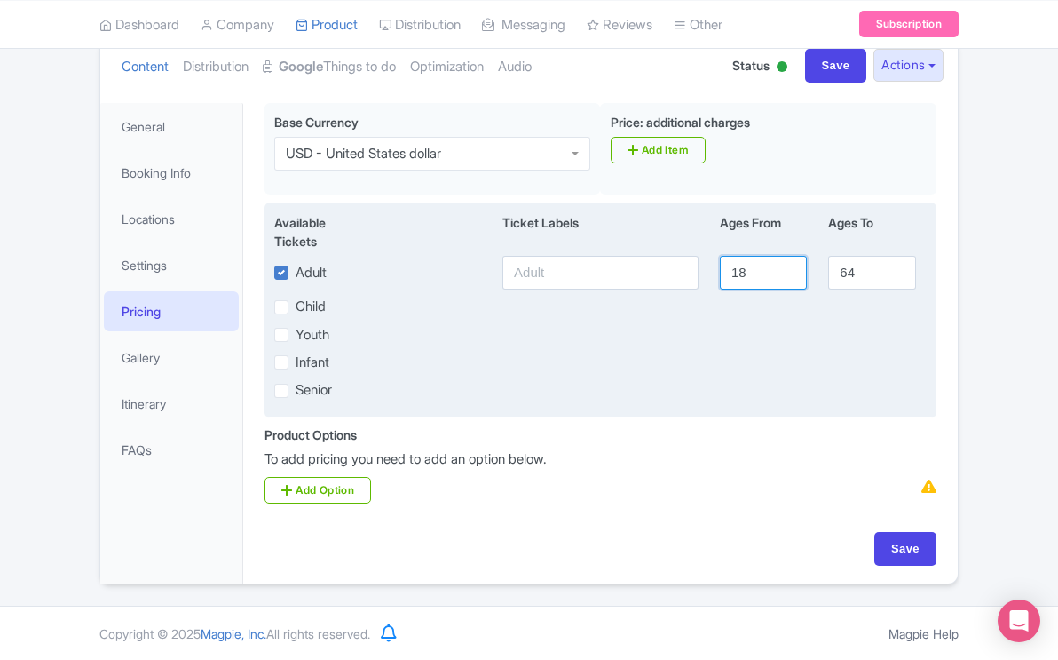
click at [748, 273] on input "18" at bounding box center [763, 273] width 87 height 34
type input "1"
type input "2"
click at [859, 277] on input "64" at bounding box center [871, 273] width 87 height 34
type input "6"
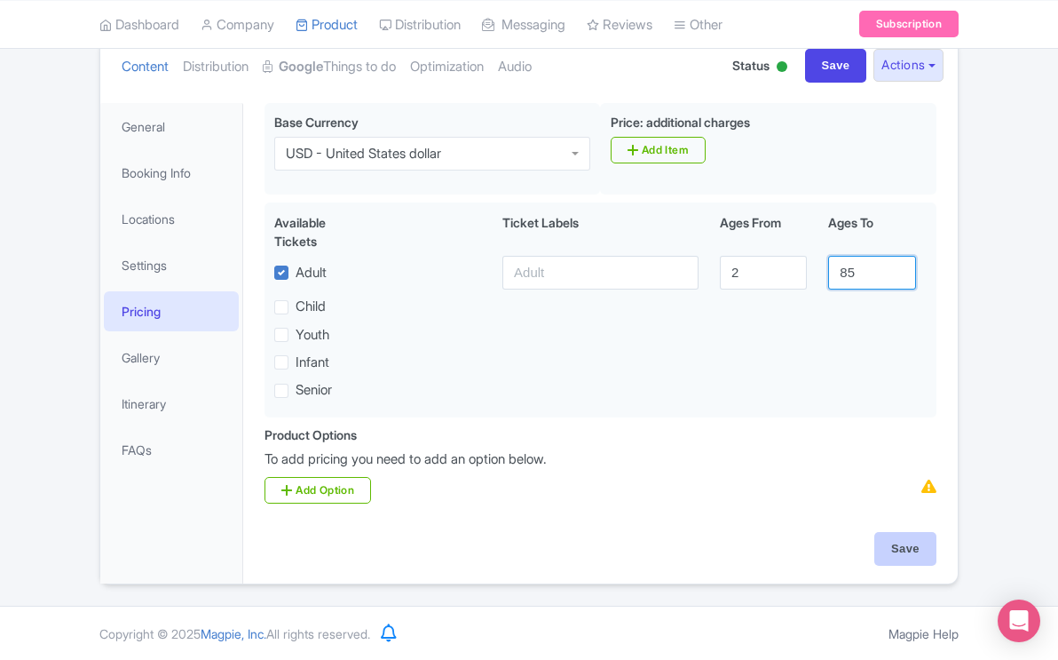
type input "85"
click at [898, 543] on input "Save" at bounding box center [905, 549] width 62 height 34
type input "Saving..."
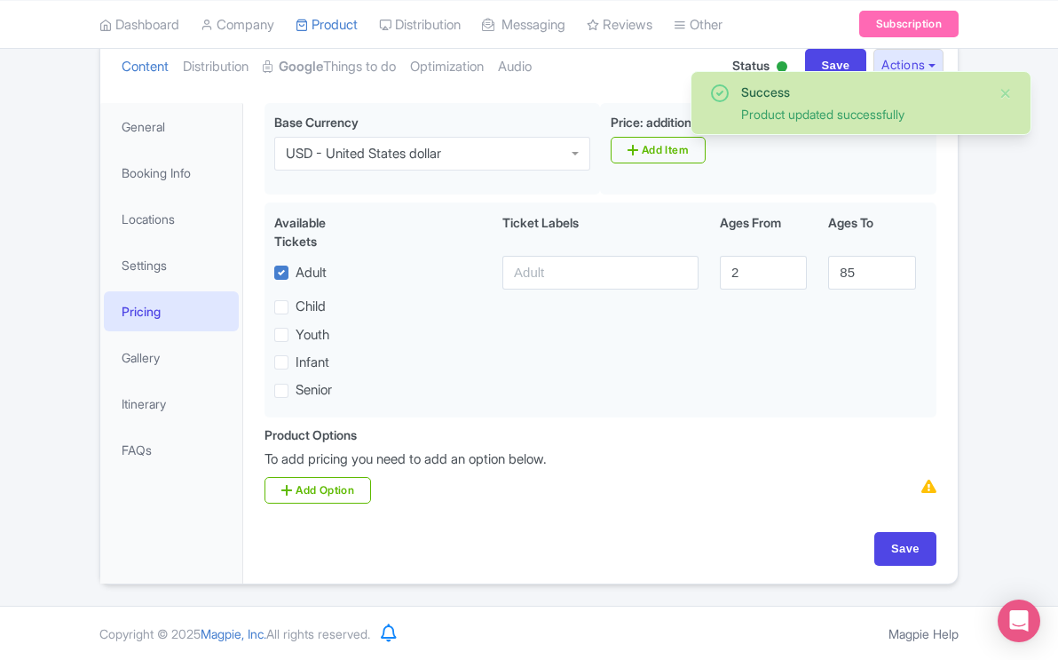
scroll to position [206, 0]
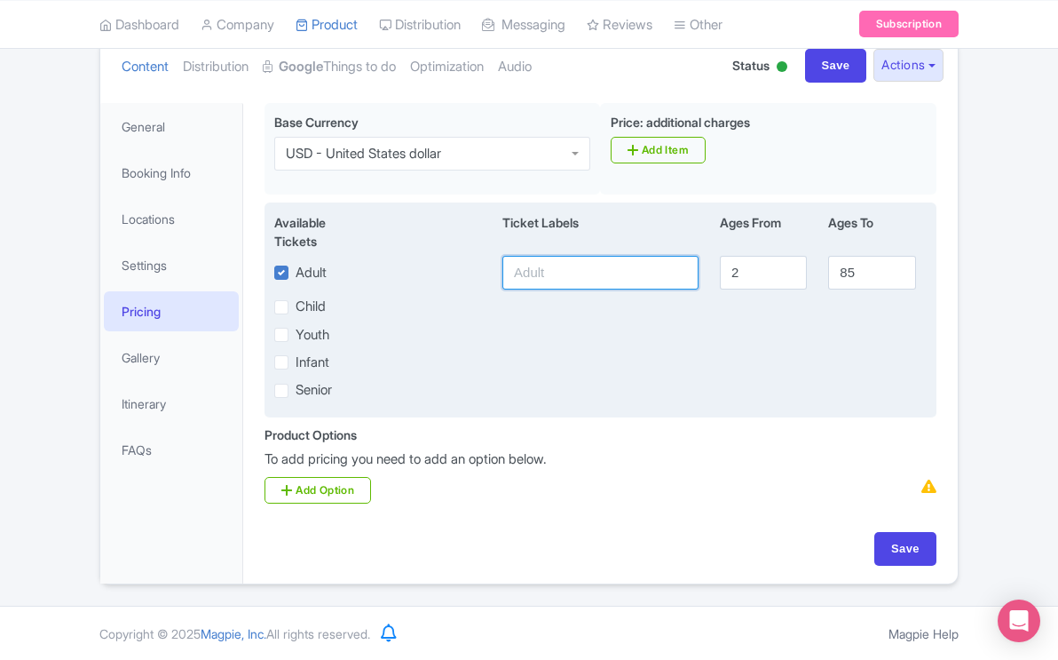
click at [536, 273] on input "text" at bounding box center [600, 273] width 196 height 34
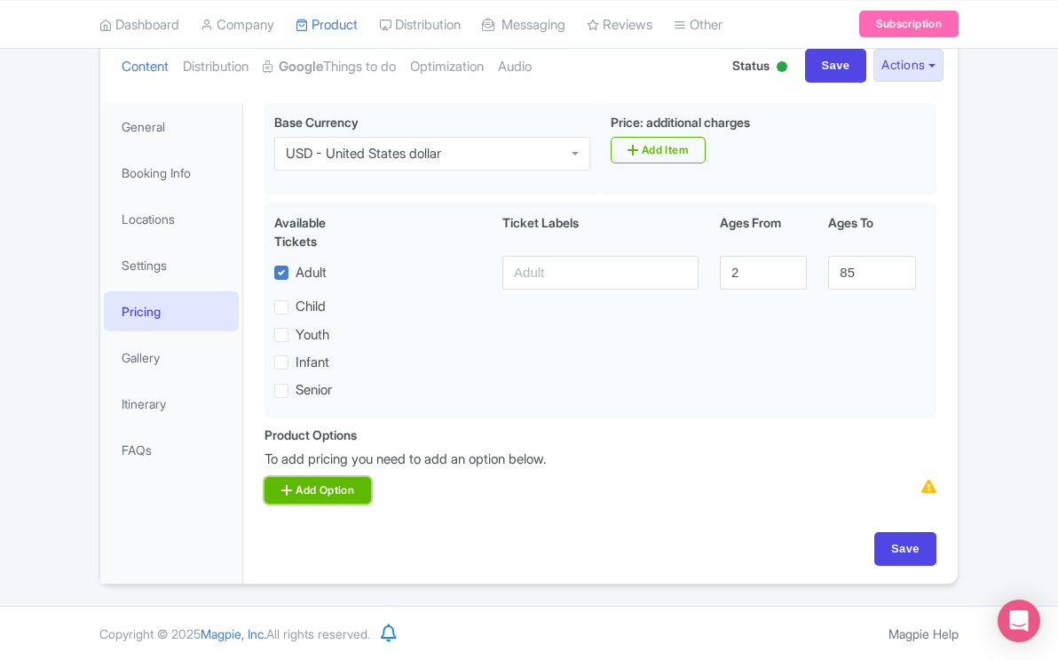
click at [338, 491] on link "Add Option" at bounding box center [318, 490] width 107 height 27
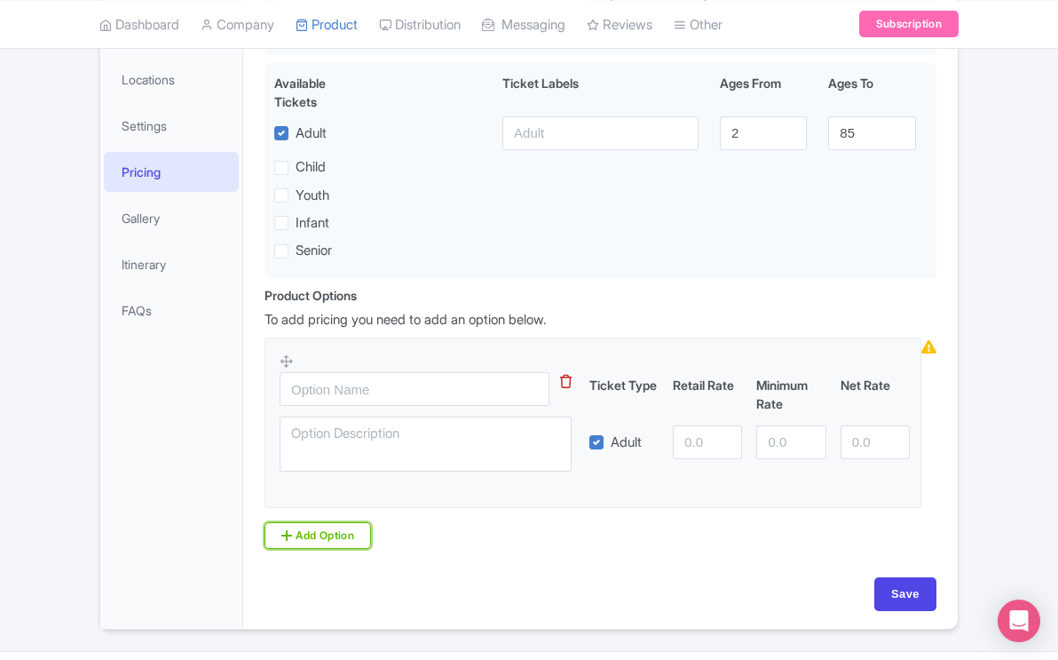
scroll to position [346, 0]
click at [770, 436] on input "number" at bounding box center [790, 441] width 69 height 34
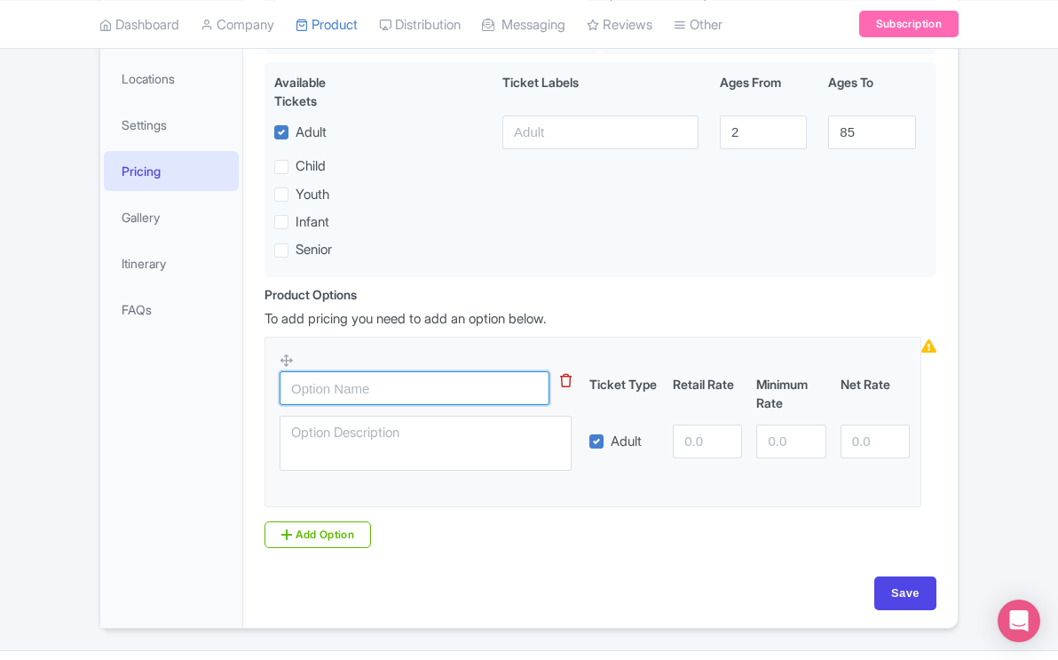
click at [343, 394] on input "text" at bounding box center [415, 388] width 270 height 34
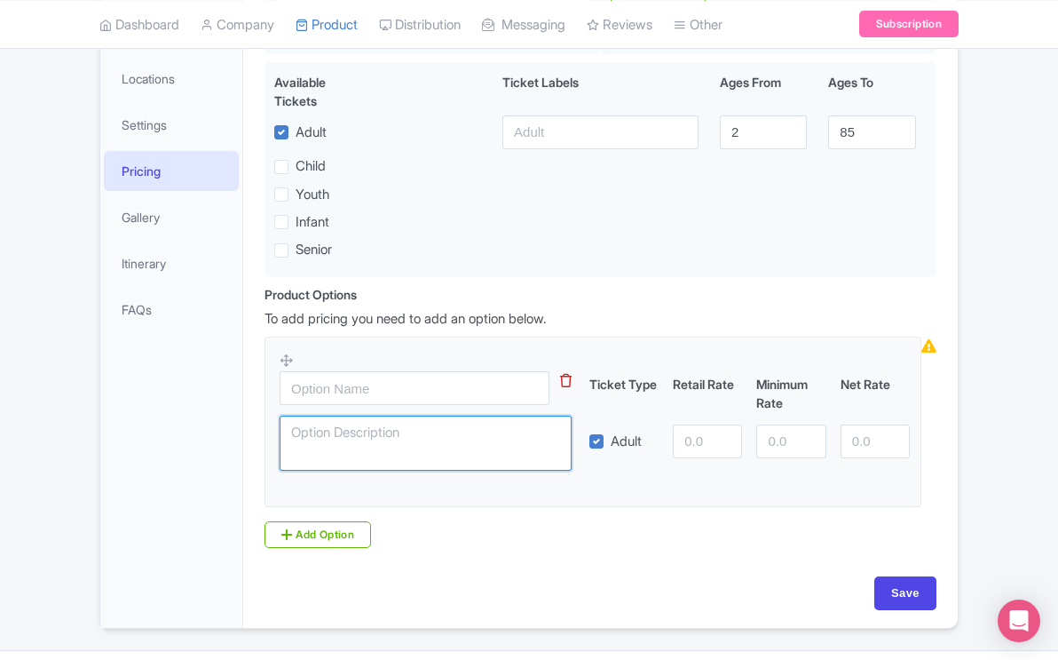
click at [340, 436] on textarea at bounding box center [426, 442] width 292 height 55
click at [689, 409] on div "Retail Rate" at bounding box center [707, 393] width 83 height 37
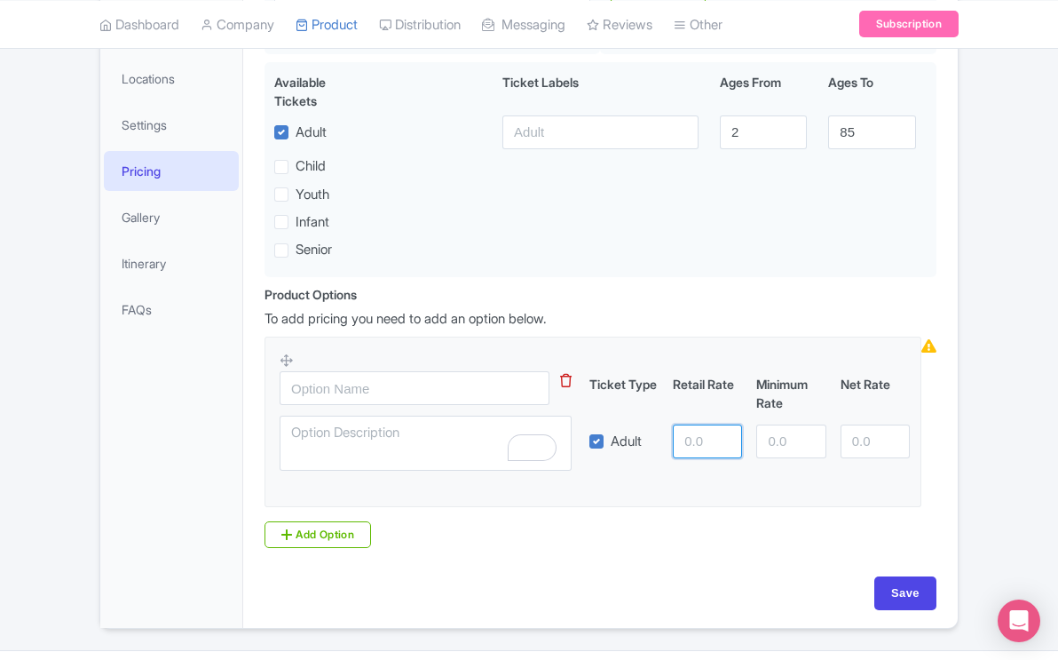
click at [688, 434] on input "number" at bounding box center [707, 441] width 69 height 34
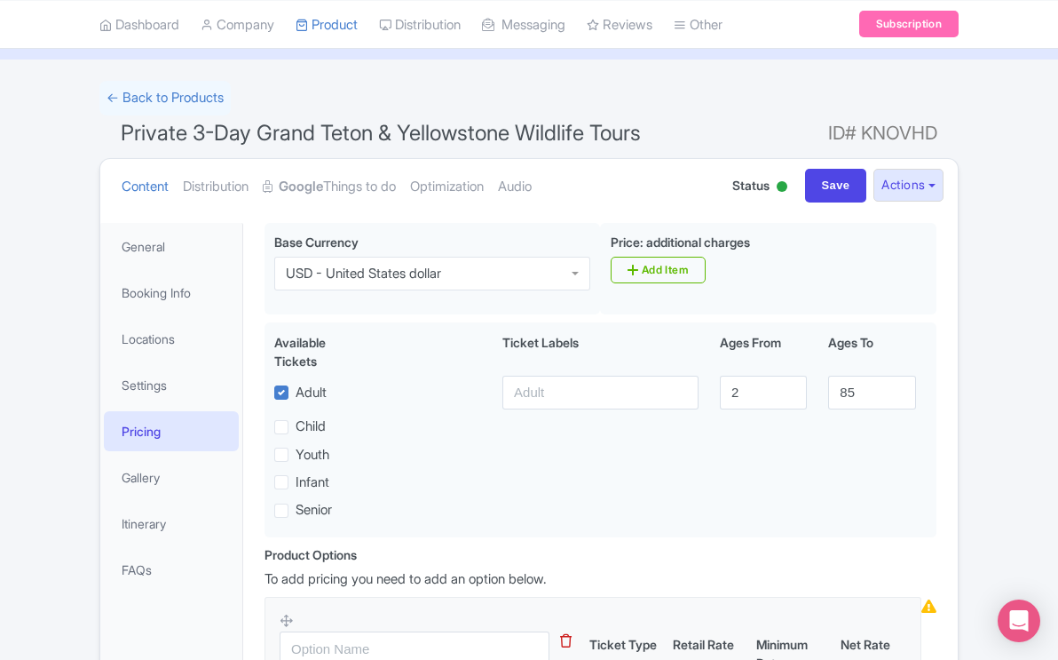
scroll to position [391, 0]
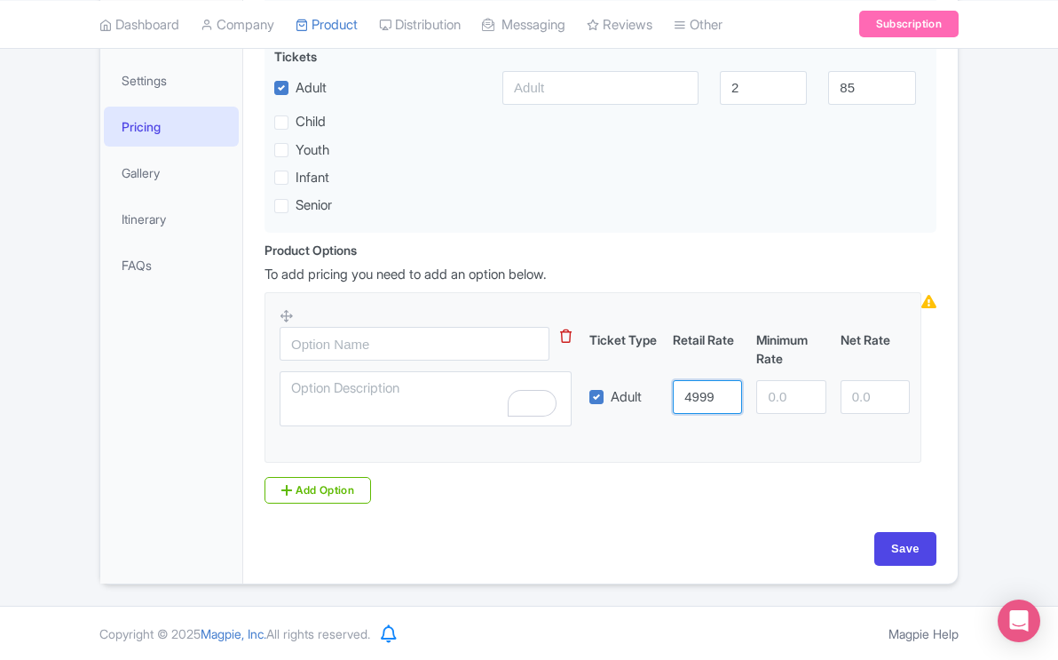
type input "4999"
click at [782, 396] on input "number" at bounding box center [790, 397] width 69 height 34
type input "4999"
click at [864, 394] on input "number" at bounding box center [875, 397] width 69 height 34
type input "3599"
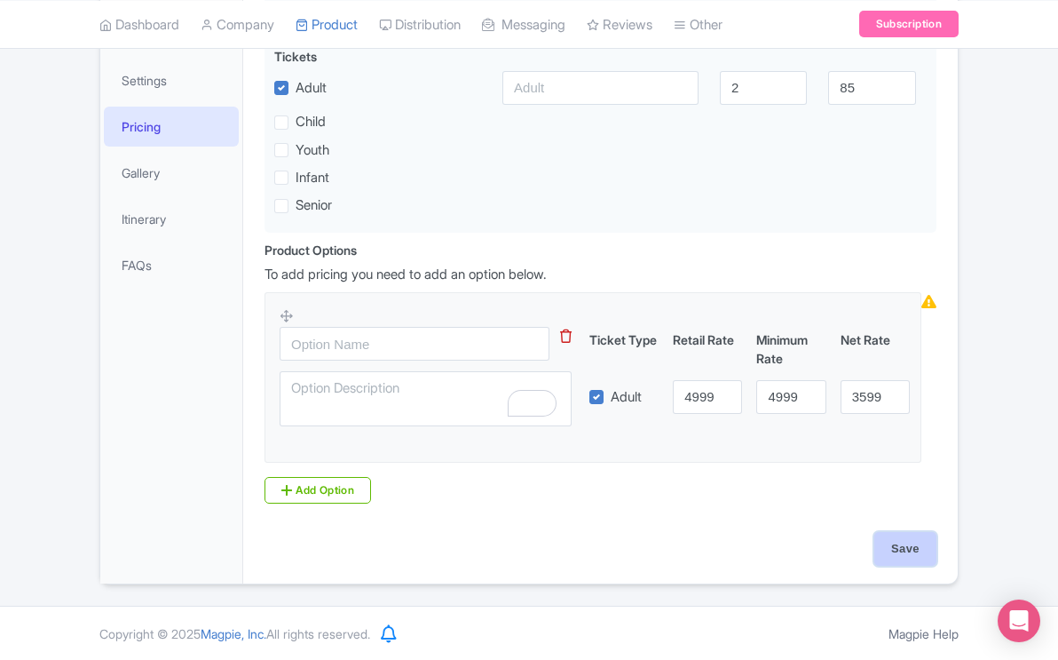
click at [903, 545] on input "Save" at bounding box center [905, 549] width 62 height 34
type input "Saving..."
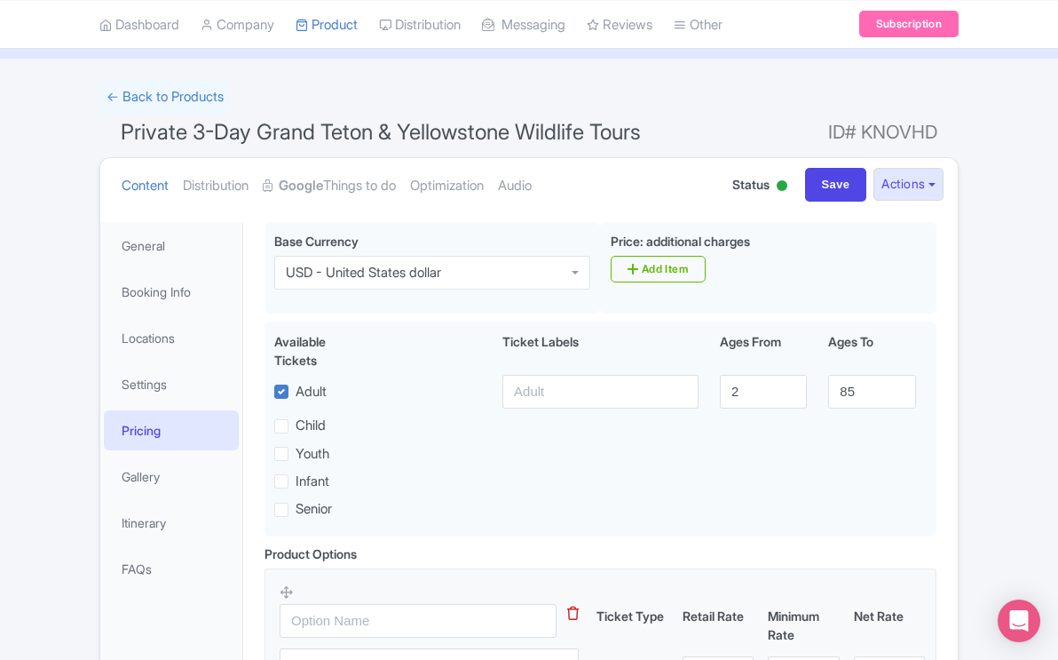
scroll to position [77, 0]
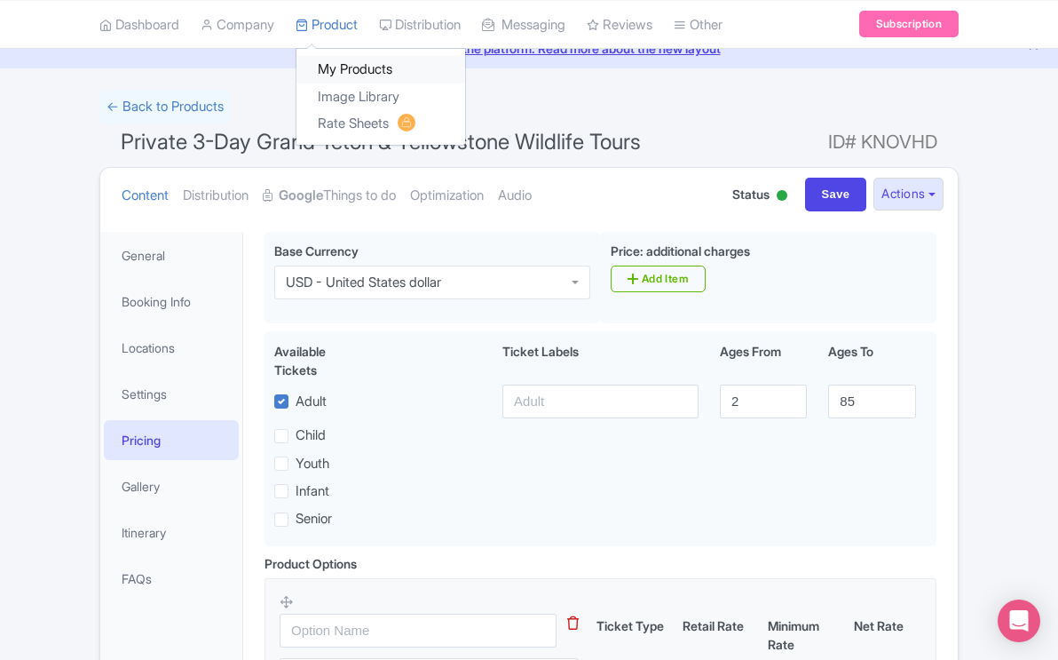
click at [333, 69] on link "My Products" at bounding box center [380, 70] width 169 height 28
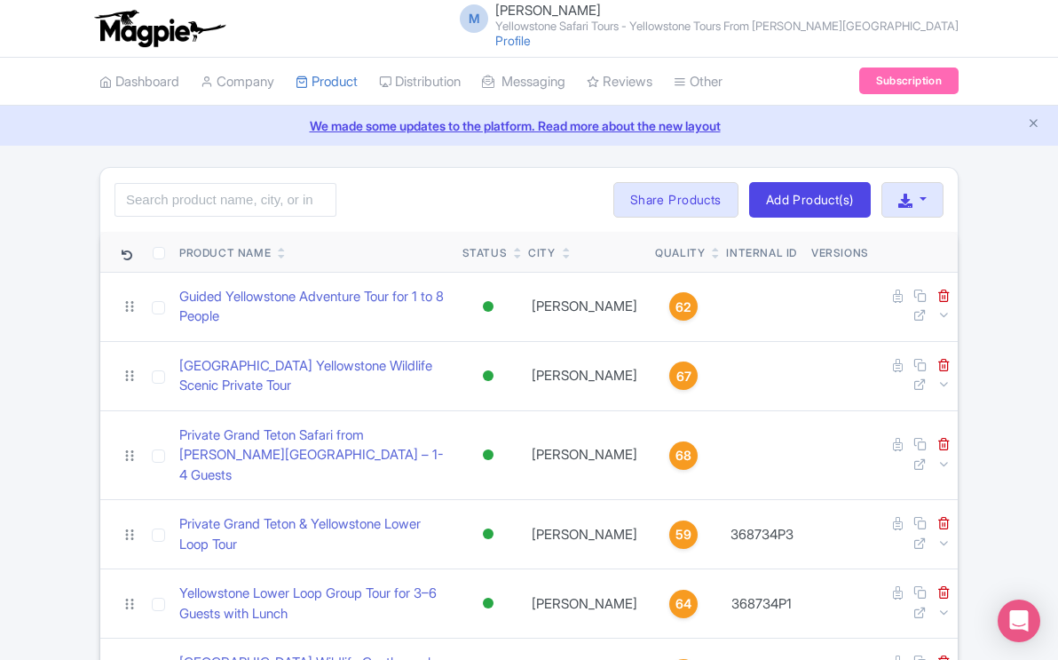
scroll to position [520, 0]
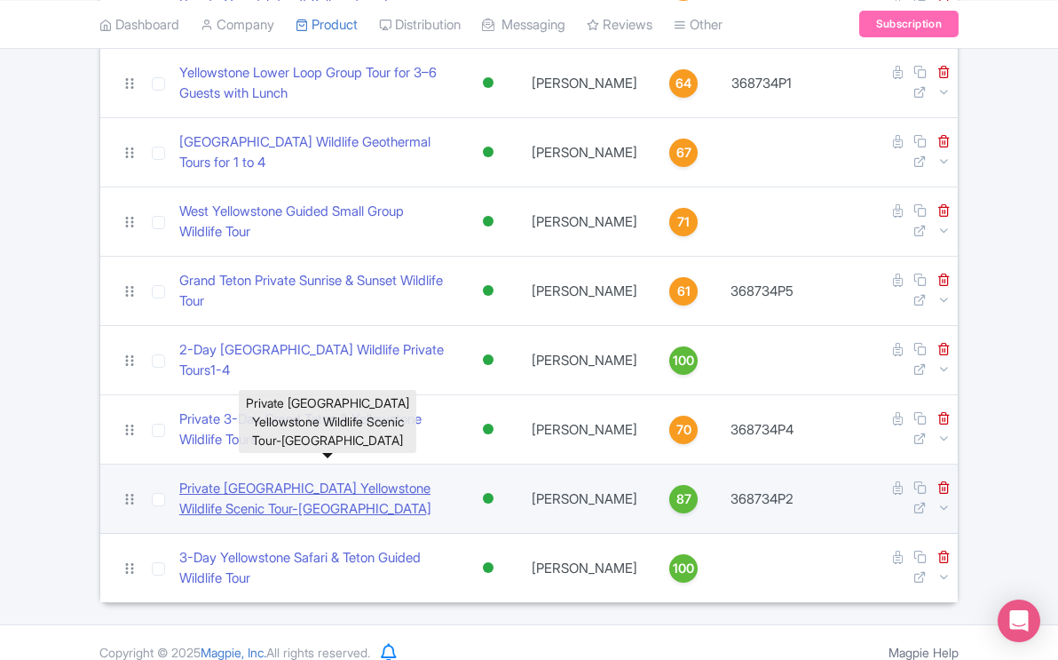
click at [383, 478] on link "Private [GEOGRAPHIC_DATA] Yellowstone Wildlife Scenic Tour-[GEOGRAPHIC_DATA]" at bounding box center [313, 498] width 269 height 40
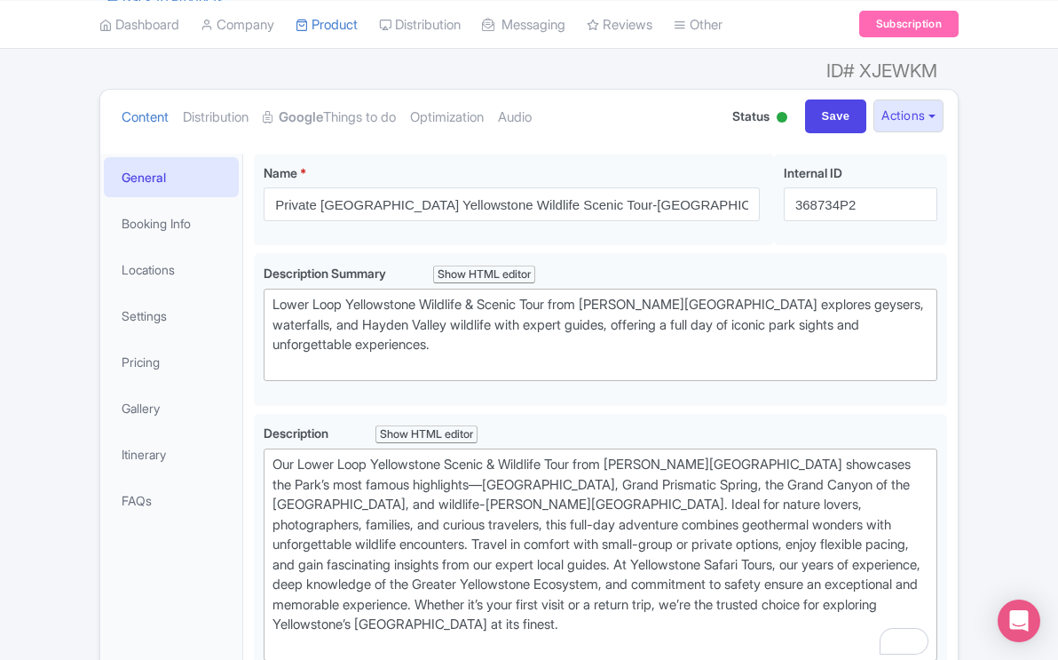
scroll to position [178, 0]
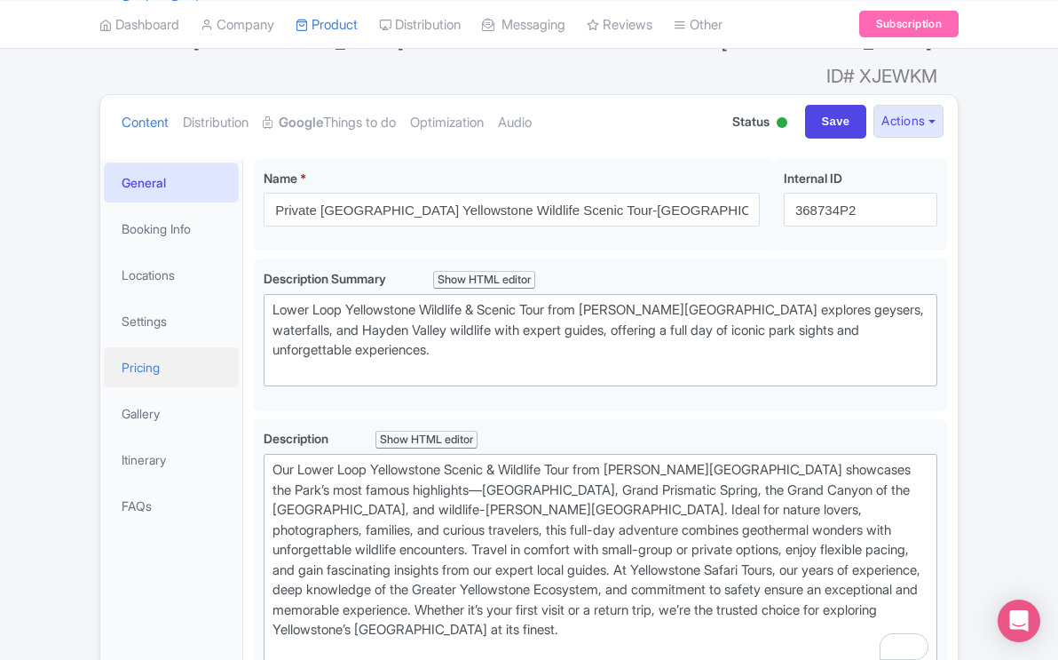
click at [153, 347] on link "Pricing" at bounding box center [171, 367] width 135 height 40
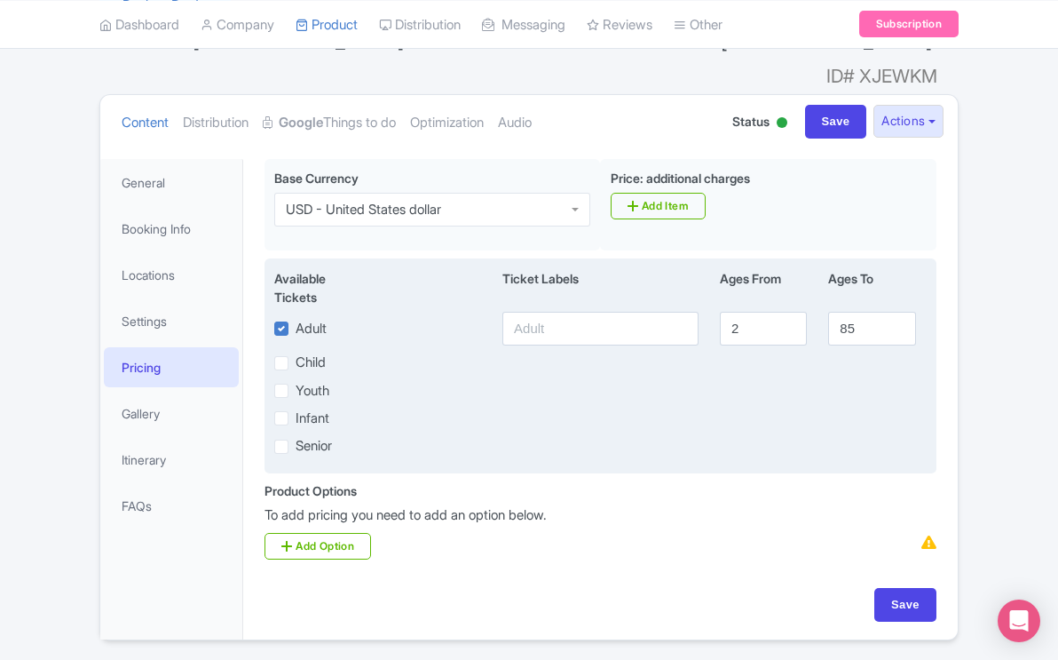
scroll to position [206, 0]
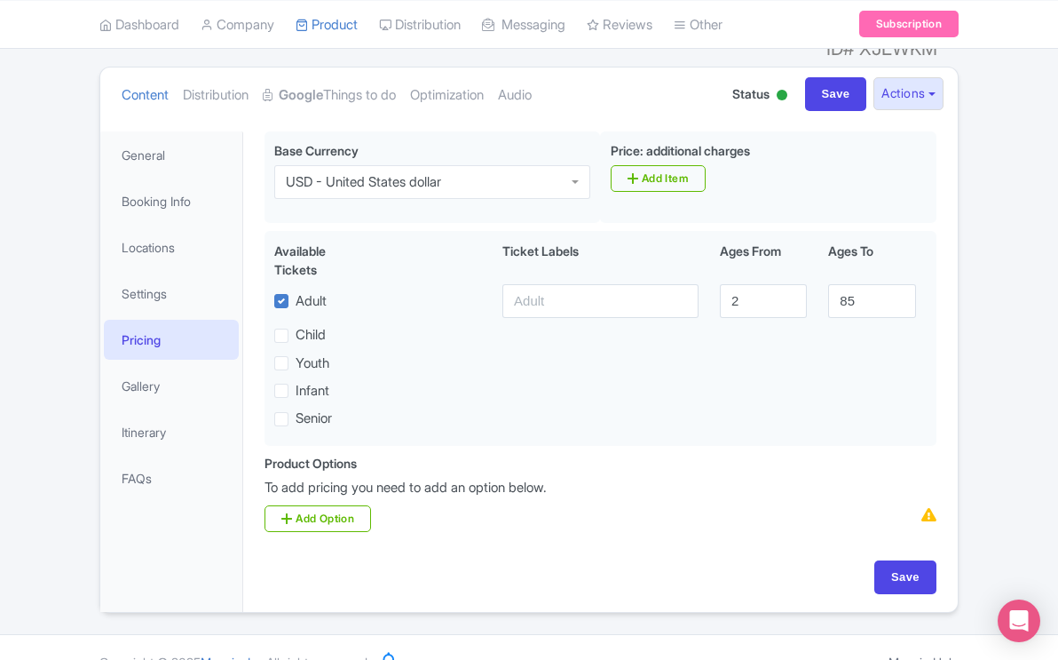
click at [558, 504] on div "Product Options i To add pricing you need to add an option below. Add Option" at bounding box center [600, 500] width 693 height 92
click at [345, 505] on link "Add Option" at bounding box center [318, 518] width 107 height 27
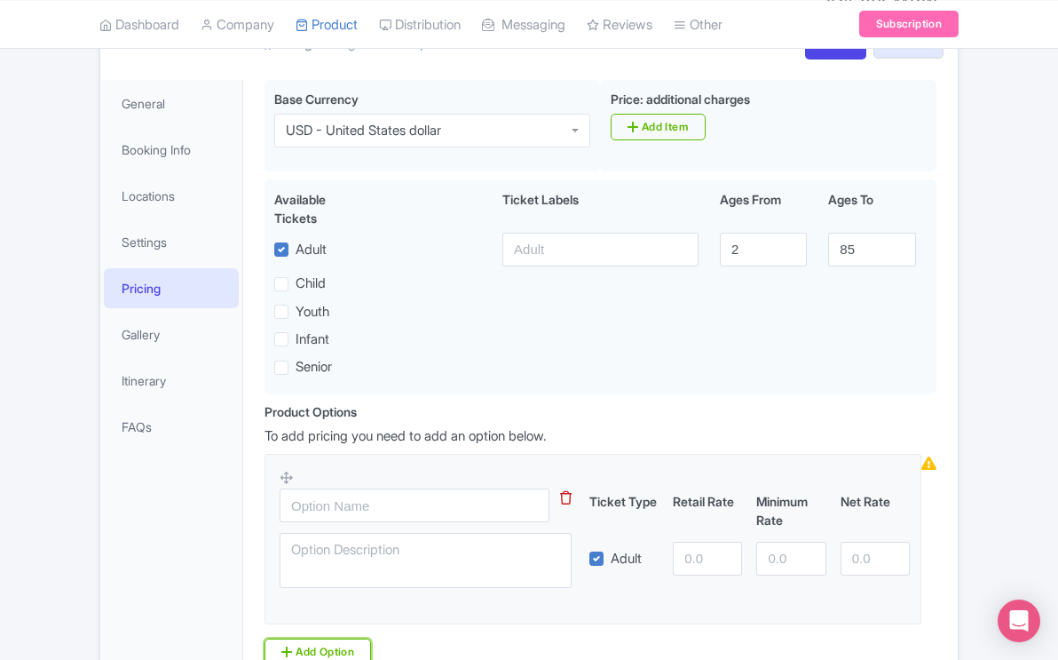
scroll to position [266, 0]
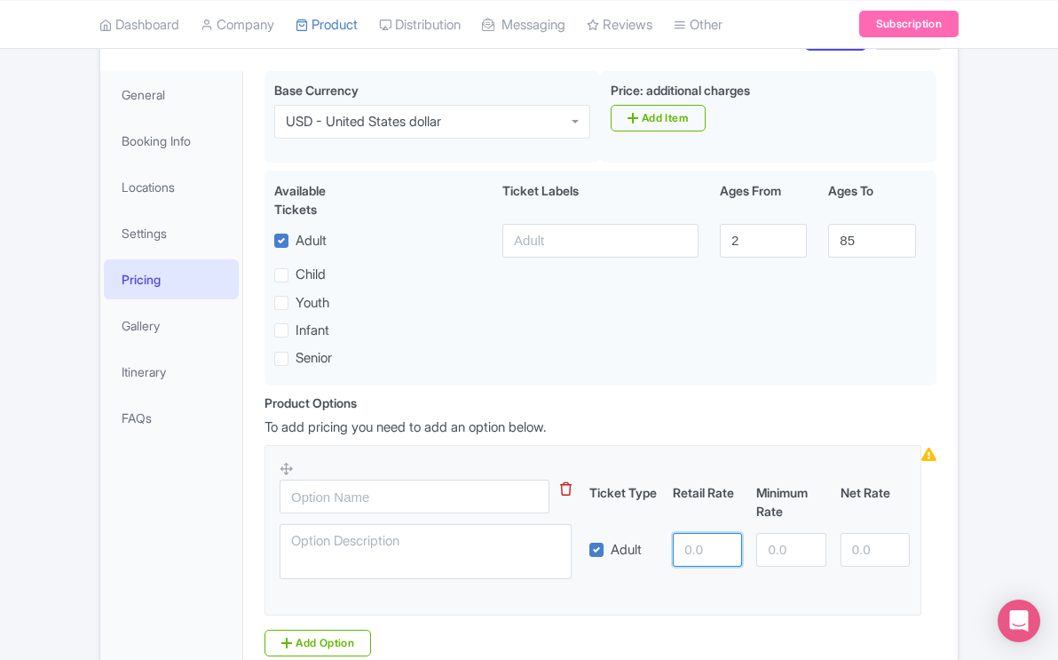
click at [680, 533] on input "number" at bounding box center [707, 550] width 69 height 34
type input "2550"
click at [850, 533] on input "number" at bounding box center [875, 550] width 69 height 34
click at [765, 533] on input "number" at bounding box center [790, 550] width 69 height 34
type input "2550"
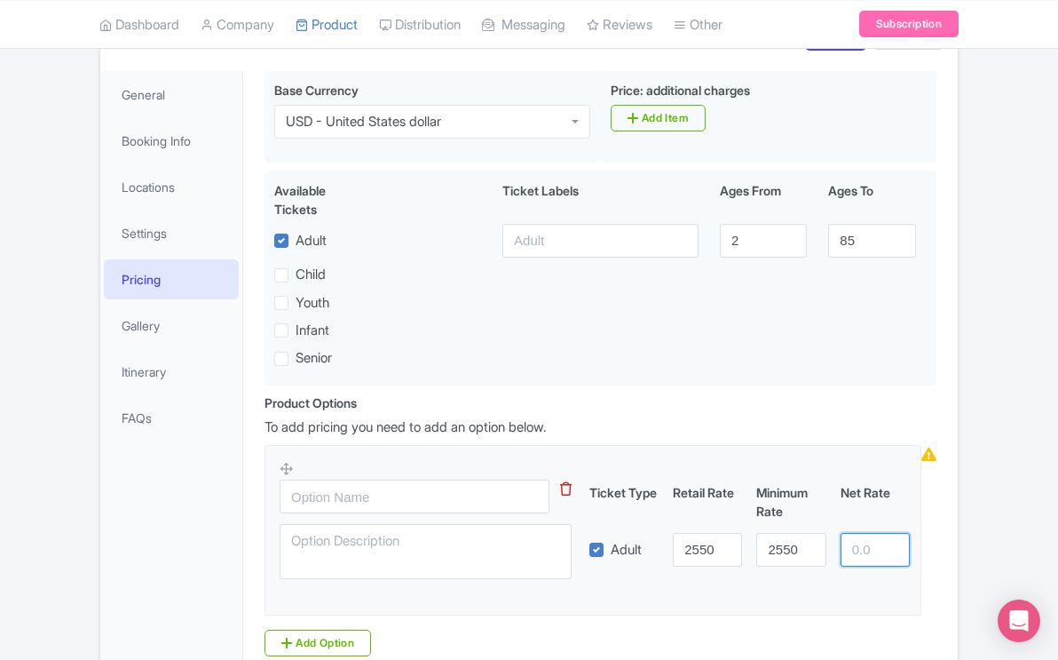
click at [852, 533] on input "number" at bounding box center [875, 550] width 69 height 34
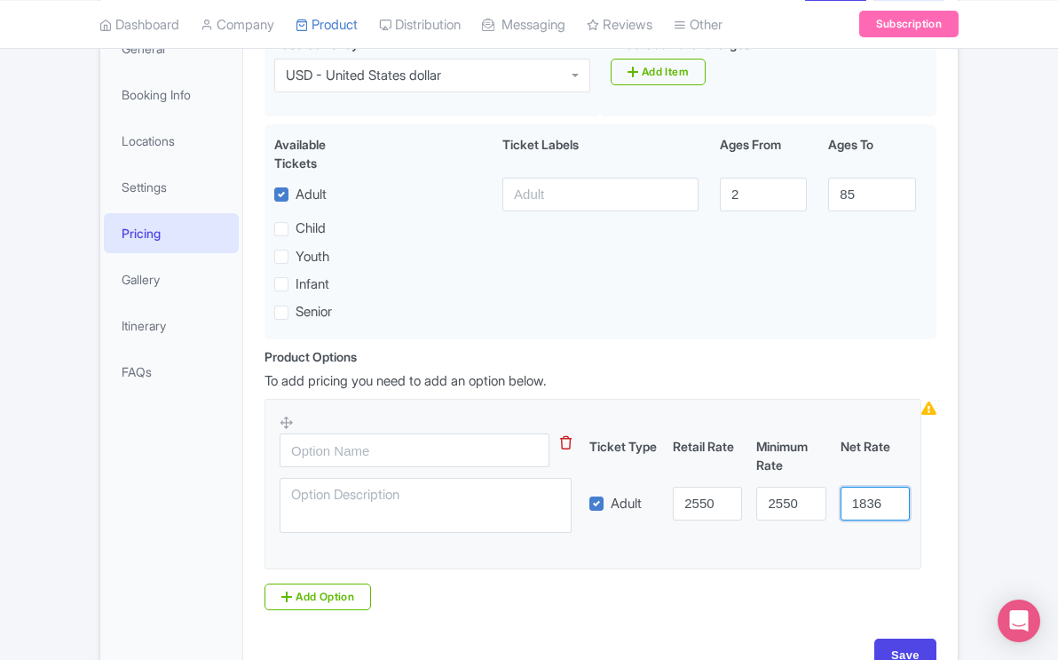
scroll to position [317, 0]
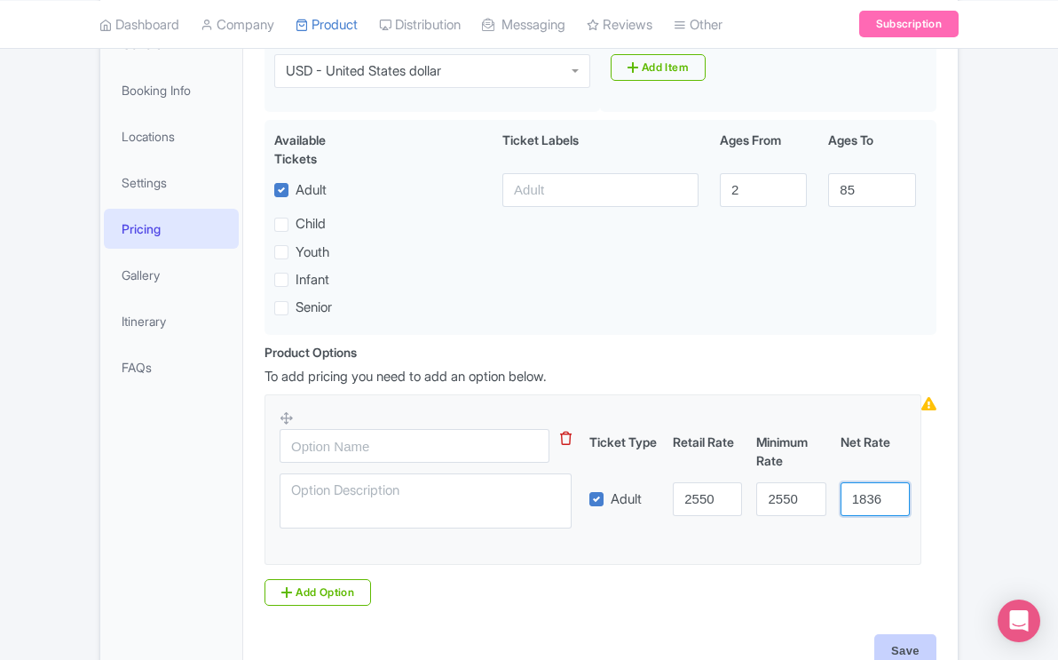
type input "1836"
click at [893, 634] on input "Save" at bounding box center [905, 651] width 62 height 34
type input "Saving..."
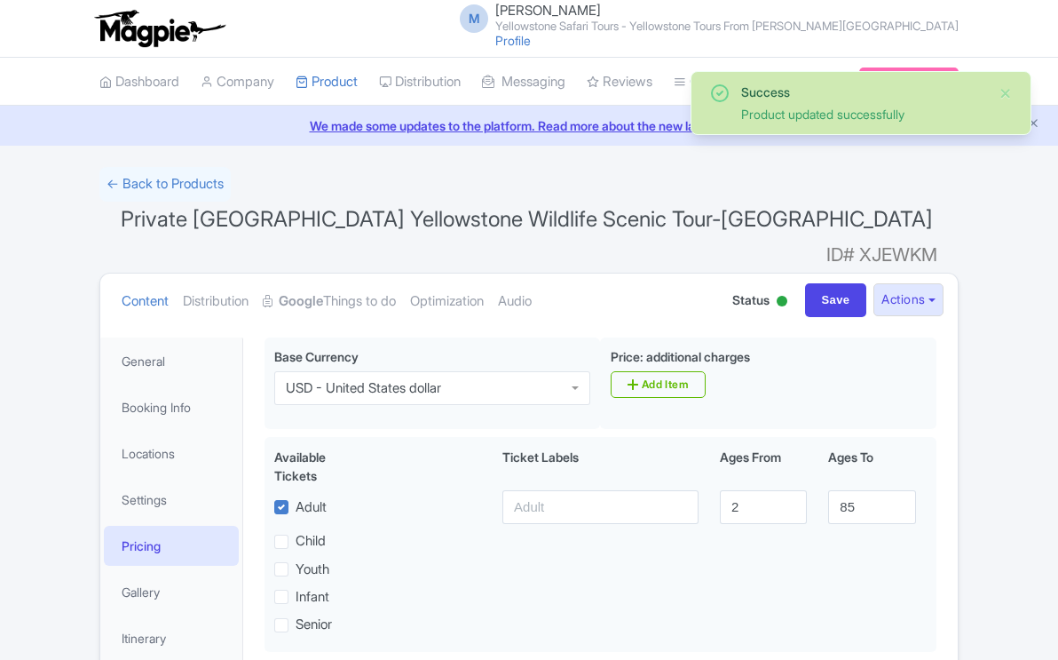
scroll to position [309, 0]
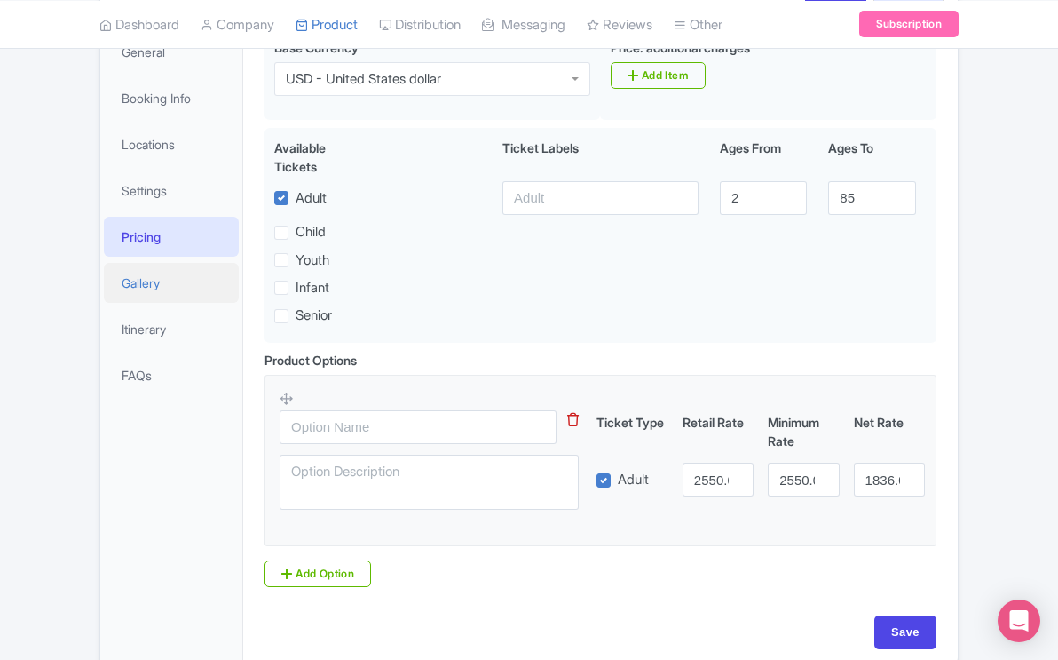
click at [147, 263] on link "Gallery" at bounding box center [171, 283] width 135 height 40
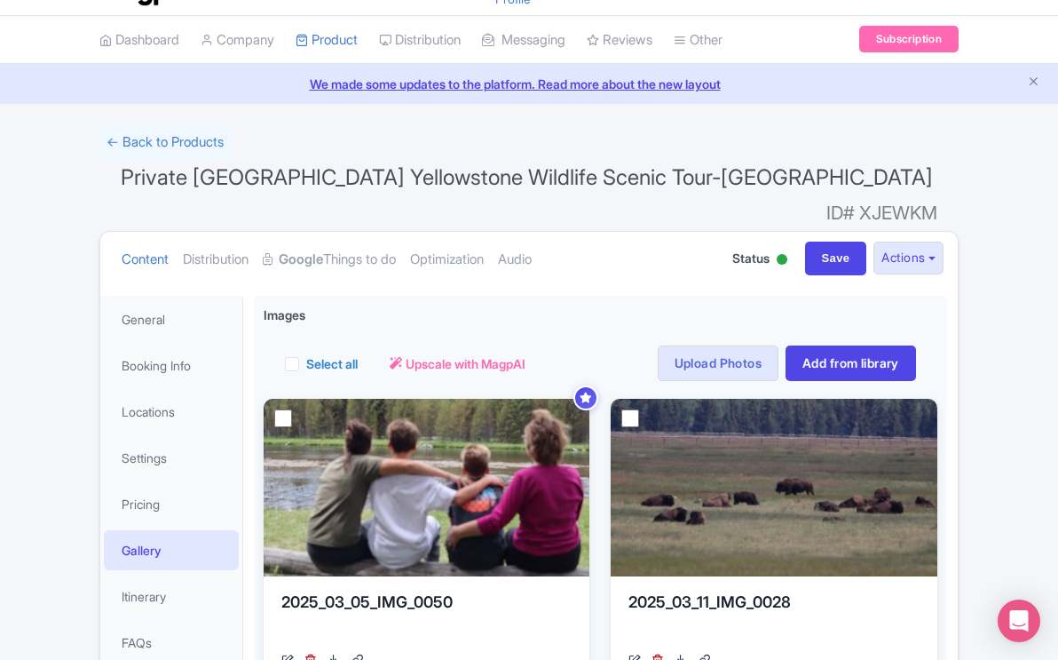
scroll to position [43, 0]
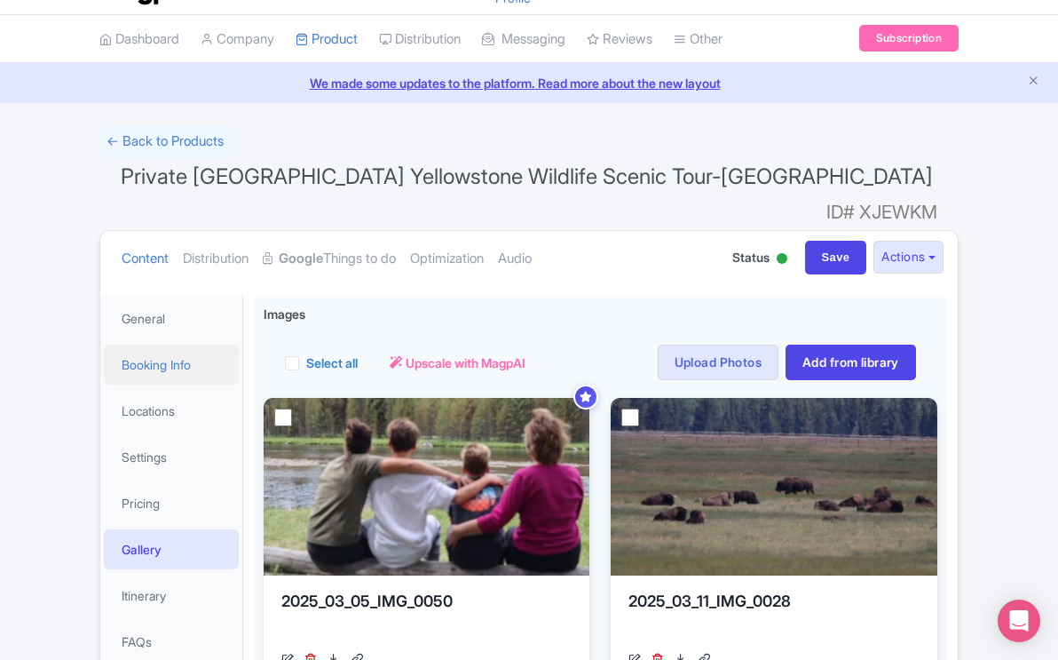
click at [179, 344] on link "Booking Info" at bounding box center [171, 364] width 135 height 40
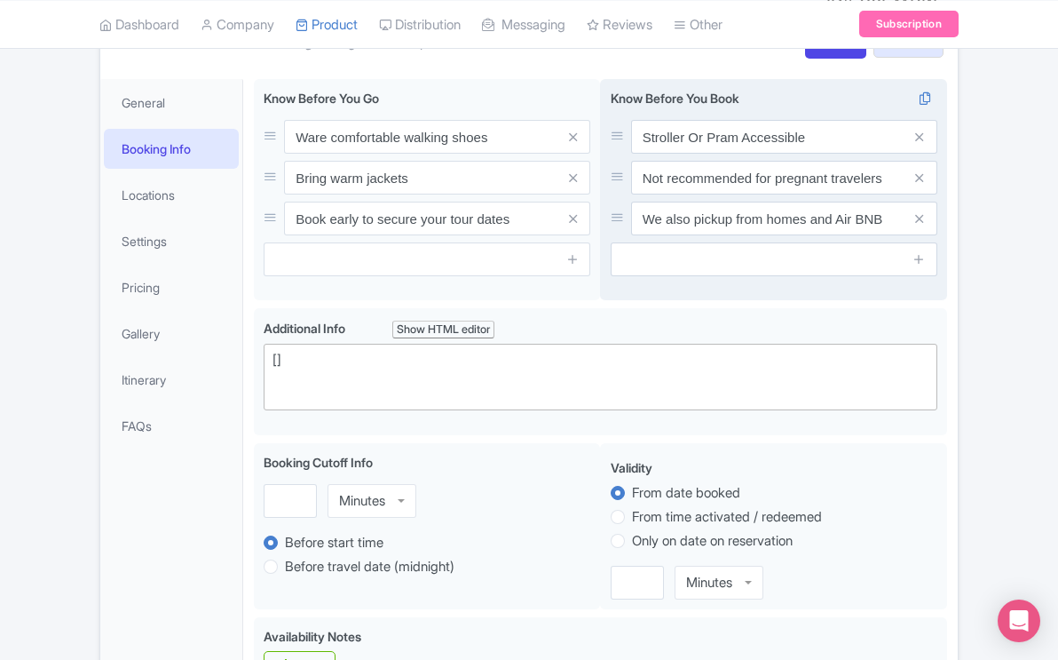
scroll to position [281, 0]
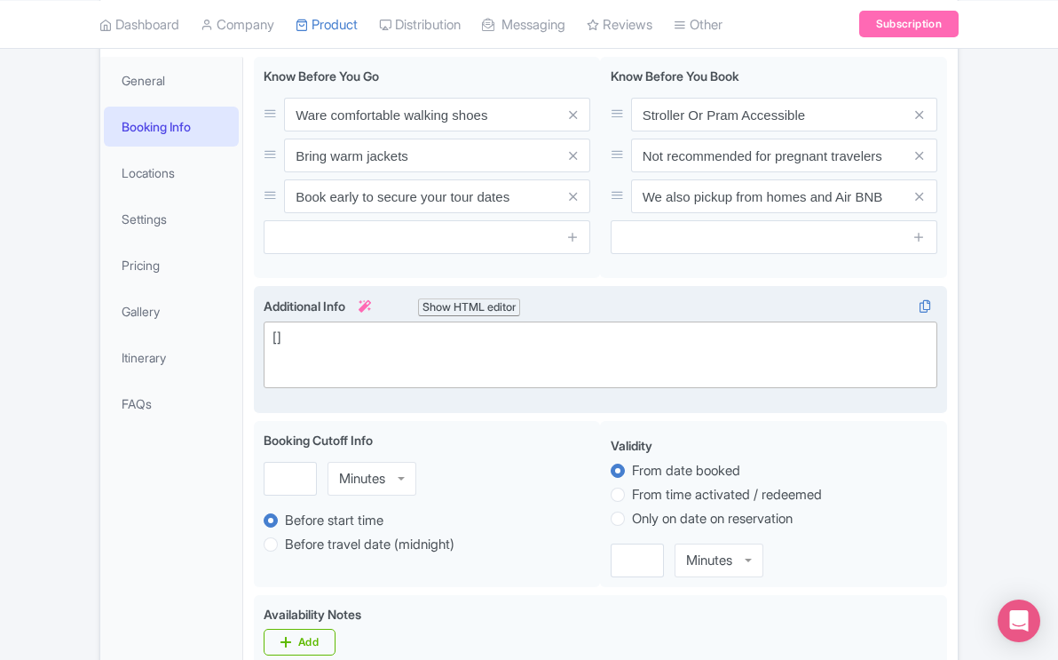
click at [336, 328] on div "[]" at bounding box center [601, 348] width 656 height 40
type trix-editor "<div>Private Tours for 1 to 4.<br><br></div>"
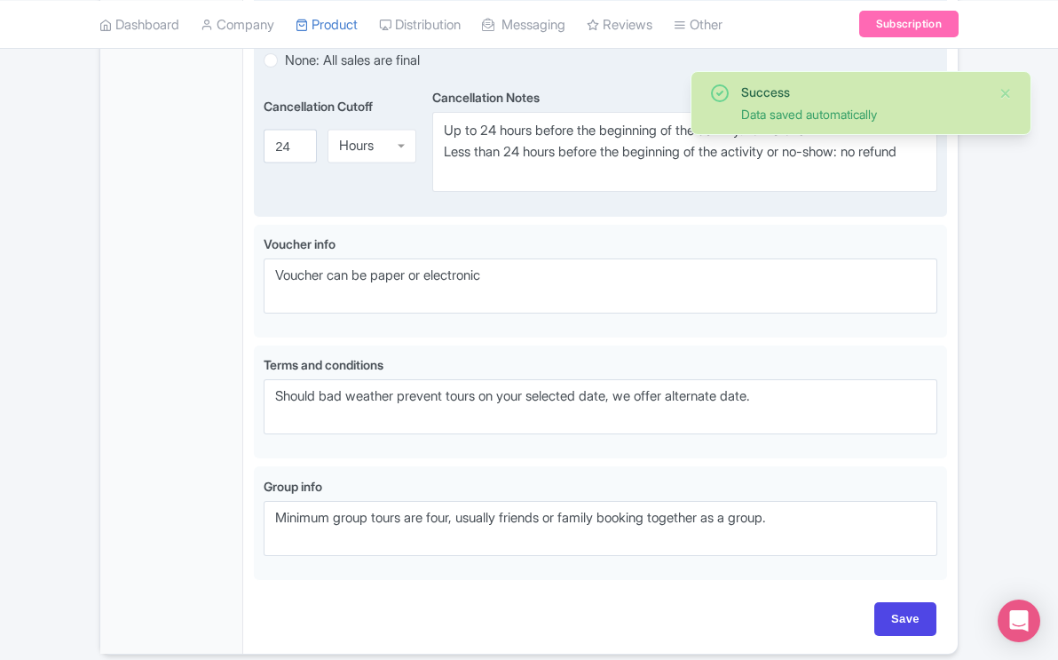
scroll to position [1049, 0]
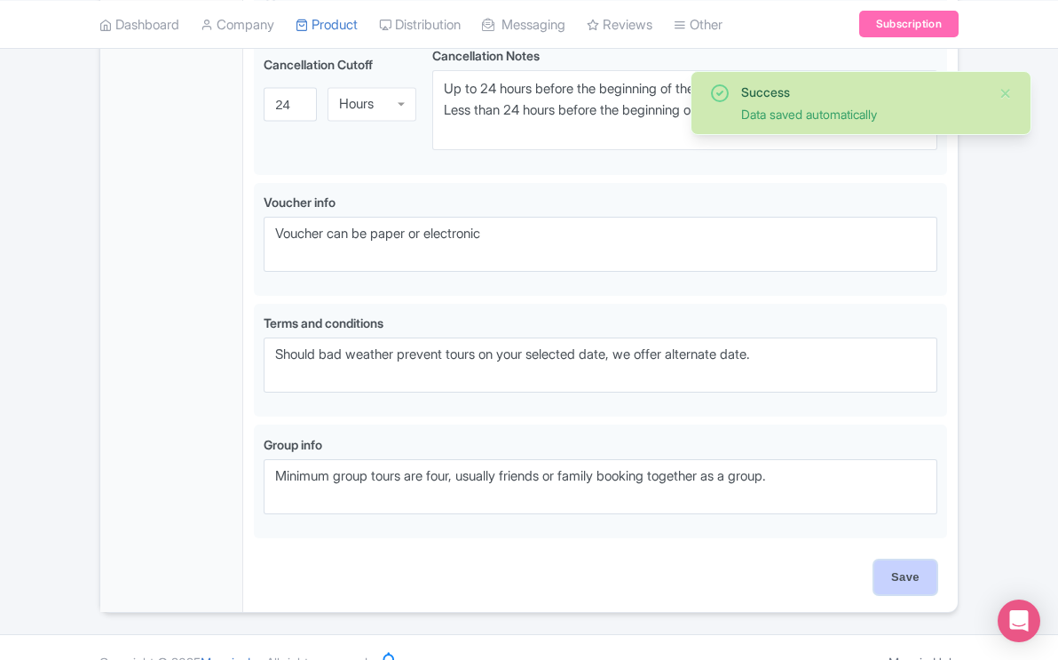
click at [885, 560] on input "Save" at bounding box center [905, 577] width 62 height 34
type input "Saving..."
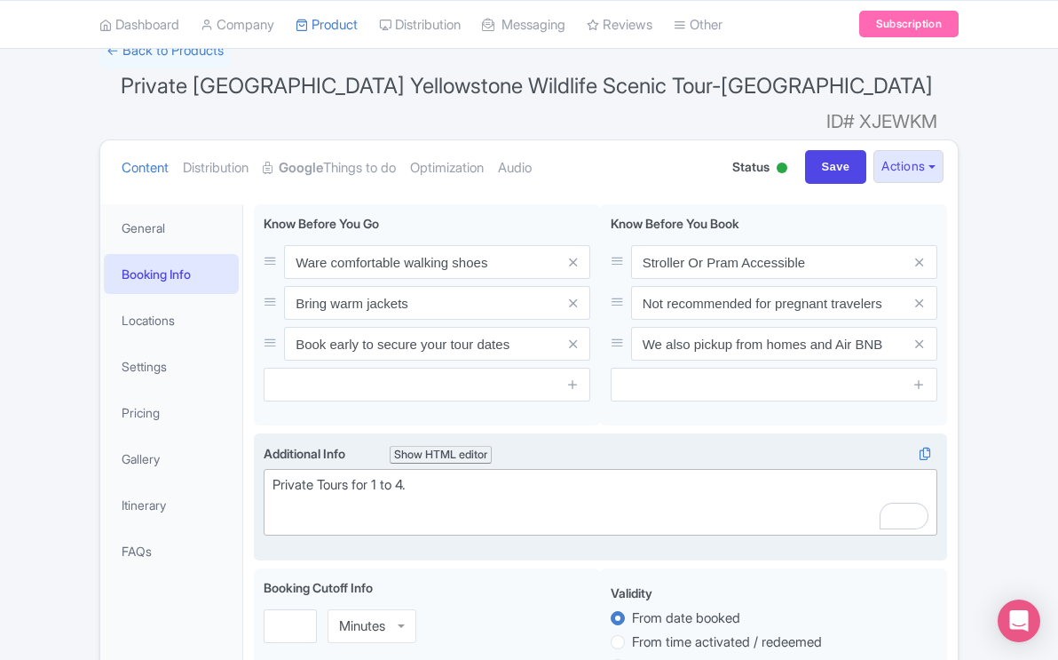
scroll to position [132, 0]
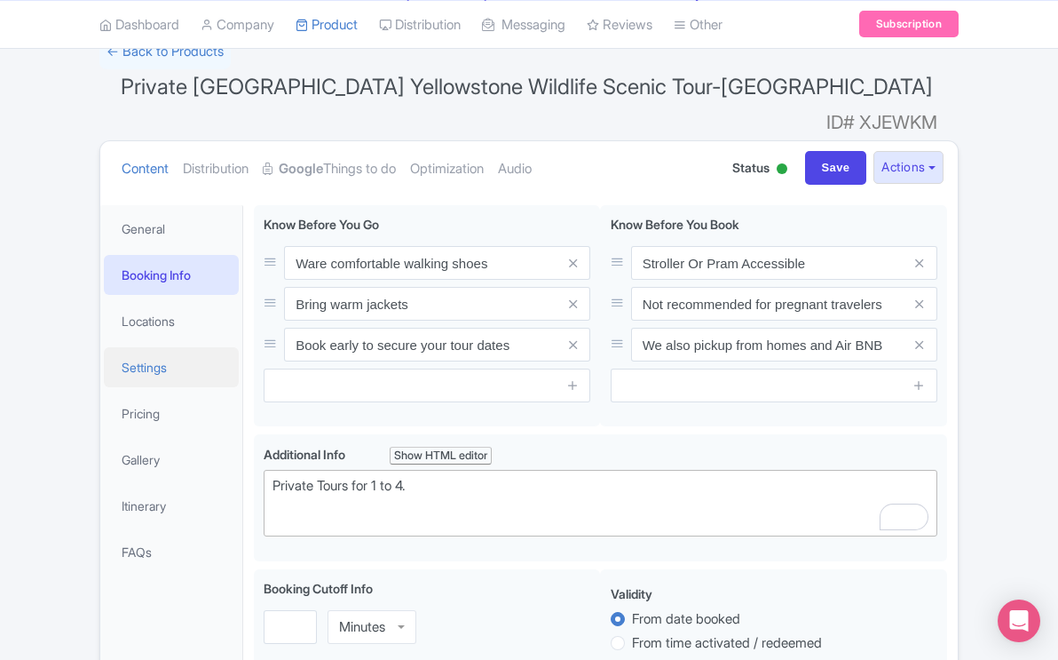
click at [148, 347] on link "Settings" at bounding box center [171, 367] width 135 height 40
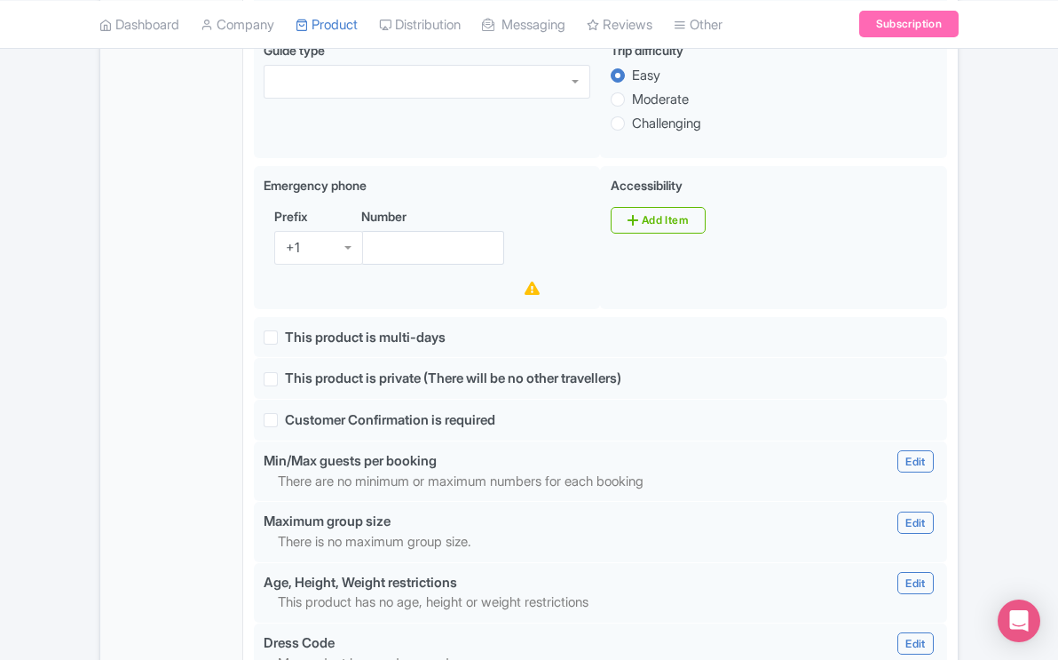
scroll to position [1210, 0]
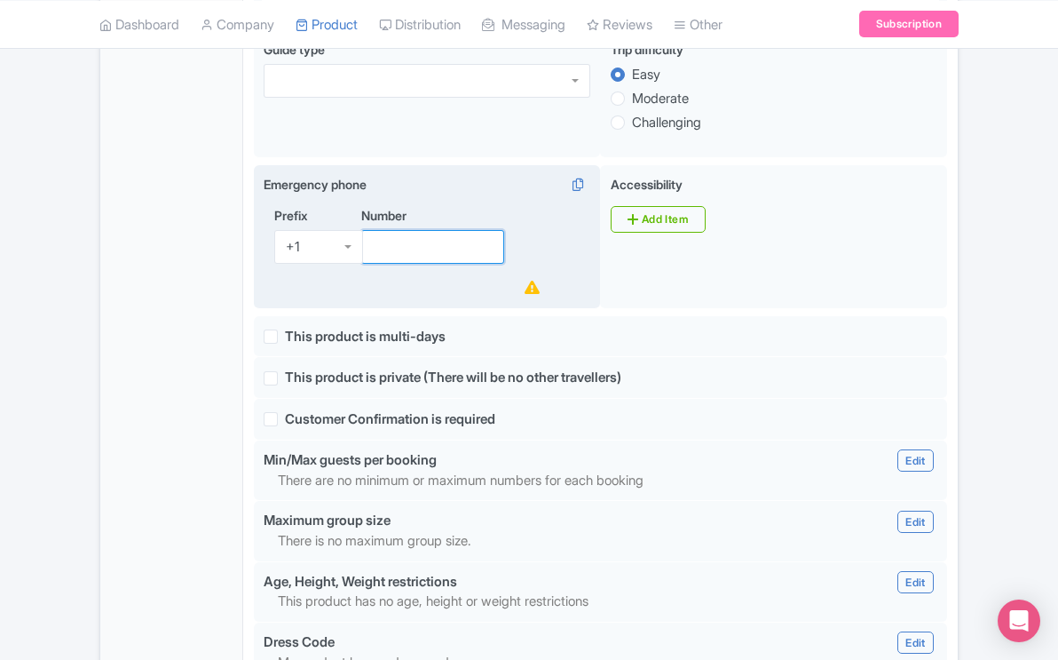
click at [461, 230] on input "Number" at bounding box center [432, 247] width 143 height 34
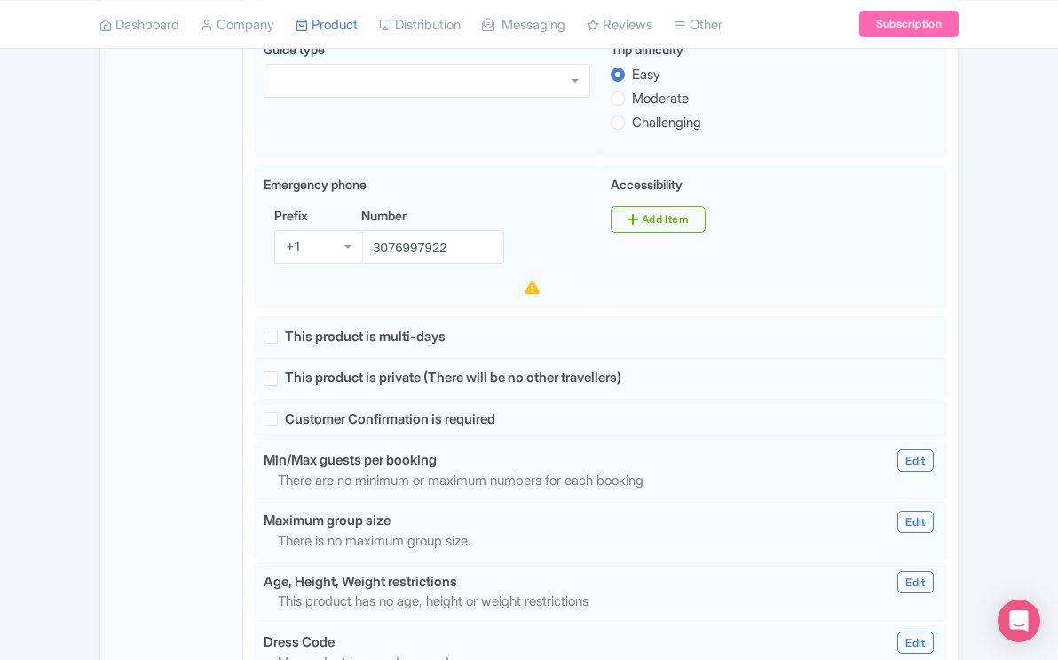
click at [470, 249] on div "Emergency phone i Prefix +1 +1 Number 3076997922 Accessibility i Add Item" at bounding box center [600, 240] width 693 height 151
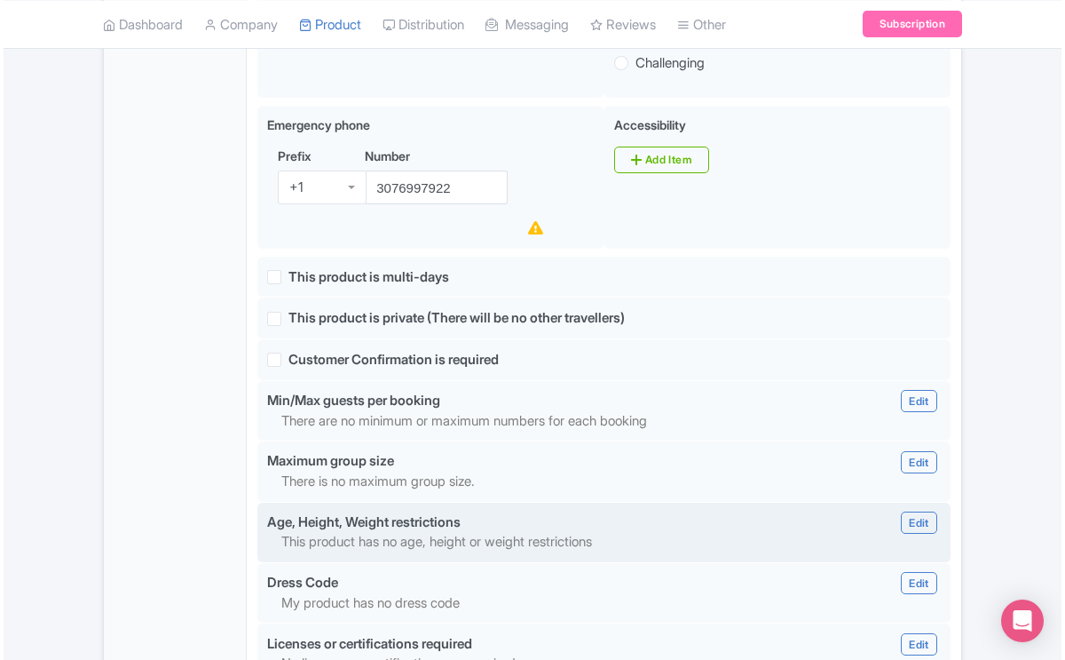
scroll to position [1280, 0]
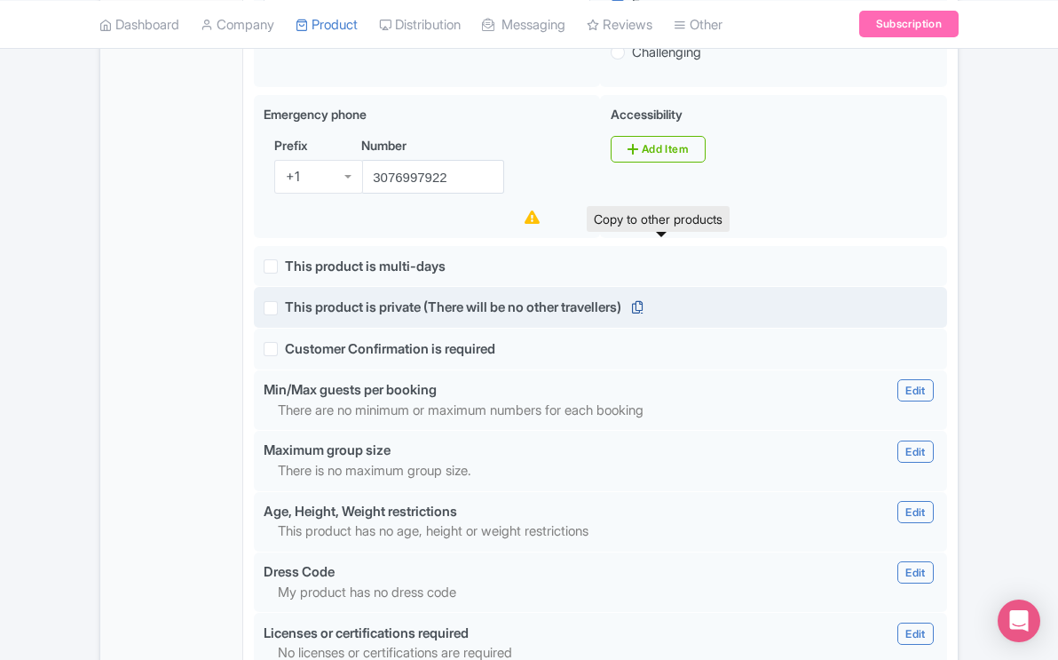
click at [650, 299] on icon at bounding box center [637, 307] width 25 height 16
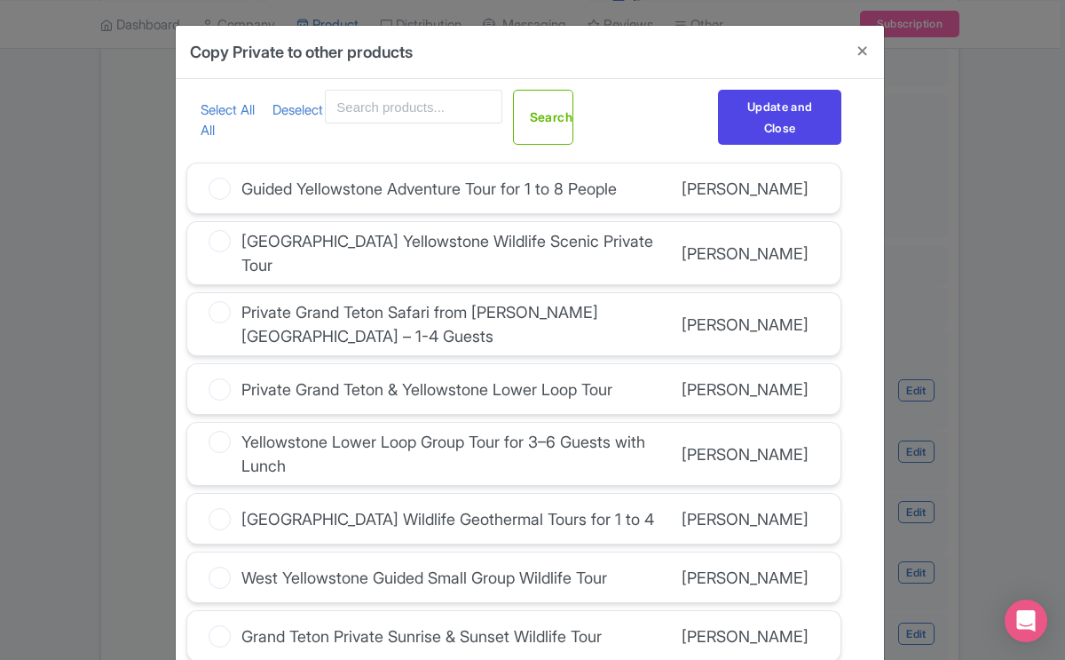
click at [225, 192] on icon at bounding box center [220, 189] width 22 height 22
click at [0, 0] on input "Guided Yellowstone Adventure Tour for 1 to 8 People" at bounding box center [0, 0] width 0 height 0
click at [221, 249] on icon at bounding box center [220, 241] width 22 height 22
click at [0, 0] on input "[GEOGRAPHIC_DATA] Yellowstone Wildlife Scenic Private Tour" at bounding box center [0, 0] width 0 height 0
click at [220, 305] on icon at bounding box center [220, 312] width 22 height 22
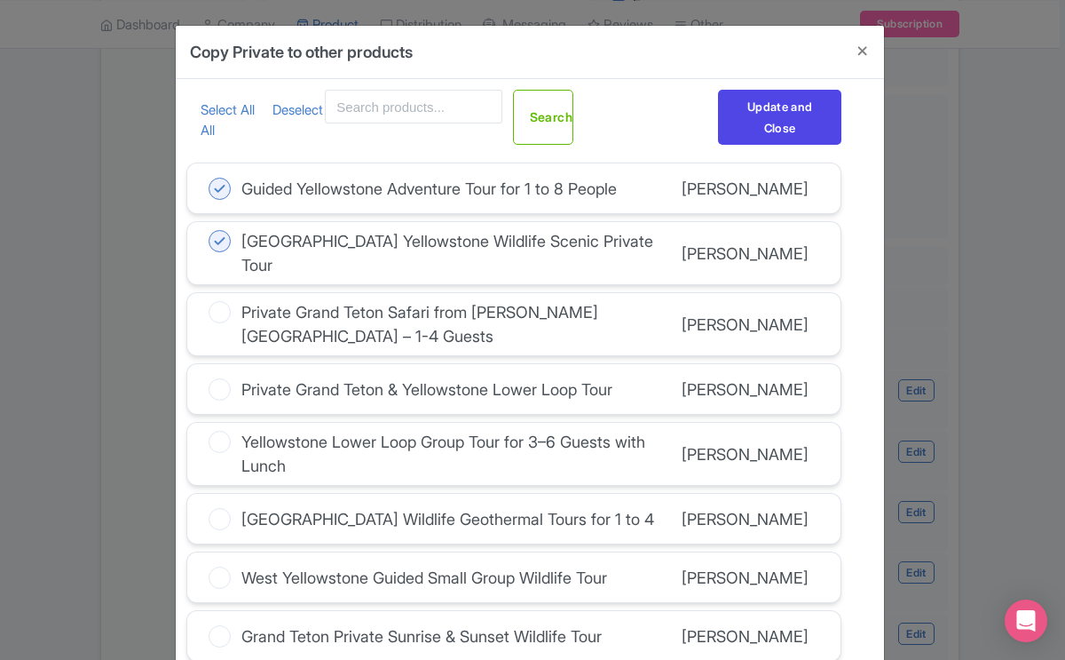
click at [0, 0] on input "Private Grand Teton Safari from [PERSON_NAME][GEOGRAPHIC_DATA] – 1-4 Guests" at bounding box center [0, 0] width 0 height 0
click at [220, 378] on icon at bounding box center [220, 389] width 22 height 22
click at [0, 0] on input "Private Grand Teton & Yellowstone Lower Loop Tour" at bounding box center [0, 0] width 0 height 0
click at [222, 431] on icon at bounding box center [220, 442] width 22 height 22
click at [0, 0] on input "Yellowstone Lower Loop Group Tour for 3–6 Guests with Lunch" at bounding box center [0, 0] width 0 height 0
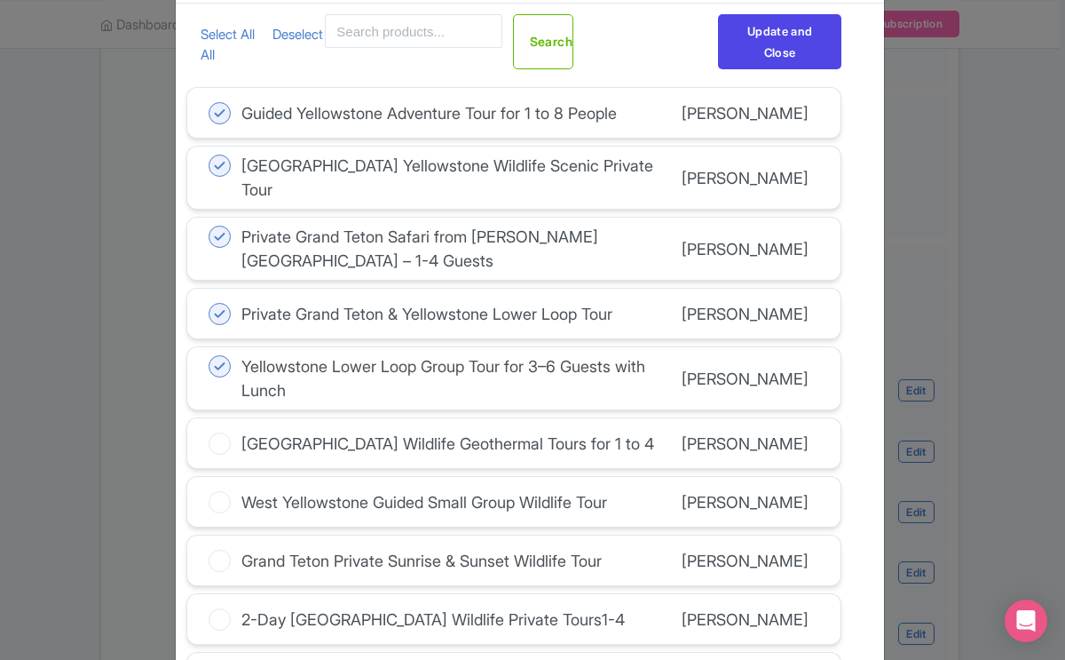
scroll to position [126, 0]
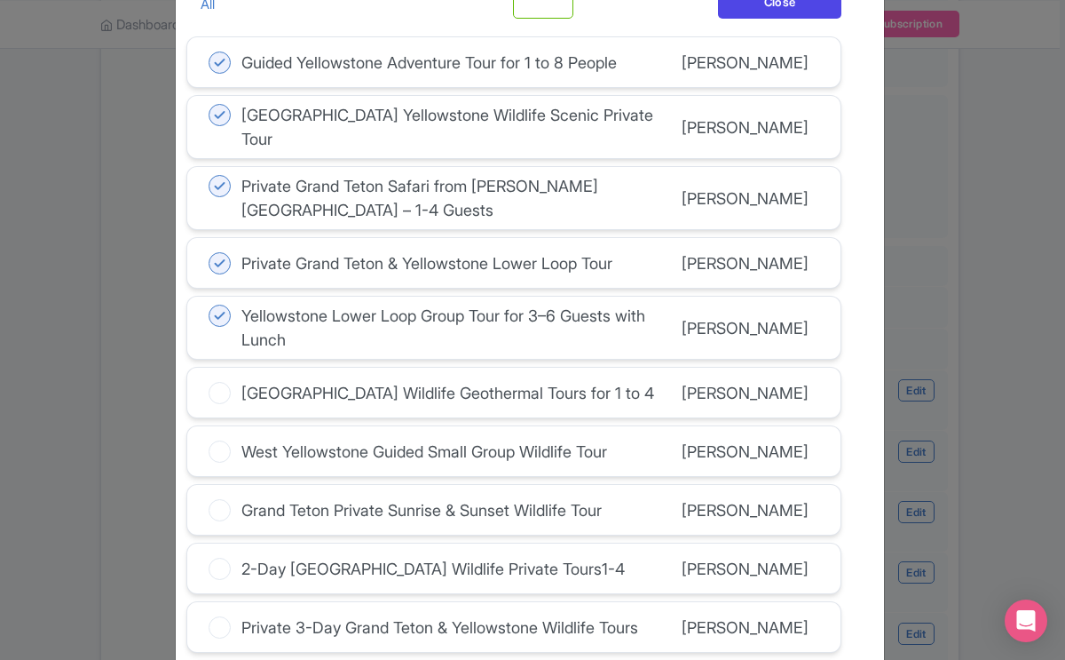
click at [225, 382] on icon at bounding box center [220, 393] width 22 height 22
click at [0, 0] on input "Yellowstone Lower Loop Wildlife Geothermal Tours for 1 to 4" at bounding box center [0, 0] width 0 height 0
click at [223, 440] on icon at bounding box center [220, 451] width 22 height 22
click at [0, 0] on input "West Yellowstone Guided Small Group Wildlife Tour" at bounding box center [0, 0] width 0 height 0
click at [224, 499] on icon at bounding box center [220, 510] width 22 height 22
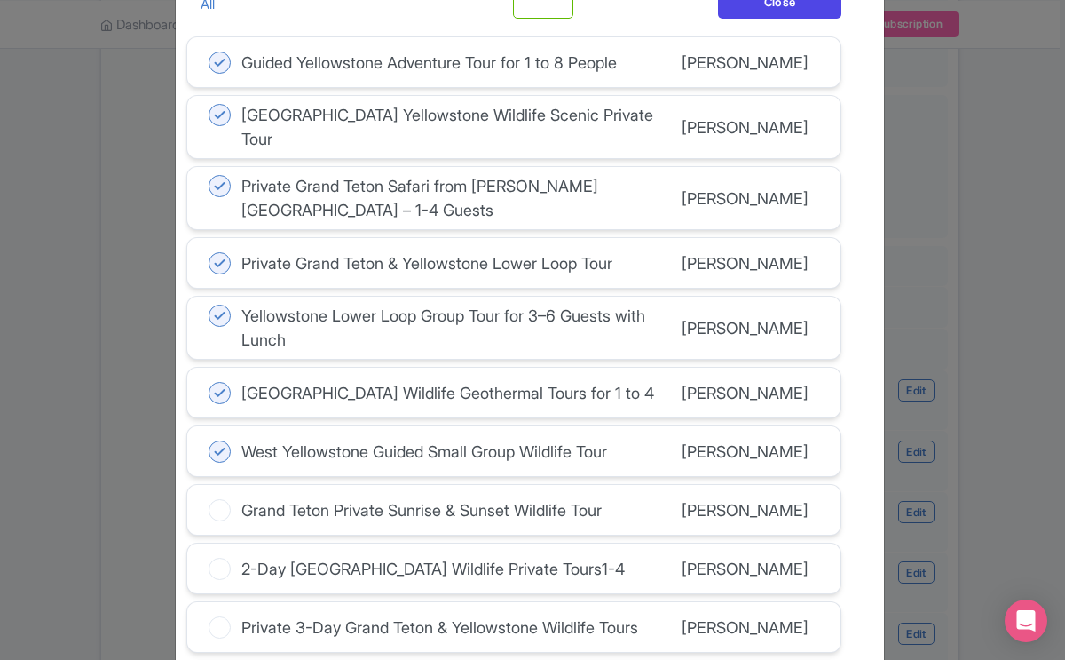
click at [0, 0] on input "Grand Teton Private Sunrise & Sunset Wildlife Tour" at bounding box center [0, 0] width 0 height 0
click at [224, 557] on icon at bounding box center [220, 568] width 22 height 22
click at [0, 0] on input "2-Day Yellowstone Lower Upper Loop Wildlife Private Tours1-4" at bounding box center [0, 0] width 0 height 0
click at [224, 616] on icon at bounding box center [220, 627] width 22 height 22
click at [0, 0] on input "Private 3-Day Grand Teton & Yellowstone Wildlife Tours" at bounding box center [0, 0] width 0 height 0
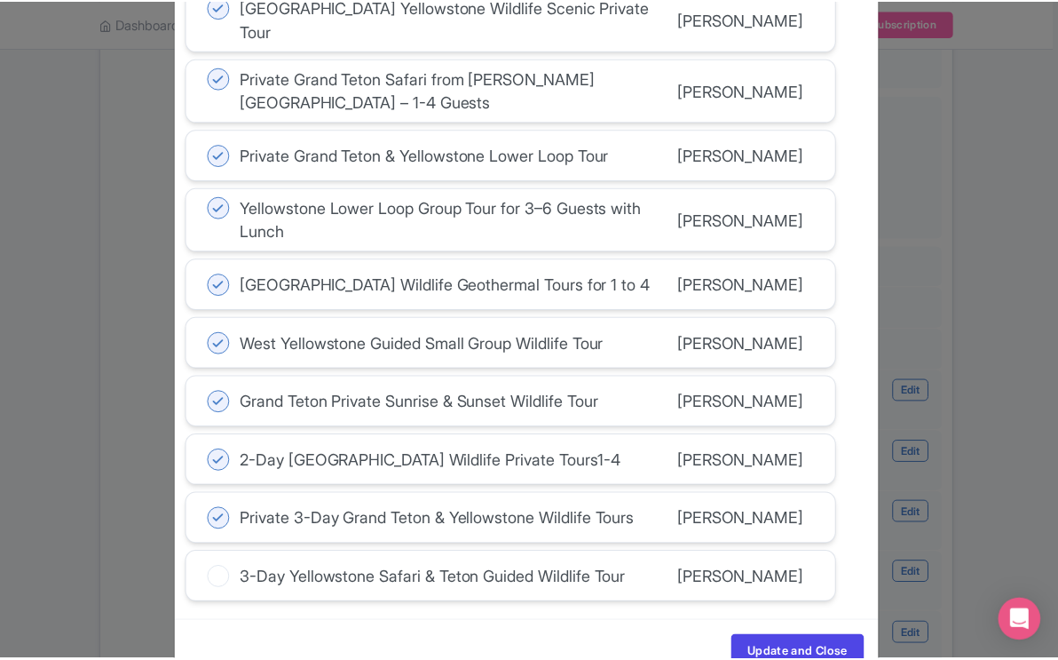
scroll to position [247, 0]
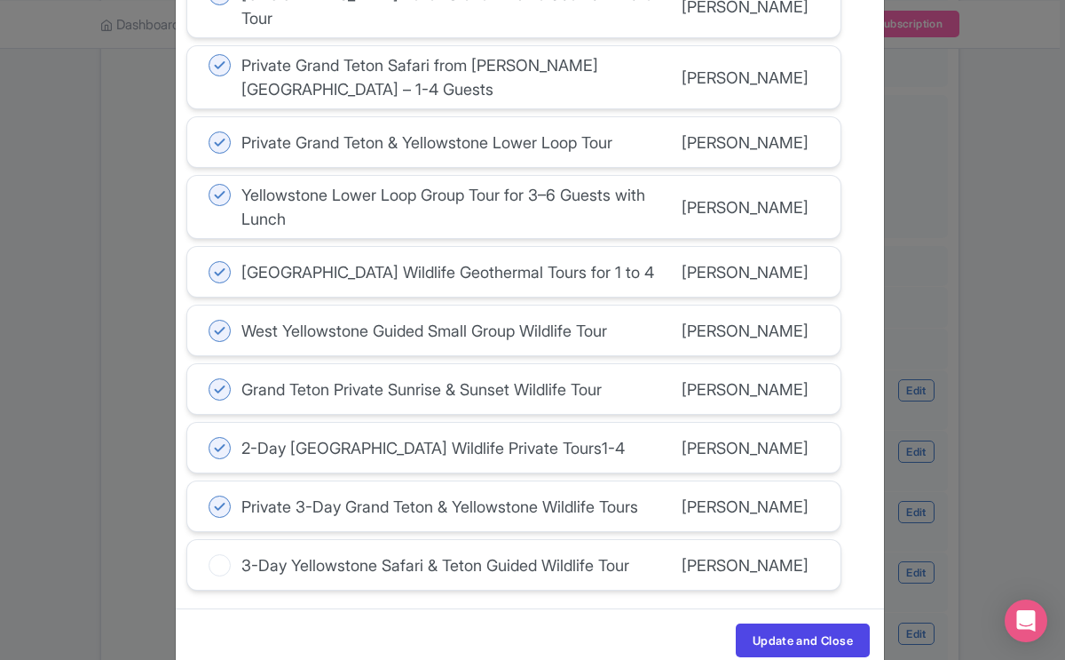
click at [230, 553] on label "3-Day Yellowstone Safari & Teton Guided Wildlife Tour" at bounding box center [419, 565] width 421 height 24
click at [0, 0] on input "3-Day Yellowstone Safari & Teton Guided Wildlife Tour" at bounding box center [0, 0] width 0 height 0
click at [794, 623] on button "Update and Close" at bounding box center [803, 640] width 134 height 34
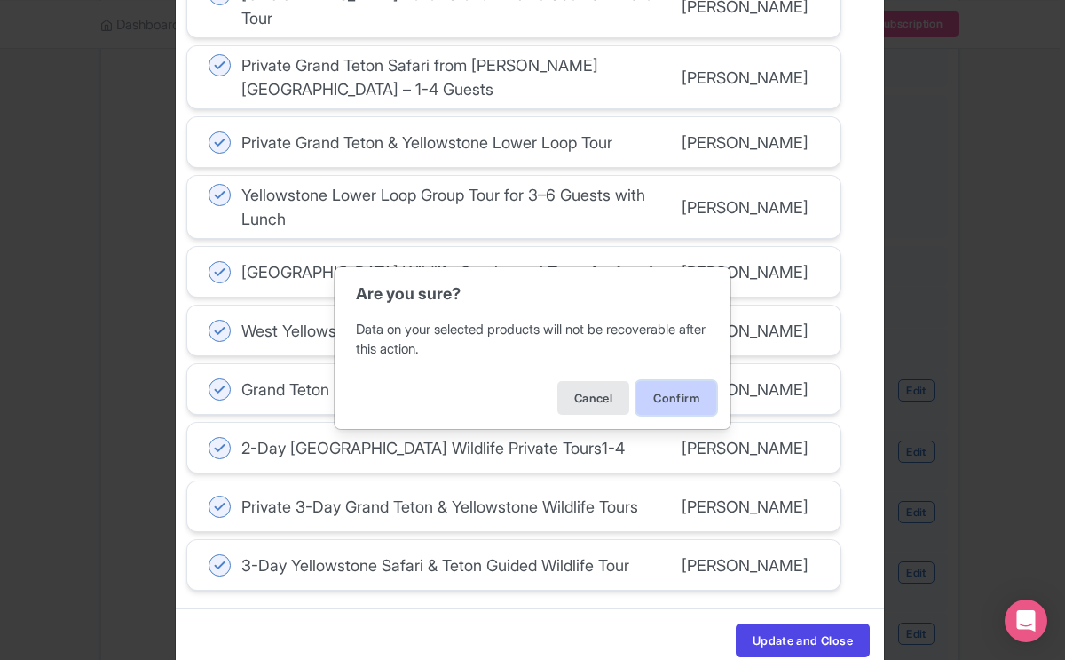
click at [676, 395] on button "Confirm" at bounding box center [676, 398] width 80 height 34
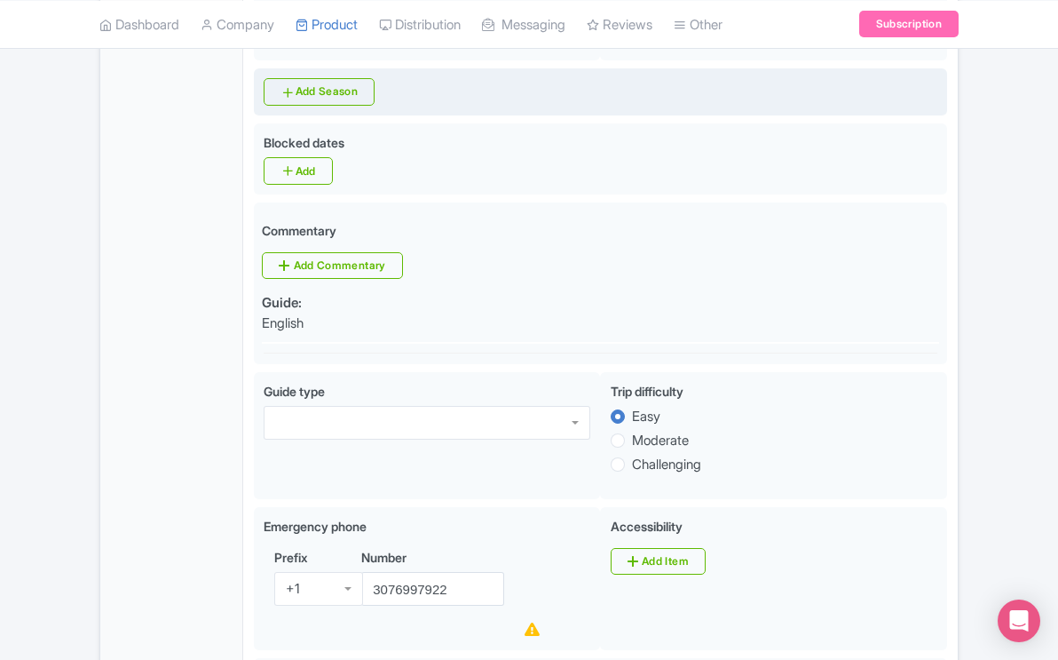
scroll to position [884, 0]
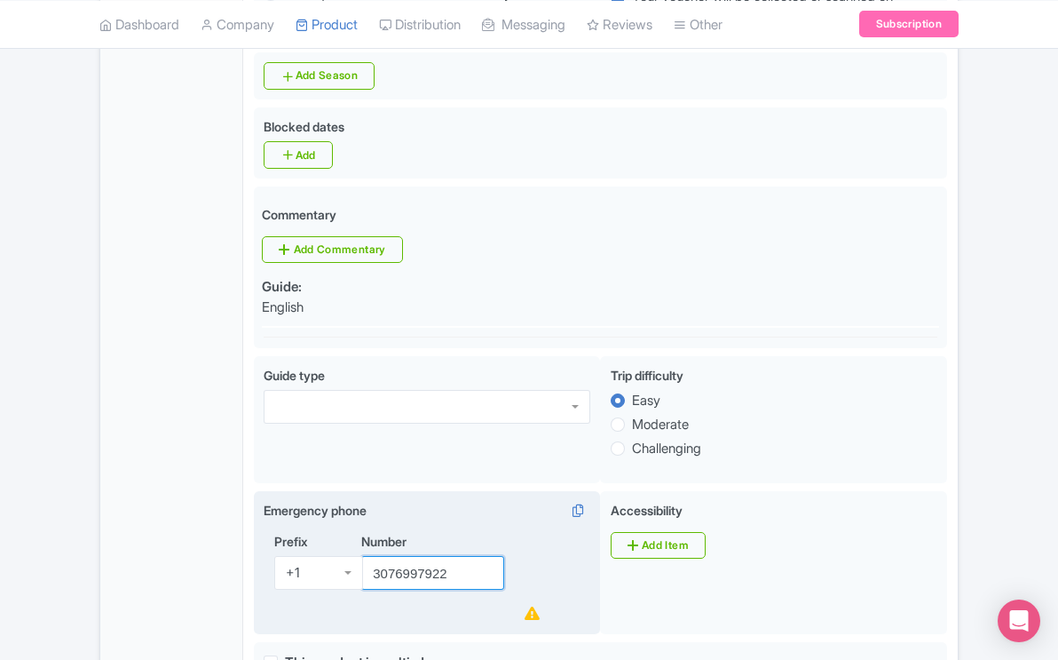
click at [478, 556] on input "3076997922" at bounding box center [432, 573] width 143 height 34
type input "3076997922"
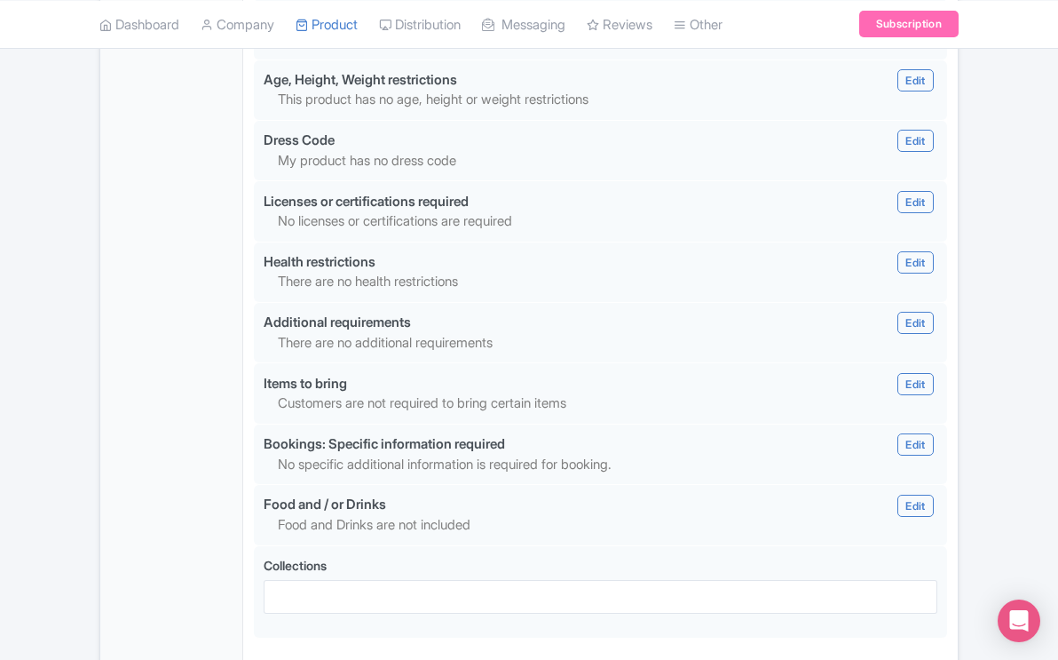
scroll to position [1779, 0]
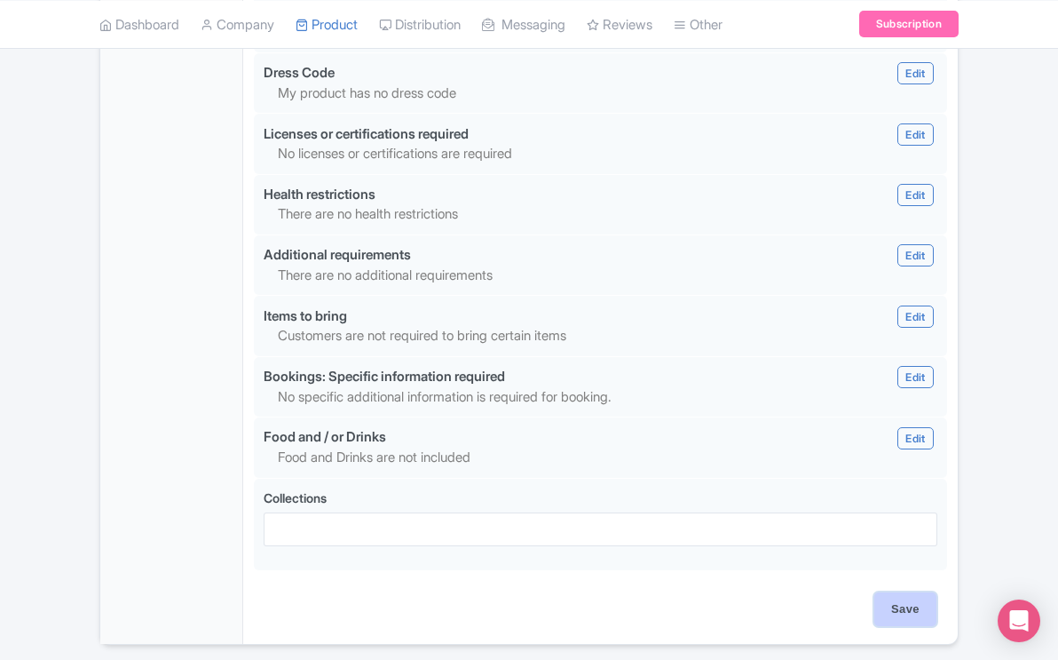
click at [898, 592] on input "Save" at bounding box center [905, 609] width 62 height 34
type input "Saving..."
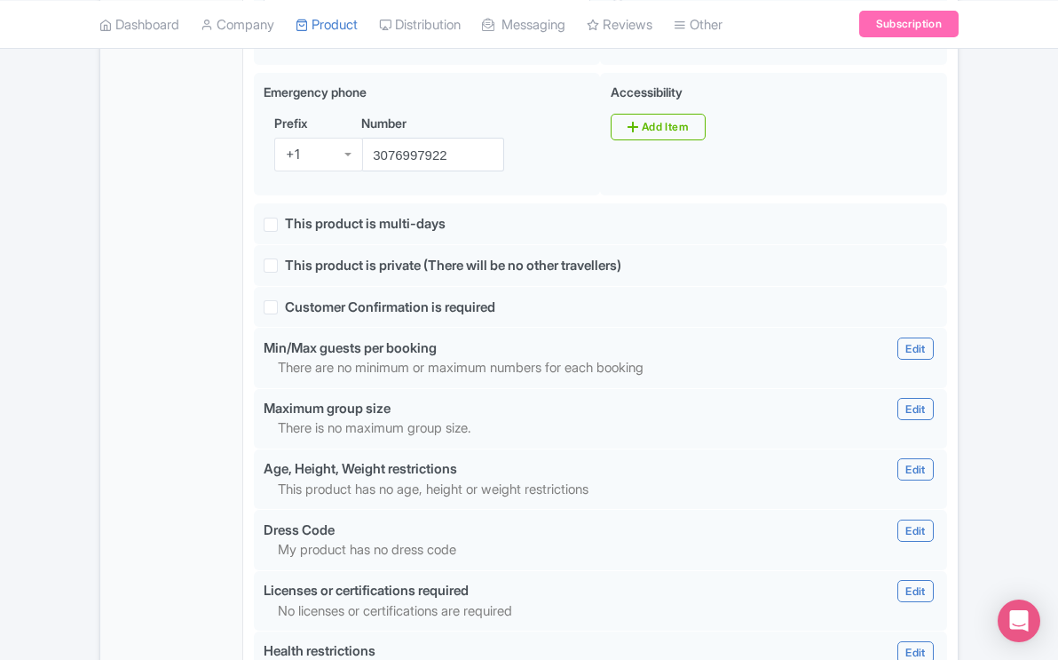
scroll to position [1304, 0]
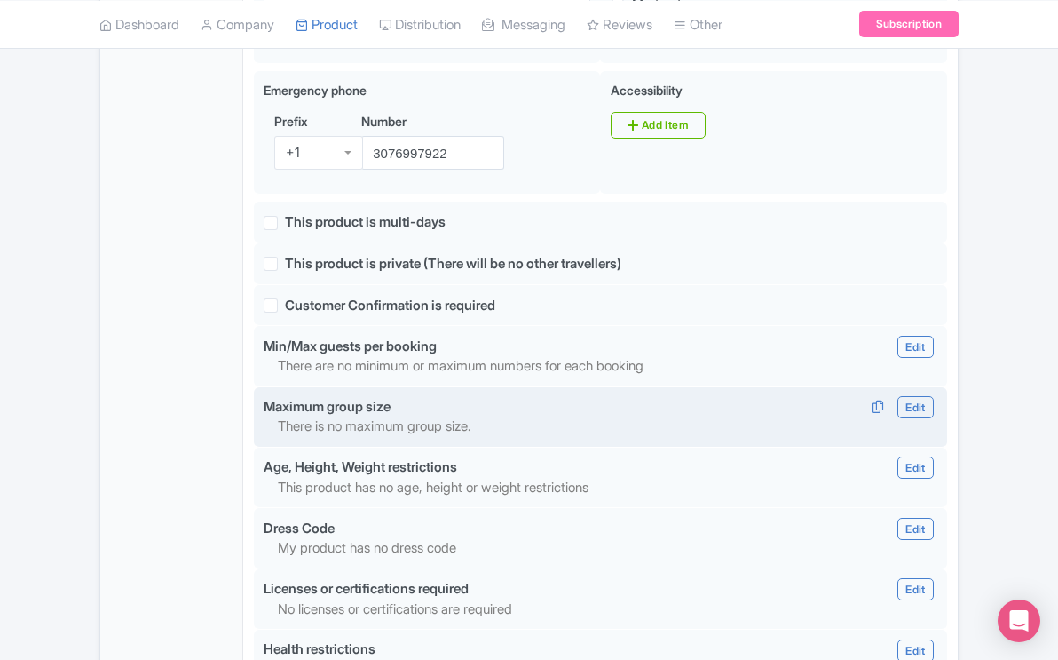
click at [597, 416] on p "There is no maximum group size." at bounding box center [547, 426] width 539 height 20
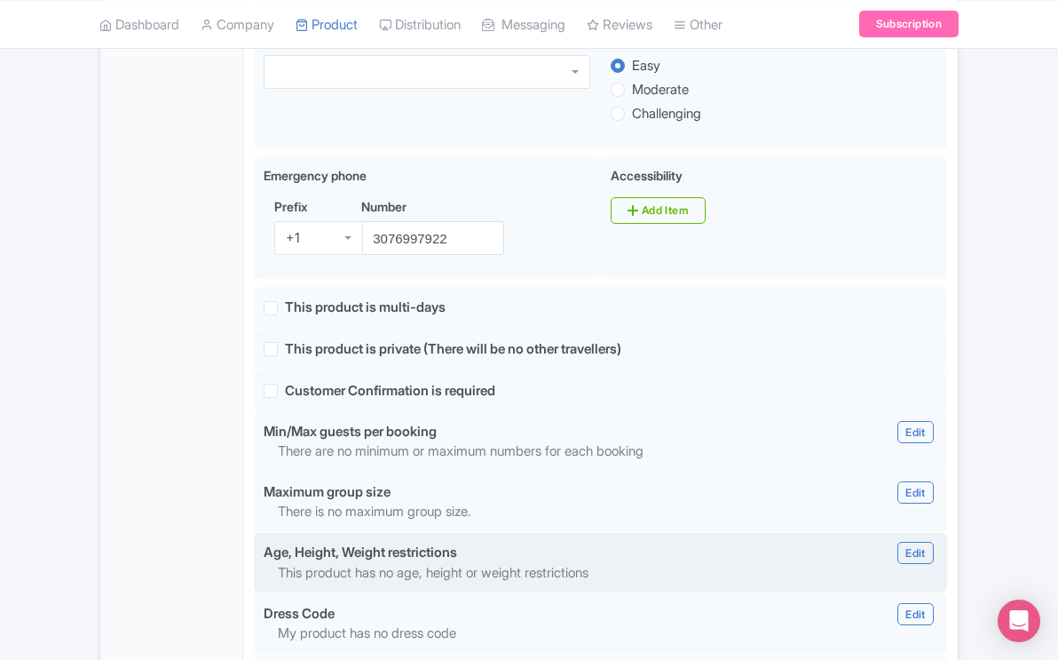
scroll to position [1214, 0]
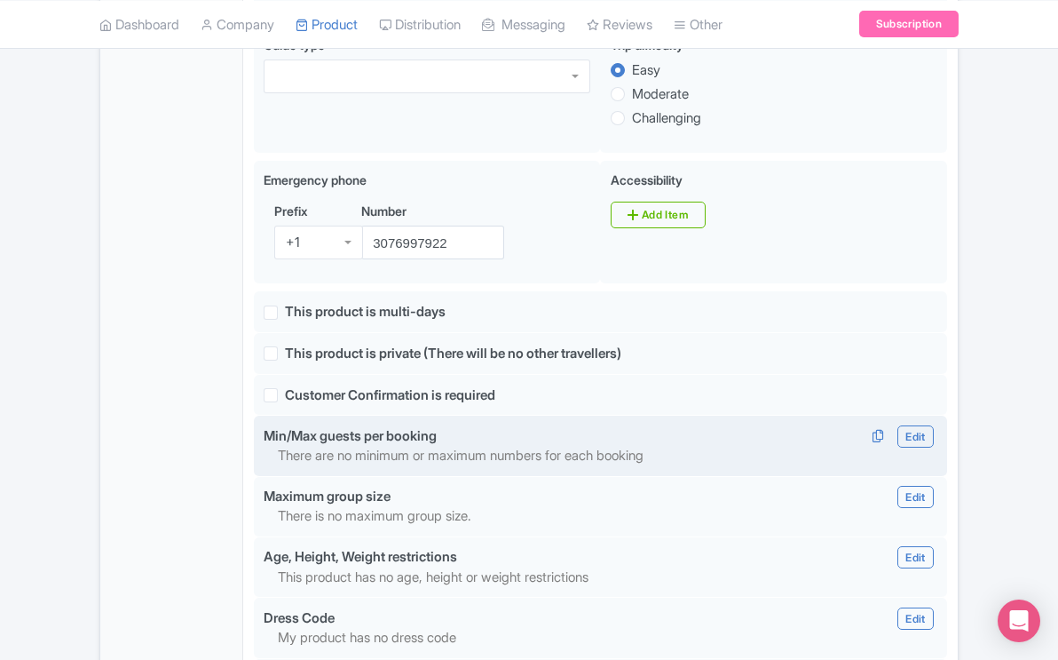
click at [568, 446] on p "There are no minimum or maximum numbers for each booking" at bounding box center [547, 456] width 539 height 20
click at [542, 415] on div "Min/Max guests per booking Edit Edit Min/Max Minimum Maximum Done Minimum: Maxi…" at bounding box center [600, 445] width 693 height 60
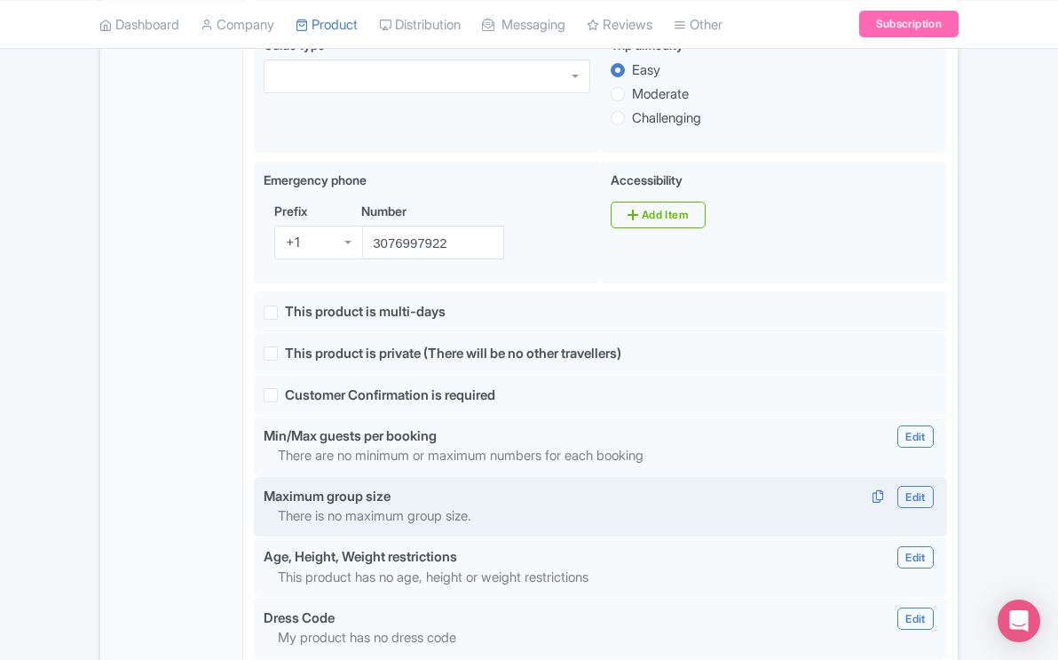
click at [510, 506] on p "There is no maximum group size." at bounding box center [547, 516] width 539 height 20
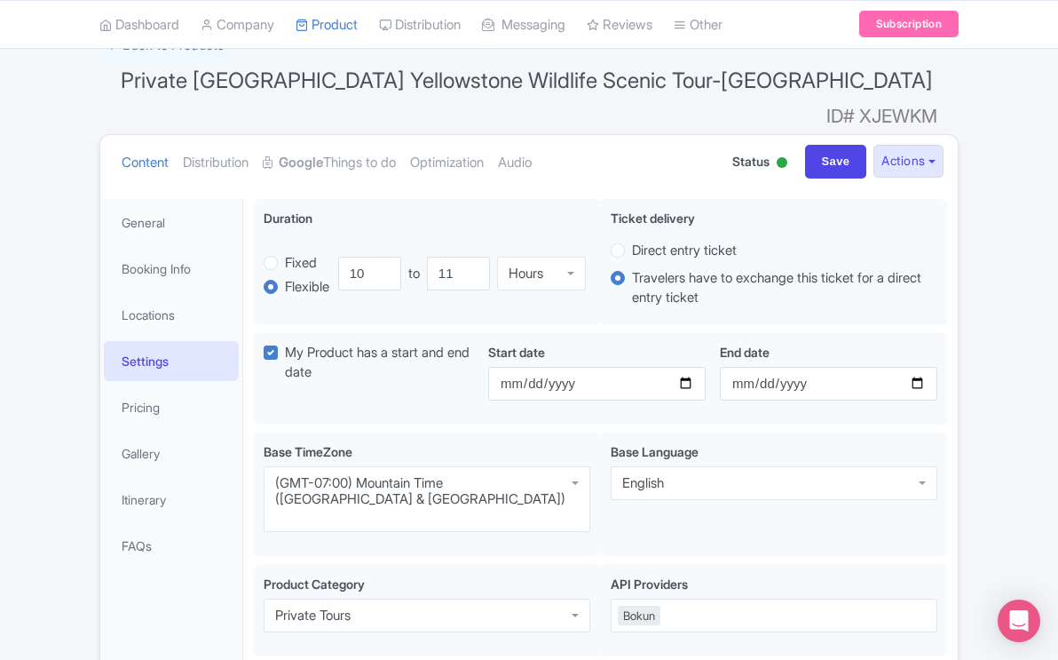
scroll to position [79, 0]
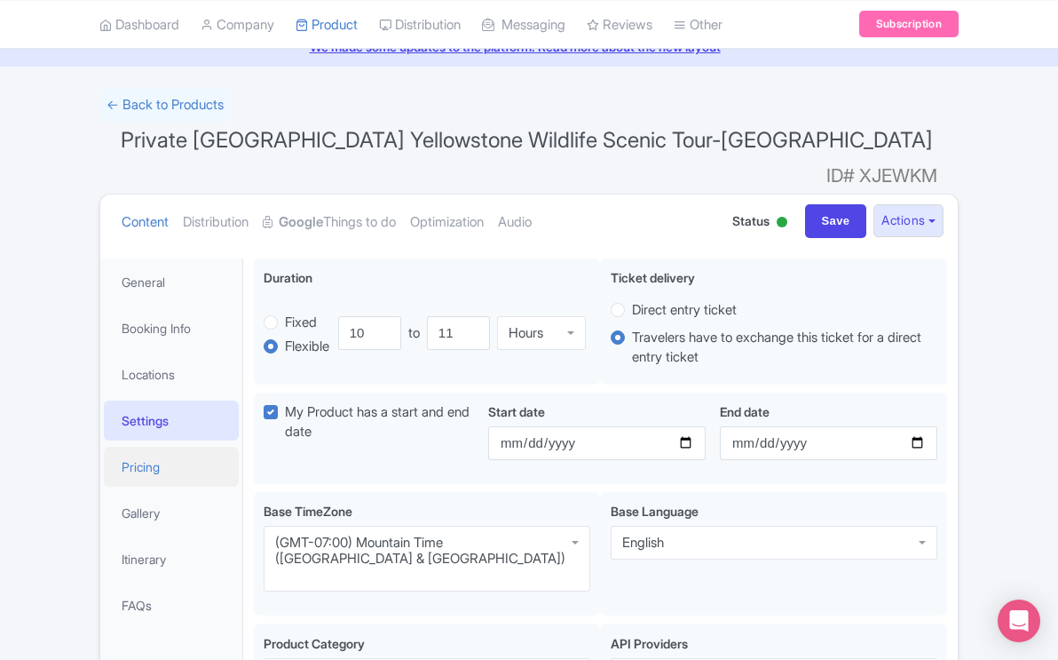
click at [155, 447] on link "Pricing" at bounding box center [171, 467] width 135 height 40
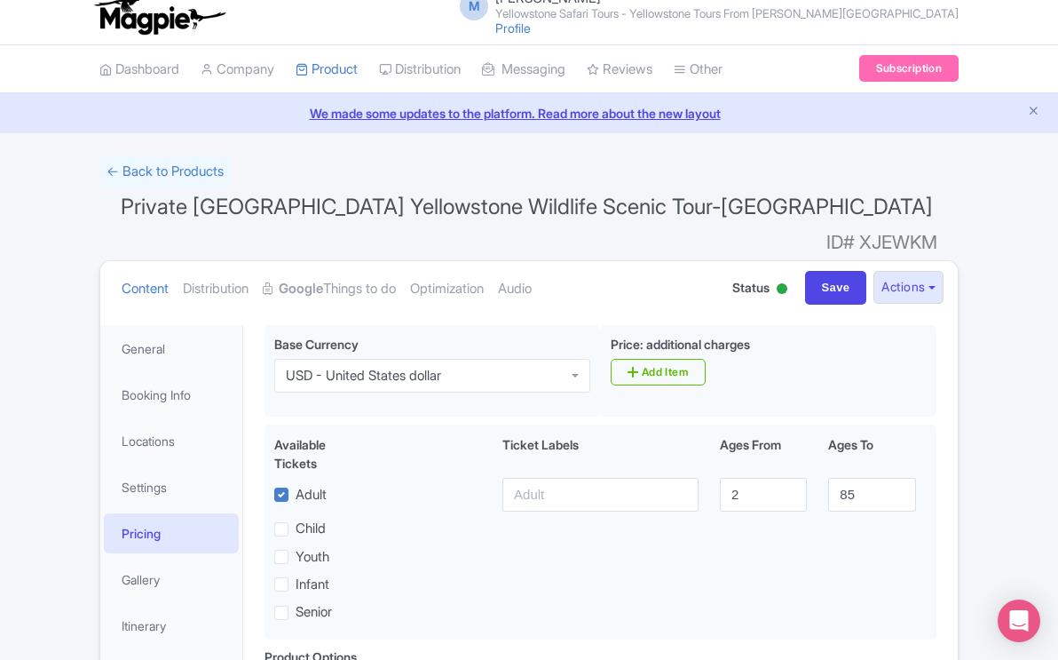
scroll to position [0, 0]
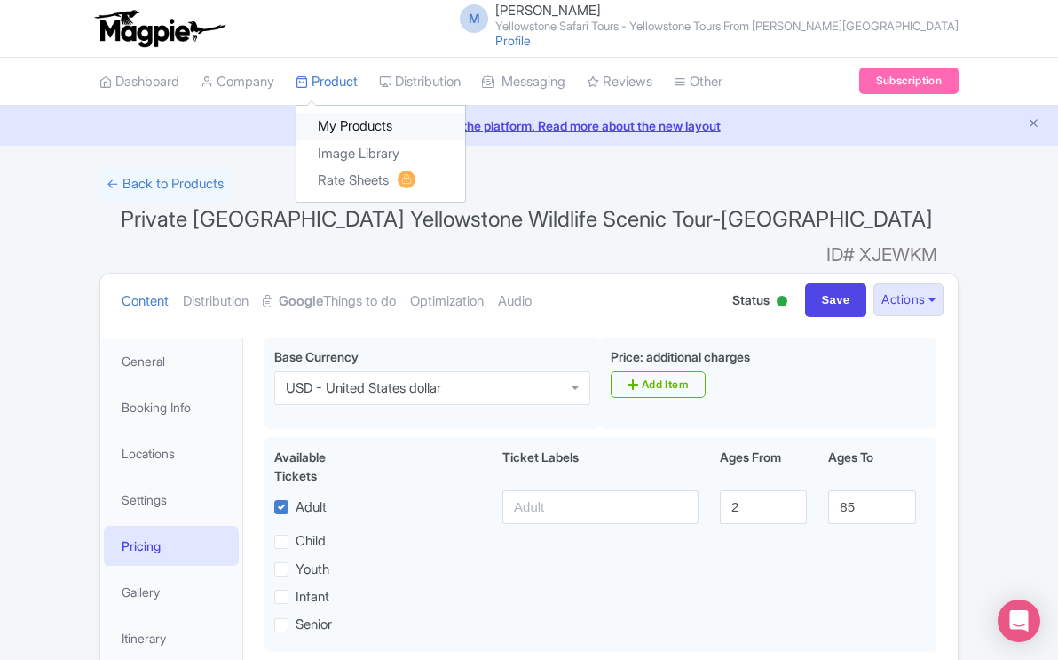
click at [340, 126] on link "My Products" at bounding box center [380, 127] width 169 height 28
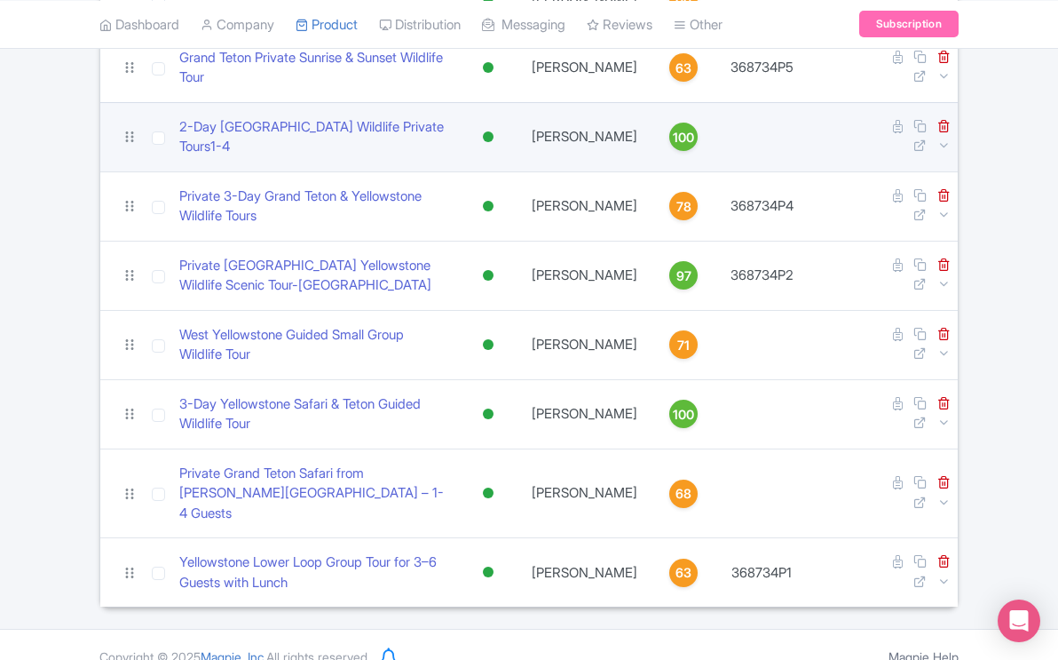
scroll to position [518, 0]
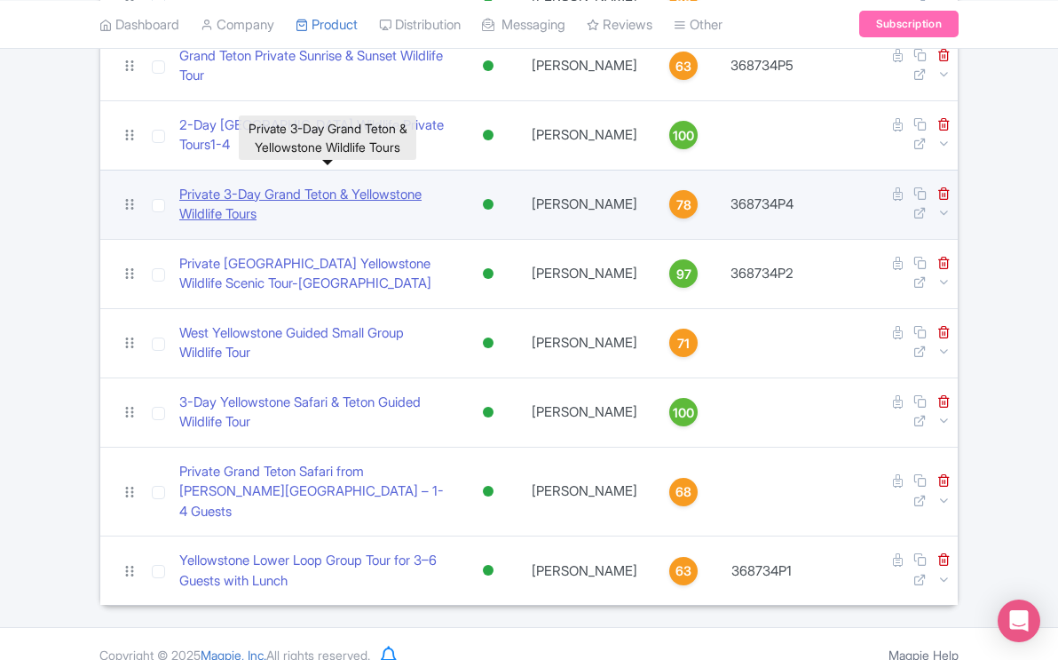
click at [289, 192] on link "Private 3-Day Grand Teton & Yellowstone Wildlife Tours" at bounding box center [313, 205] width 269 height 40
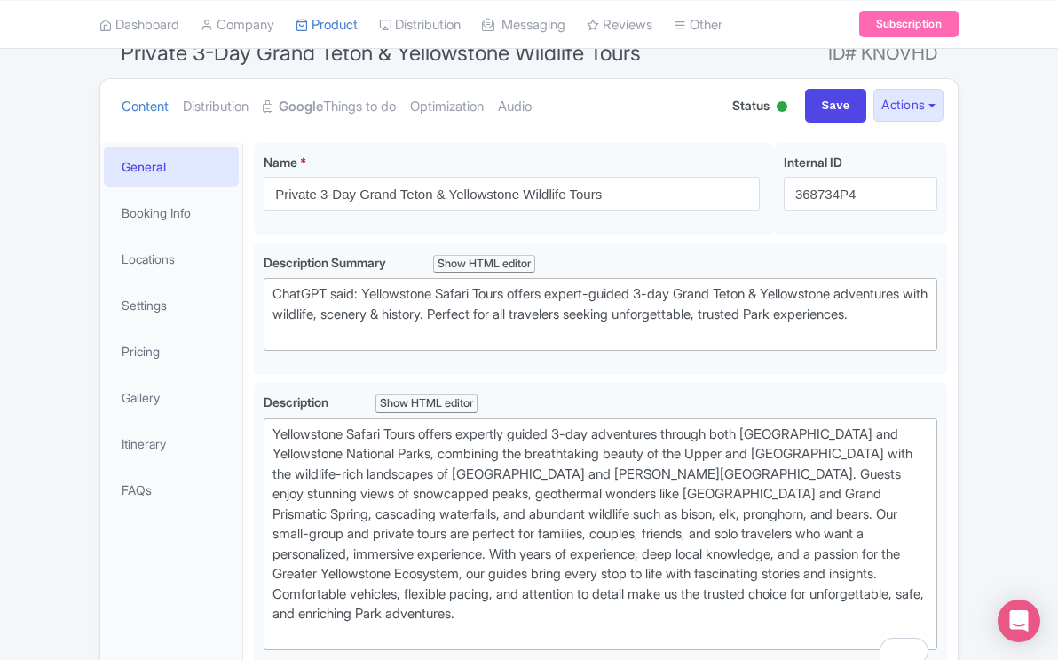
scroll to position [161, 0]
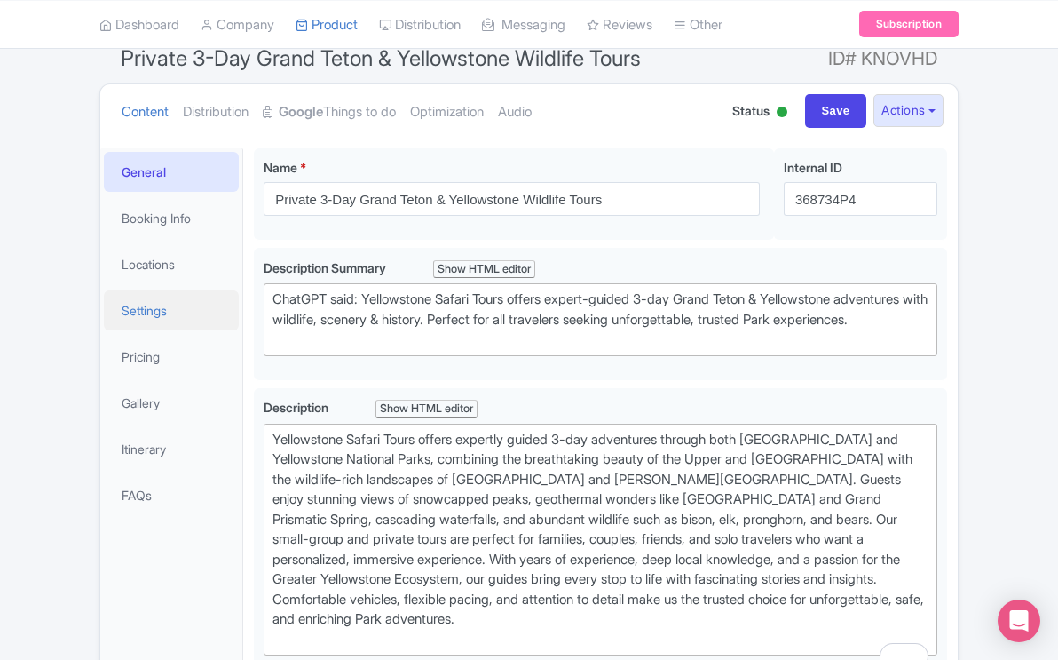
click at [149, 305] on link "Settings" at bounding box center [171, 310] width 135 height 40
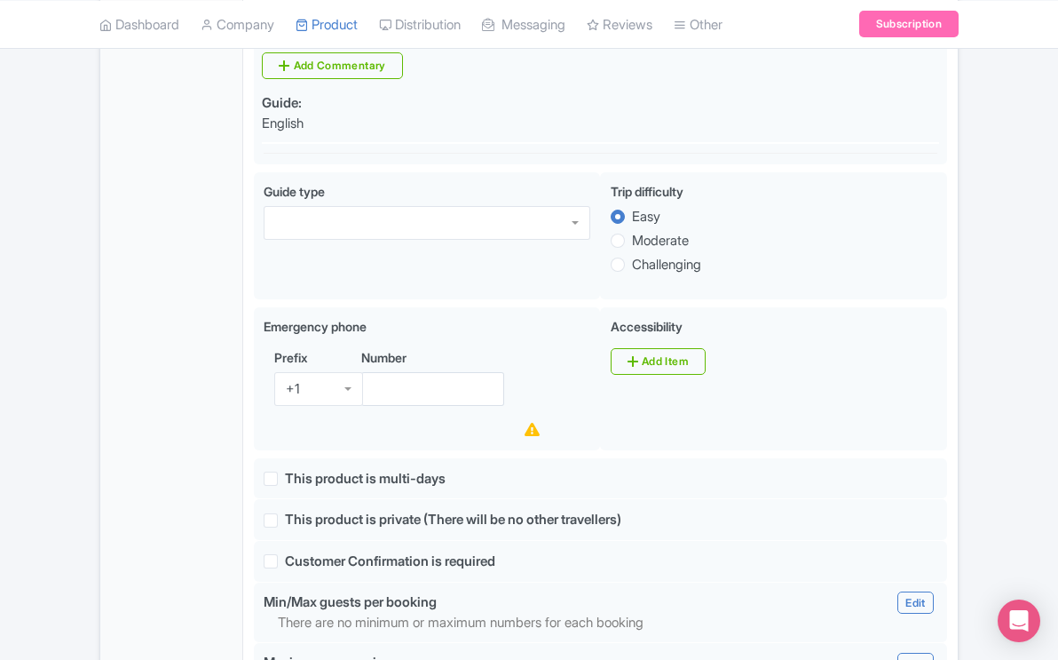
scroll to position [1040, 0]
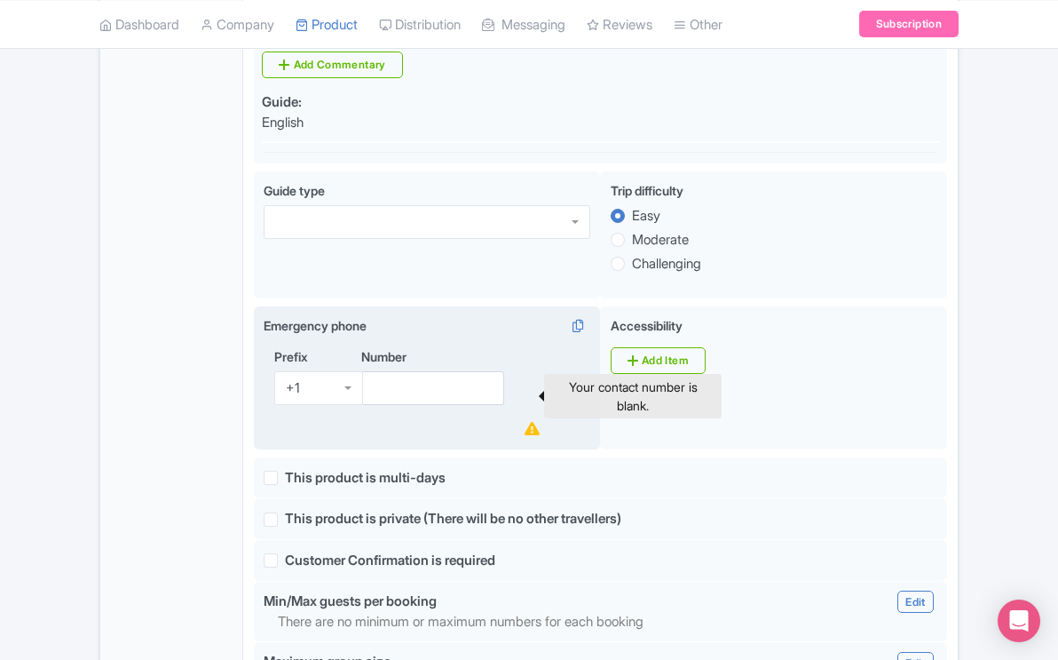
click at [533, 422] on icon at bounding box center [532, 428] width 15 height 13
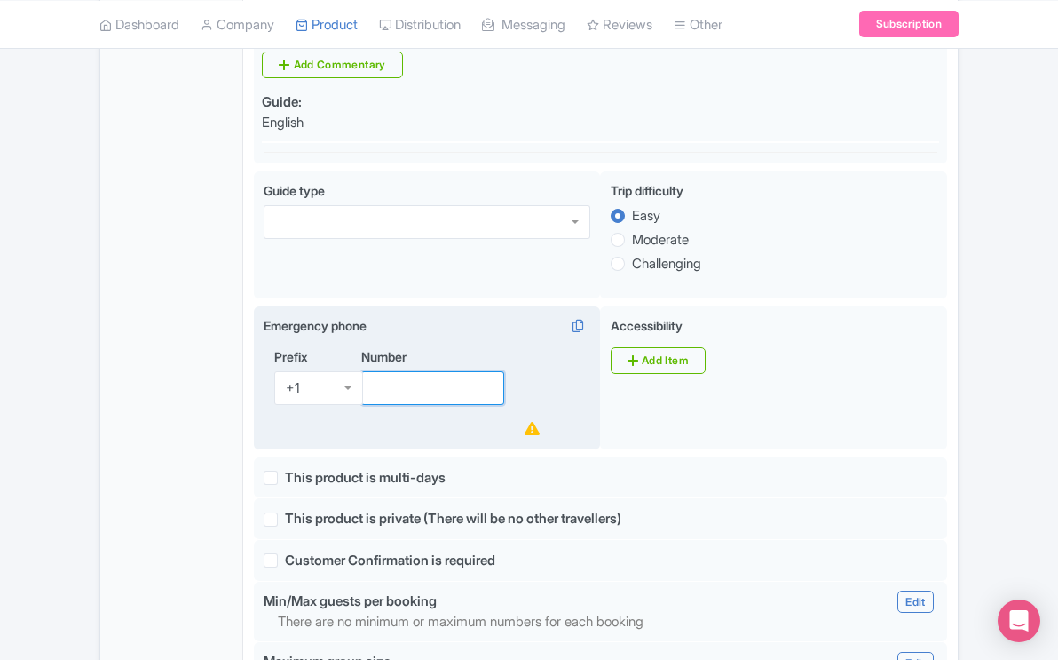
click at [458, 371] on input "Number" at bounding box center [432, 388] width 143 height 34
type input "3076997922"
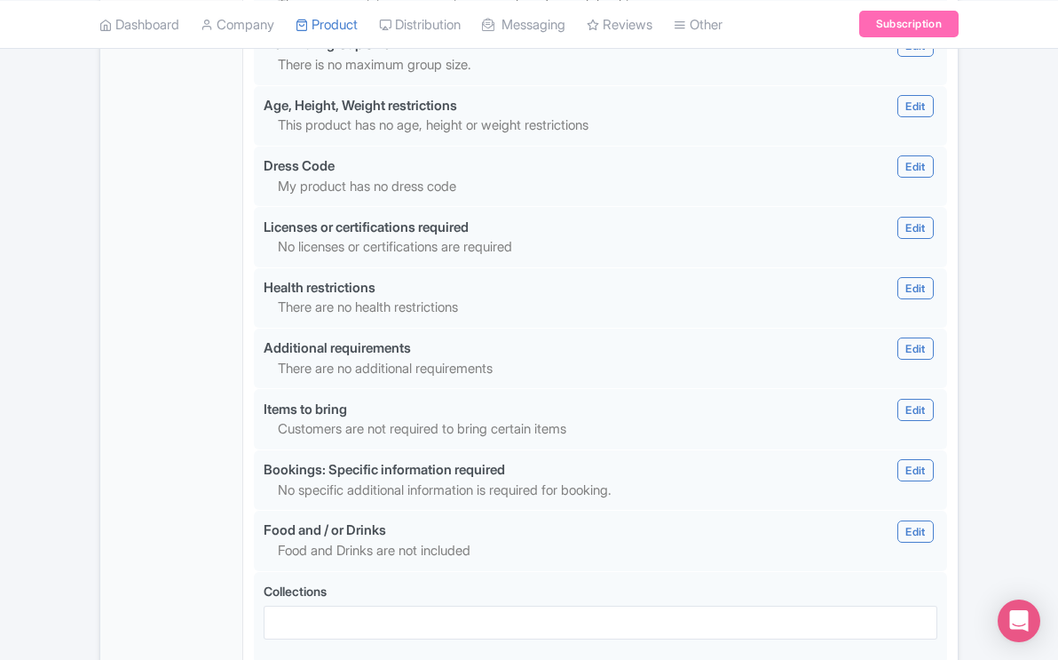
scroll to position [1779, 0]
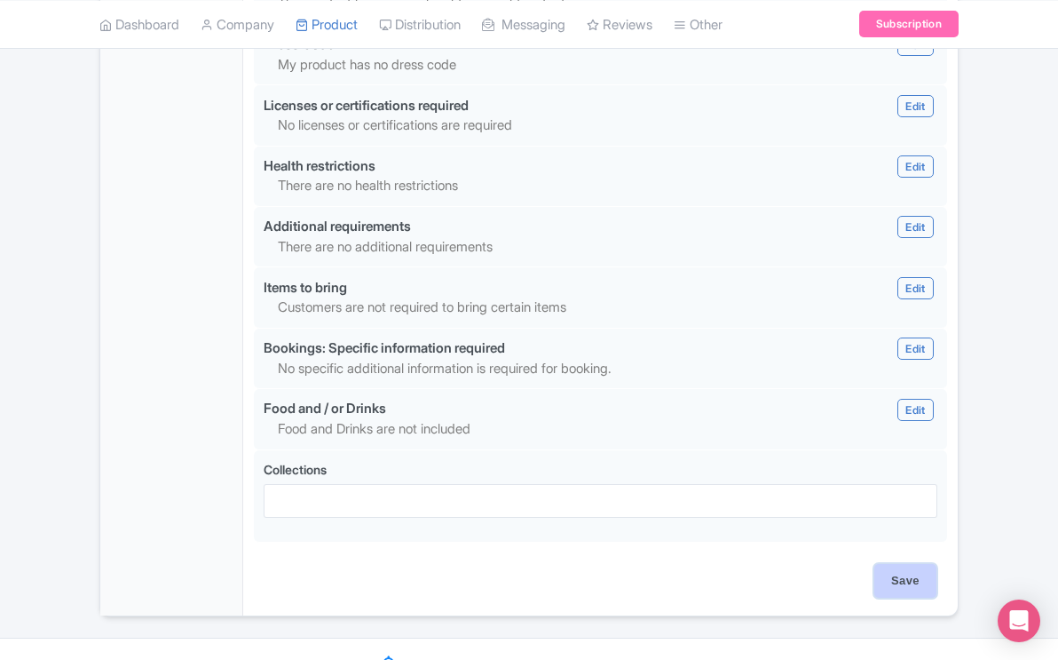
click at [895, 564] on input "Save" at bounding box center [905, 581] width 62 height 34
type input "Saving..."
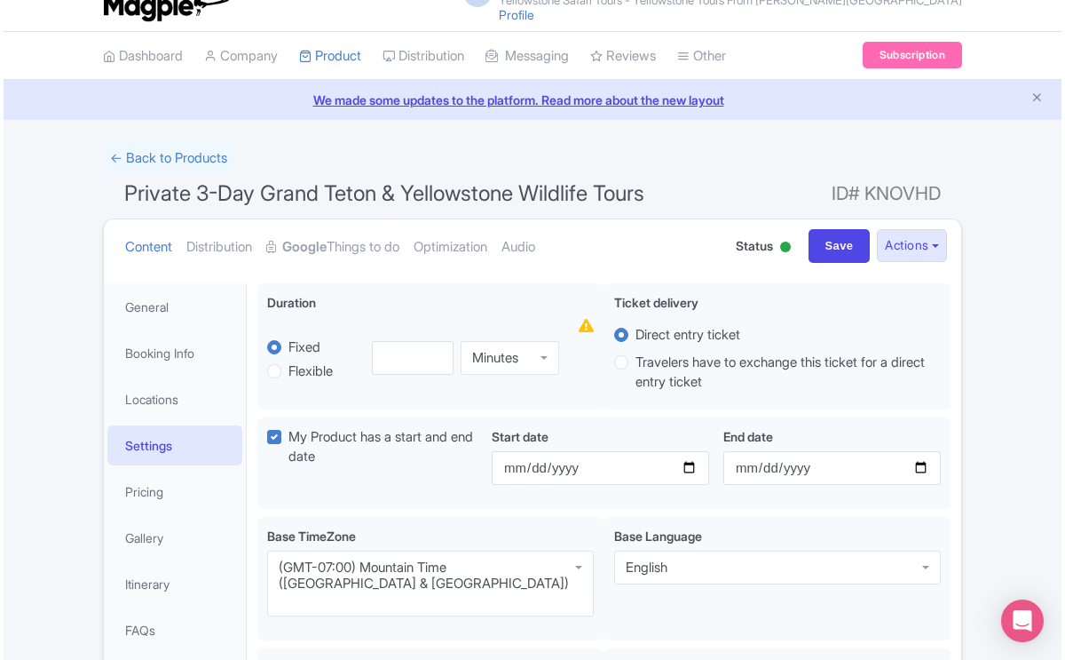
scroll to position [25, 0]
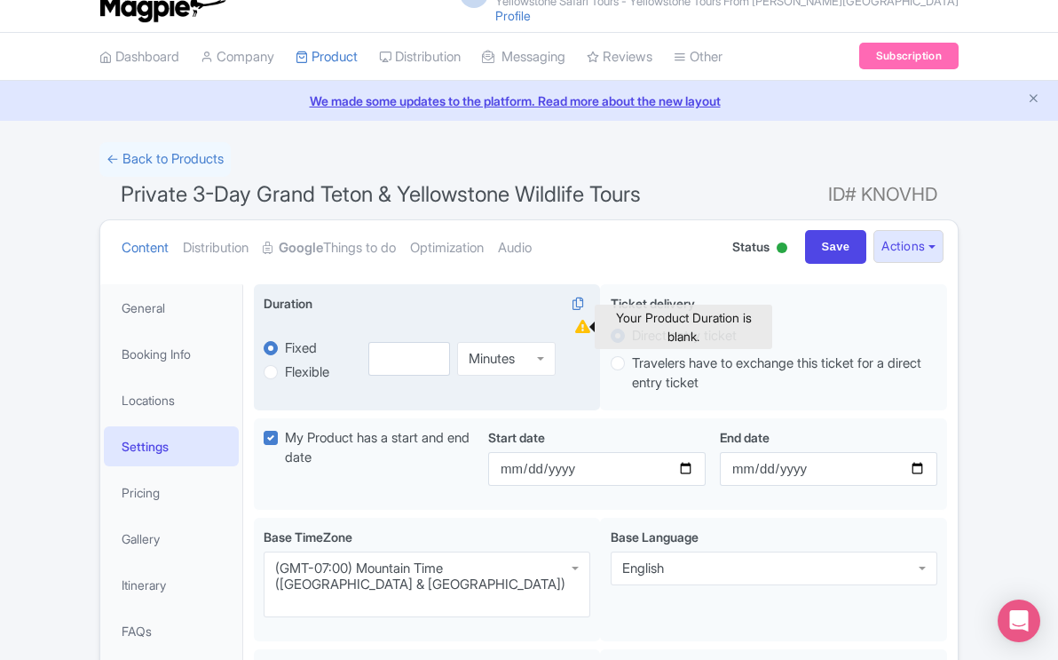
click at [581, 328] on icon at bounding box center [582, 326] width 15 height 13
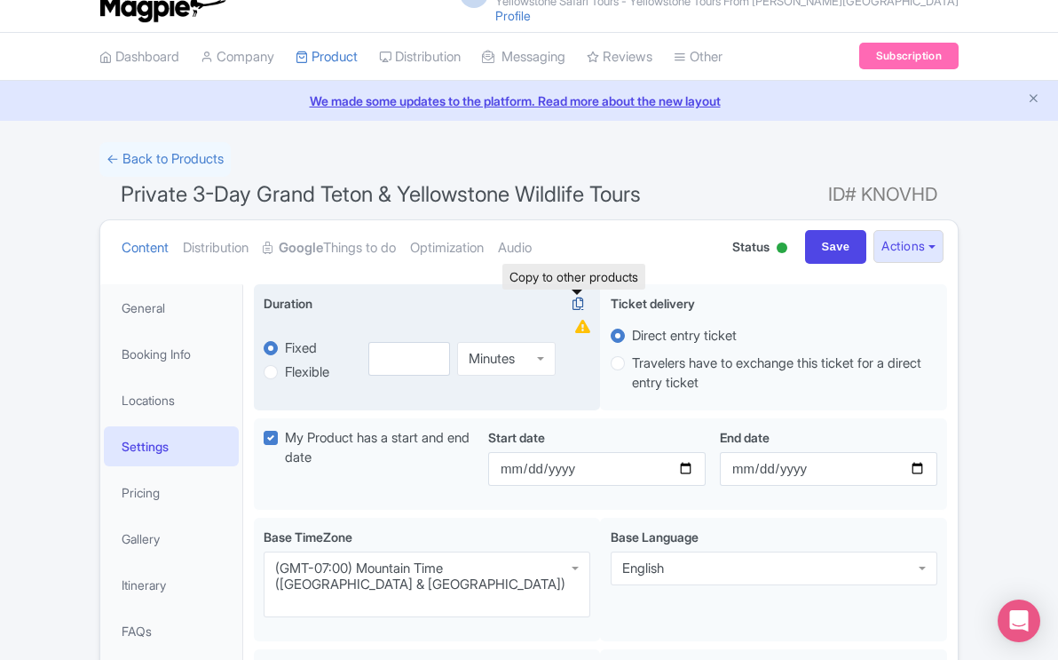
click at [579, 301] on icon at bounding box center [577, 304] width 25 height 16
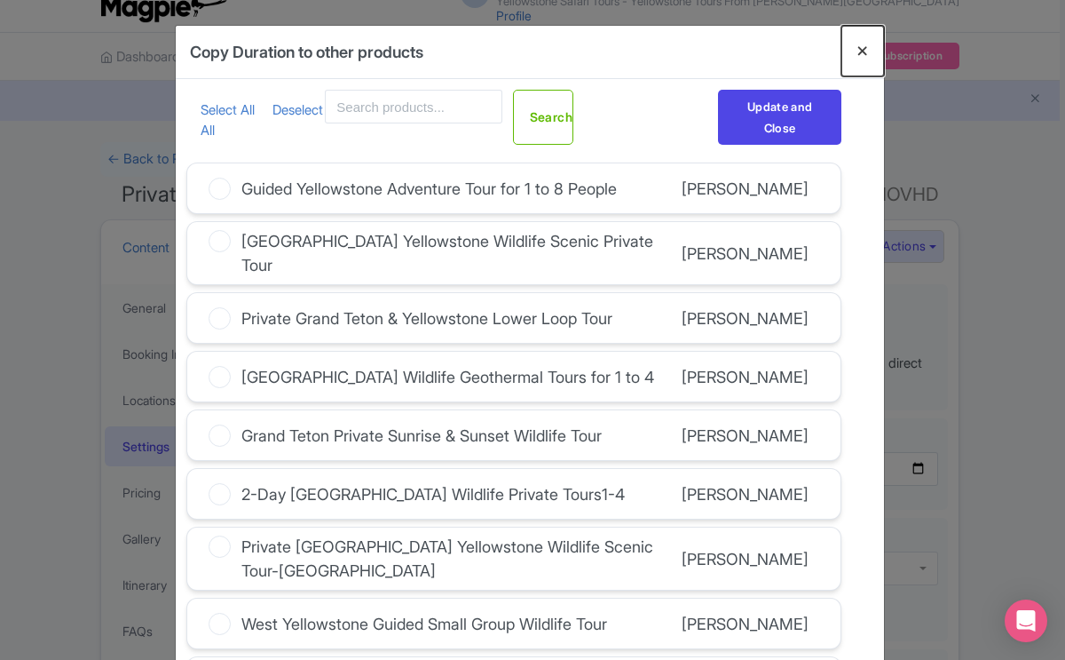
click at [858, 48] on button "Close" at bounding box center [863, 51] width 43 height 51
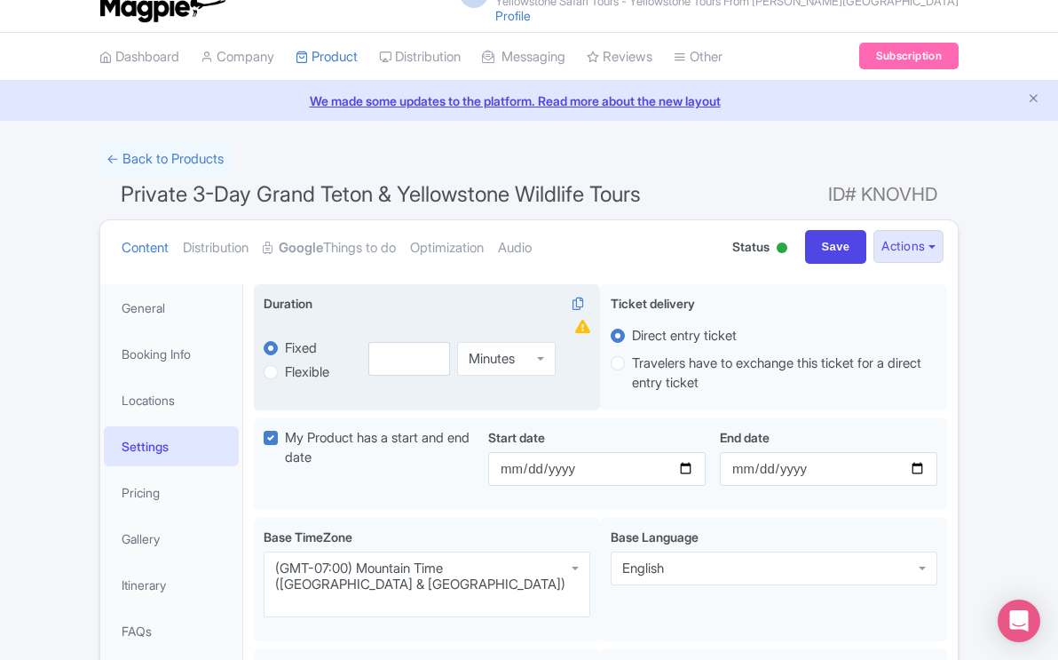
click at [332, 306] on div "Duration i" at bounding box center [427, 305] width 327 height 23
click at [580, 301] on icon at bounding box center [577, 304] width 25 height 16
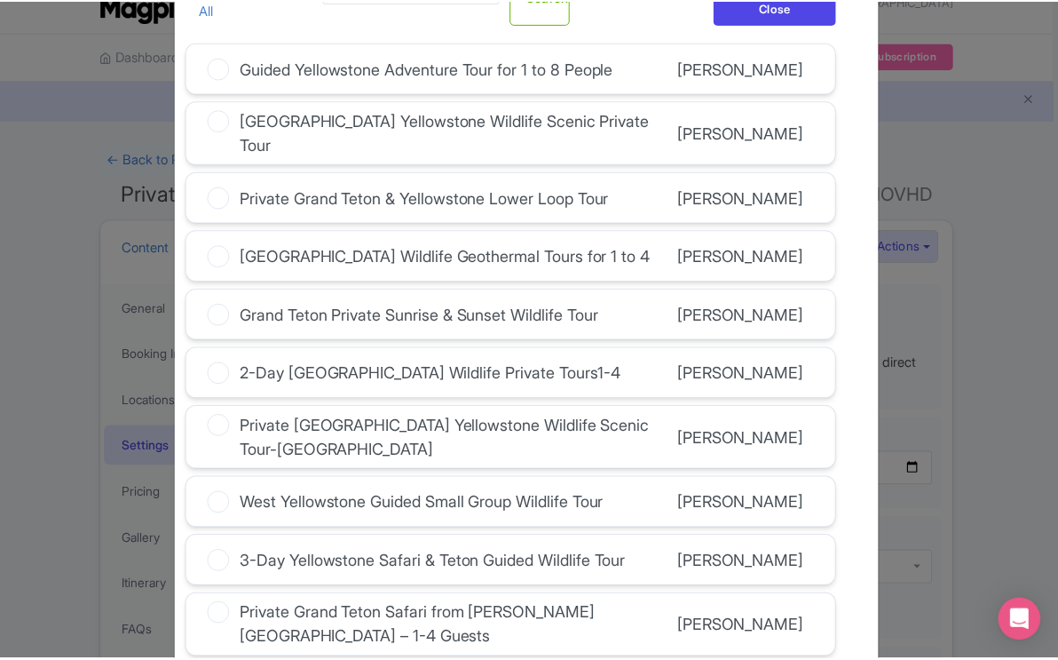
scroll to position [0, 0]
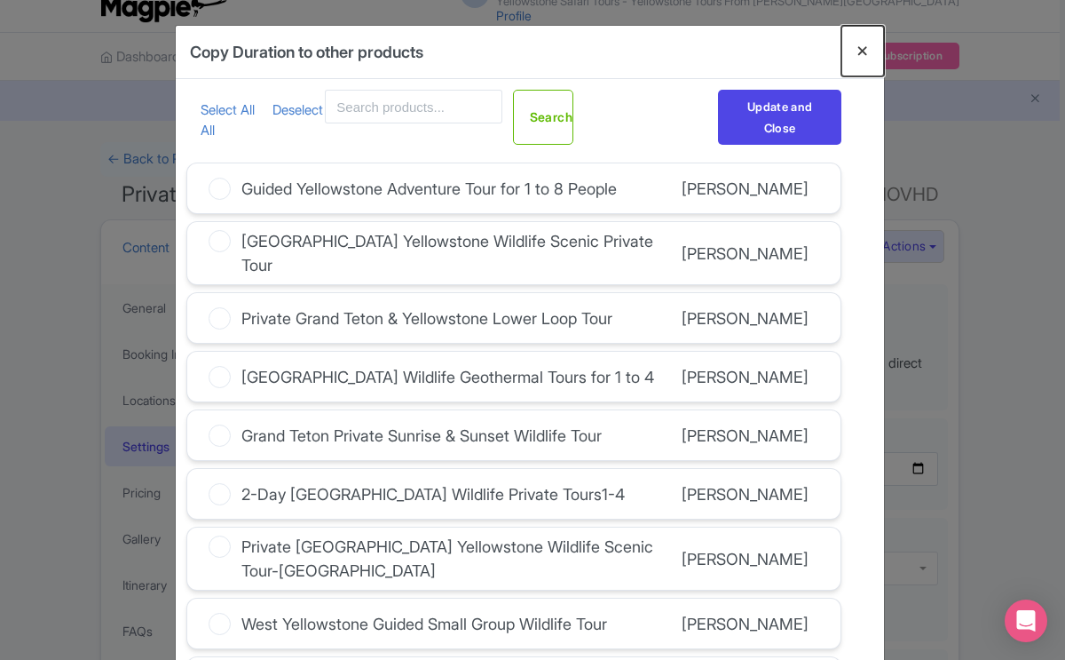
click at [863, 57] on button "Close" at bounding box center [863, 51] width 43 height 51
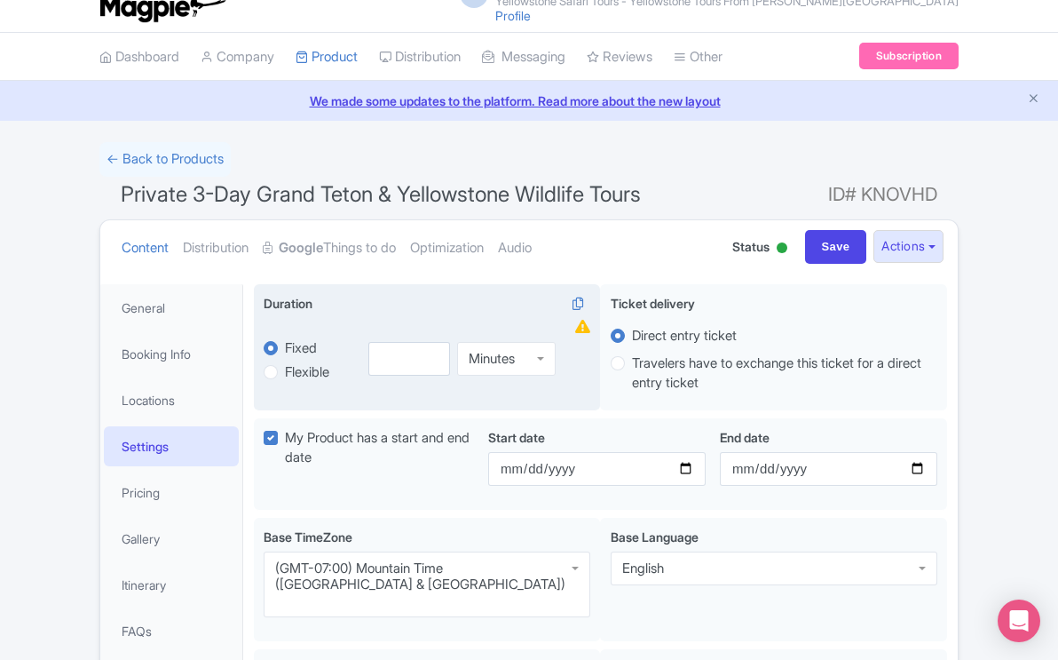
click at [376, 327] on div "Minutes Minutes" at bounding box center [466, 358] width 217 height 83
click at [299, 320] on div "Fixed Flexible" at bounding box center [311, 351] width 94 height 68
click at [381, 354] on input "number" at bounding box center [409, 359] width 82 height 34
click at [434, 354] on input "0.5" at bounding box center [409, 359] width 82 height 34
type input "0"
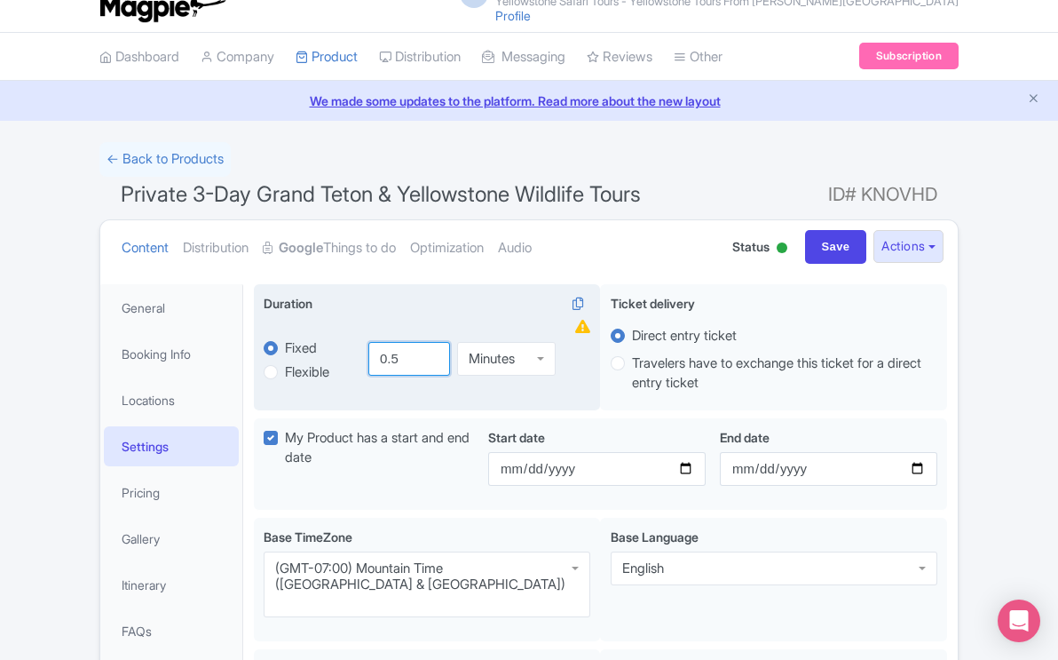
click at [431, 354] on input "0.5" at bounding box center [409, 359] width 82 height 34
click at [431, 354] on input "1" at bounding box center [409, 359] width 82 height 34
click at [431, 354] on input "1.5" at bounding box center [409, 359] width 82 height 34
click at [431, 354] on input "2" at bounding box center [409, 359] width 82 height 34
click at [431, 354] on input "2.5" at bounding box center [409, 359] width 82 height 34
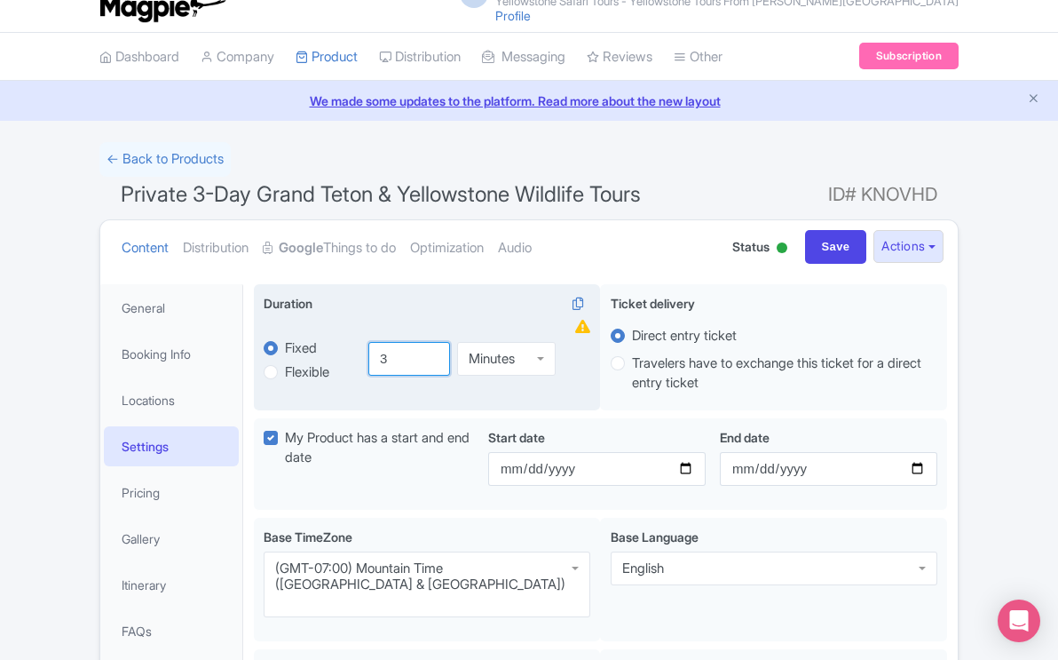
type input "3"
click at [431, 354] on input "3" at bounding box center [409, 359] width 82 height 34
click at [543, 355] on div "Minutes" at bounding box center [506, 359] width 99 height 34
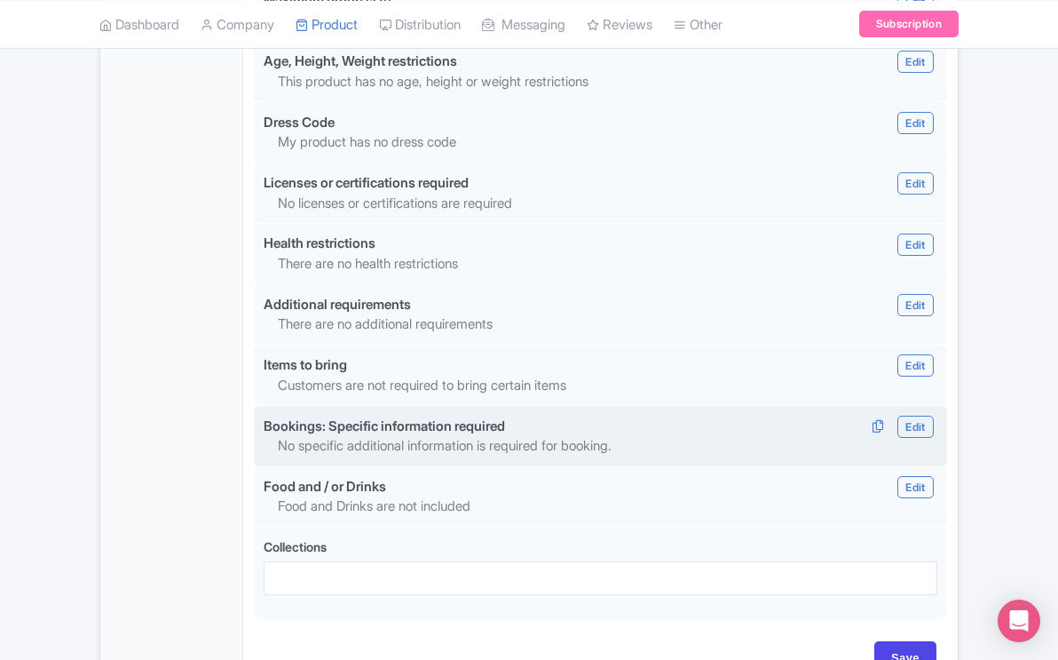
scroll to position [1698, 0]
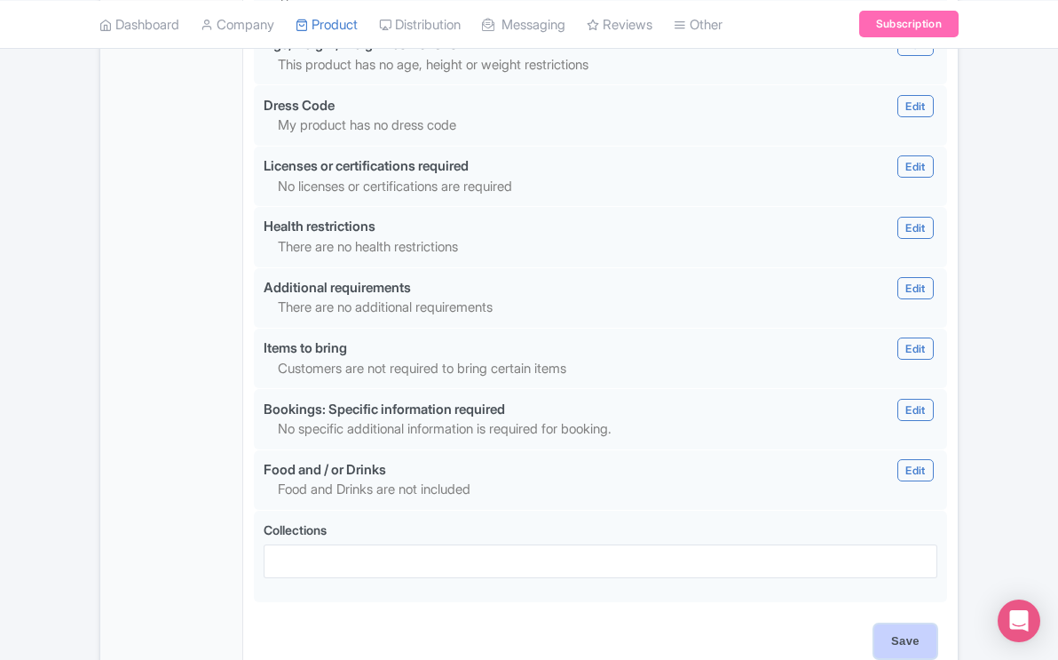
click at [896, 624] on input "Save" at bounding box center [905, 641] width 62 height 34
type input "Saving..."
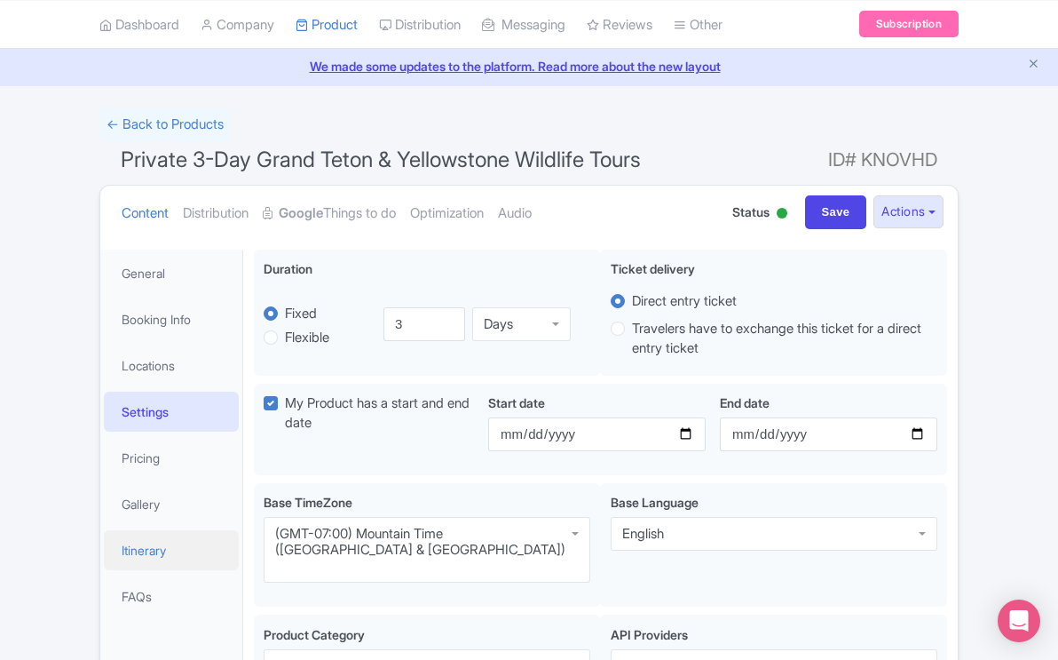
scroll to position [53, 0]
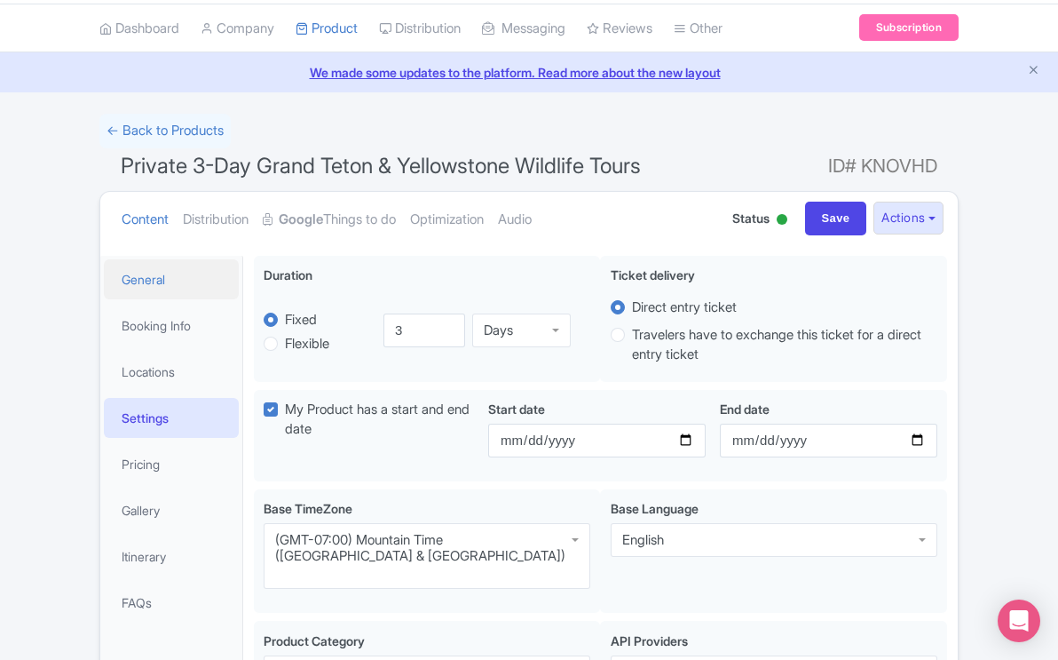
click at [155, 280] on link "General" at bounding box center [171, 279] width 135 height 40
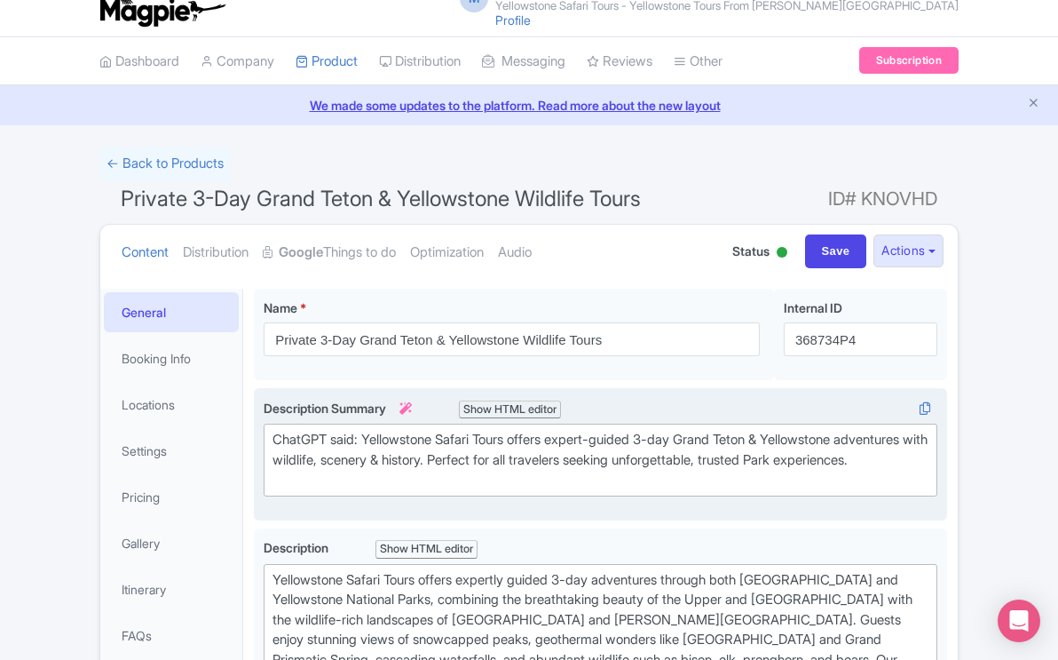
scroll to position [18, 0]
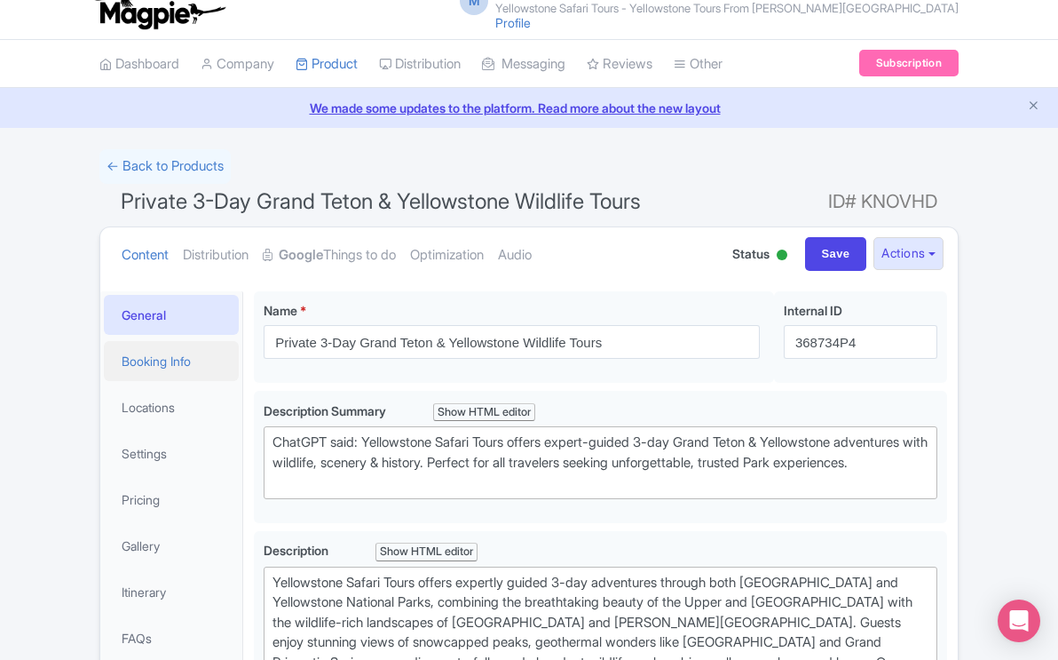
click at [165, 359] on link "Booking Info" at bounding box center [171, 361] width 135 height 40
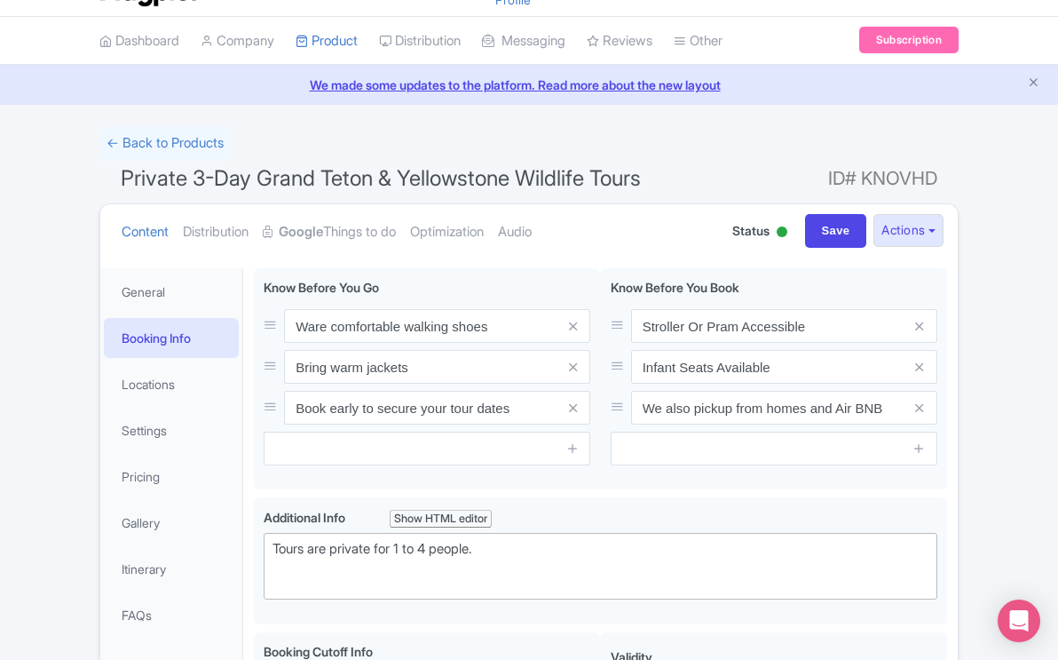
scroll to position [0, 0]
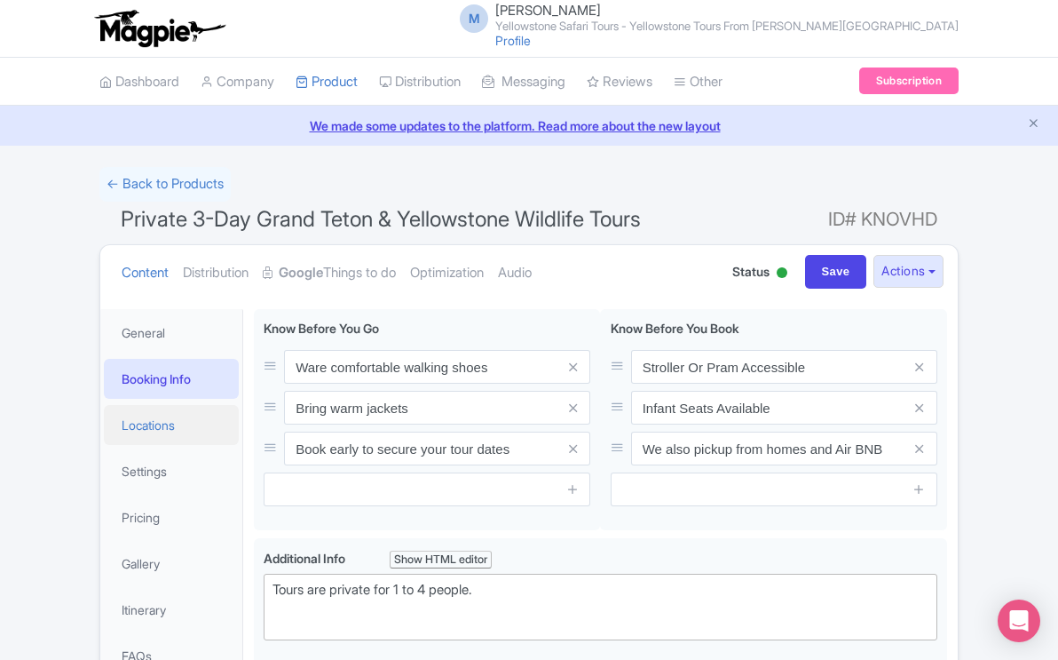
click at [167, 423] on link "Locations" at bounding box center [171, 425] width 135 height 40
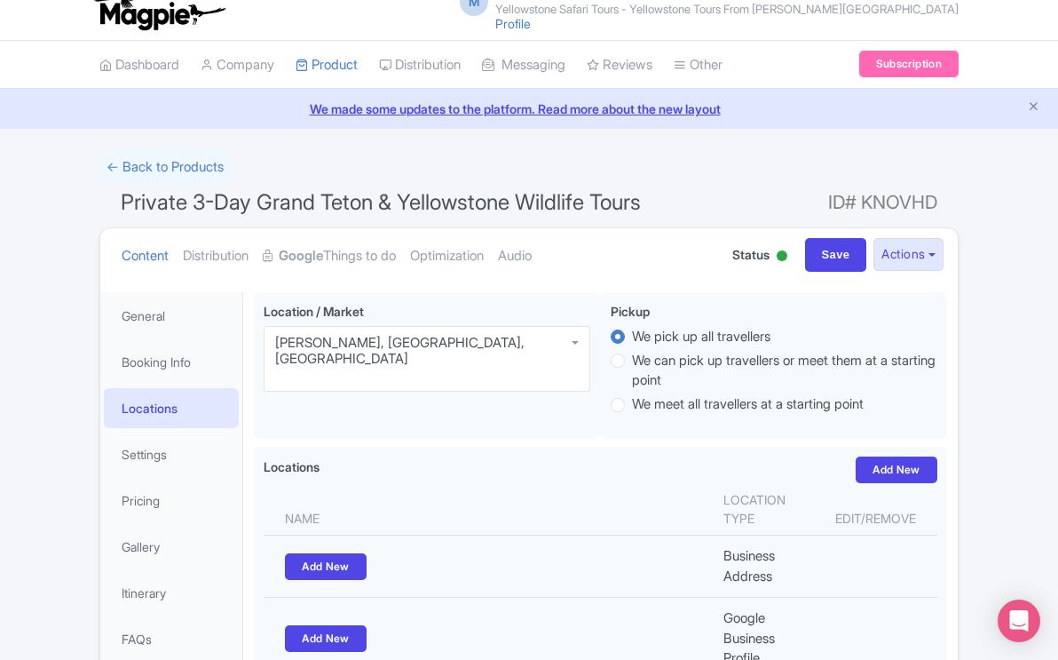
scroll to position [13, 0]
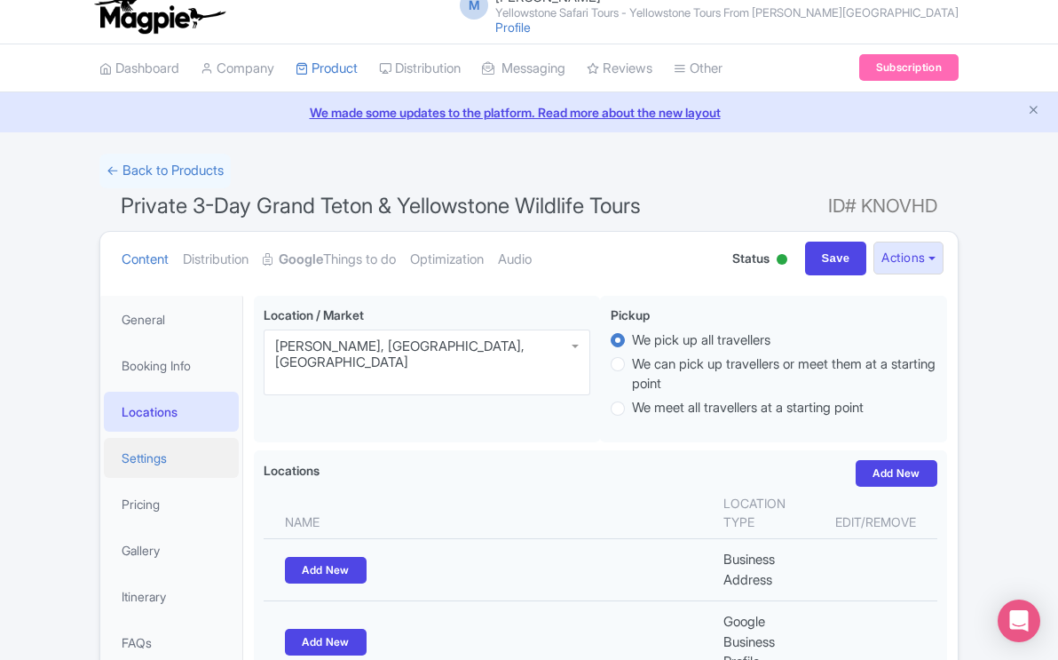
click at [156, 457] on link "Settings" at bounding box center [171, 458] width 135 height 40
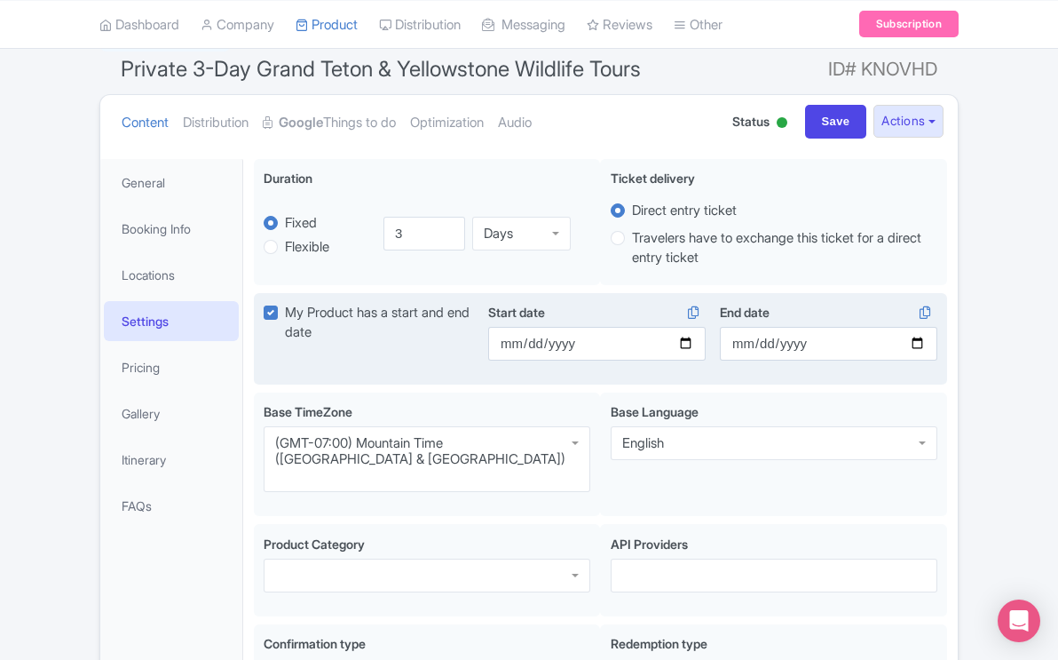
scroll to position [0, 0]
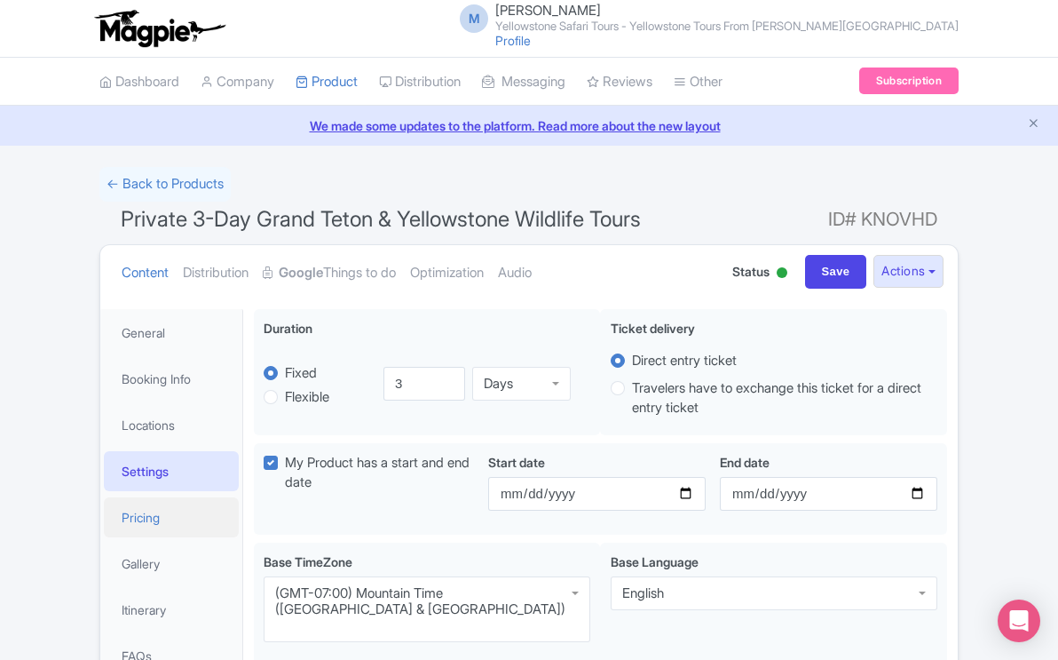
click at [148, 517] on link "Pricing" at bounding box center [171, 517] width 135 height 40
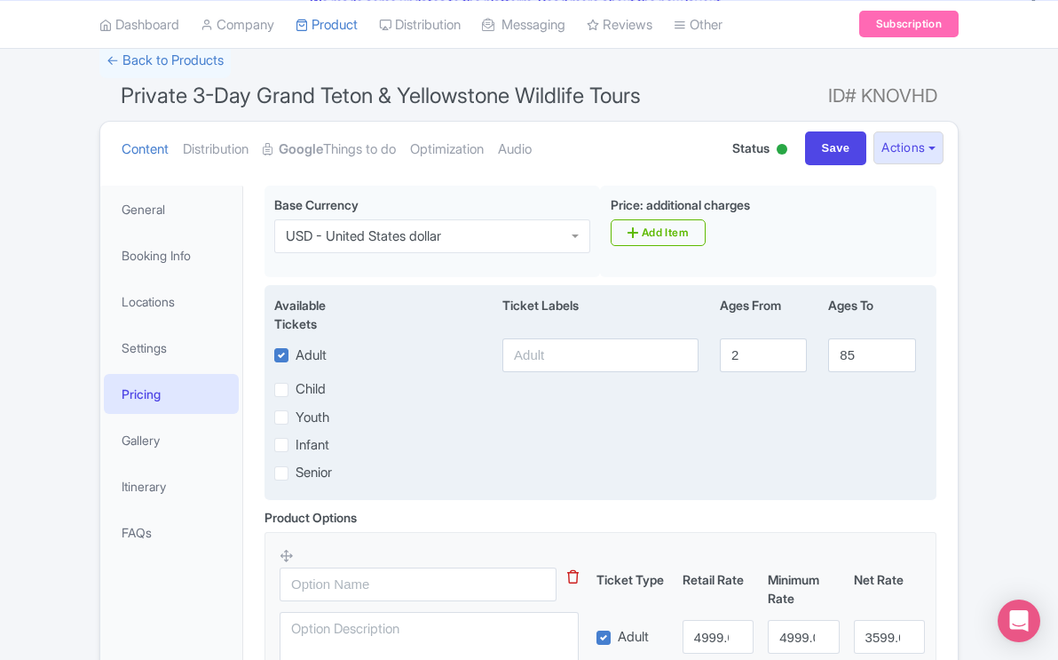
scroll to position [127, 0]
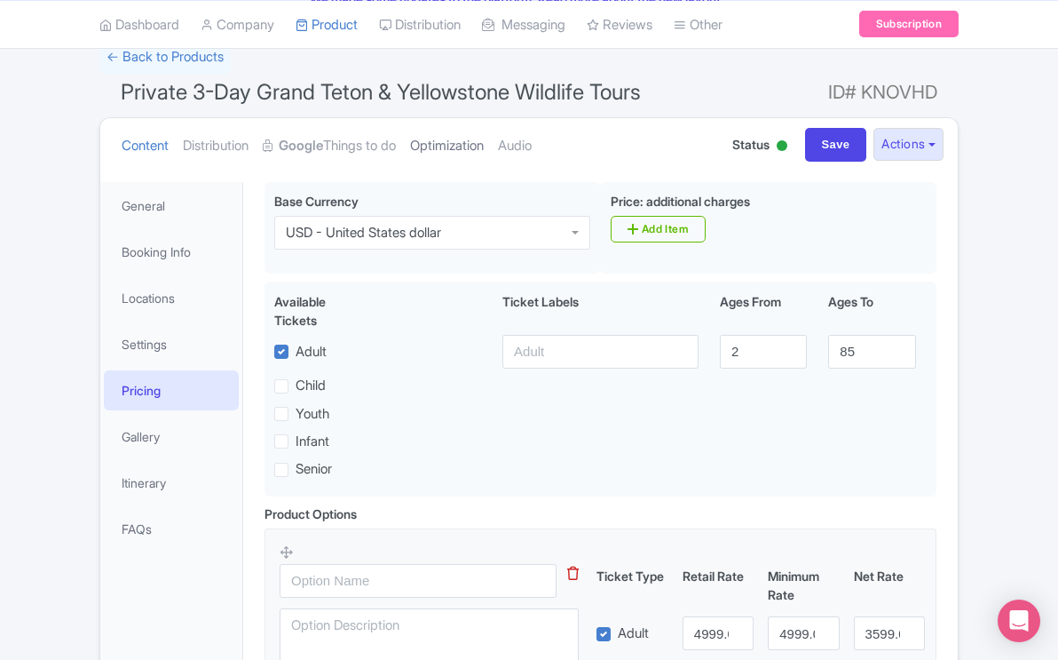
click at [484, 144] on link "Optimization" at bounding box center [447, 146] width 74 height 56
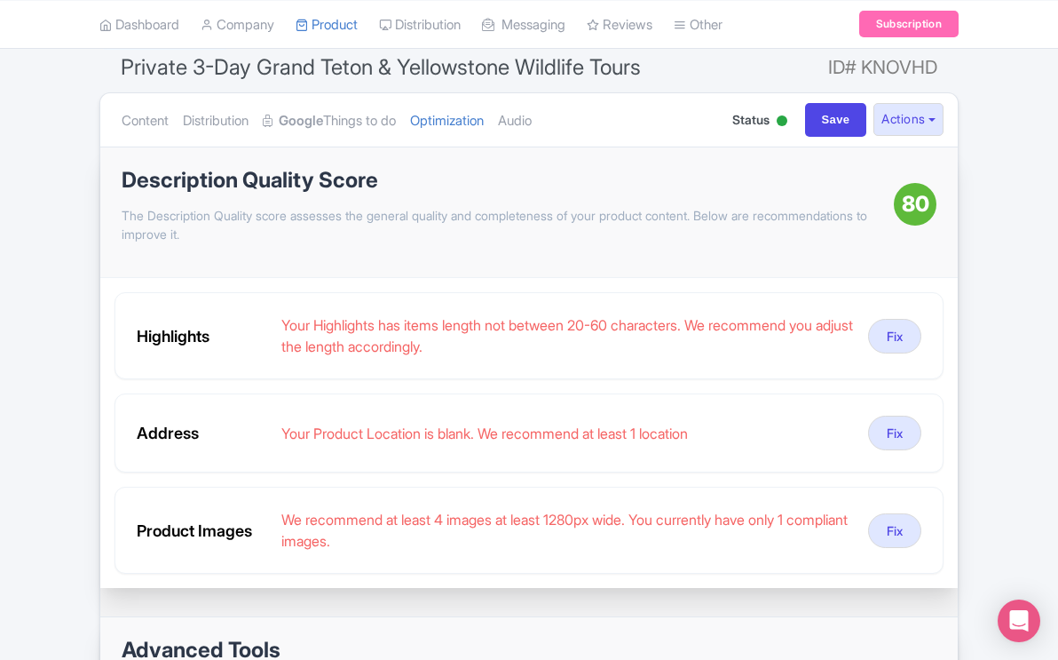
scroll to position [146, 0]
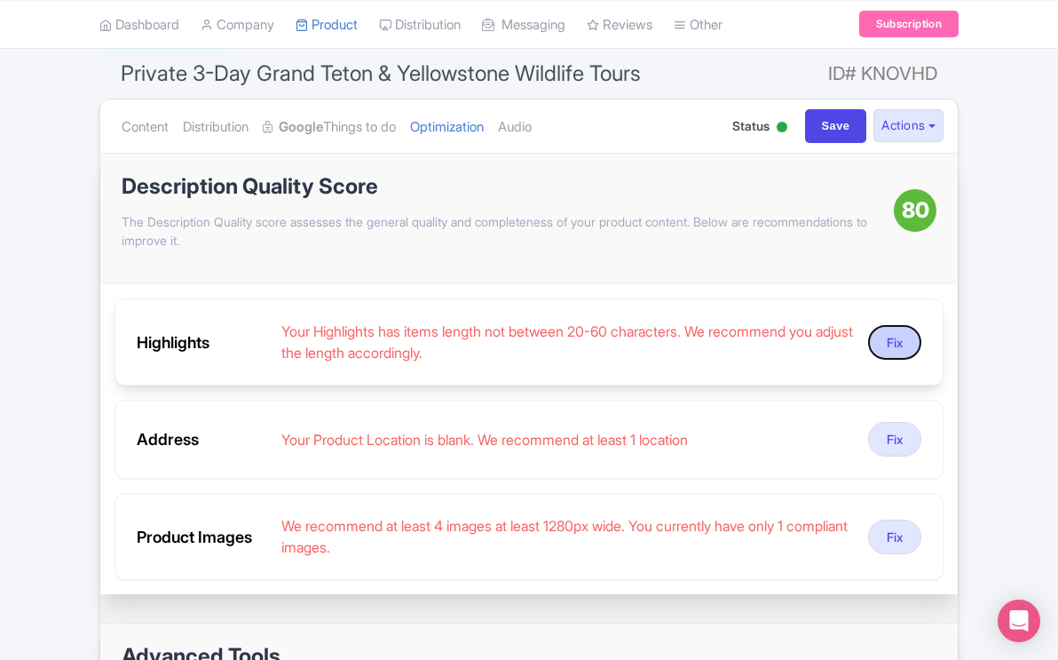
click at [897, 340] on button "Fix" at bounding box center [894, 342] width 53 height 35
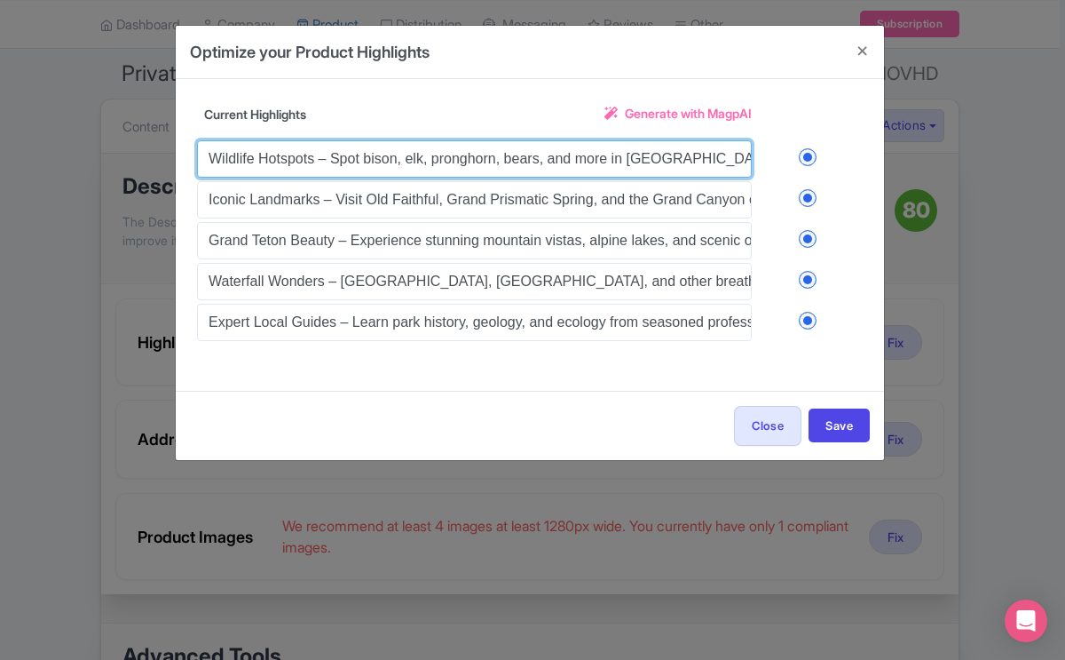
click at [724, 160] on input "Wildlife Hotspots – Spot bison, elk, pronghorn, bears, and more in [GEOGRAPHIC_…" at bounding box center [474, 158] width 555 height 37
click at [331, 160] on input "Wildlife Hotspots – Spot bison, elk, pronghorn, bears, and more in [GEOGRAPHIC_…" at bounding box center [474, 158] width 555 height 37
type input "Spot bison, elk, pronghorn, bears, and more in [GEOGRAPHIC_DATA] and [PERSON_NA…"
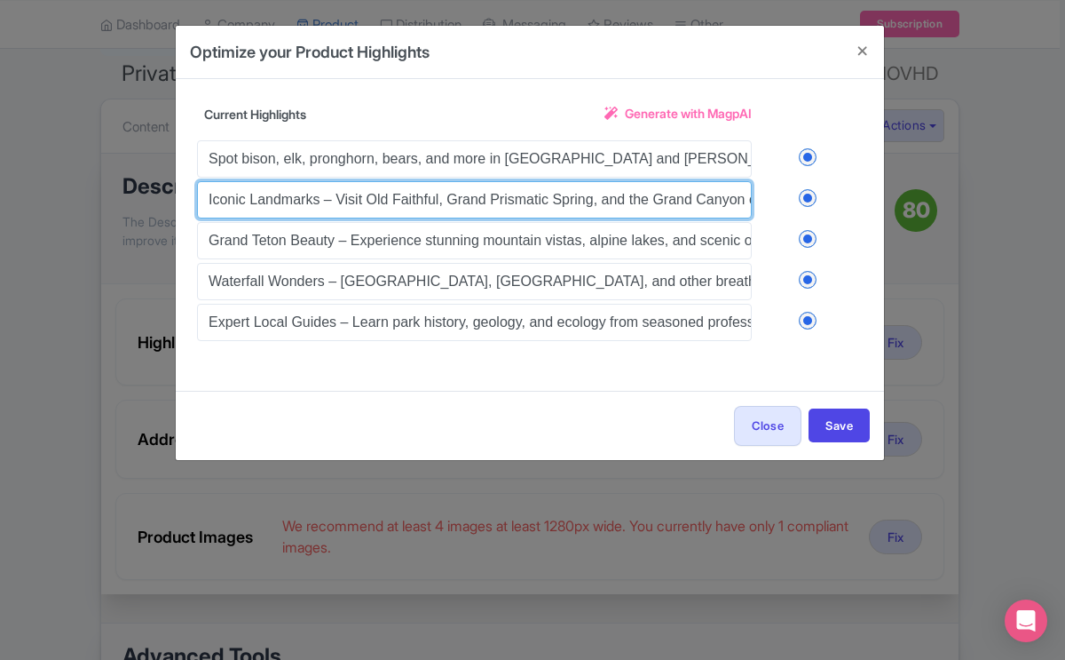
click at [335, 199] on input "Iconic Landmarks – Visit Old Faithful, Grand Prismatic Spring, and the Grand Ca…" at bounding box center [474, 199] width 555 height 37
type input "Visit Old Faithful, Grand Prismatic Spring, and the Grand Canyon of the Yellows…"
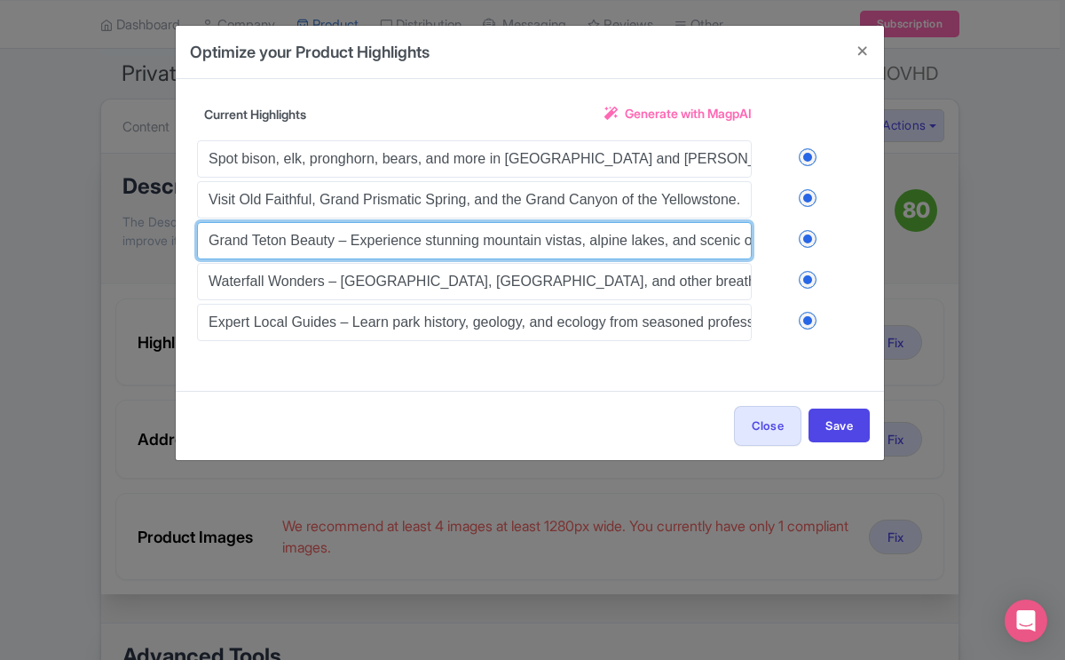
click at [349, 242] on input "Grand Teton Beauty – Experience stunning mountain vistas, alpine lakes, and sce…" at bounding box center [474, 240] width 555 height 37
type input "Experience stunning mountain vistas, alpine lakes, and scenic overlooks."
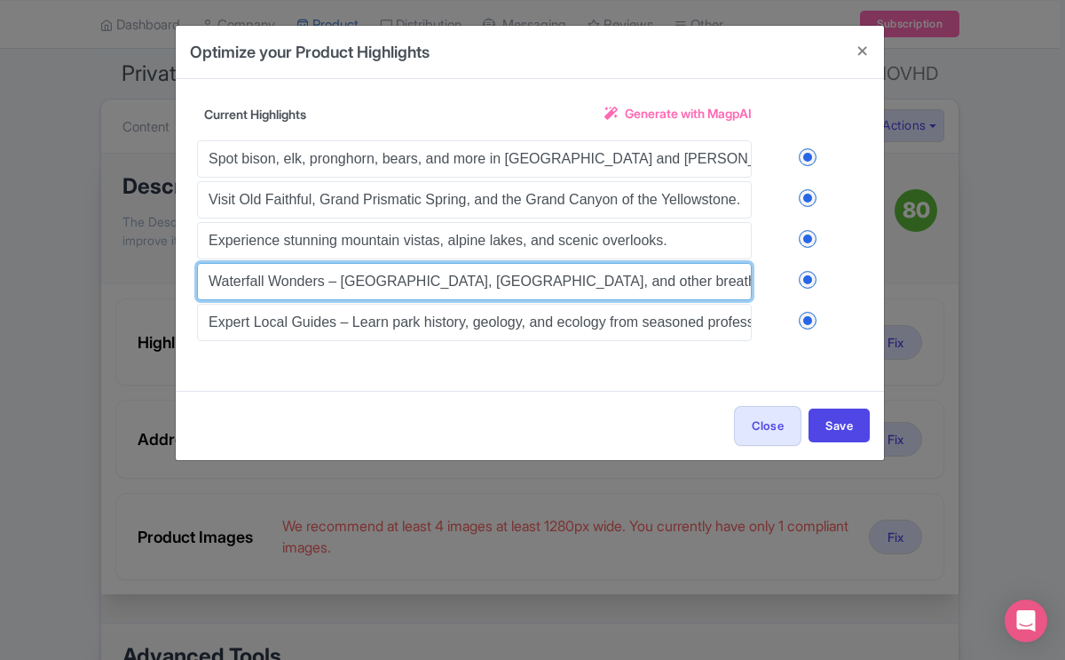
click at [339, 281] on input "Waterfall Wonders – [GEOGRAPHIC_DATA], [GEOGRAPHIC_DATA], and other breathtakin…" at bounding box center [474, 281] width 555 height 37
type input "[GEOGRAPHIC_DATA], [GEOGRAPHIC_DATA], and other breathtaking cascades."
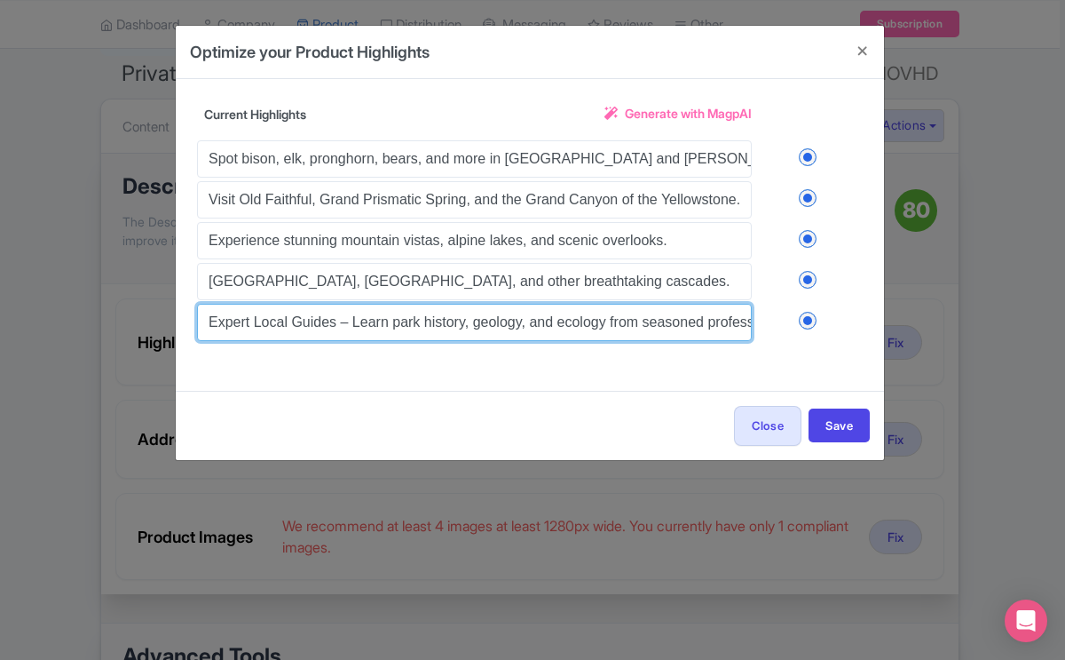
click at [352, 327] on input "Expert Local Guides – Learn park history, geology, and ecology from seasoned pr…" at bounding box center [474, 322] width 555 height 37
type input "Learn park history, geology, and ecology from seasoned professionals."
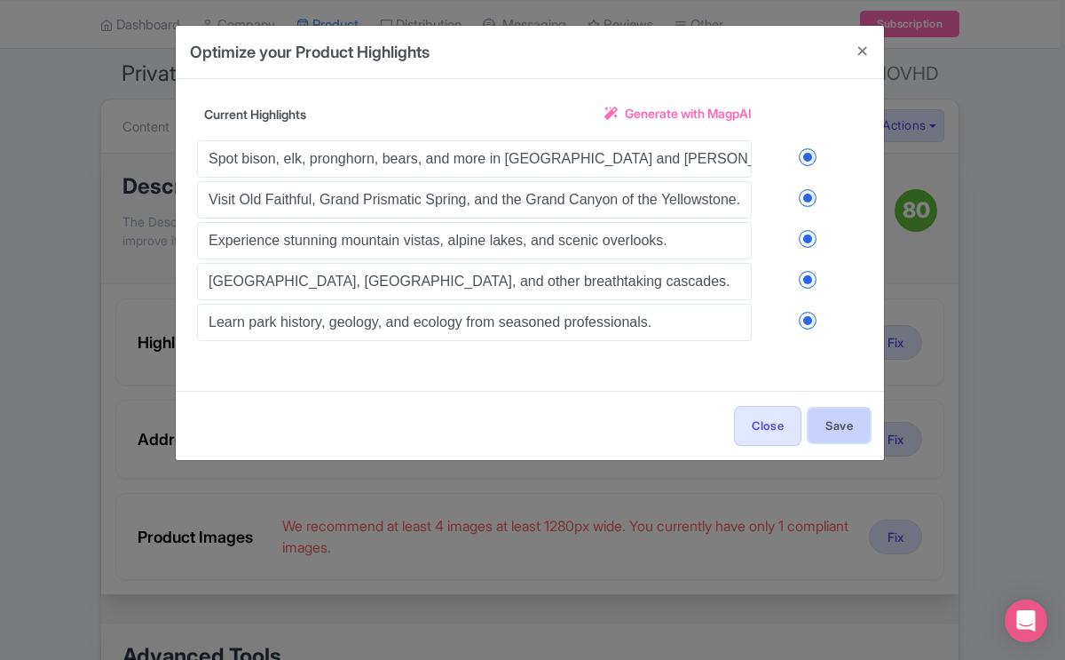
click at [826, 419] on button "Save" at bounding box center [839, 425] width 61 height 34
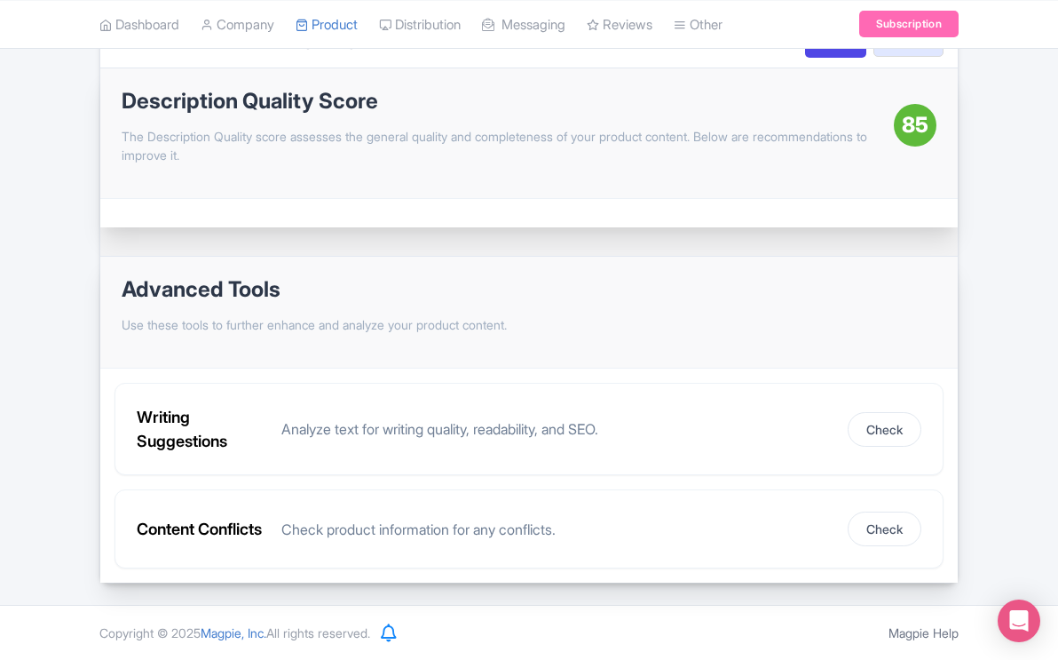
scroll to position [0, 0]
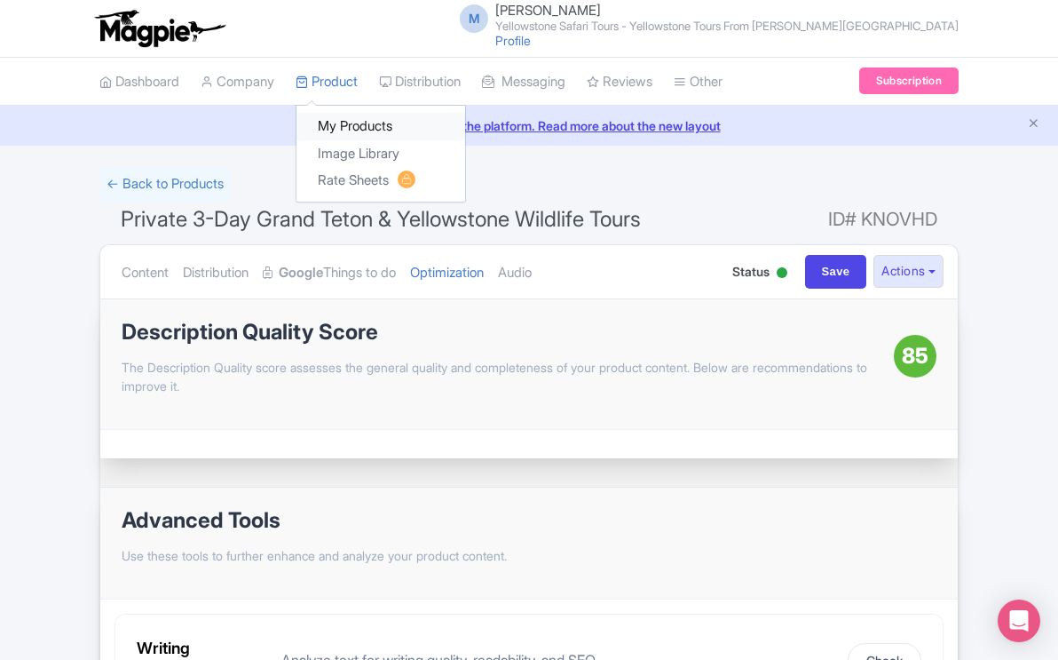
click at [349, 128] on link "My Products" at bounding box center [380, 127] width 169 height 28
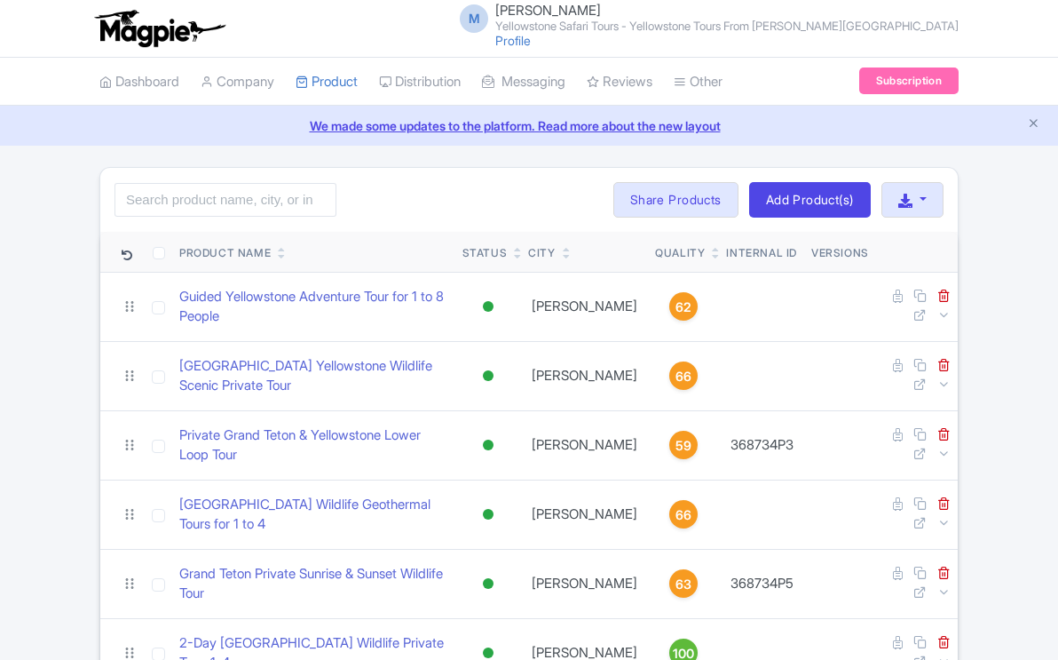
scroll to position [520, 0]
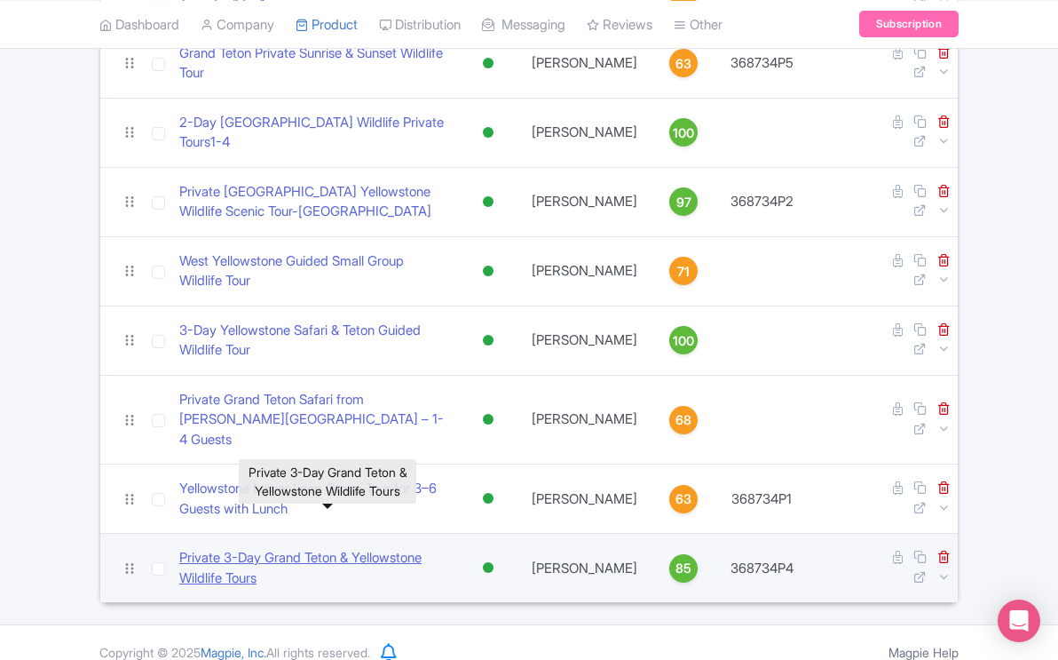
click at [332, 548] on link "Private 3-Day Grand Teton & Yellowstone Wildlife Tours" at bounding box center [313, 568] width 269 height 40
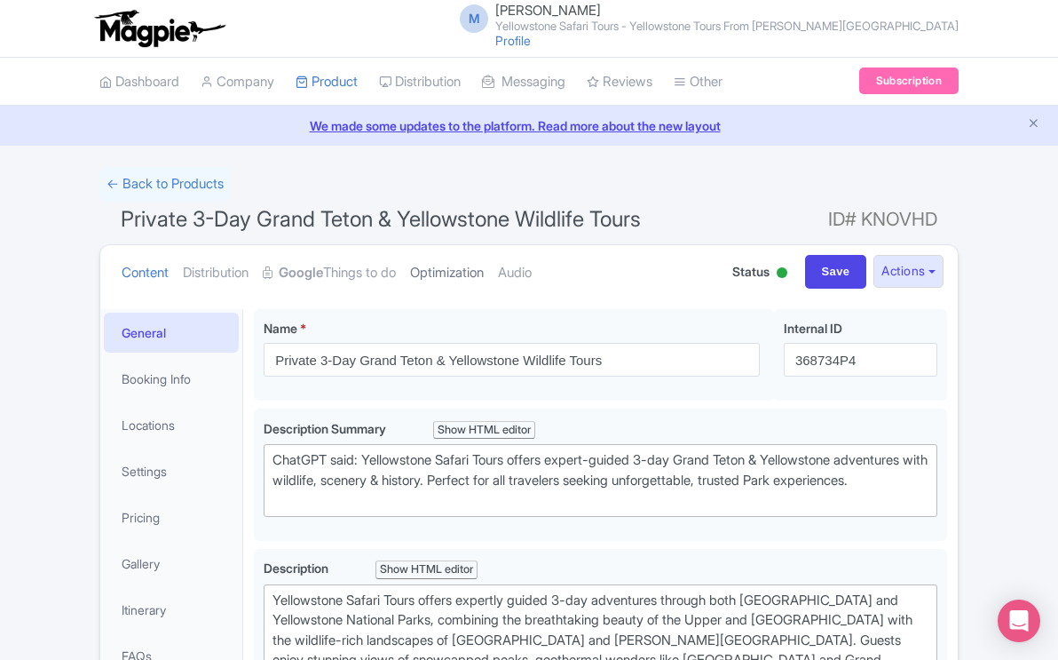
click at [483, 273] on link "Optimization" at bounding box center [447, 273] width 74 height 56
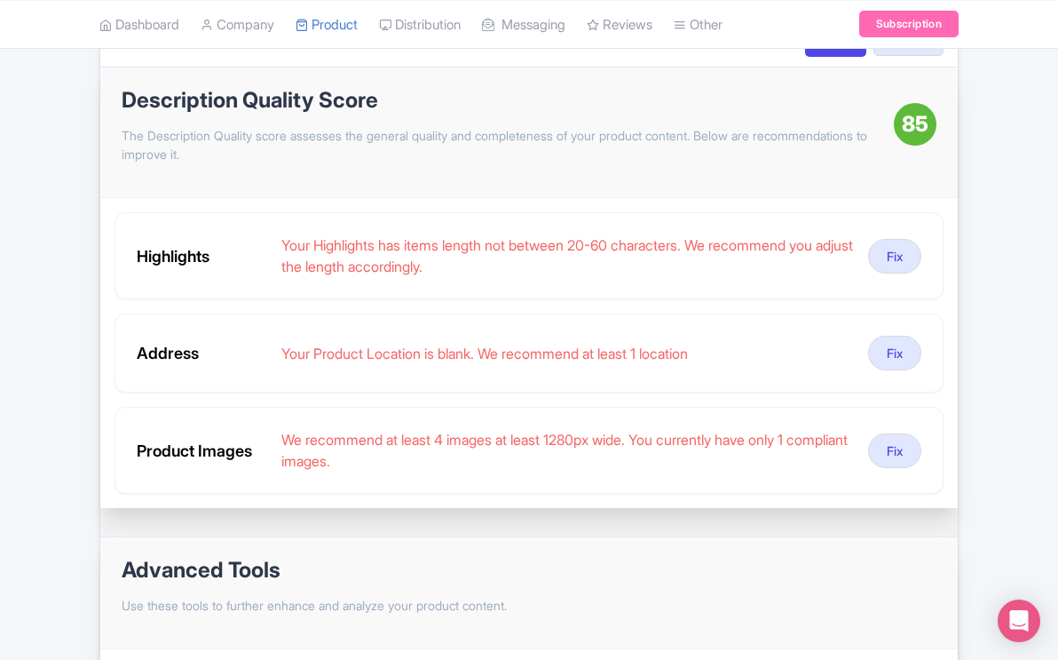
scroll to position [237, 0]
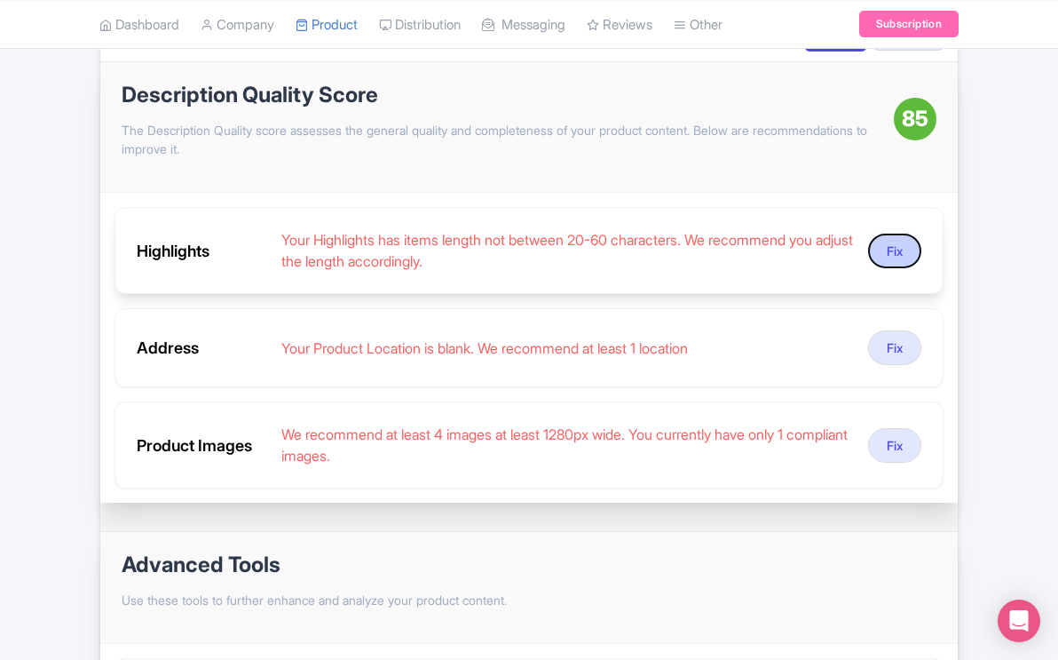
click at [888, 249] on button "Fix" at bounding box center [894, 250] width 53 height 35
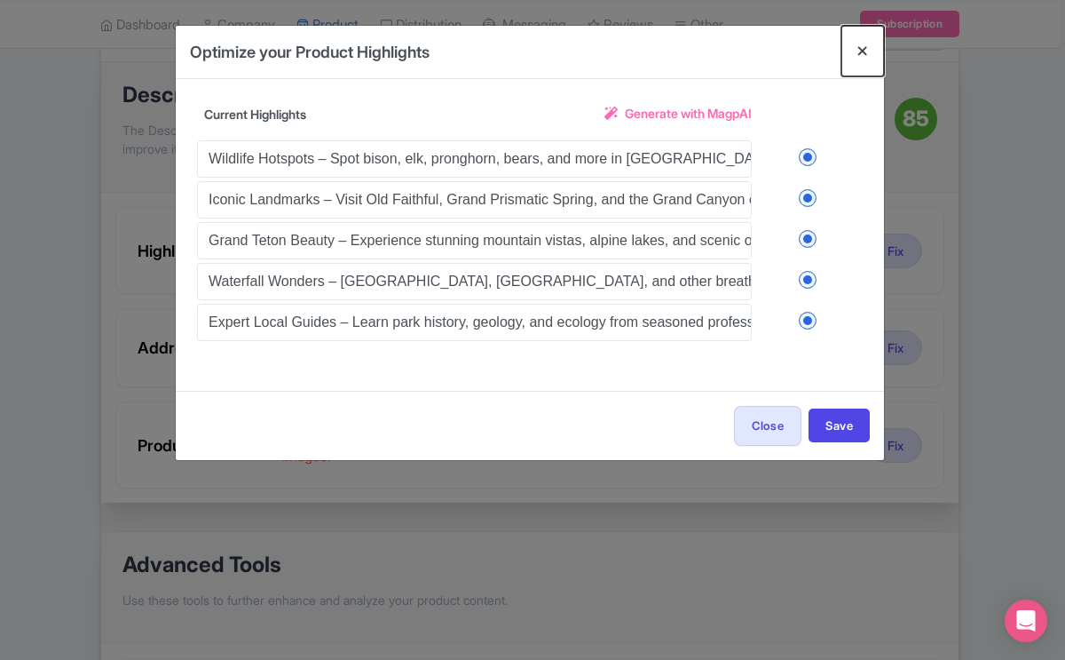
click at [861, 44] on button "Close" at bounding box center [863, 51] width 43 height 51
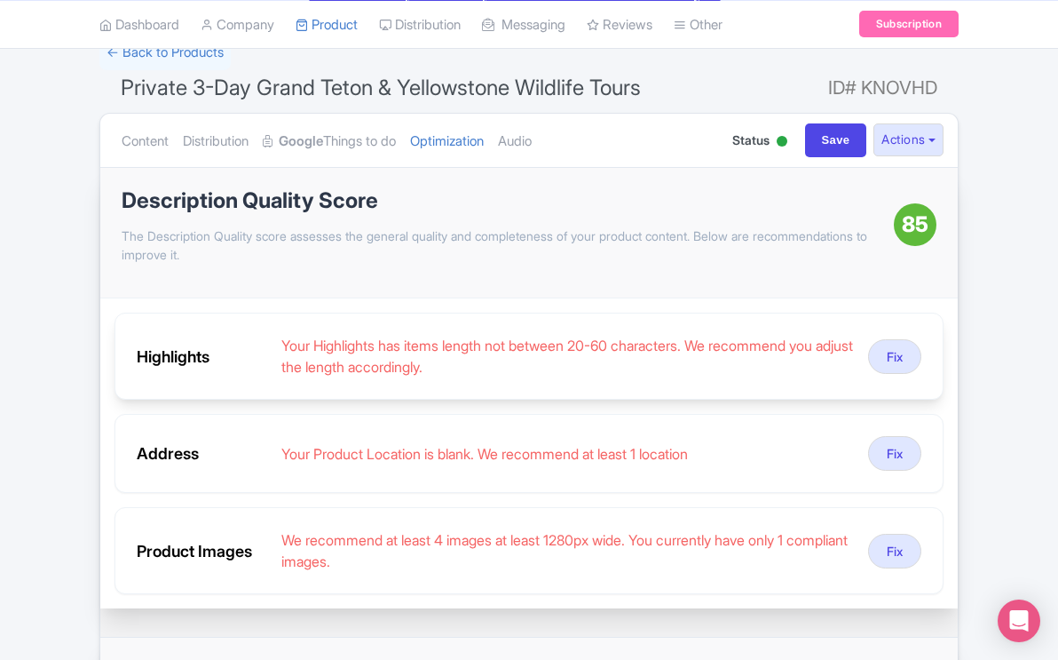
scroll to position [0, 0]
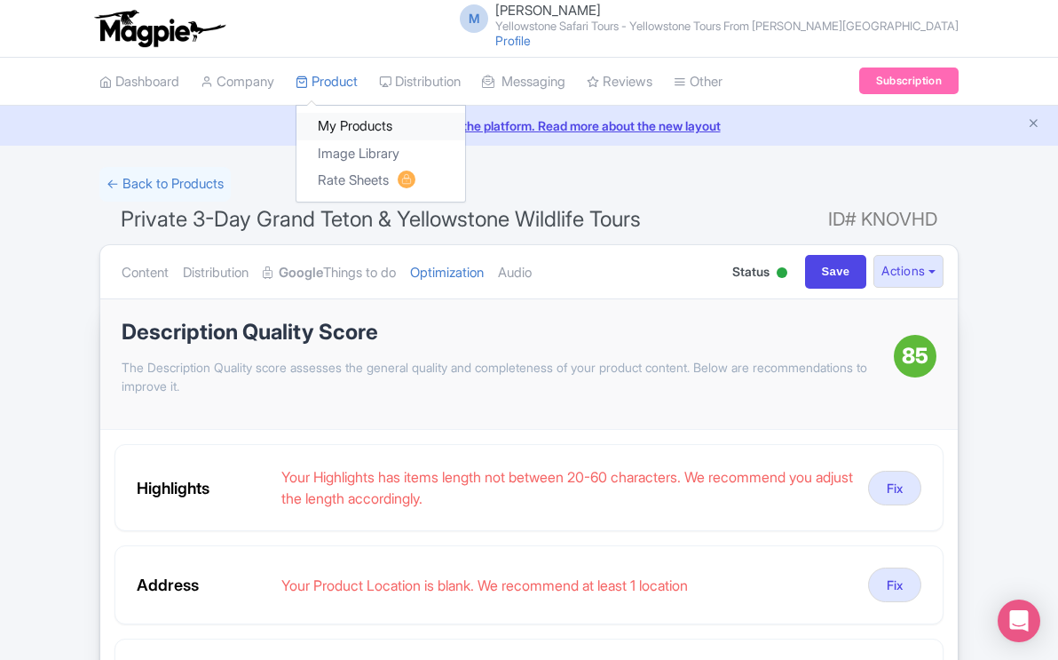
click at [354, 129] on link "My Products" at bounding box center [380, 127] width 169 height 28
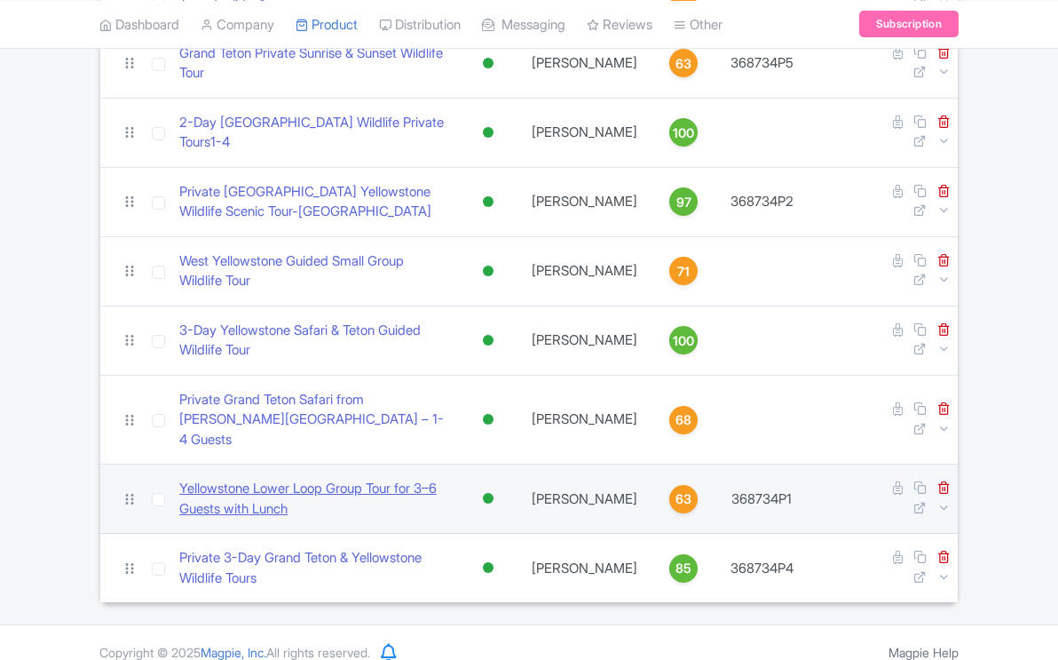
scroll to position [520, 0]
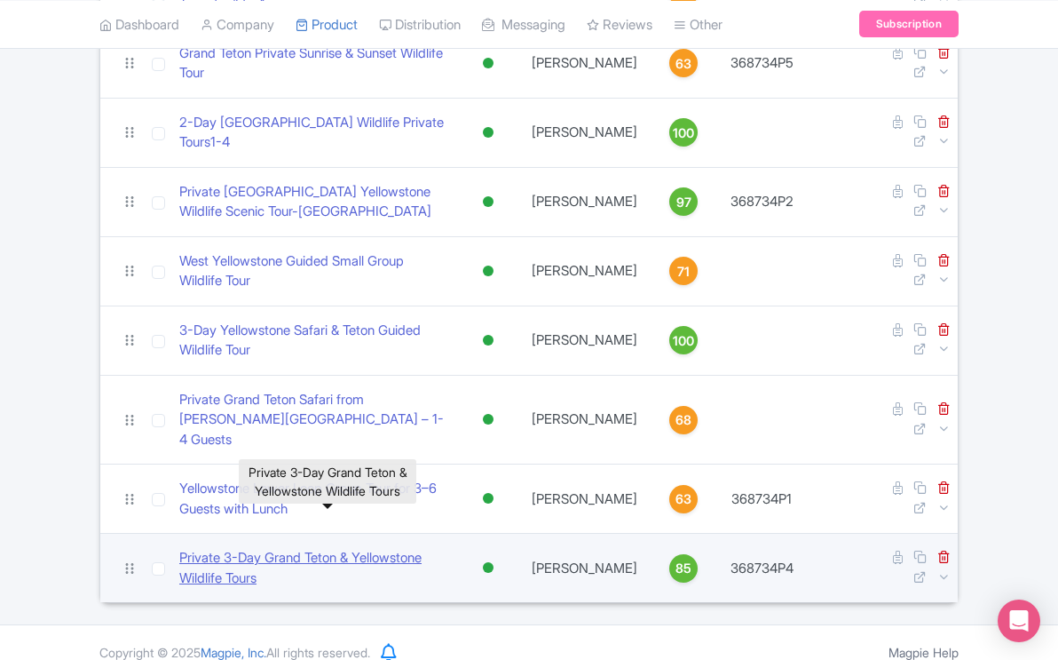
click at [361, 548] on link "Private 3-Day Grand Teton & Yellowstone Wildlife Tours" at bounding box center [313, 568] width 269 height 40
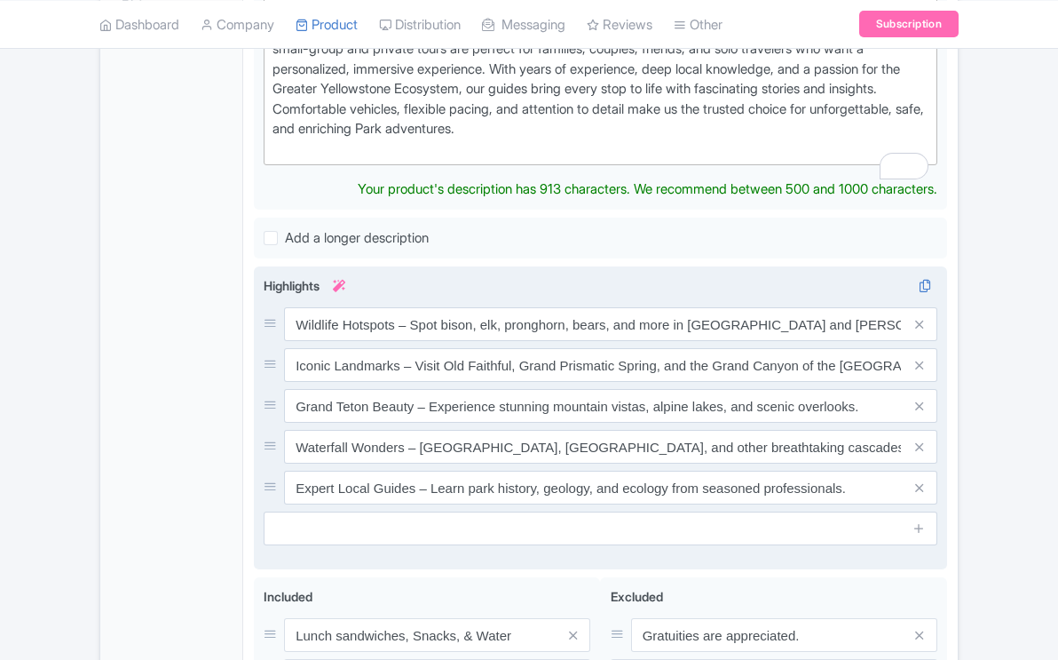
scroll to position [651, 0]
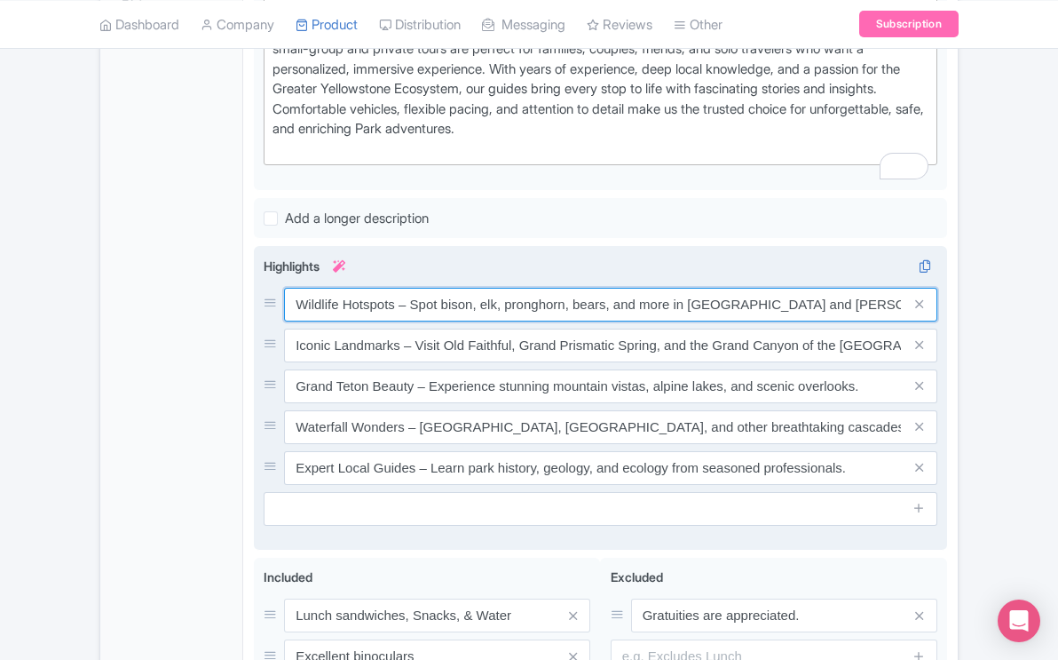
click at [412, 348] on div "Wildlife Hotspots – Spot bison, elk, pronghorn, bears, and more in [GEOGRAPHIC_…" at bounding box center [601, 386] width 674 height 197
type input "Spot bison, elk, pronghorn, bears, and more in [GEOGRAPHIC_DATA] and [PERSON_NA…"
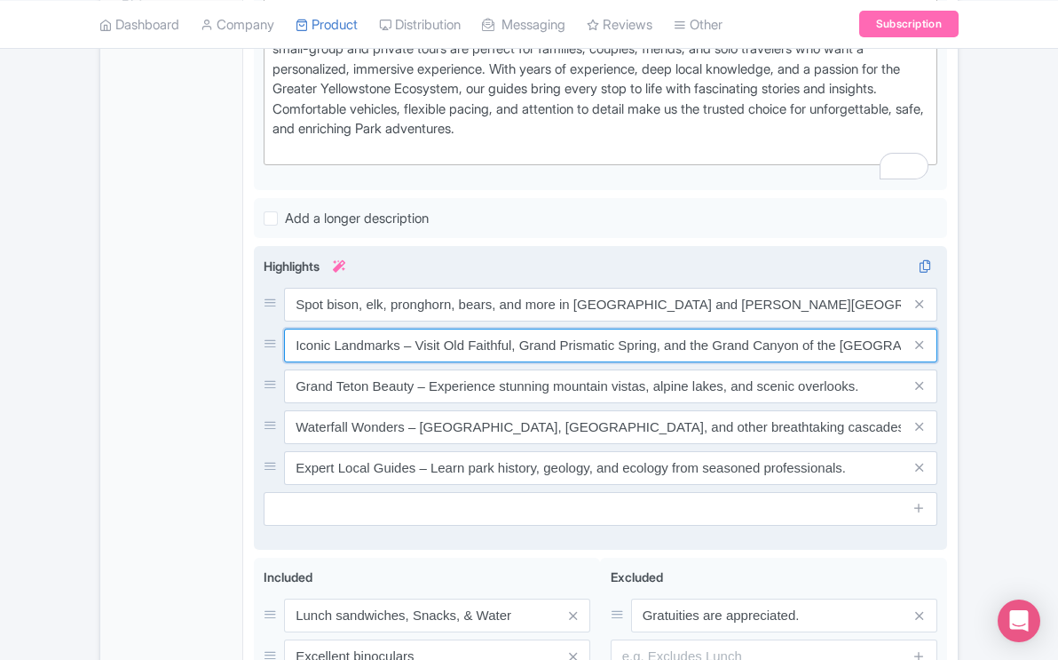
click at [414, 321] on input "Iconic Landmarks – Visit Old Faithful, Grand Prismatic Spring, and the Grand Ca…" at bounding box center [610, 305] width 653 height 34
type input "Visit Old Faithful, Grand Prismatic Spring, and the Grand Canyon of the Yellows…"
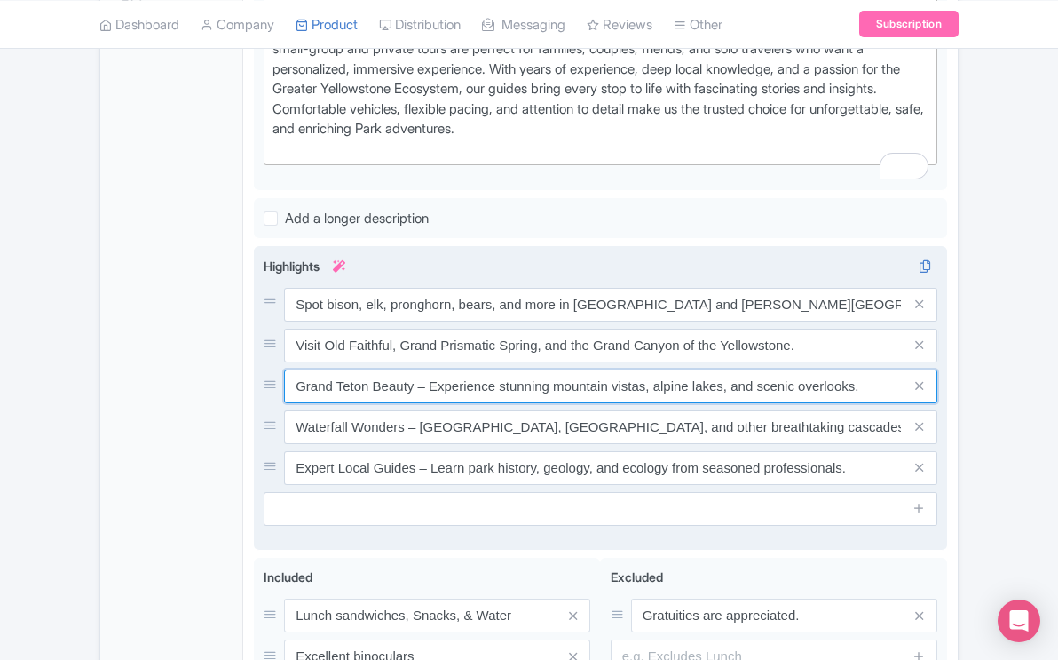
click at [429, 321] on input "Grand Teton Beauty – Experience stunning mountain vistas, alpine lakes, and sce…" at bounding box center [610, 305] width 653 height 34
type input "Experience stunning mountain vistas, alpine lakes, and scenic overlooks."
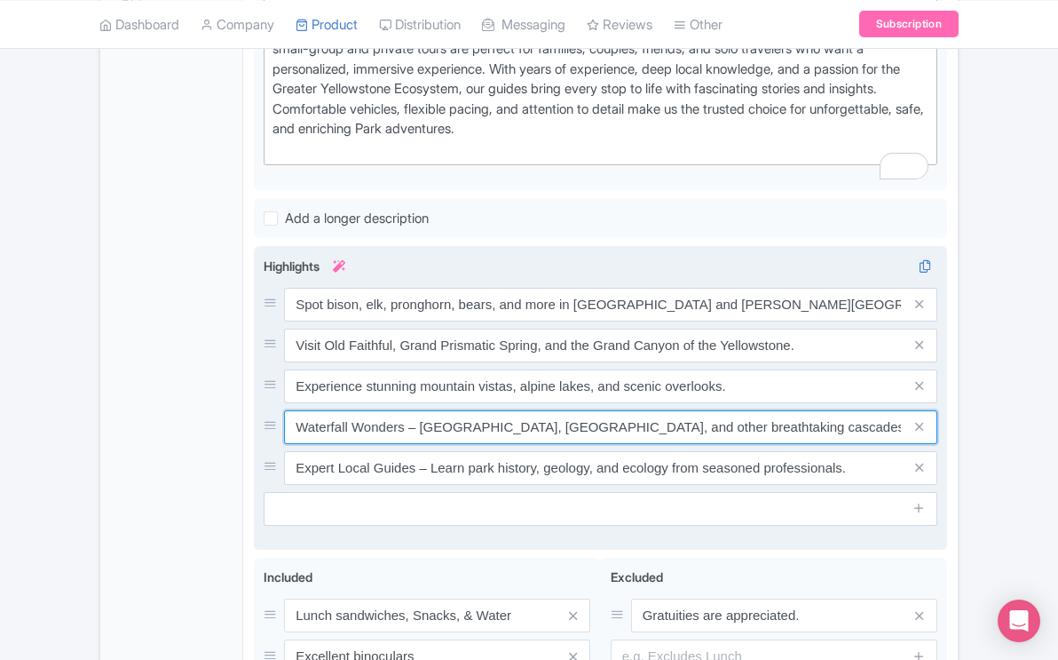
click at [420, 321] on input "Waterfall Wonders – See Tower Falls, Lower Falls, and other breathtaking cascad…" at bounding box center [610, 305] width 653 height 34
type input "[GEOGRAPHIC_DATA], [GEOGRAPHIC_DATA], and other breathtaking cascades."
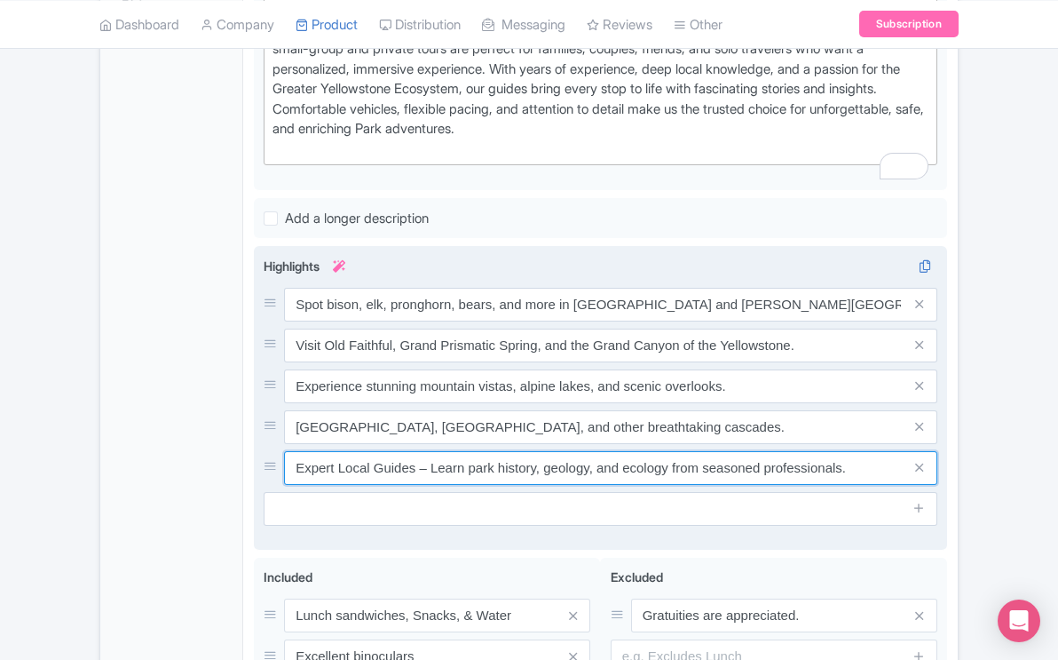
click at [428, 321] on input "Expert Local Guides – Learn park history, geology, and ecology from seasoned pr…" at bounding box center [610, 305] width 653 height 34
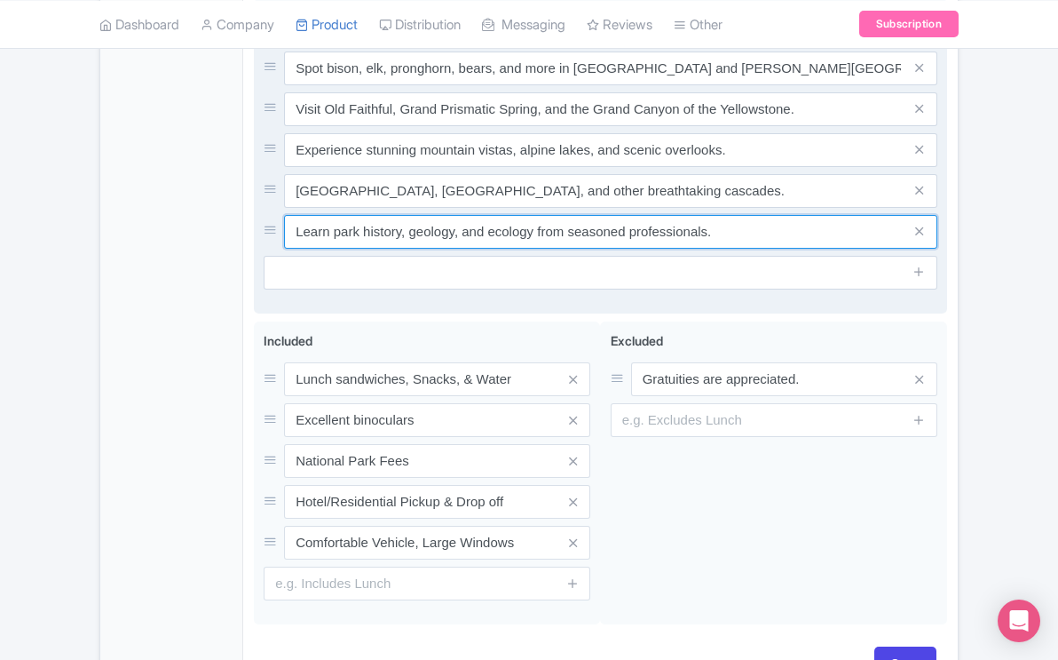
scroll to position [1022, 0]
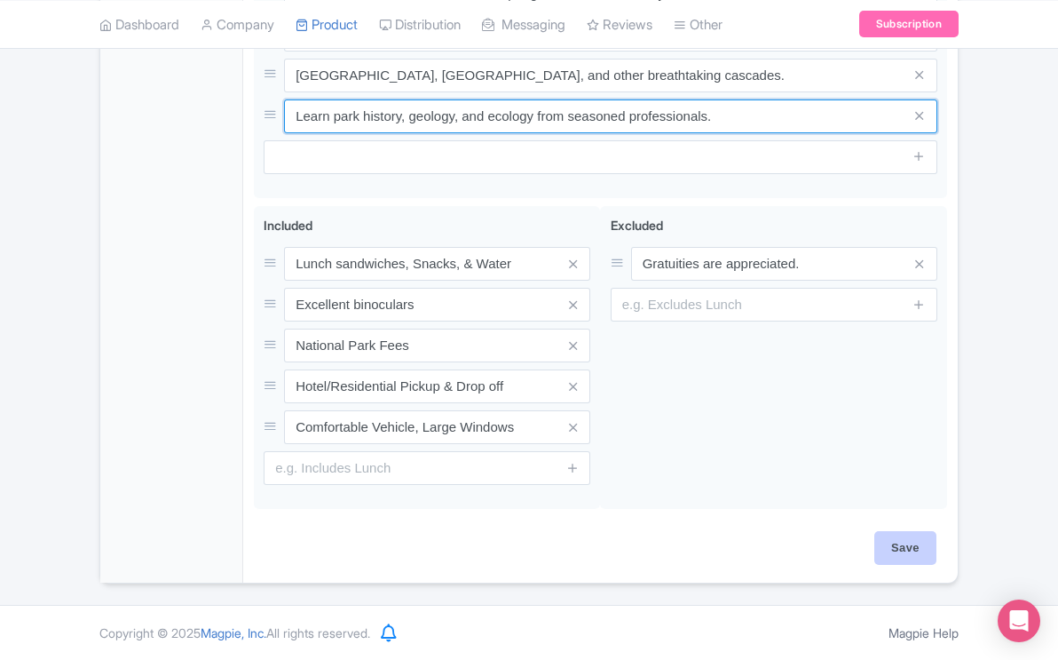
type input "Learn park history, geology, and ecology from seasoned professionals."
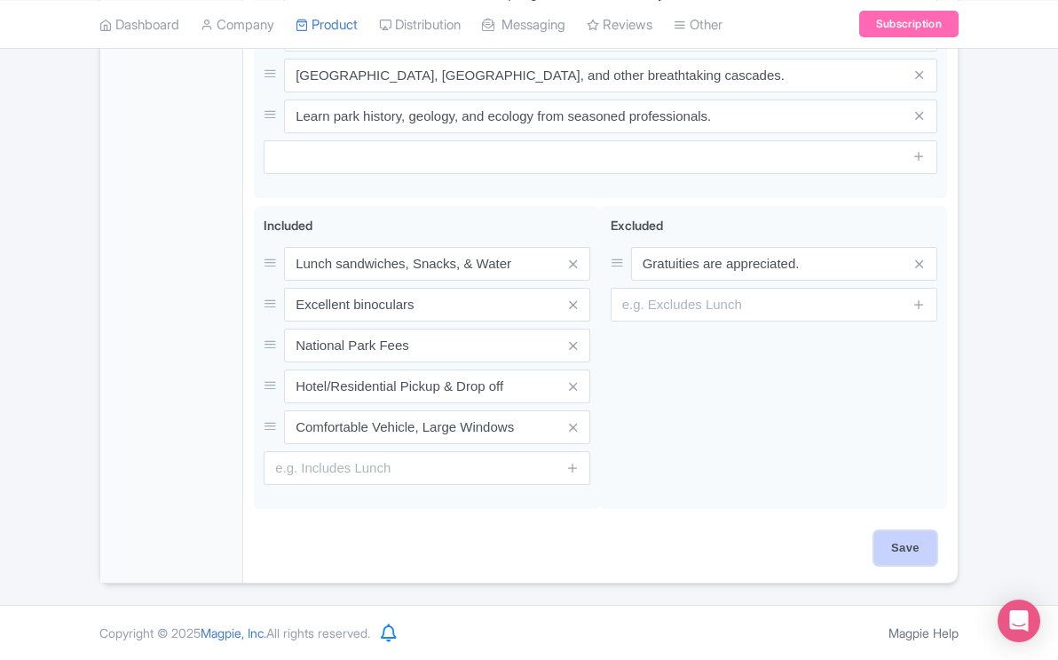
click at [894, 542] on input "Save" at bounding box center [905, 548] width 62 height 34
type input "Saving..."
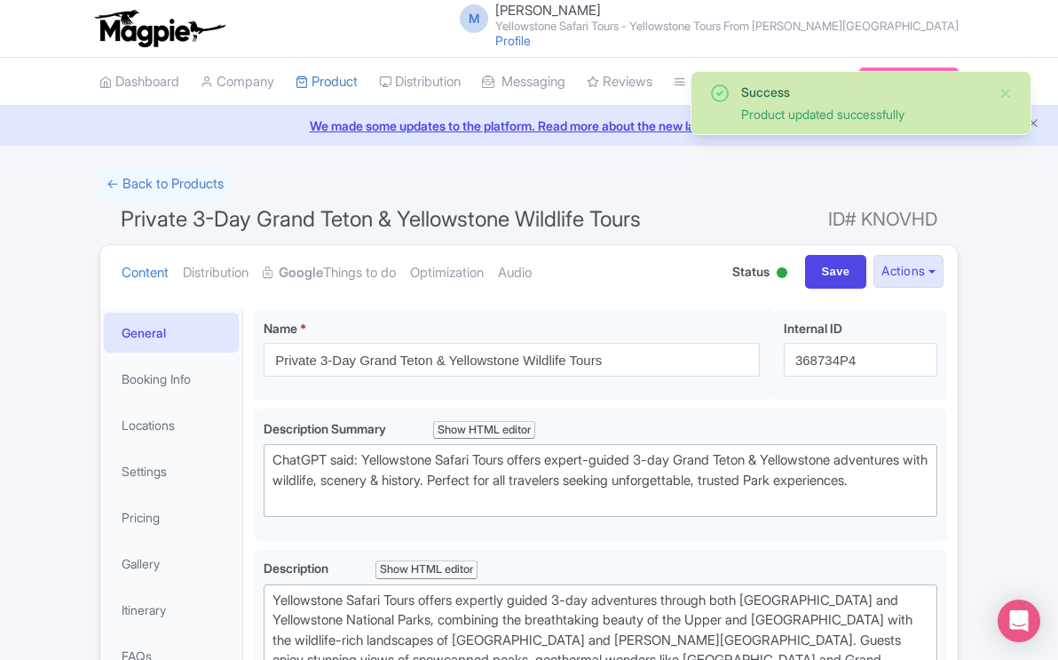
click at [484, 270] on link "Optimization" at bounding box center [447, 273] width 74 height 56
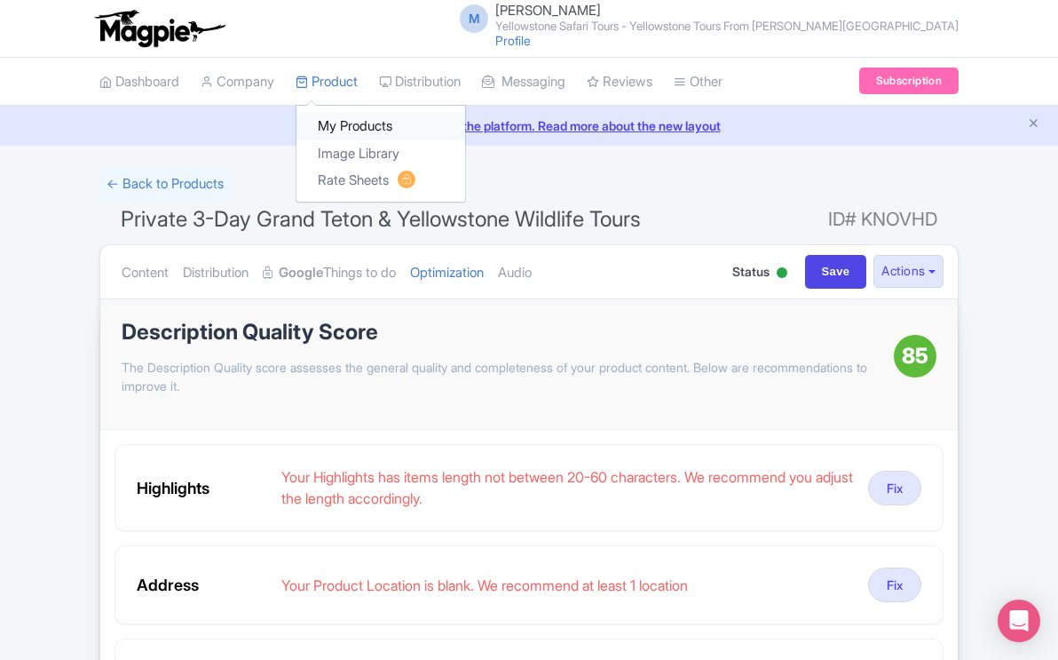
click at [350, 128] on link "My Products" at bounding box center [380, 127] width 169 height 28
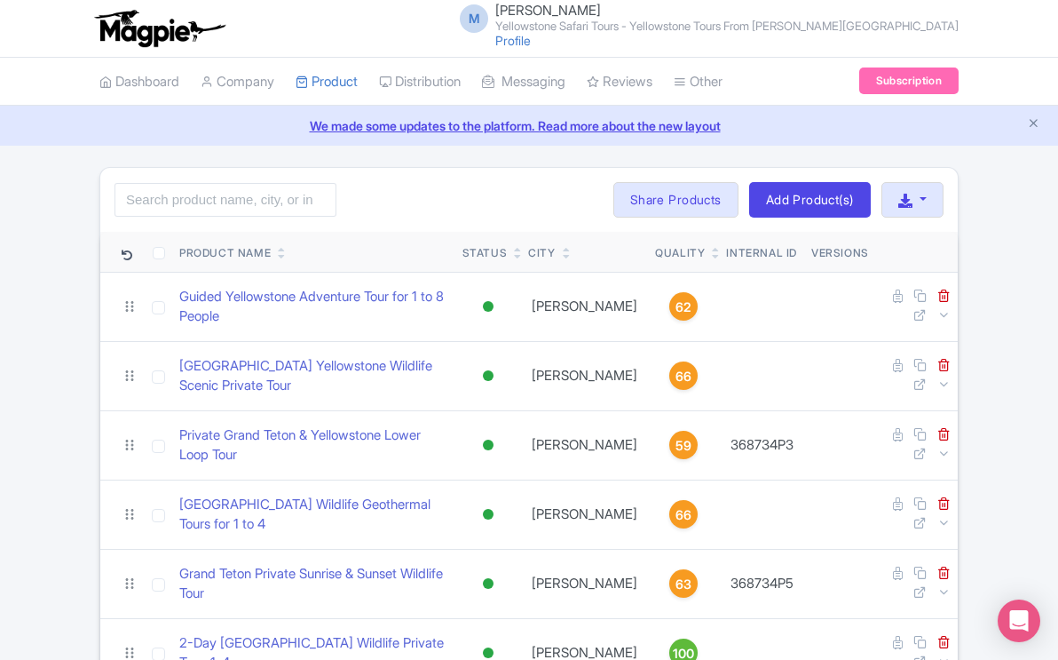
scroll to position [520, 0]
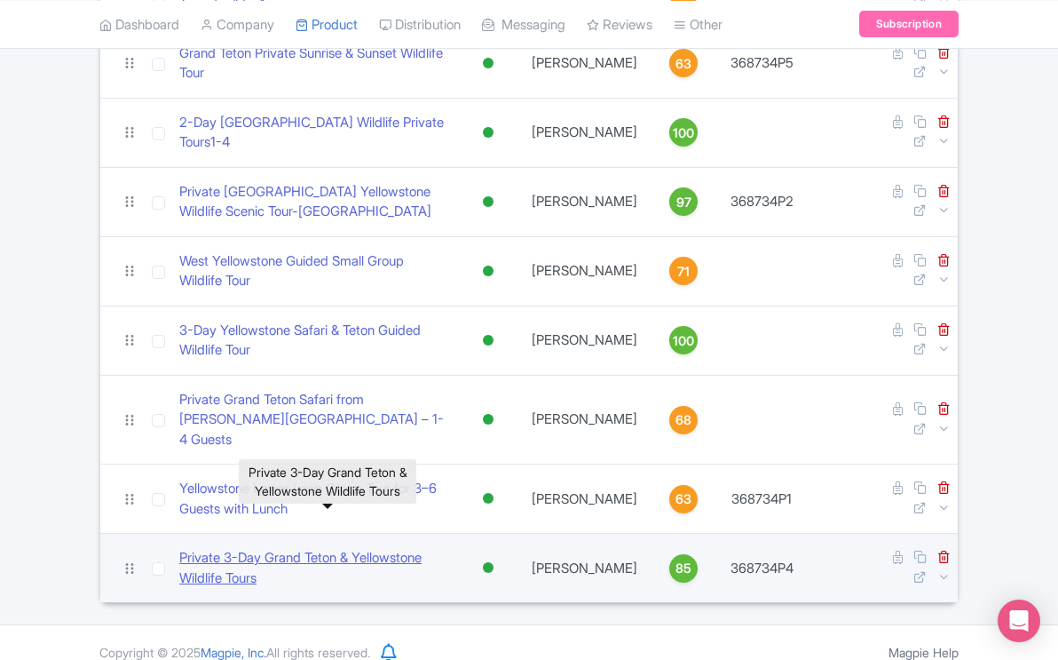
click at [425, 548] on link "Private 3-Day Grand Teton & Yellowstone Wildlife Tours" at bounding box center [313, 568] width 269 height 40
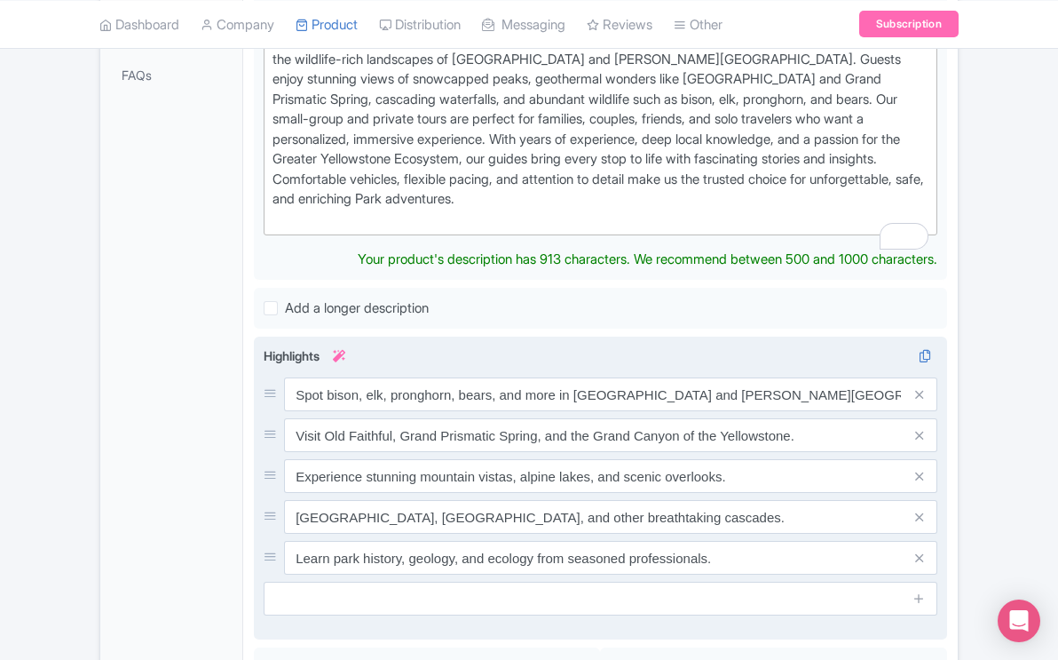
scroll to position [581, 0]
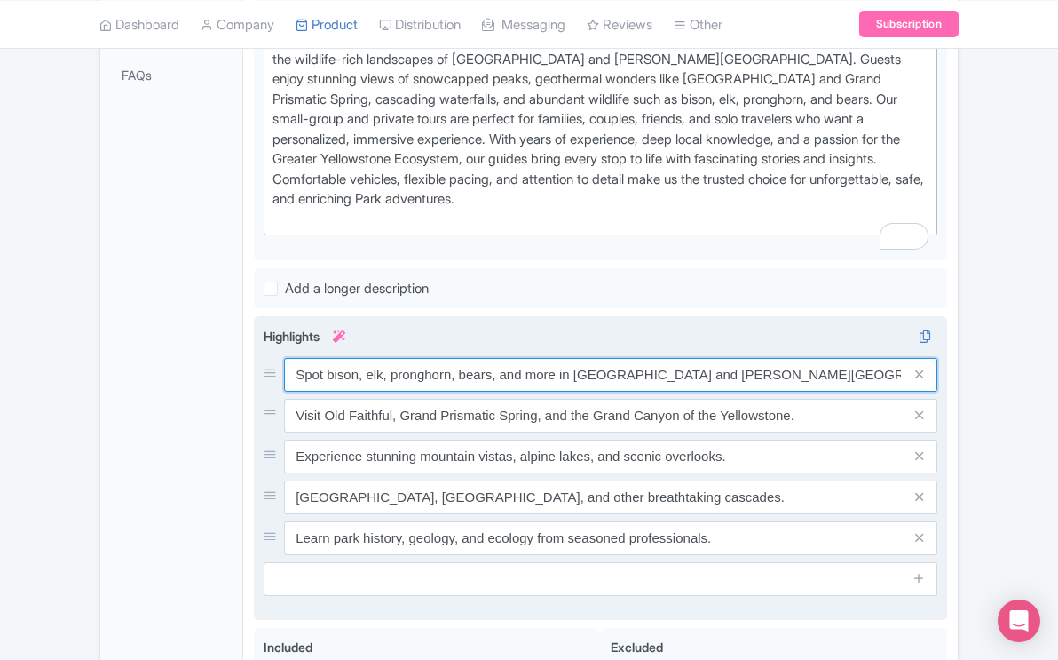
click at [557, 417] on div "Spot bison, elk, pronghorn, bears, and more in [GEOGRAPHIC_DATA] and [PERSON_NA…" at bounding box center [601, 456] width 674 height 197
type input "Spot bison, elk, pronghorn, bears, in [GEOGRAPHIC_DATA] and [PERSON_NAME][GEOGR…"
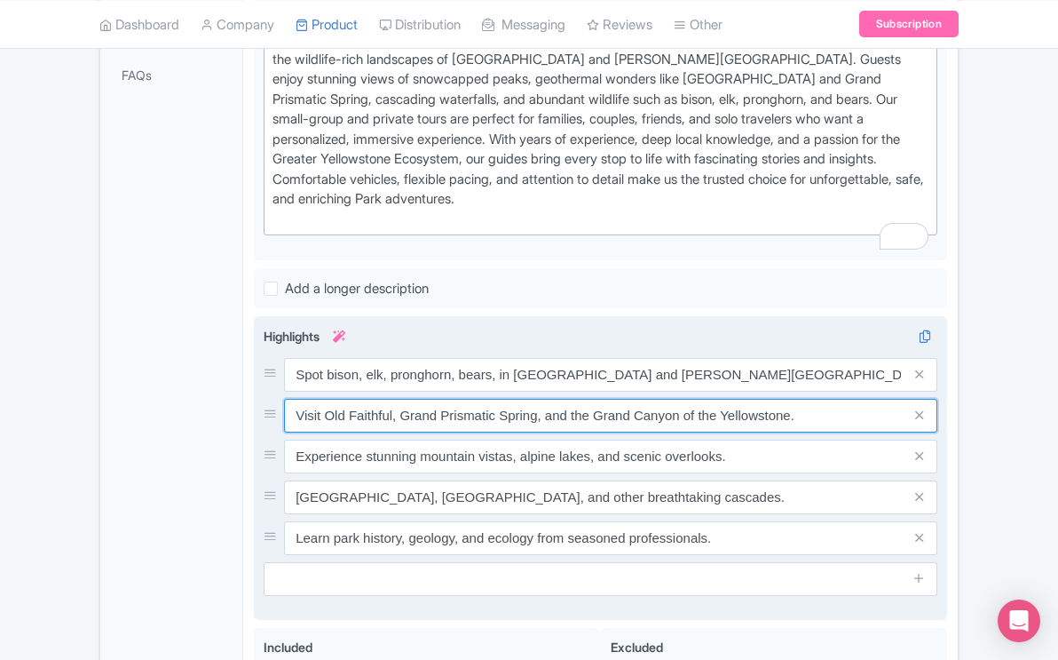
click at [591, 391] on input "Visit Old Faithful, Grand Prismatic Spring, and the Grand Canyon of the Yellows…" at bounding box center [610, 375] width 653 height 34
click at [600, 391] on input "Visit Old Faithful, Grand Prismatic Spring, & Grand Canyon of the [GEOGRAPHIC_D…" at bounding box center [610, 375] width 653 height 34
click at [642, 391] on input "Visit Old Faithful, Grand Prismatic Spring, & Canyon of the [GEOGRAPHIC_DATA]." at bounding box center [610, 375] width 653 height 34
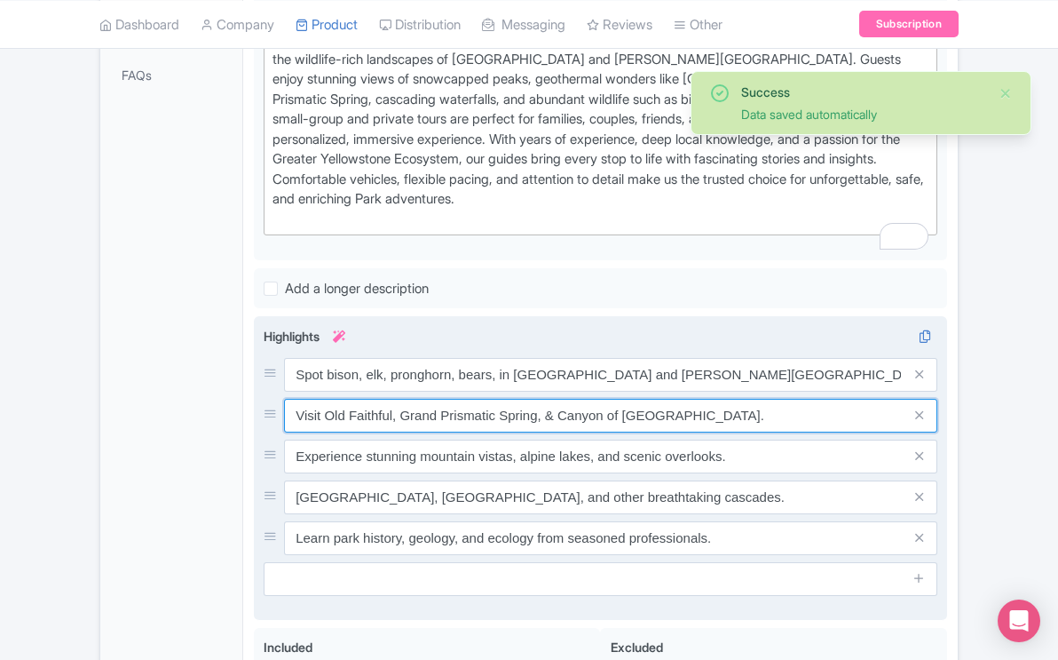
type input "Visit Old Faithful, Grand Prismatic Spring, & Canyon of [GEOGRAPHIC_DATA]."
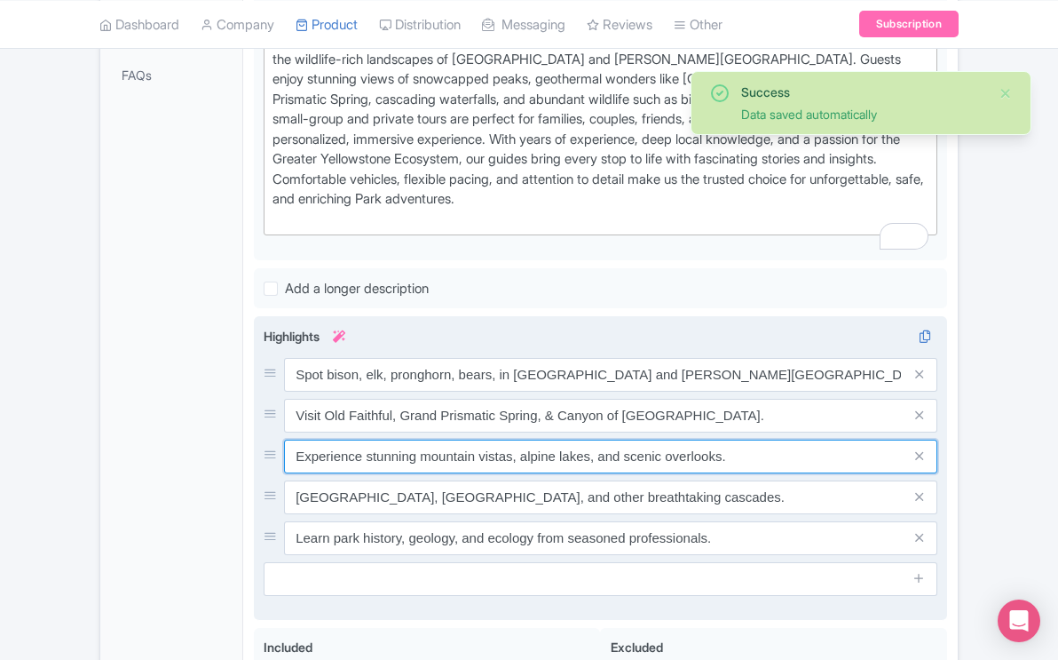
click at [720, 391] on input "Experience stunning mountain vistas, alpine lakes, and scenic overlooks." at bounding box center [610, 375] width 653 height 34
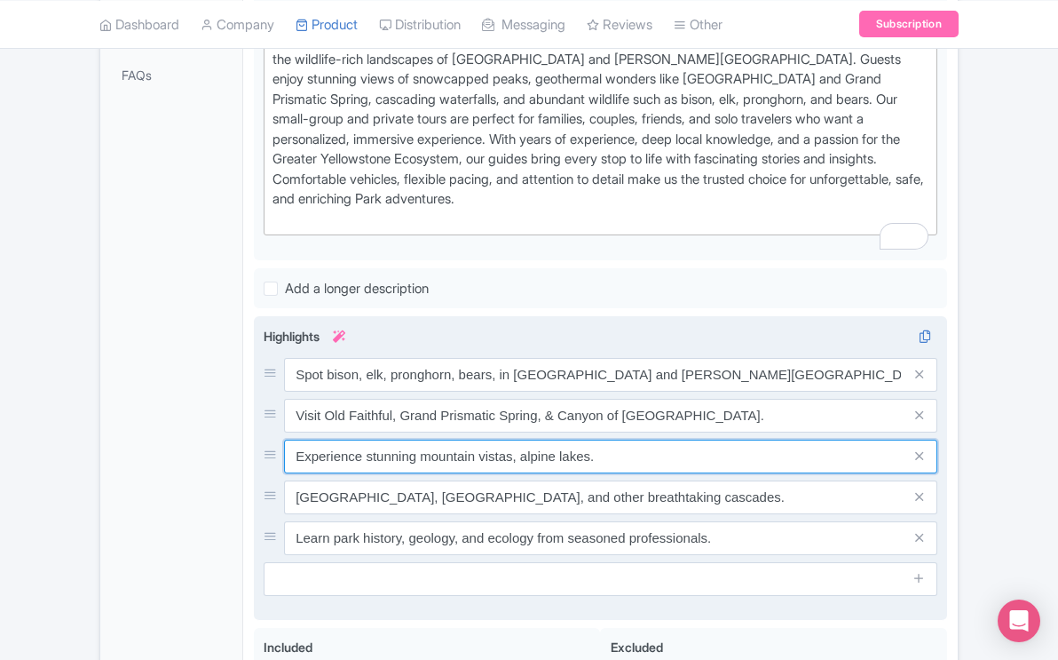
type input "Experience stunning mountain vistas, alpine lakes."
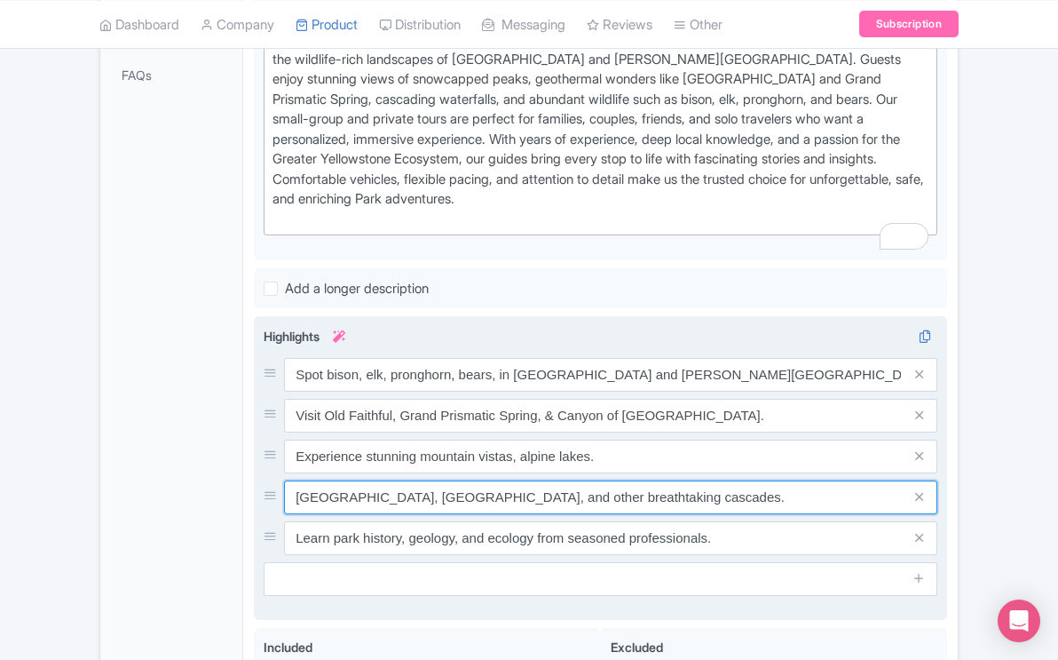
click at [499, 391] on input "See Tower Falls, Lower Falls, and other breathtaking cascades." at bounding box center [610, 375] width 653 height 34
type input "[GEOGRAPHIC_DATA], [GEOGRAPHIC_DATA], & other breathtaking cascades."
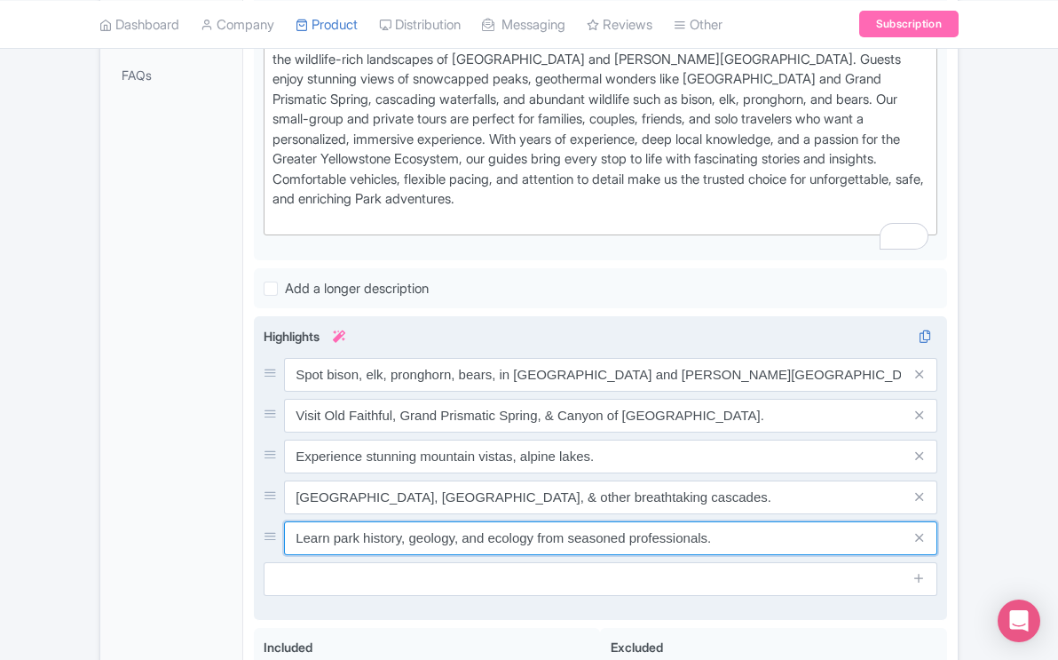
click at [369, 391] on input "Learn park history, geology, and ecology from seasoned professionals." at bounding box center [610, 375] width 653 height 34
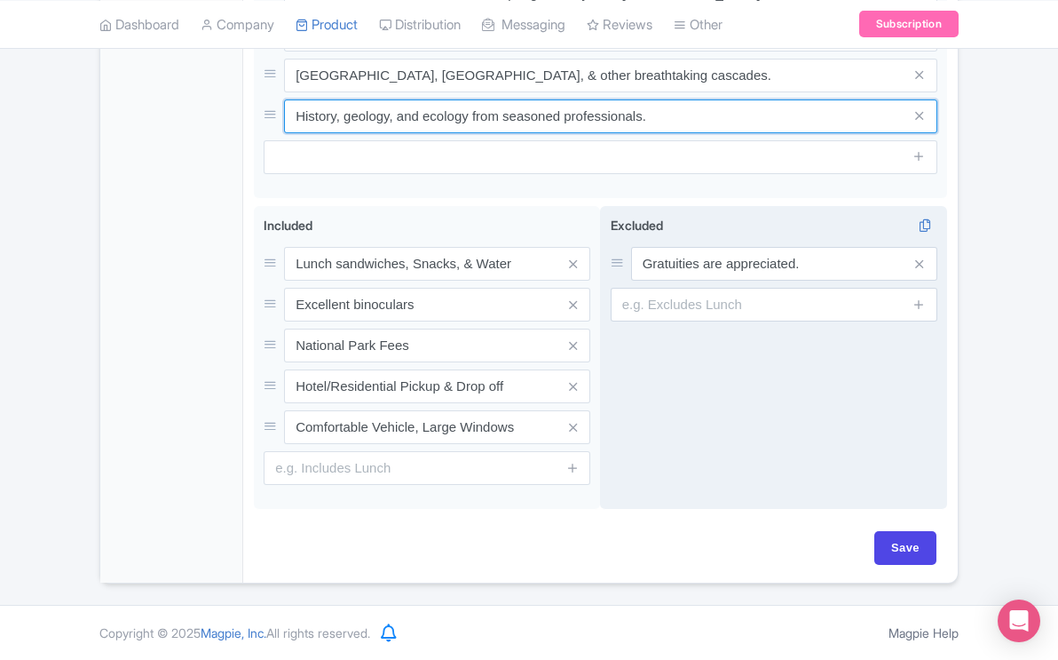
scroll to position [1022, 0]
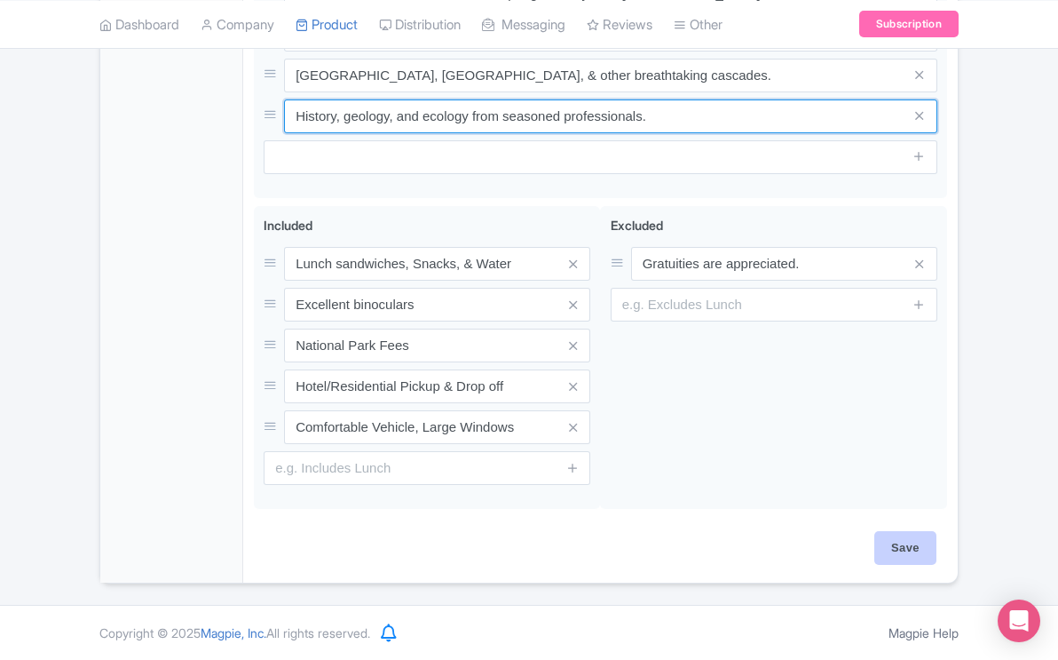
type input "History, geology, and ecology from seasoned professionals."
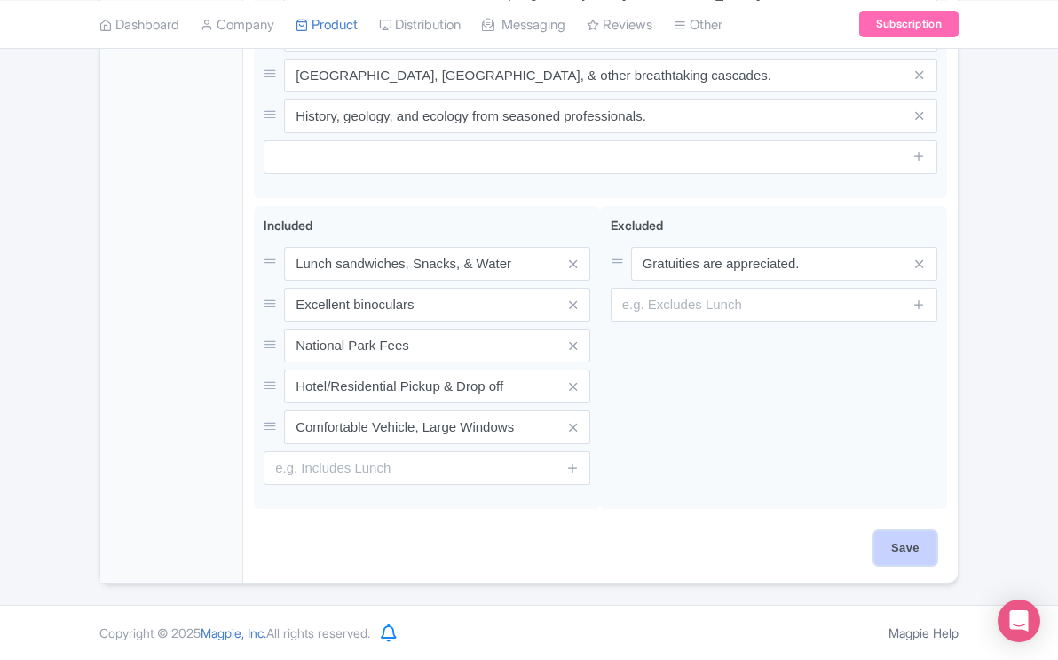
click at [911, 549] on input "Save" at bounding box center [905, 548] width 62 height 34
type input "Saving..."
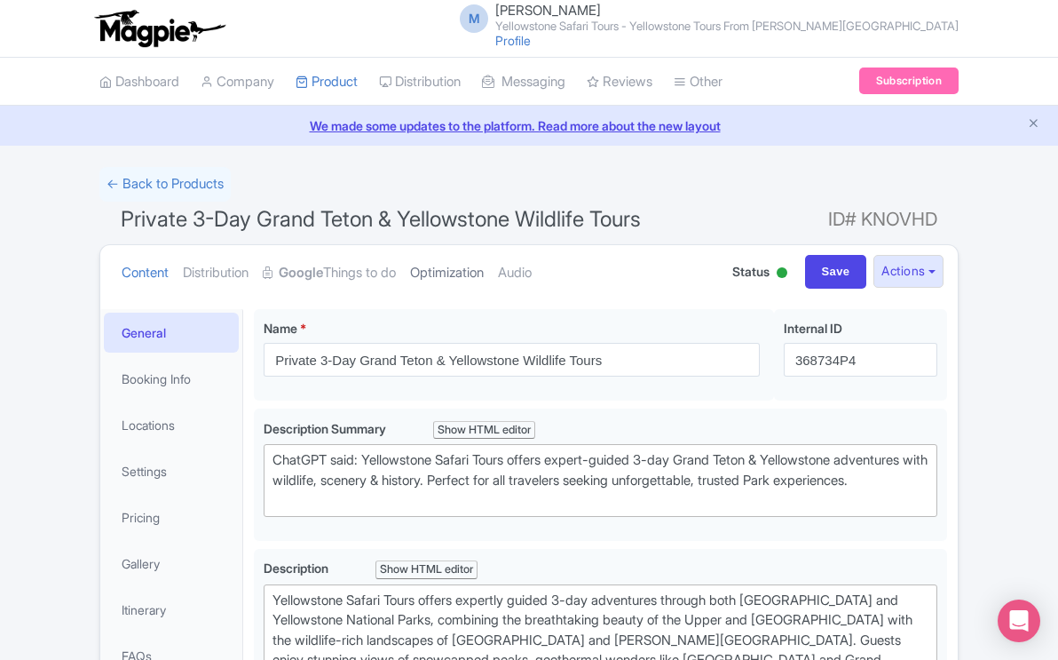
click at [461, 271] on link "Optimization" at bounding box center [447, 273] width 74 height 56
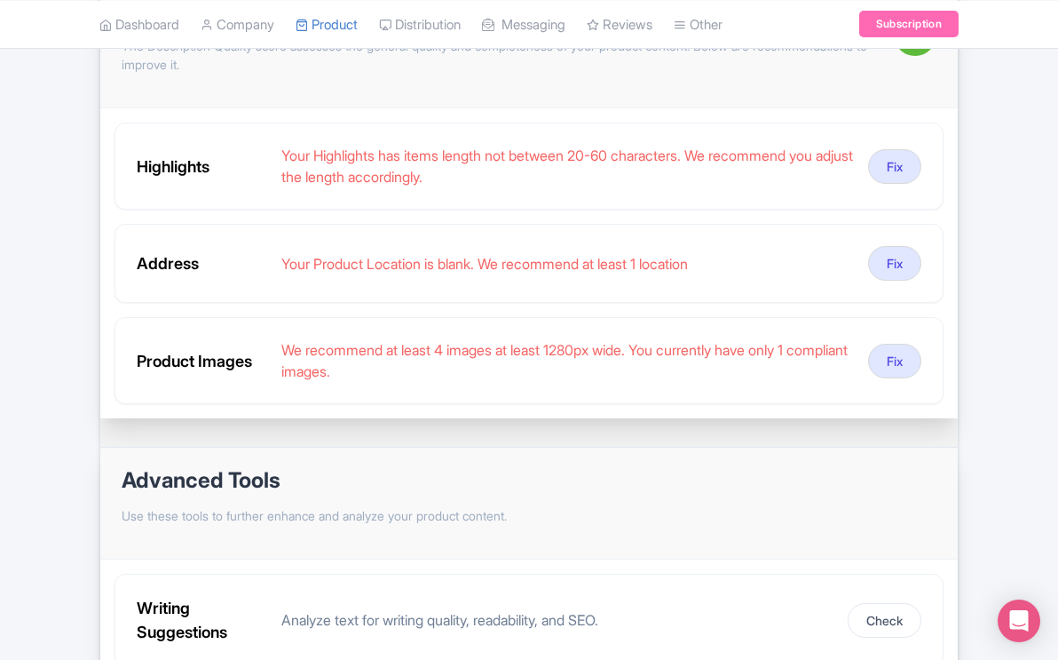
scroll to position [186, 0]
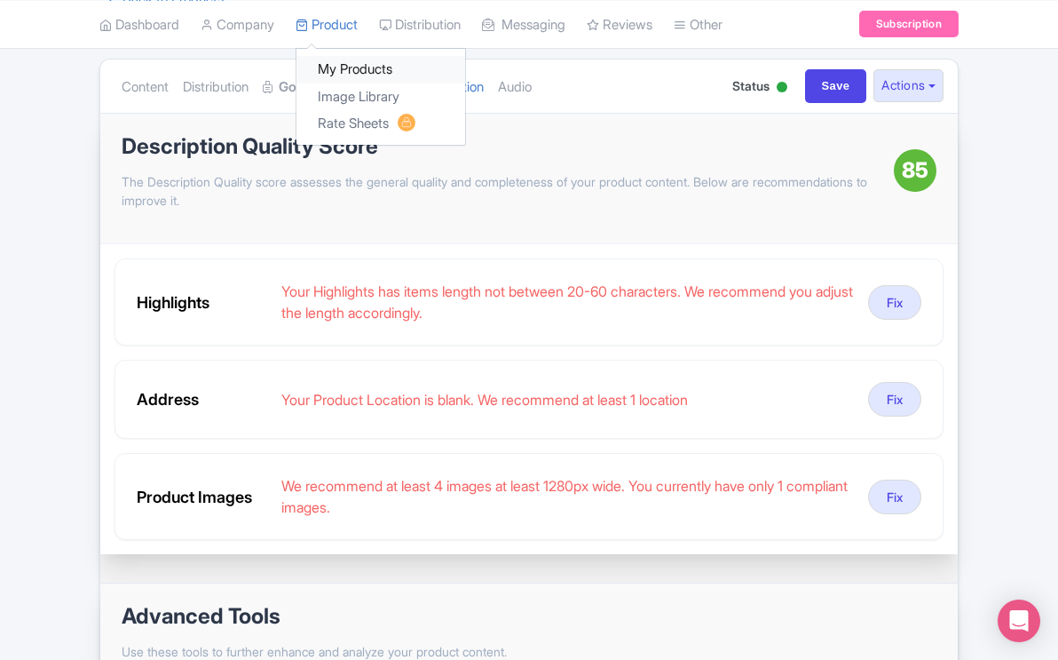
click at [354, 67] on link "My Products" at bounding box center [380, 70] width 169 height 28
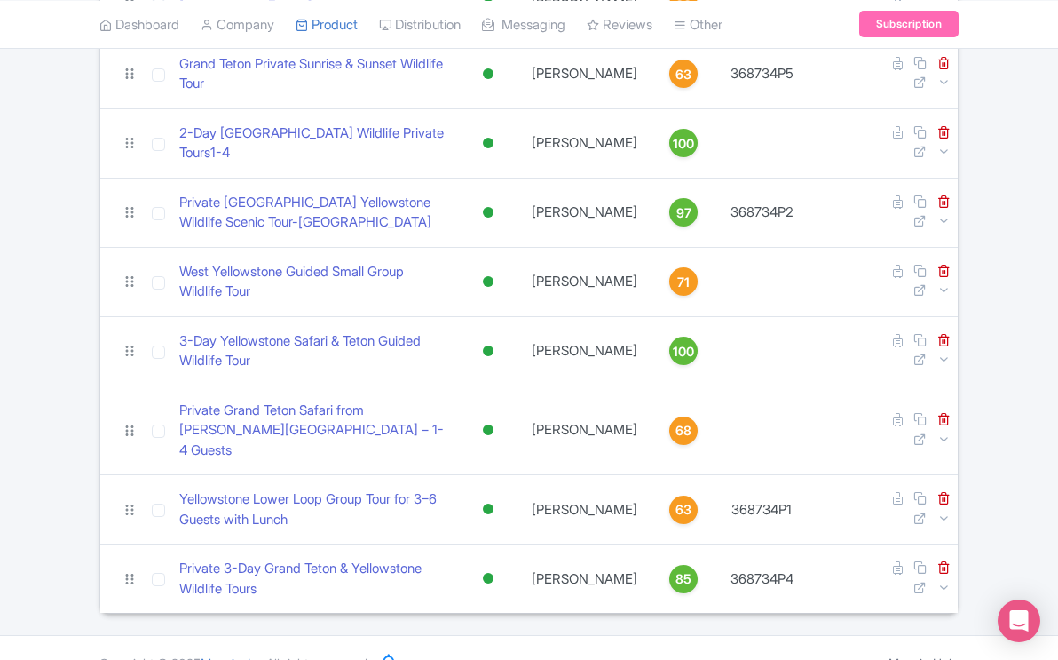
scroll to position [520, 0]
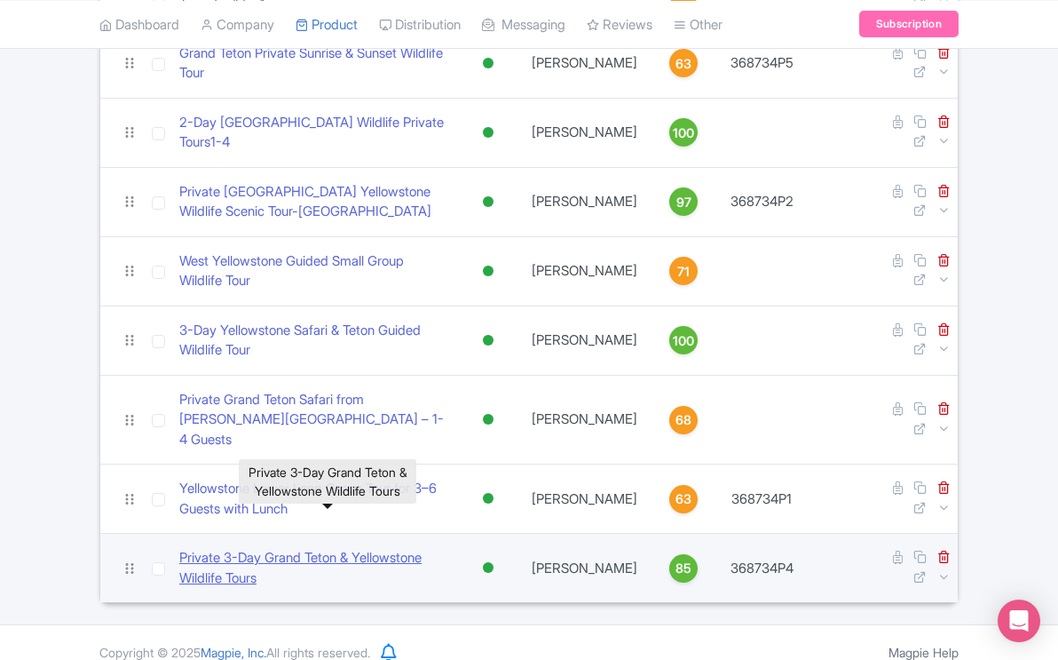
click at [383, 548] on link "Private 3-Day Grand Teton & Yellowstone Wildlife Tours" at bounding box center [313, 568] width 269 height 40
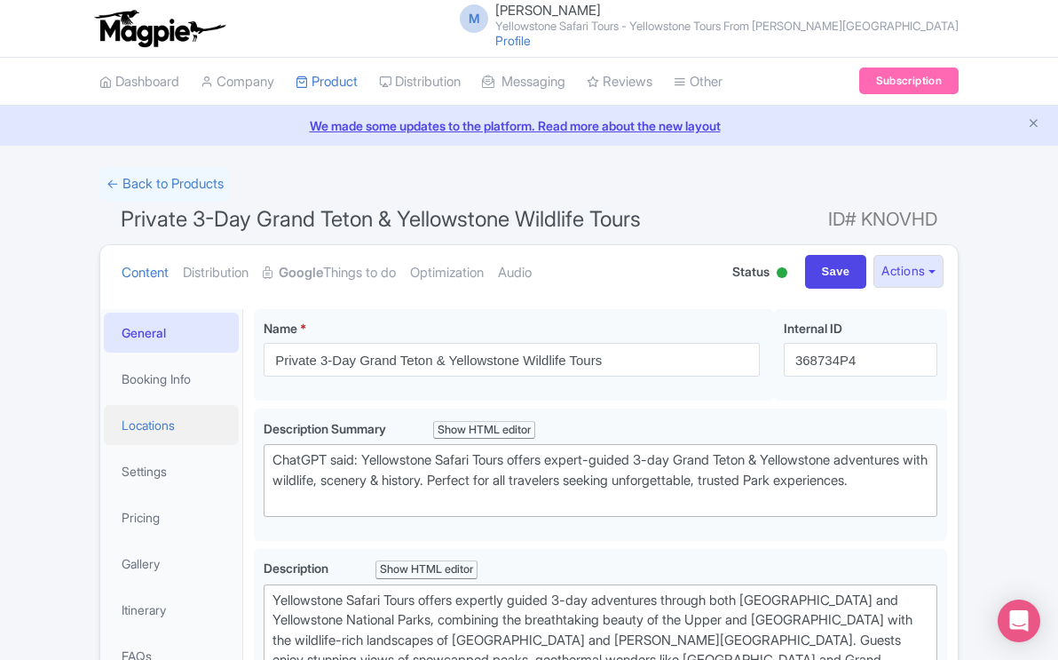
click at [168, 425] on link "Locations" at bounding box center [171, 425] width 135 height 40
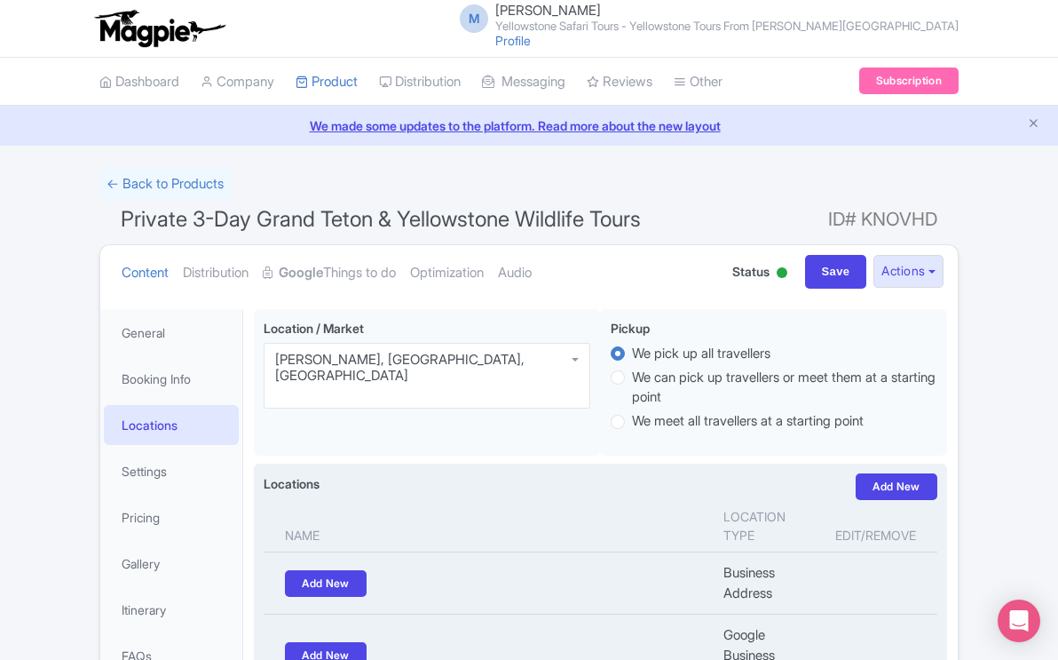
click at [423, 502] on th "Name" at bounding box center [488, 526] width 449 height 52
click at [391, 534] on th "Name" at bounding box center [488, 526] width 449 height 52
click at [313, 487] on label "Locations" at bounding box center [292, 483] width 56 height 19
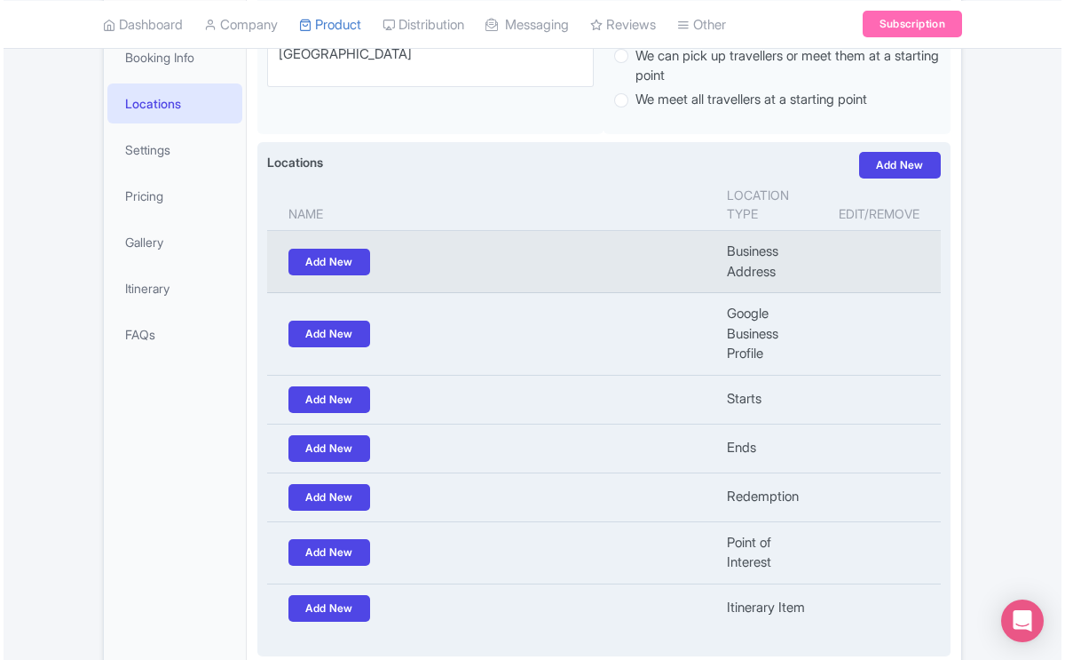
scroll to position [326, 0]
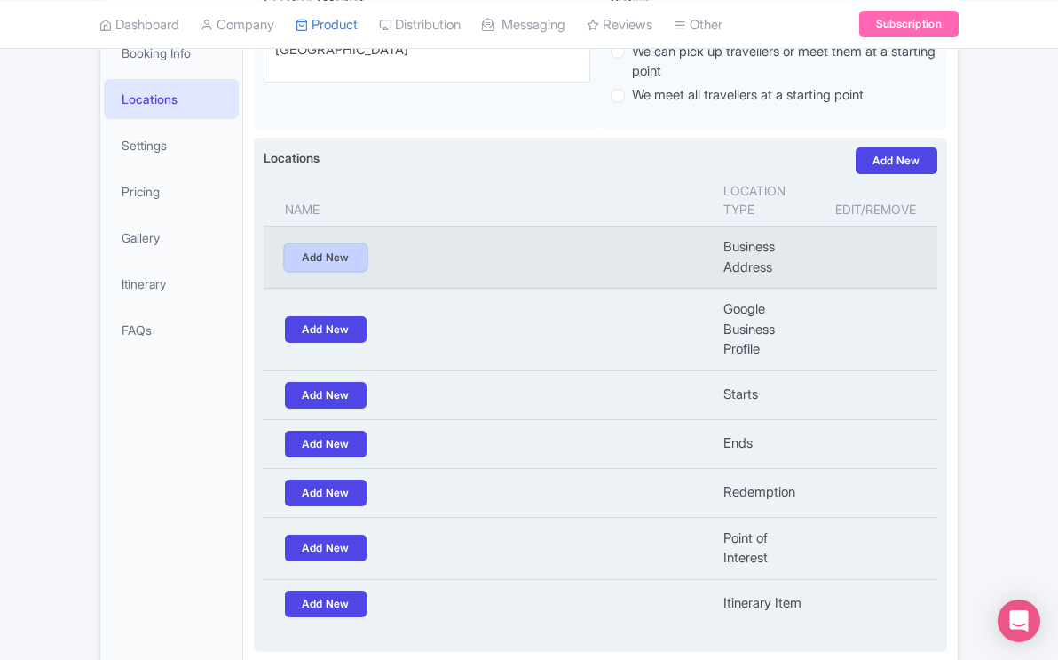
click at [340, 257] on link "Add New" at bounding box center [326, 257] width 82 height 27
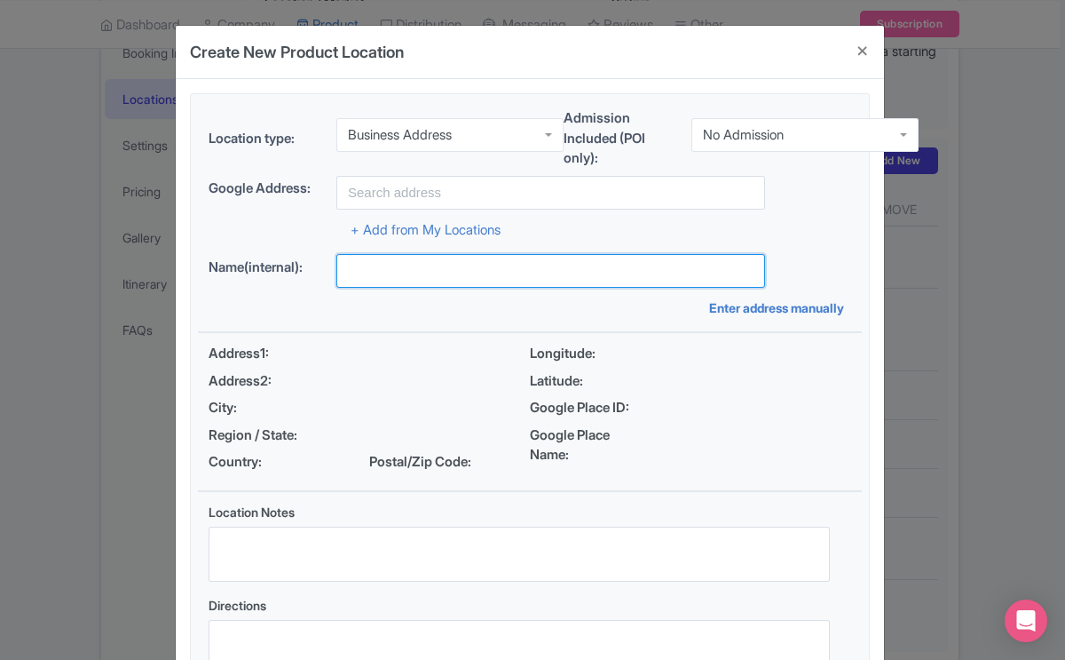
click at [338, 263] on input "text" at bounding box center [550, 271] width 429 height 34
type input "[PERSON_NAME]"
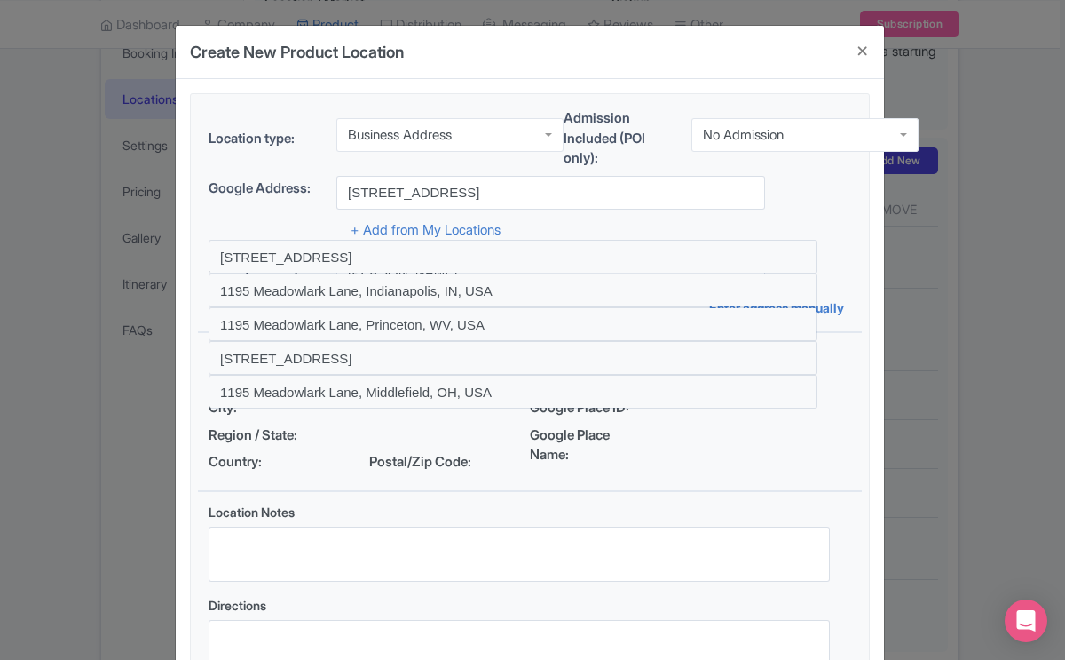
click at [802, 452] on div "Google Place Name:" at bounding box center [690, 445] width 321 height 40
click at [312, 459] on span "Country:" at bounding box center [269, 462] width 121 height 20
click at [252, 494] on div "Location Notes Directions" at bounding box center [519, 596] width 664 height 208
click at [422, 466] on span "Postal/Zip Code:" at bounding box center [429, 462] width 121 height 20
click at [571, 472] on div "Longitude: Latitude: Google Place ID: Google Place Name:" at bounding box center [690, 412] width 321 height 136
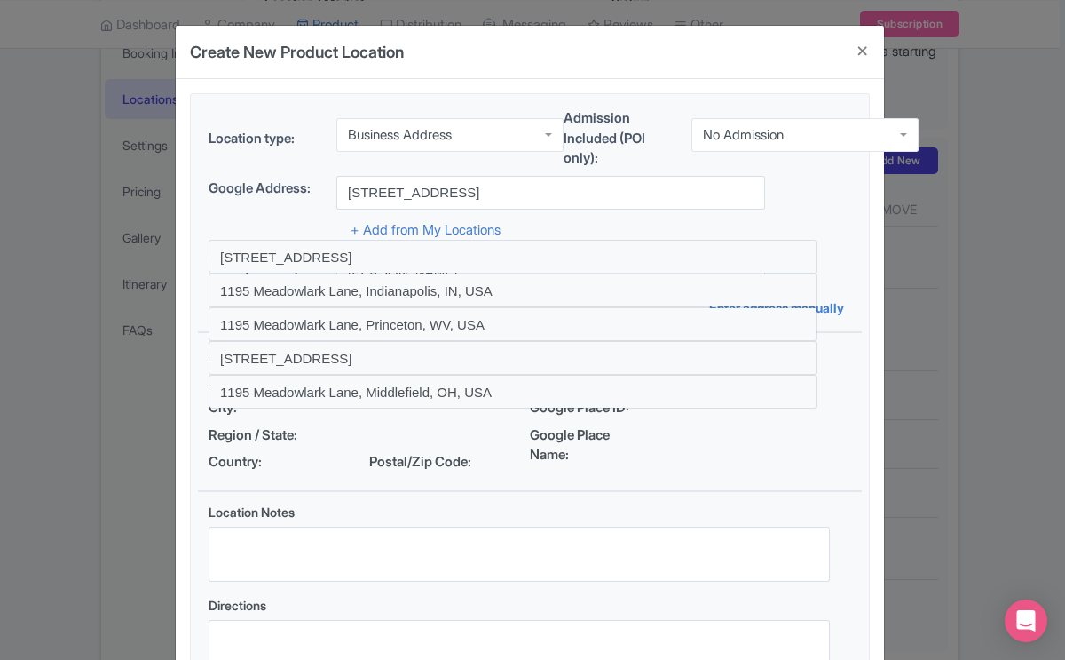
click at [425, 518] on div "Location Notes" at bounding box center [519, 541] width 621 height 79
click at [376, 479] on div "Address1: Address2: City: Region / State: Country: Postal/Zip Code: Longitude: …" at bounding box center [530, 411] width 664 height 157
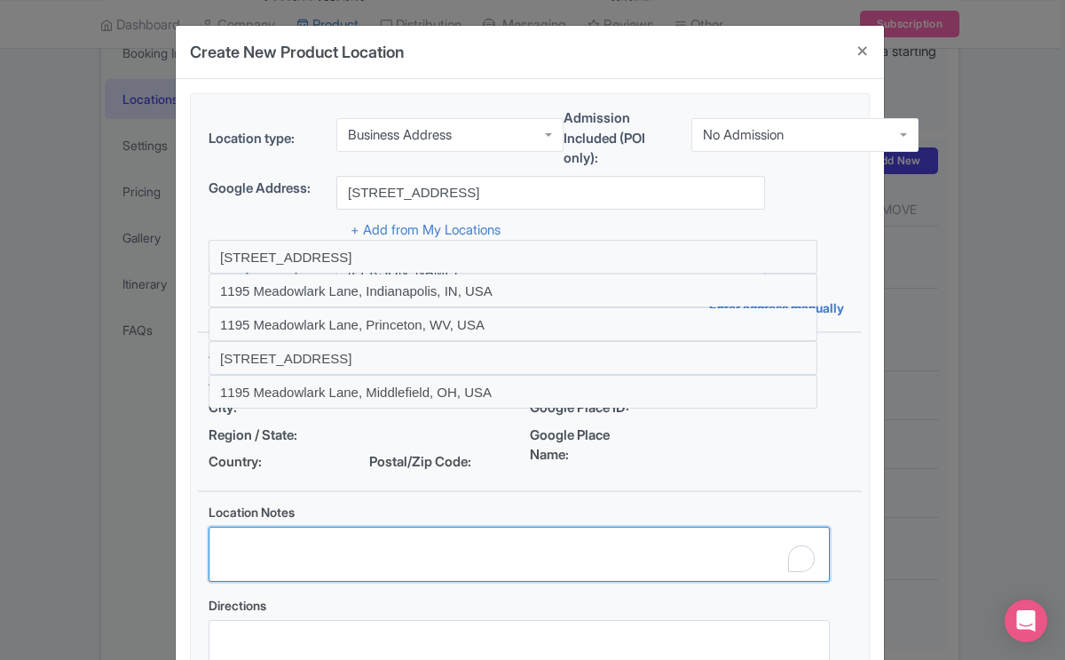
click at [333, 526] on textarea "Location Notes" at bounding box center [519, 553] width 621 height 55
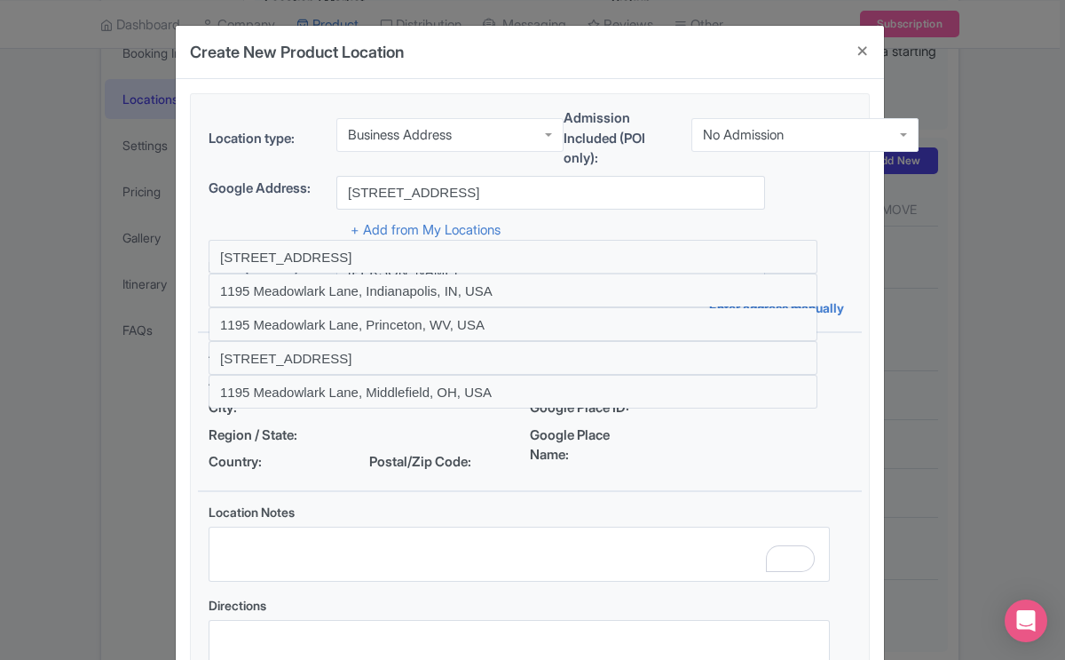
click at [253, 478] on div "Address1: Address2: City: Region / State: Country: Postal/Zip Code:" at bounding box center [369, 412] width 321 height 136
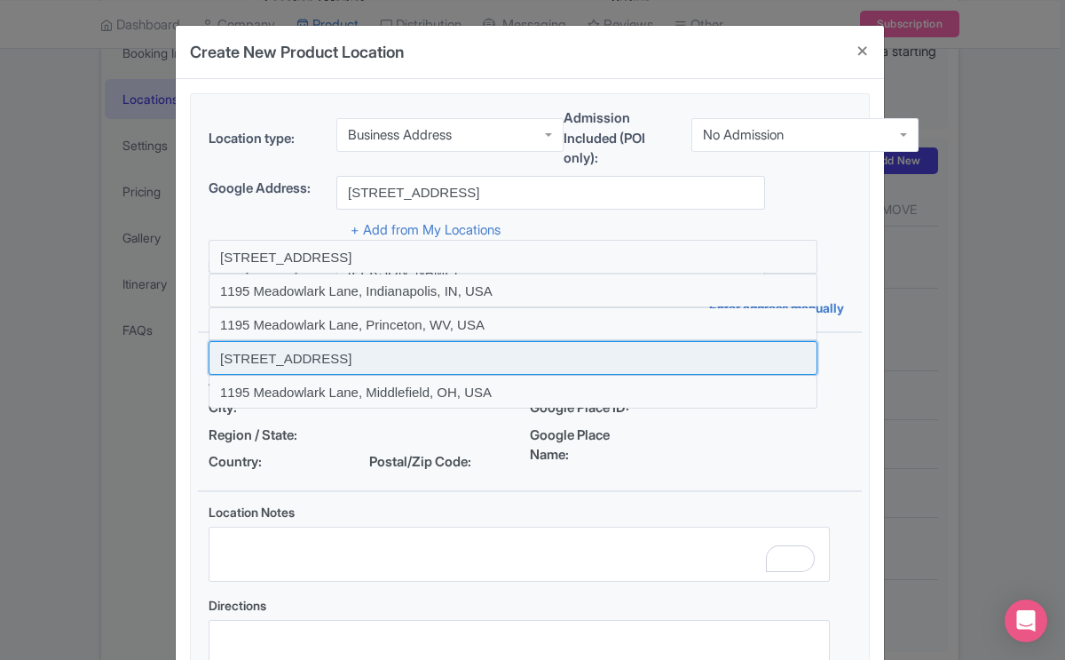
click at [725, 362] on input at bounding box center [513, 358] width 609 height 34
type input "1195 Meadowlark Lane, Cincinnati, OH, USA"
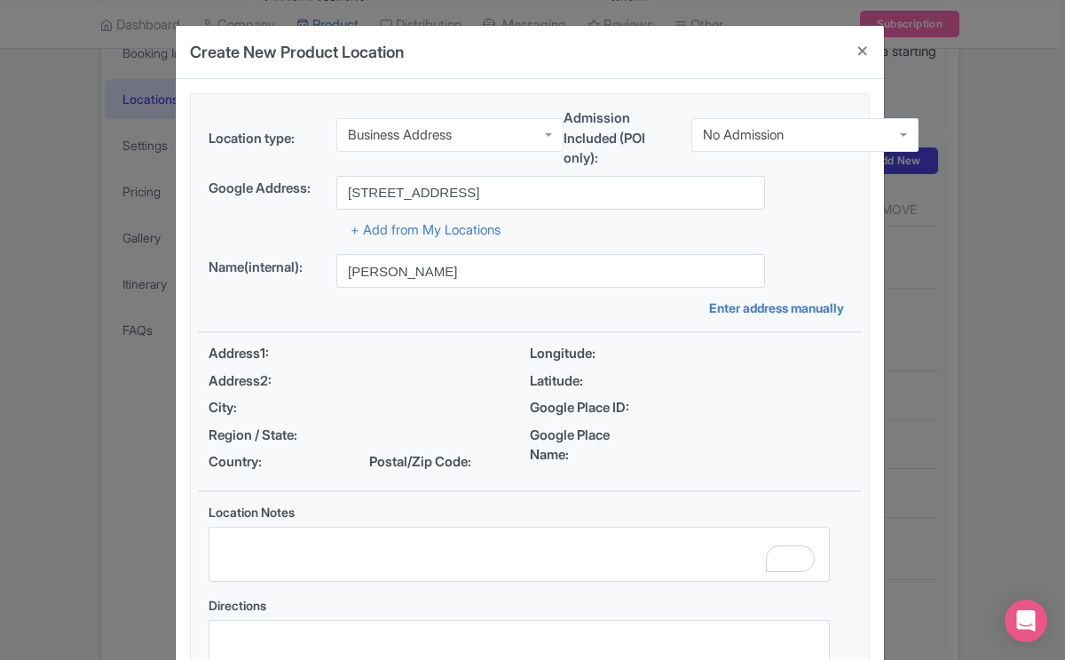
type input "1195 Meadowlark Lane, Cincinnati, OH, USA"
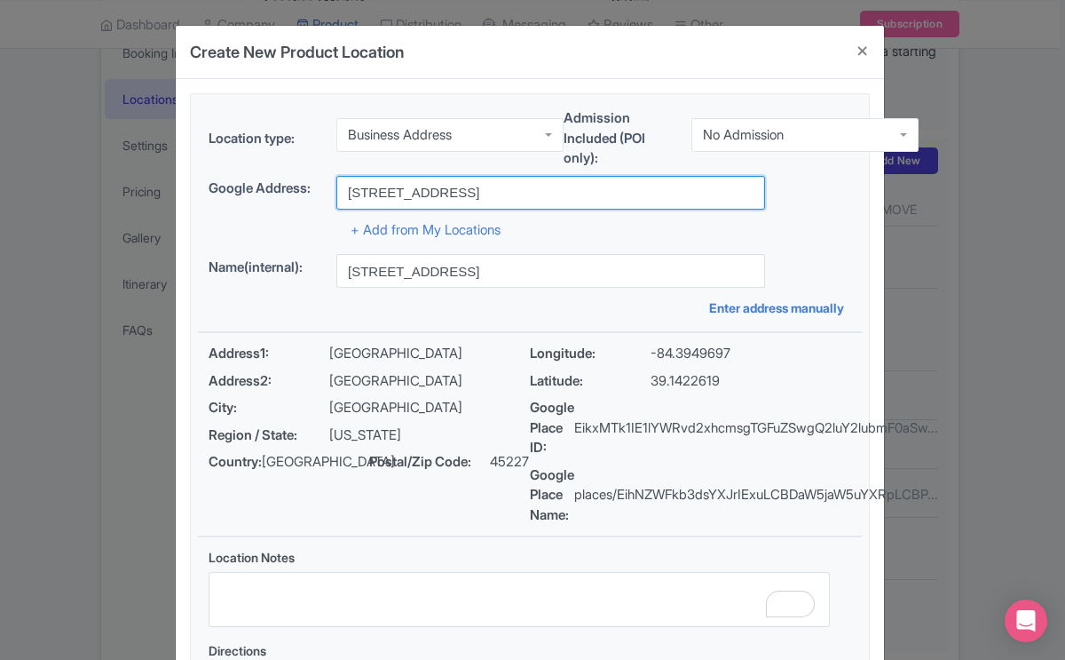
click at [614, 194] on input "1195 Meadowlark Lane, Cincinnati, OH, USA" at bounding box center [550, 193] width 429 height 34
drag, startPoint x: 581, startPoint y: 195, endPoint x: 450, endPoint y: 194, distance: 130.5
click at [450, 194] on input "1195 Meadowlark Lane, Cincinnati, OH, USA" at bounding box center [550, 193] width 429 height 34
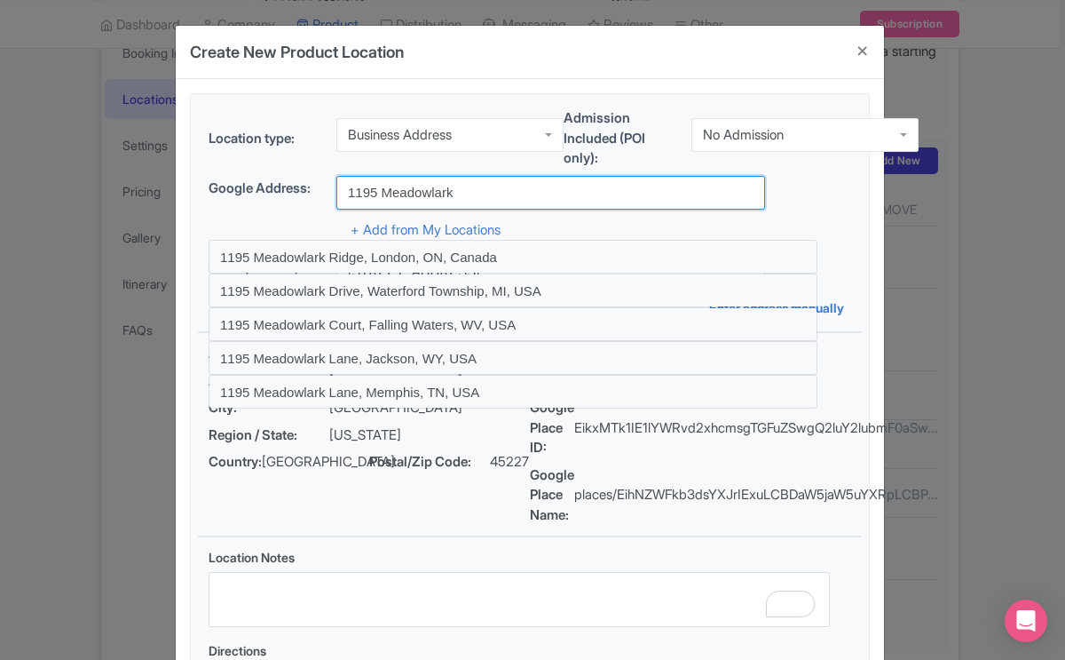
type input "1195 Meadowlark Lane, Box 1134"
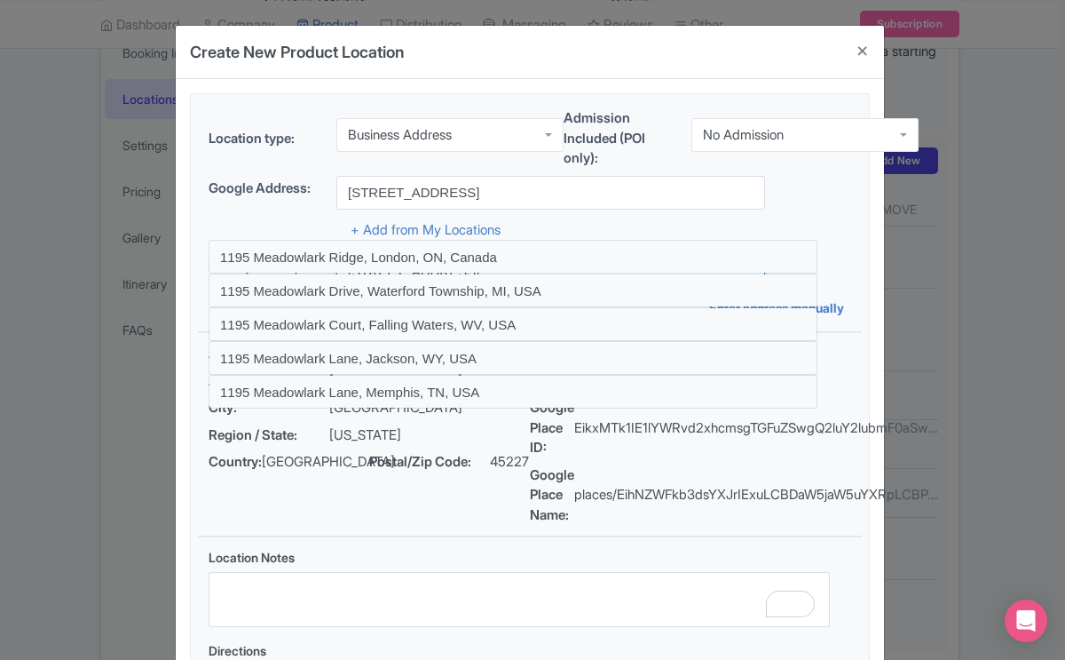
type input "[PERSON_NAME]"
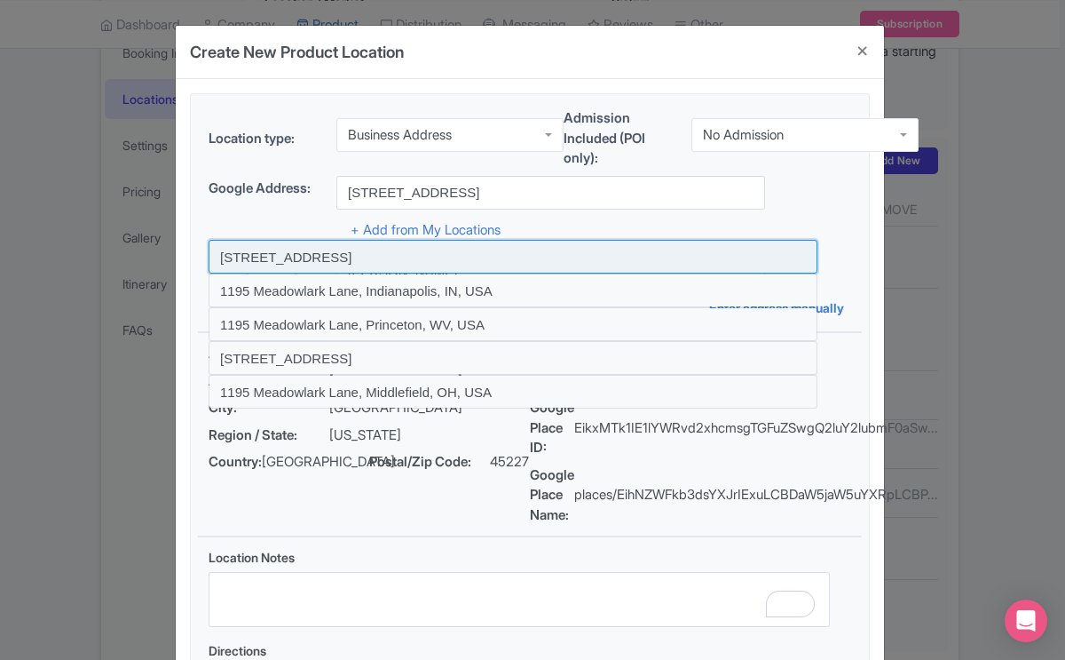
click at [605, 255] on input at bounding box center [513, 257] width 609 height 34
type input "1195 Meadowlark Lane, Scotch Plains, NJ, USA"
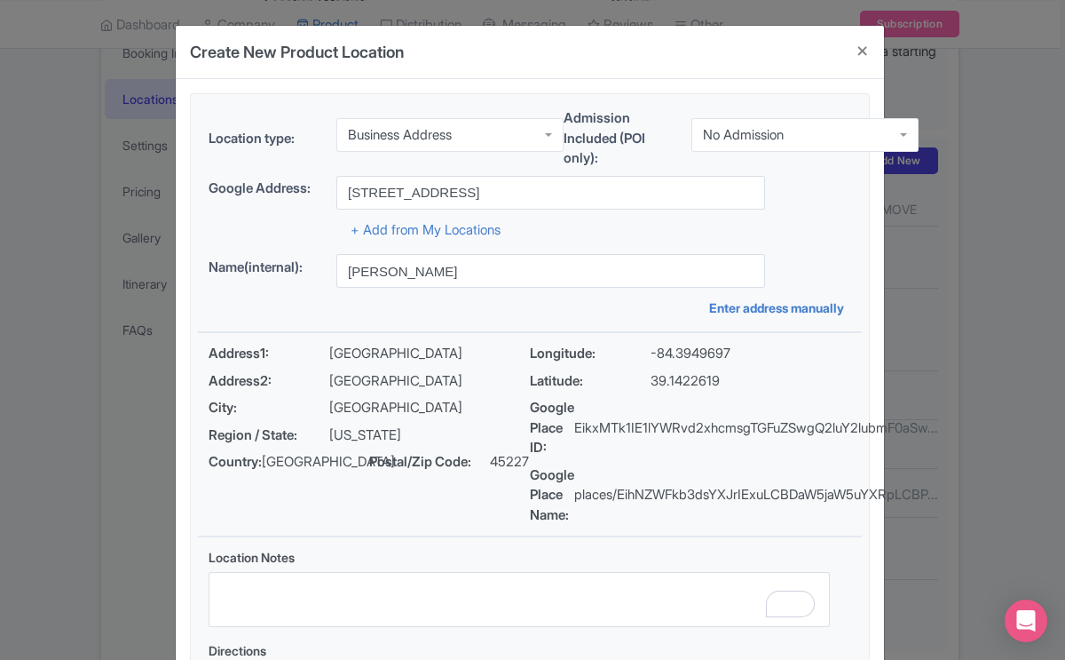
type input "1195 Meadowlark Lane, Scotch Plains, NJ, USA"
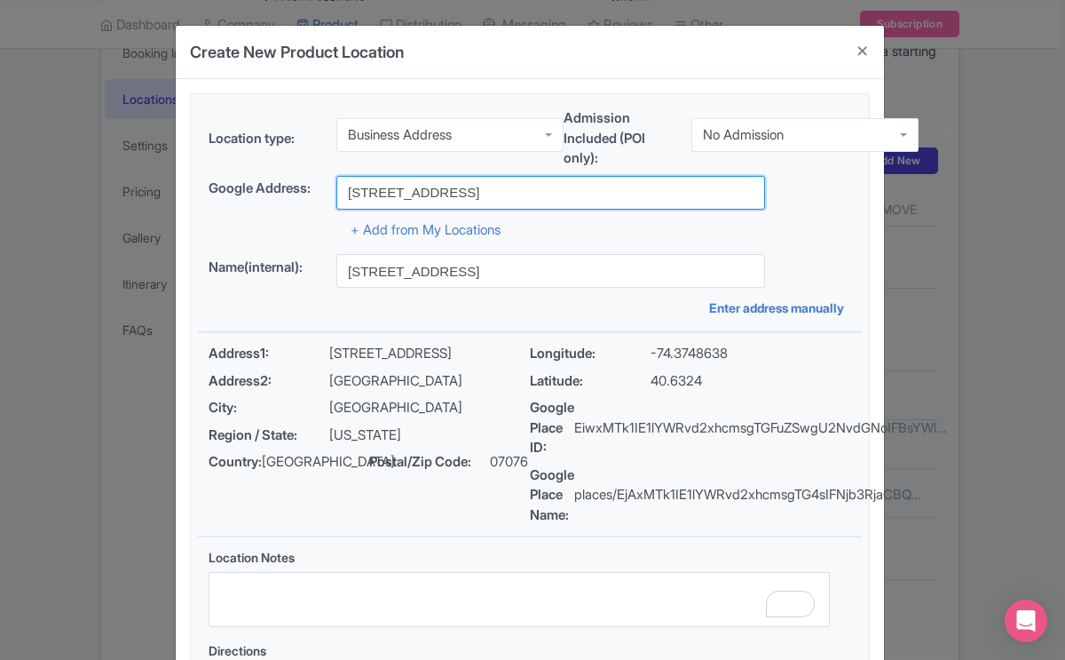
click at [636, 193] on input "1195 Meadowlark Lane, Scotch Plains, NJ, USA" at bounding box center [550, 193] width 429 height 34
drag, startPoint x: 636, startPoint y: 193, endPoint x: 319, endPoint y: 194, distance: 317.8
click at [319, 194] on div "Google Address: 1195 Meadowlark Lane, Scotch Plains, NJ, USA" at bounding box center [530, 193] width 643 height 34
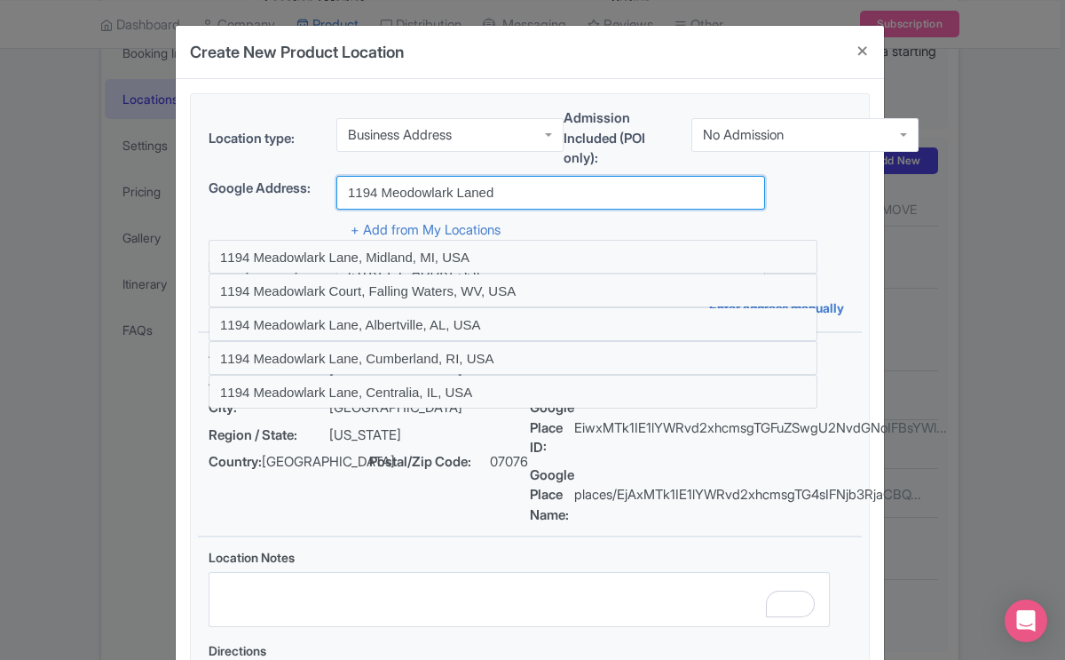
click at [401, 192] on input "1194 Meodowlark Laned" at bounding box center [550, 193] width 429 height 34
click at [510, 193] on input "1194 Meadowlark Laned" at bounding box center [550, 193] width 429 height 34
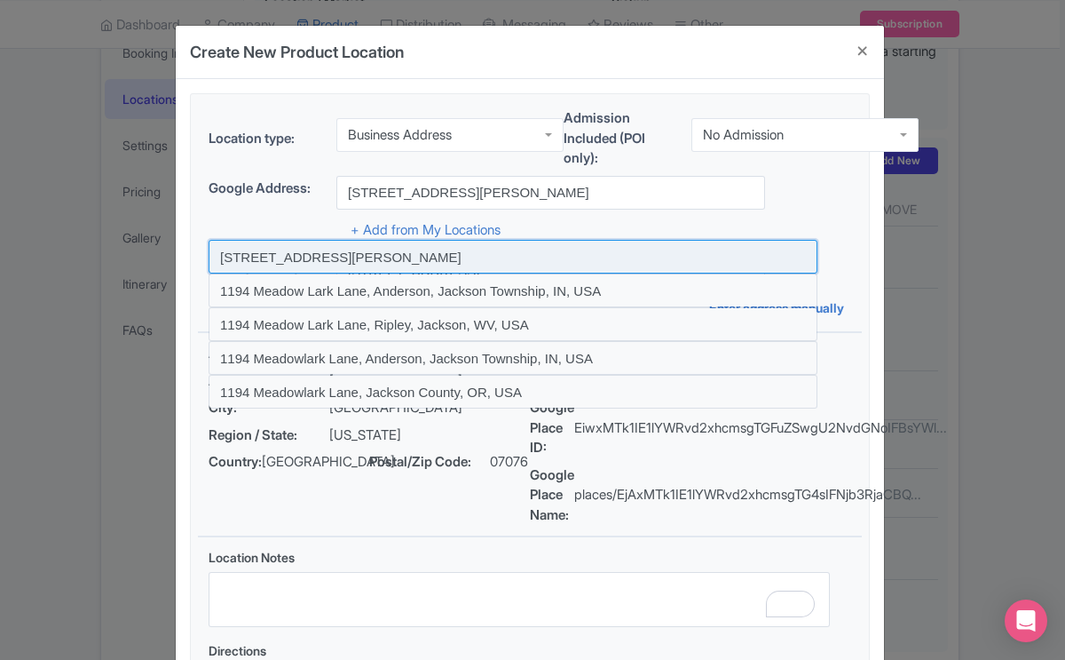
click at [388, 260] on input at bounding box center [513, 257] width 609 height 34
type input "1194 Meadowlark Lane, Jackson, WY, USA"
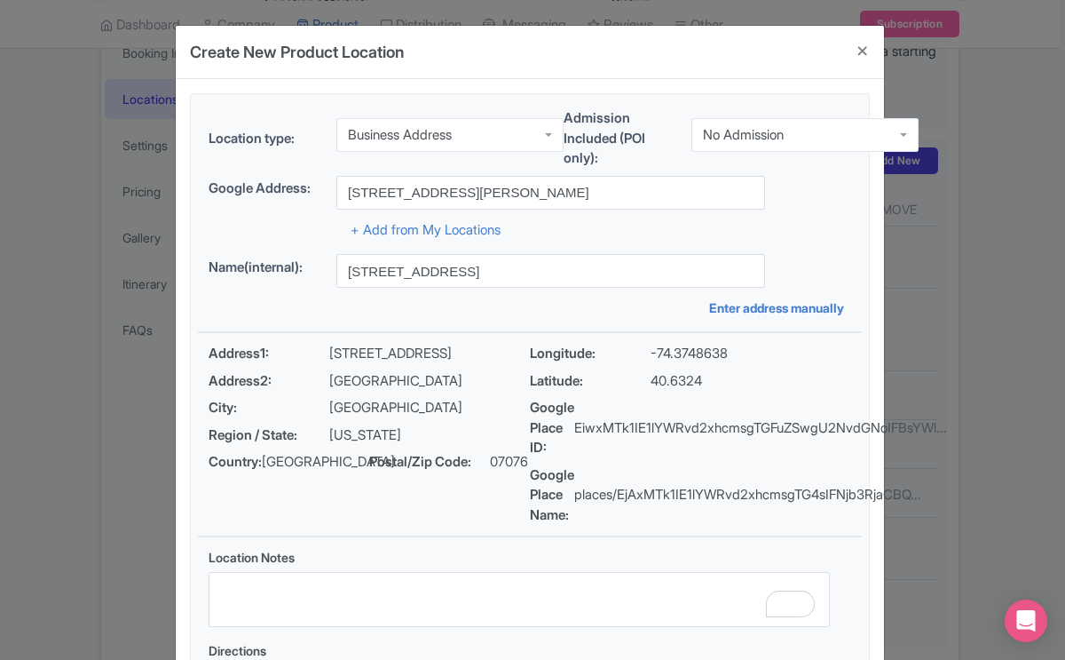
type input "1194 Meadowlark Lane, Jackson, WY, USA"
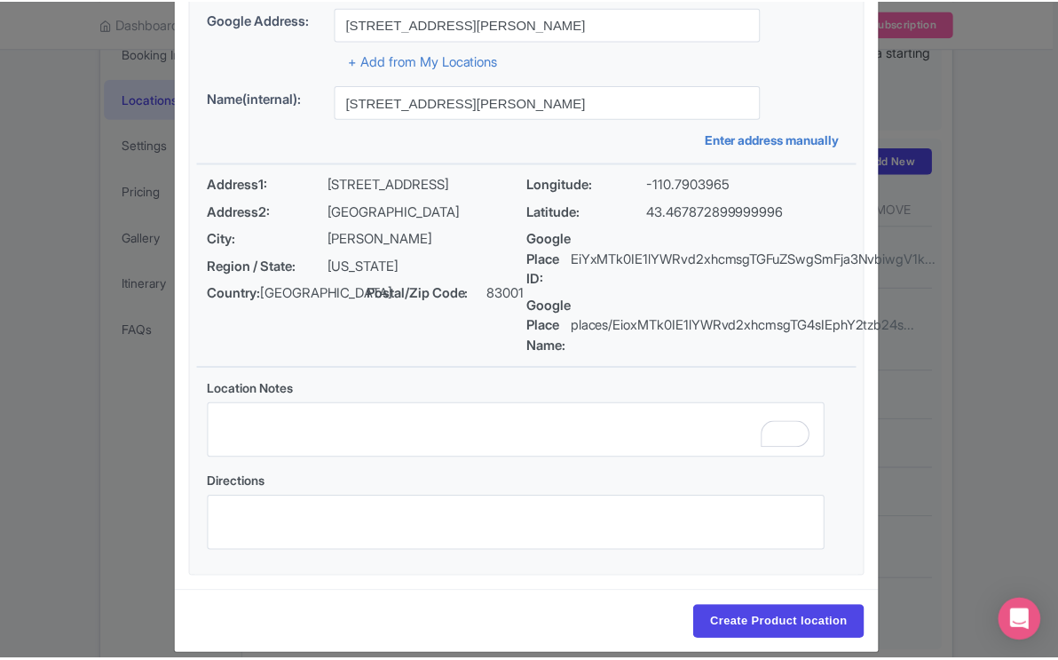
scroll to position [189, 0]
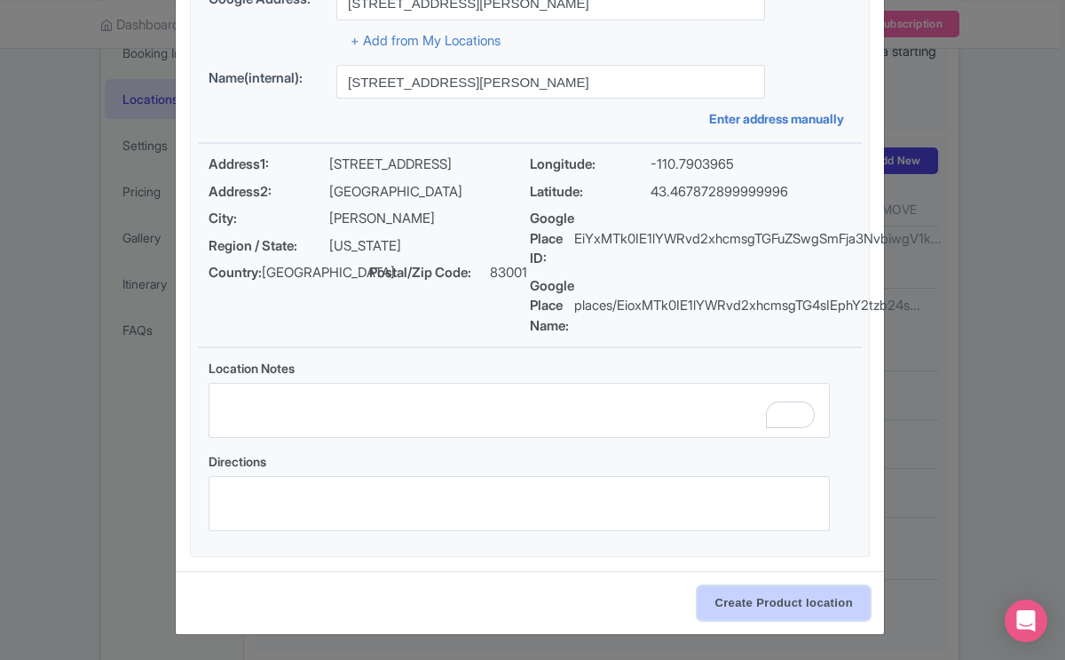
click at [722, 602] on input "Create Product location" at bounding box center [784, 603] width 172 height 34
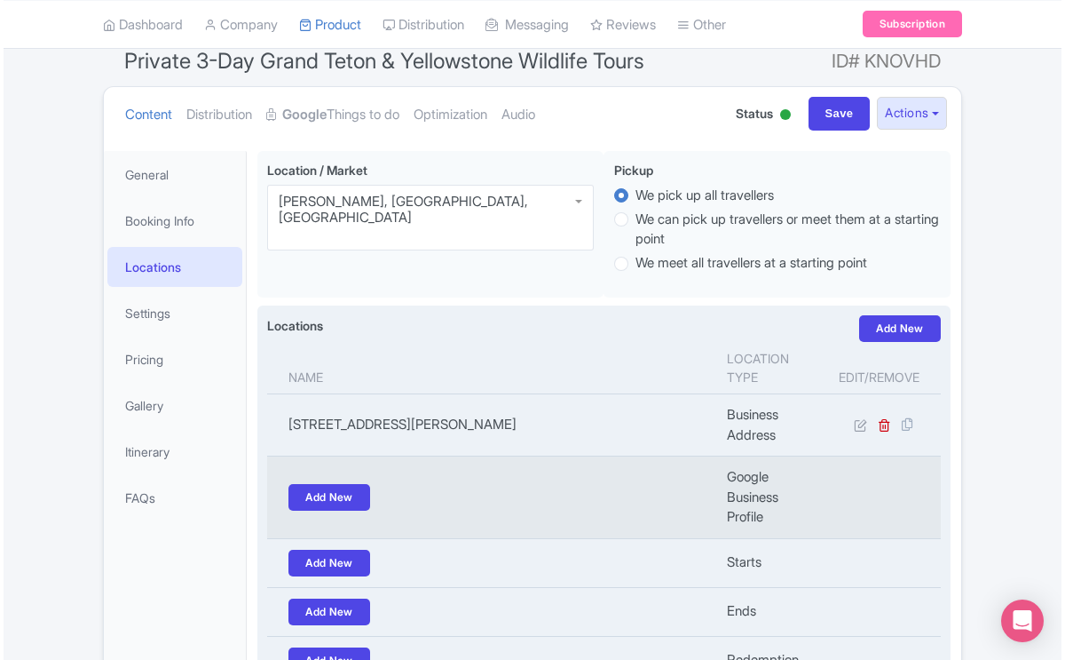
scroll to position [172, 0]
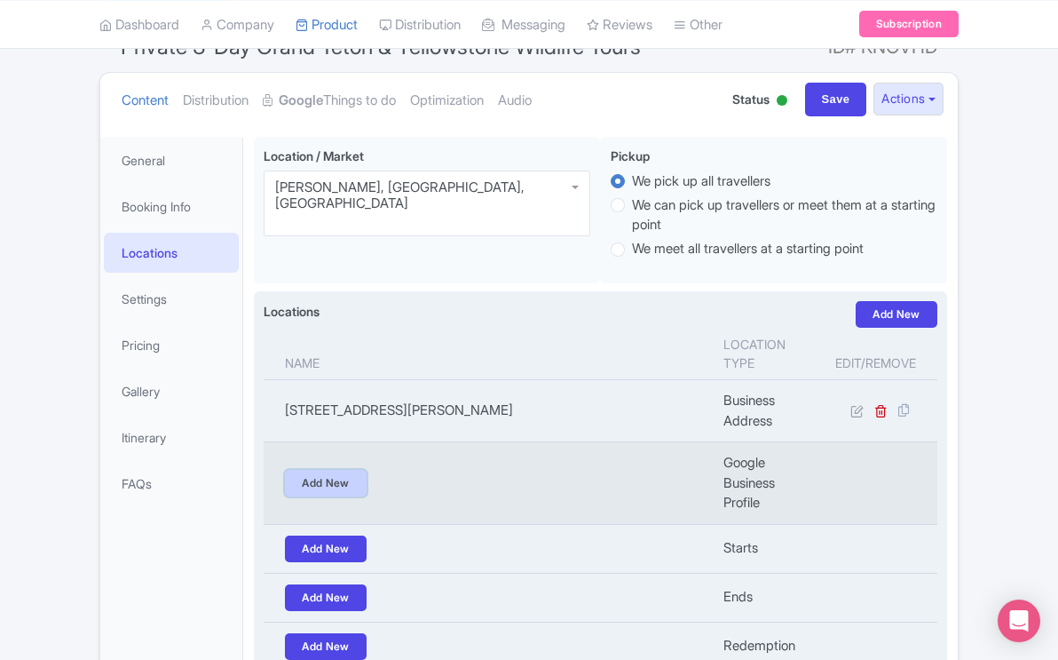
click at [346, 482] on link "Add New" at bounding box center [326, 483] width 82 height 27
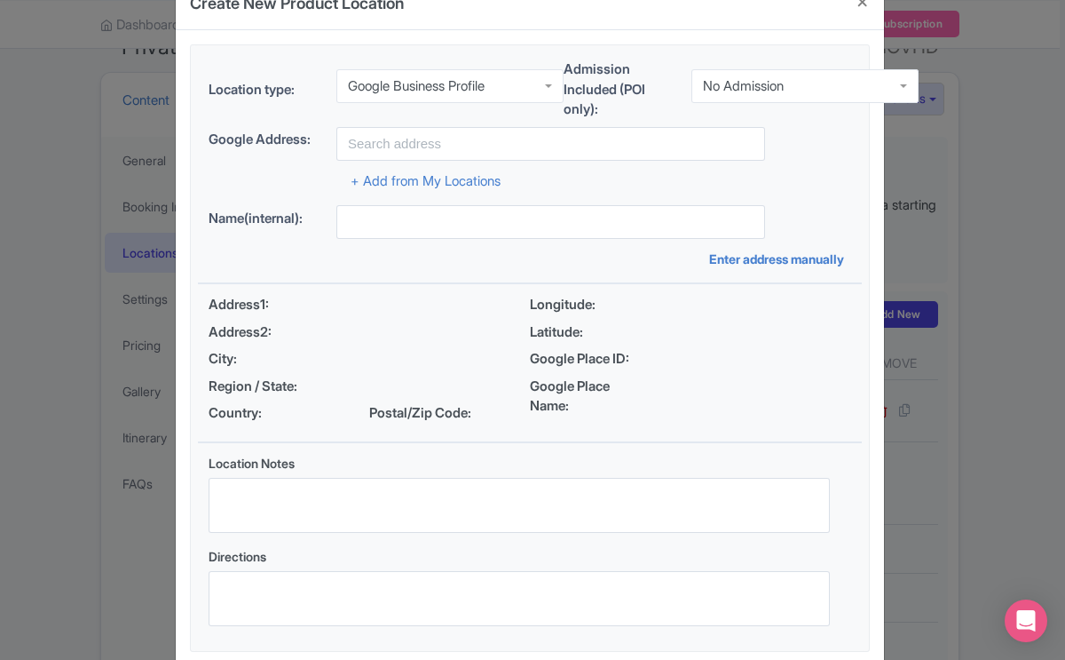
scroll to position [0, 0]
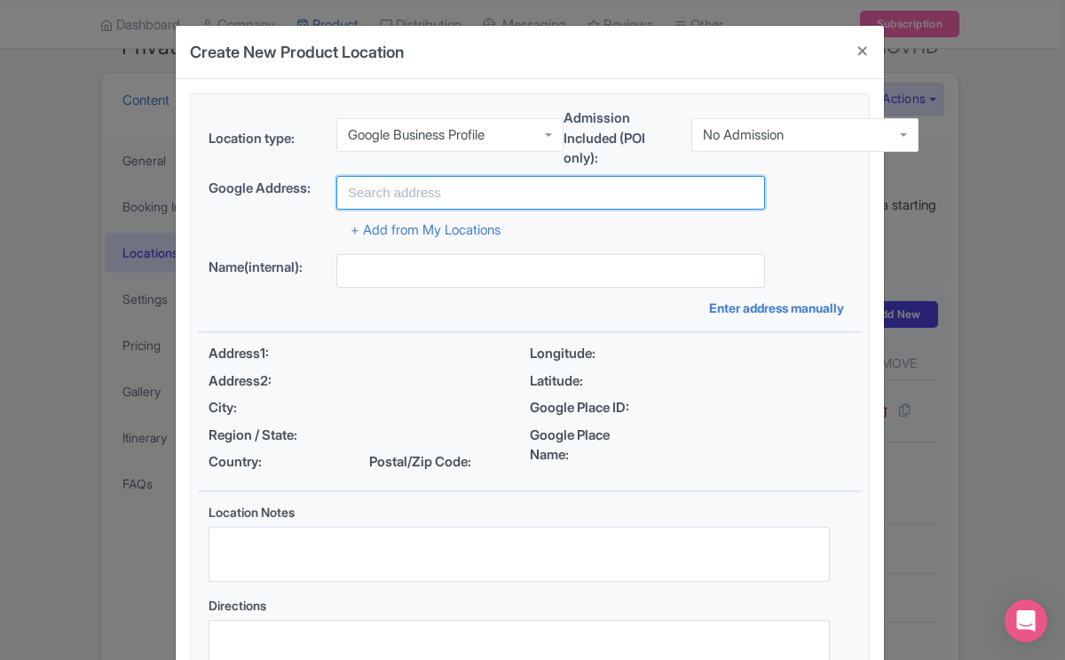
click at [390, 187] on input "text" at bounding box center [550, 193] width 429 height 34
type input "1195 Meadowlark Lane, Box 1134"
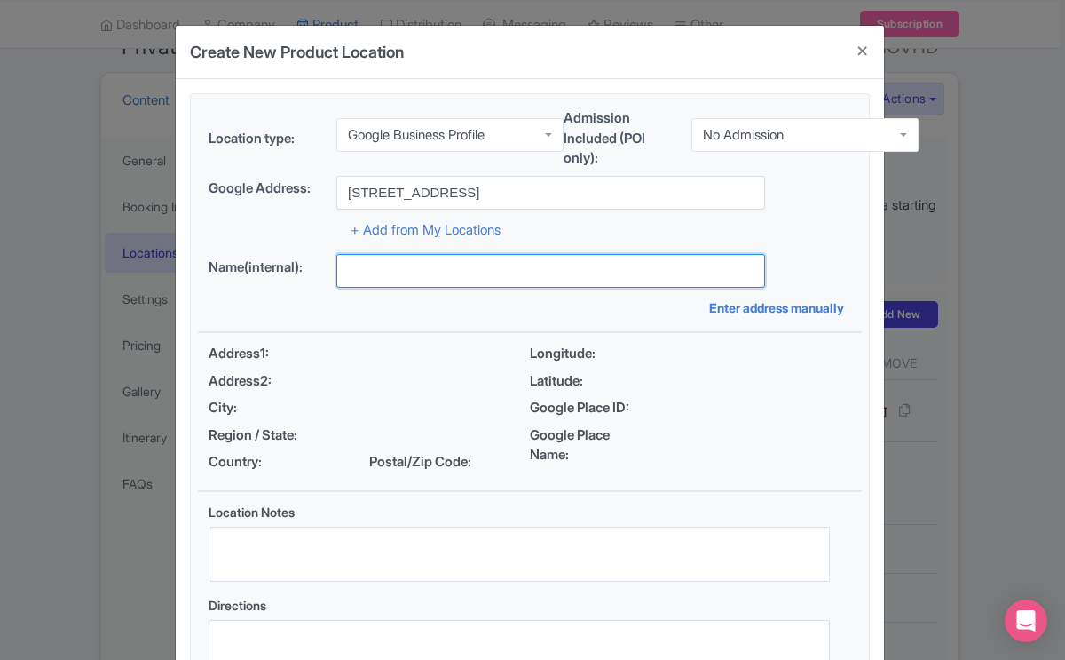
type input "[PERSON_NAME]"
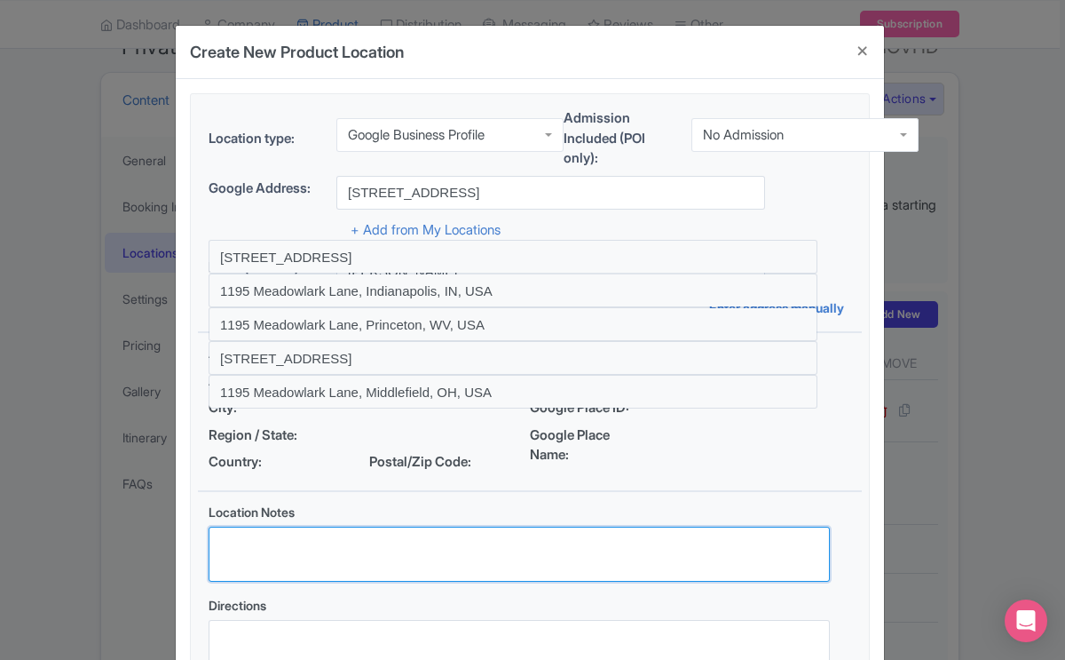
click at [770, 543] on textarea "Location Notes" at bounding box center [519, 553] width 621 height 55
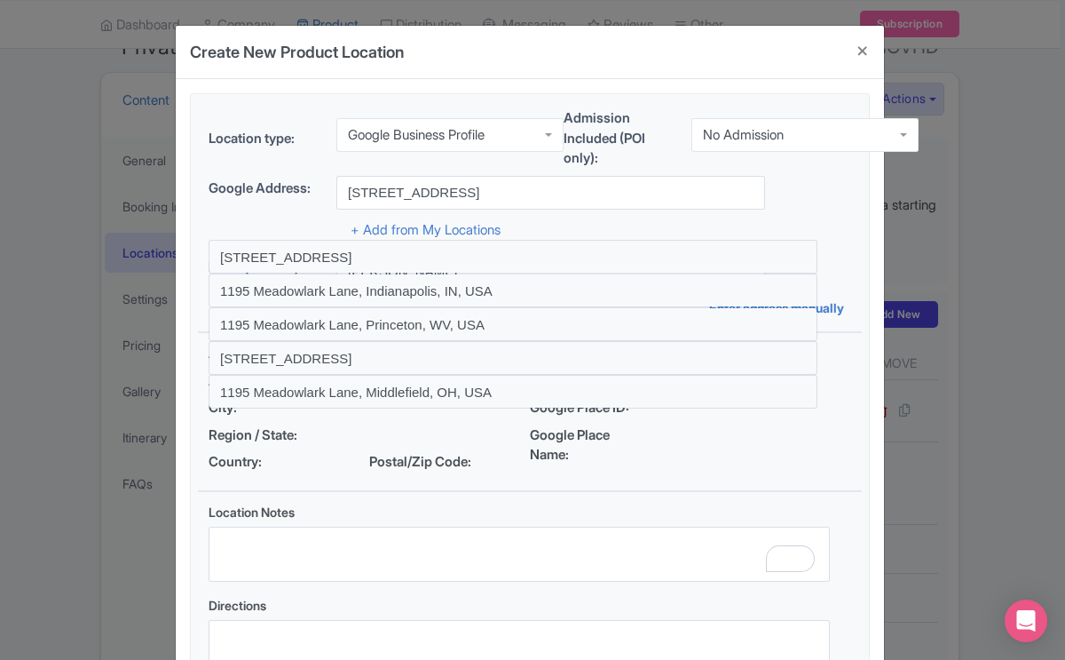
click at [762, 462] on div "Google Place Name:" at bounding box center [690, 445] width 321 height 40
click at [825, 240] on div "Location type: Google Business Profile Google Business Profile Admission Includ…" at bounding box center [530, 396] width 664 height 605
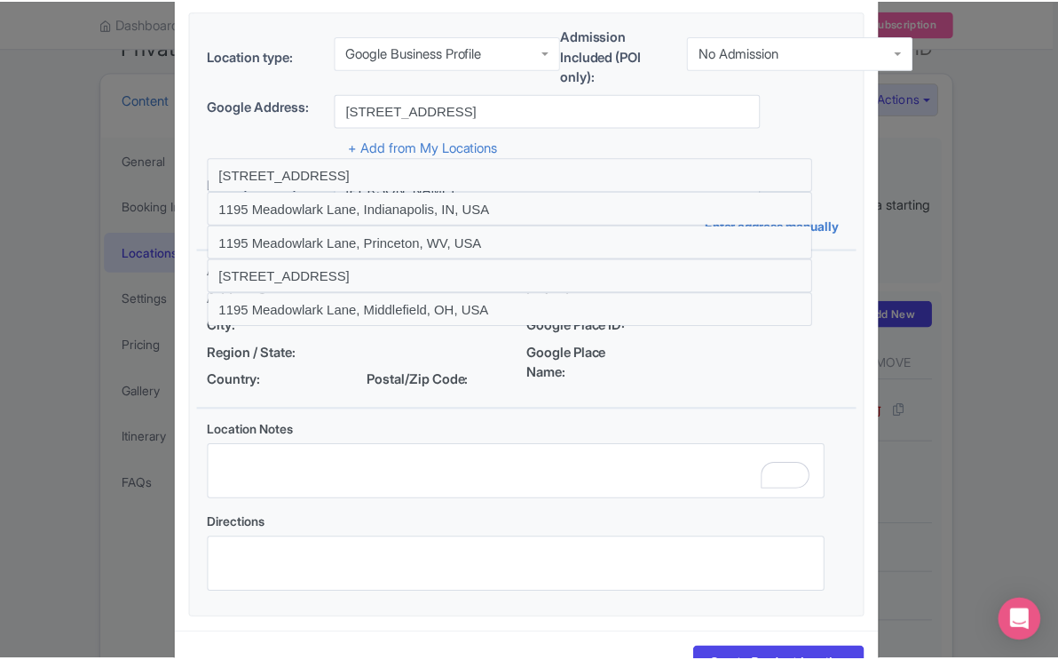
scroll to position [144, 0]
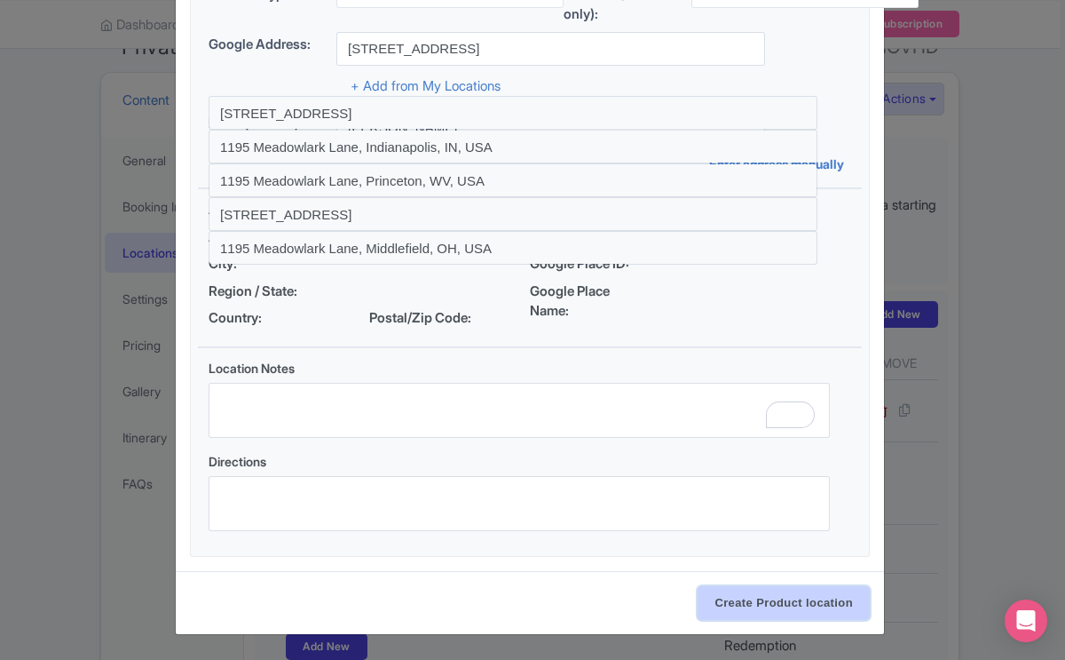
click at [729, 597] on input "Create Product location" at bounding box center [784, 603] width 172 height 34
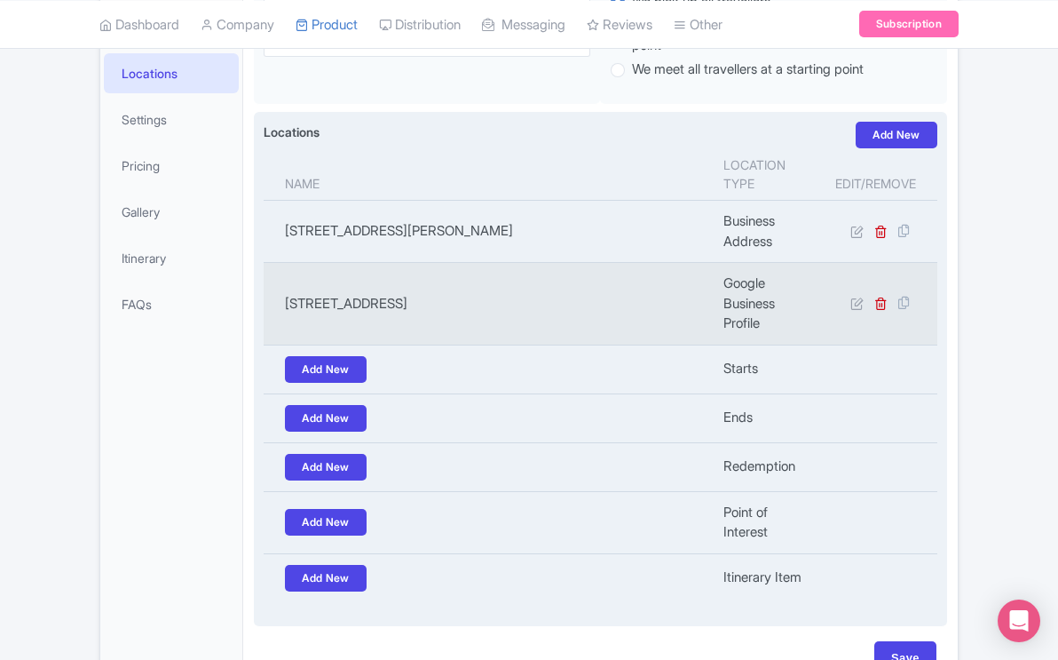
scroll to position [462, 0]
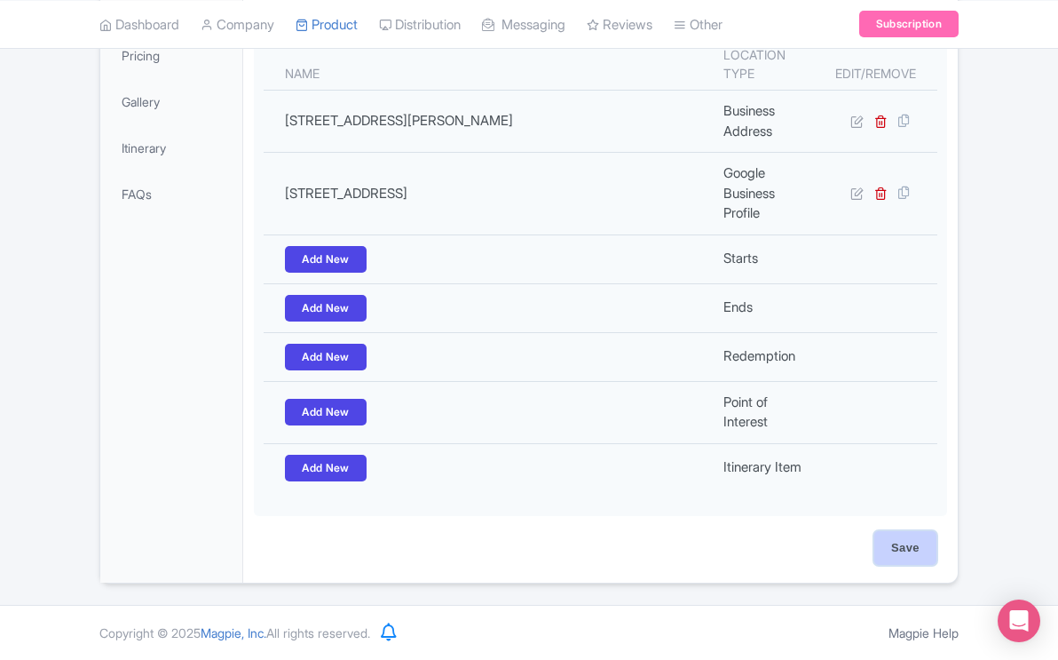
click at [924, 547] on input "Save" at bounding box center [905, 548] width 62 height 34
type input "Update Product"
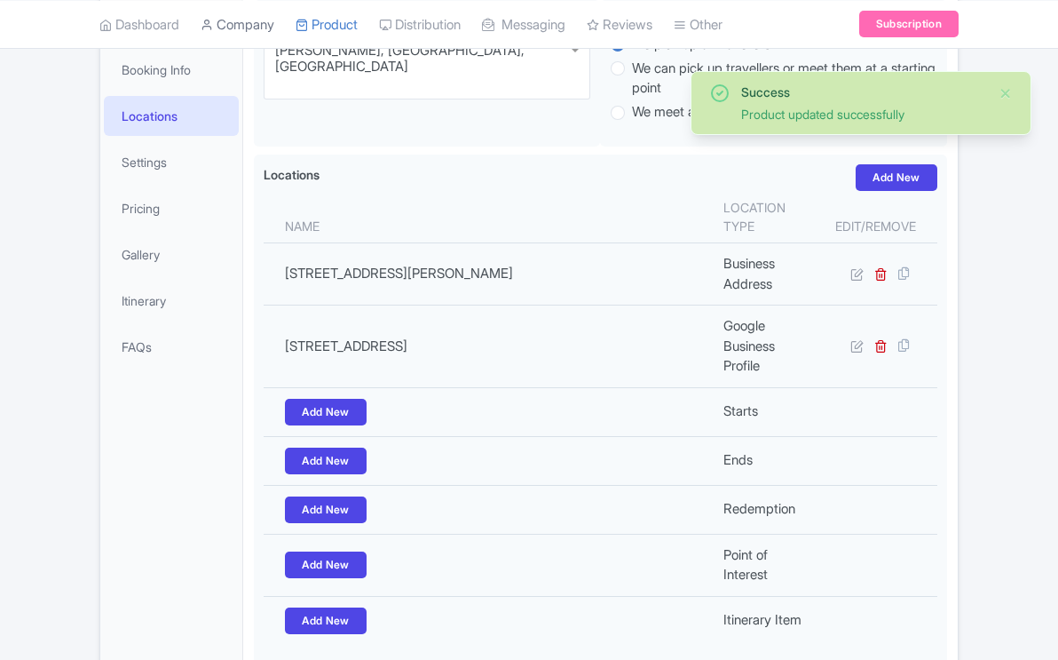
scroll to position [309, 0]
click at [348, 69] on link "My Products" at bounding box center [380, 70] width 169 height 28
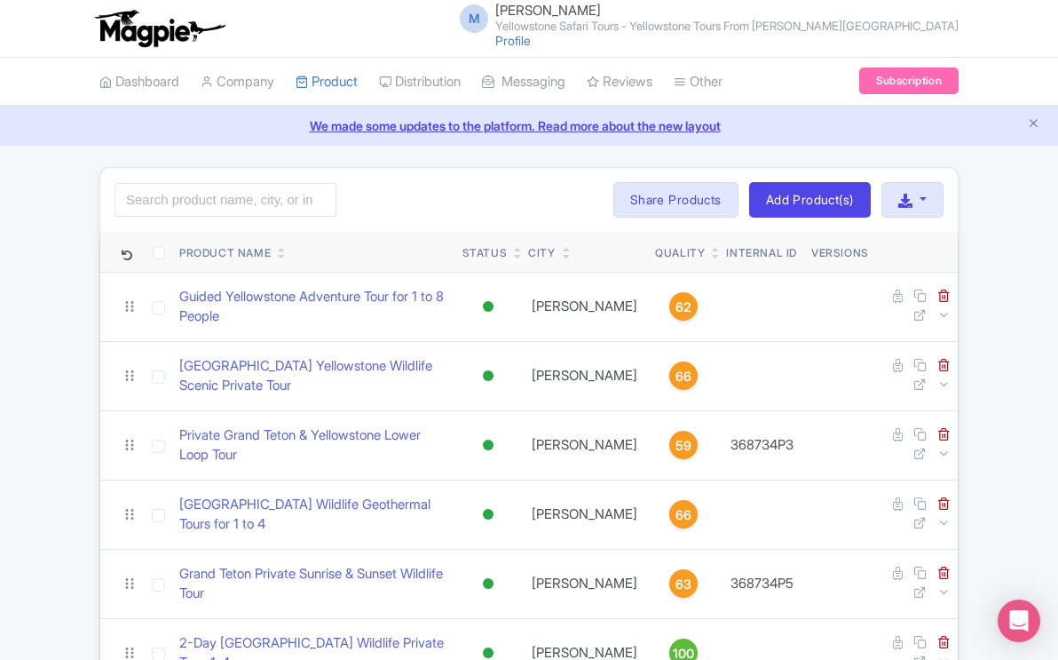
scroll to position [520, 0]
